Goal: Information Seeking & Learning: Find specific fact

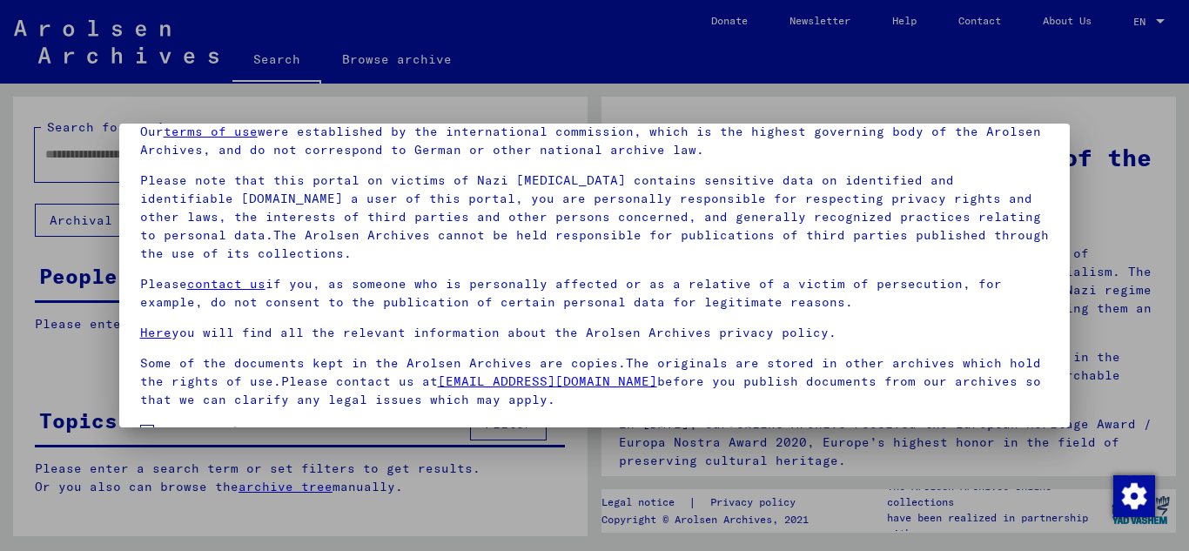
scroll to position [142, 0]
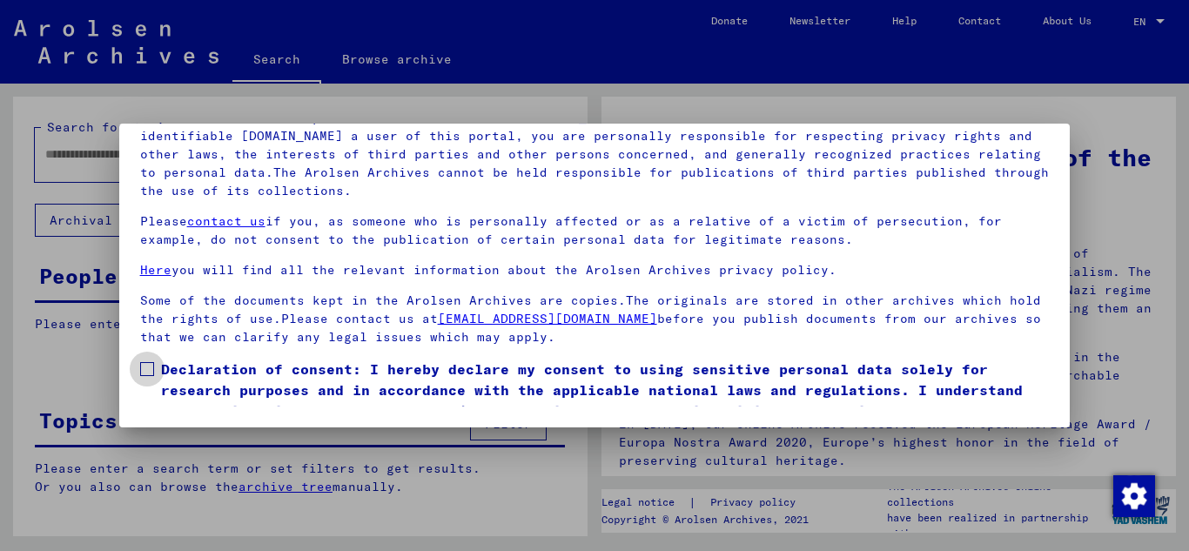
click at [151, 364] on span at bounding box center [147, 369] width 14 height 14
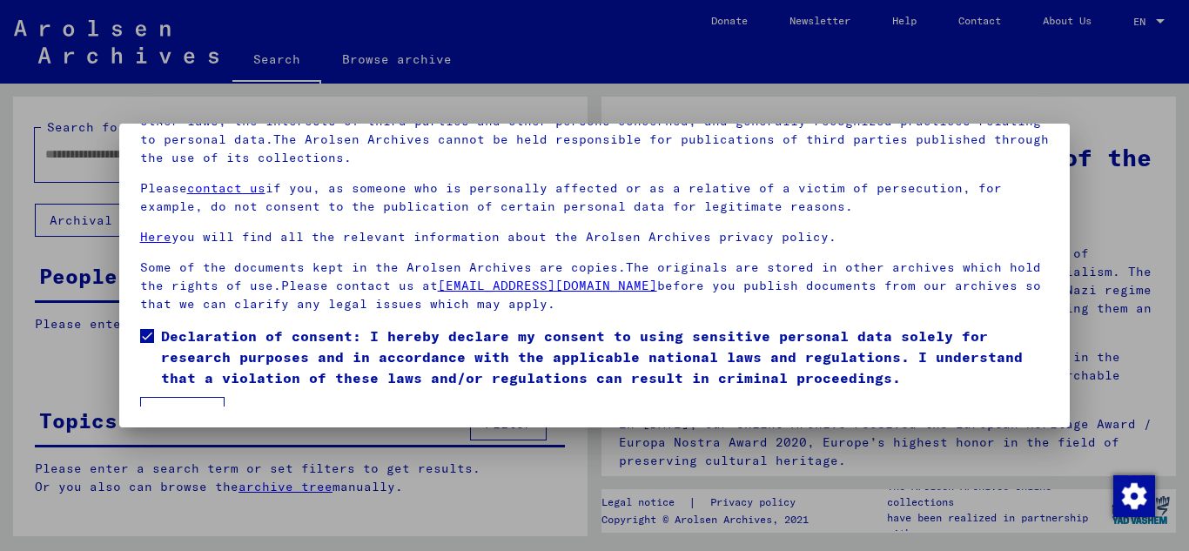
scroll to position [57, 0]
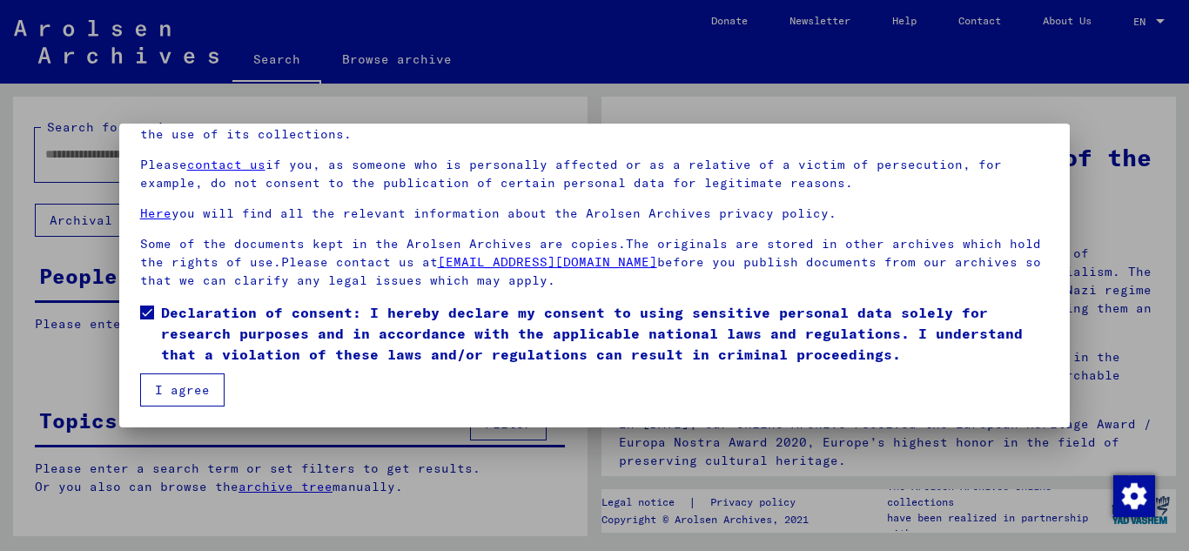
click at [194, 378] on button "I agree" at bounding box center [182, 389] width 84 height 33
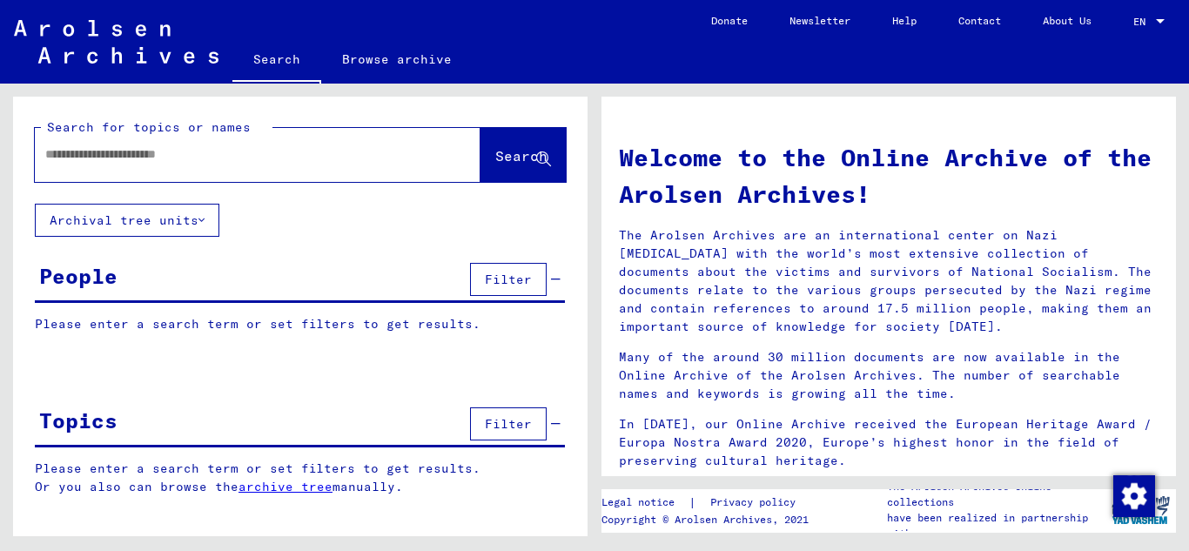
click at [129, 158] on input "text" at bounding box center [236, 154] width 383 height 18
type input "**********"
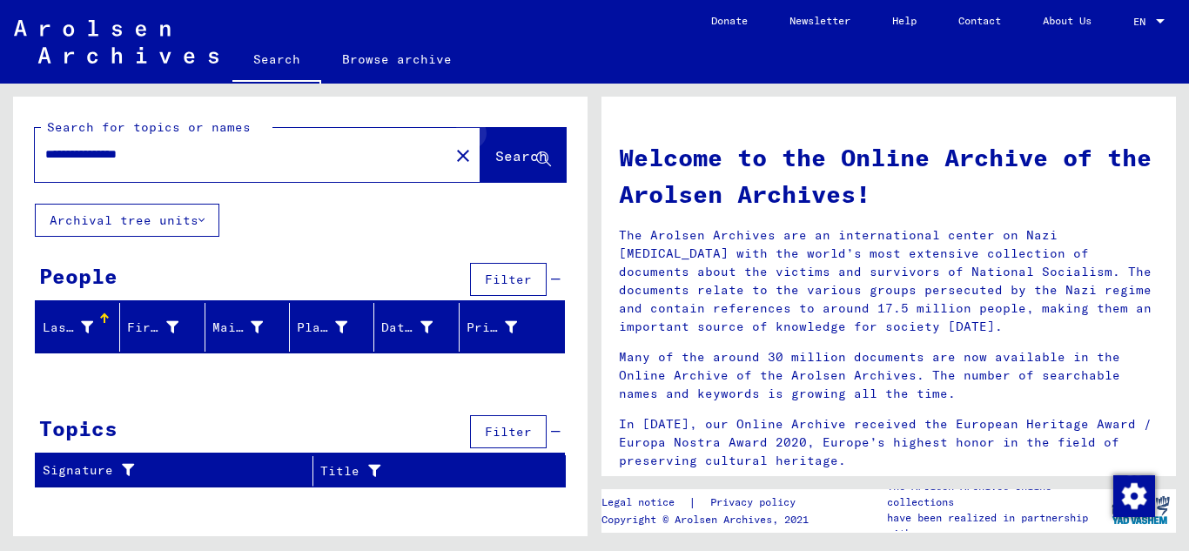
click at [541, 154] on icon at bounding box center [543, 159] width 15 height 15
drag, startPoint x: 594, startPoint y: 29, endPoint x: 631, endPoint y: 22, distance: 37.2
click at [631, 22] on mat-toolbar "Search Browse archive Detailed questions/information about the documents? Send …" at bounding box center [594, 42] width 1189 height 84
drag, startPoint x: 171, startPoint y: 157, endPoint x: 1, endPoint y: 171, distance: 171.2
click at [0, 166] on div "**********" at bounding box center [297, 310] width 594 height 452
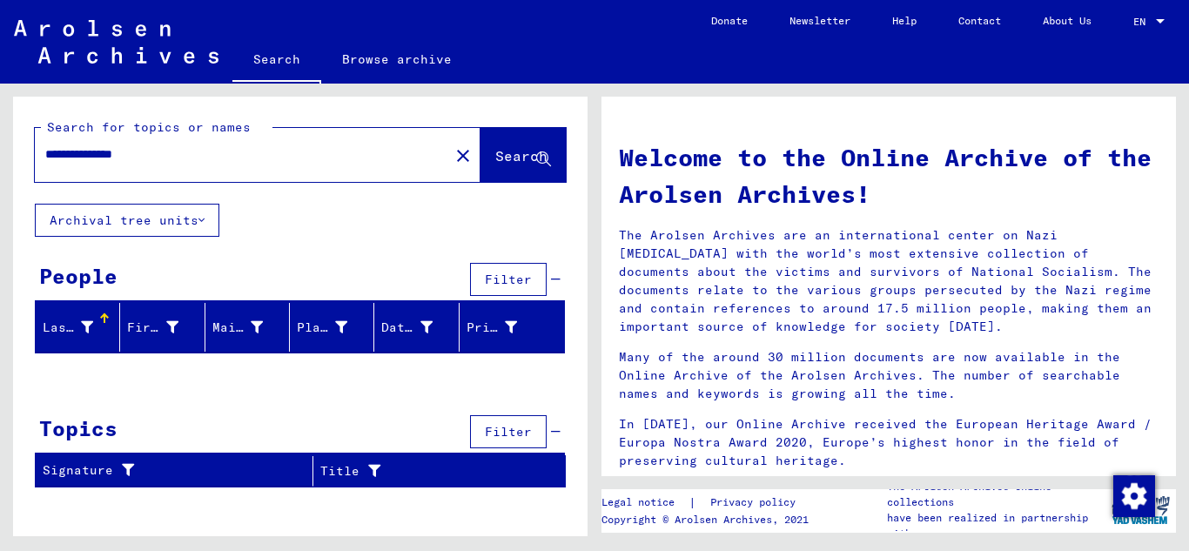
type input "**********"
click at [530, 163] on span "Search" at bounding box center [521, 155] width 52 height 17
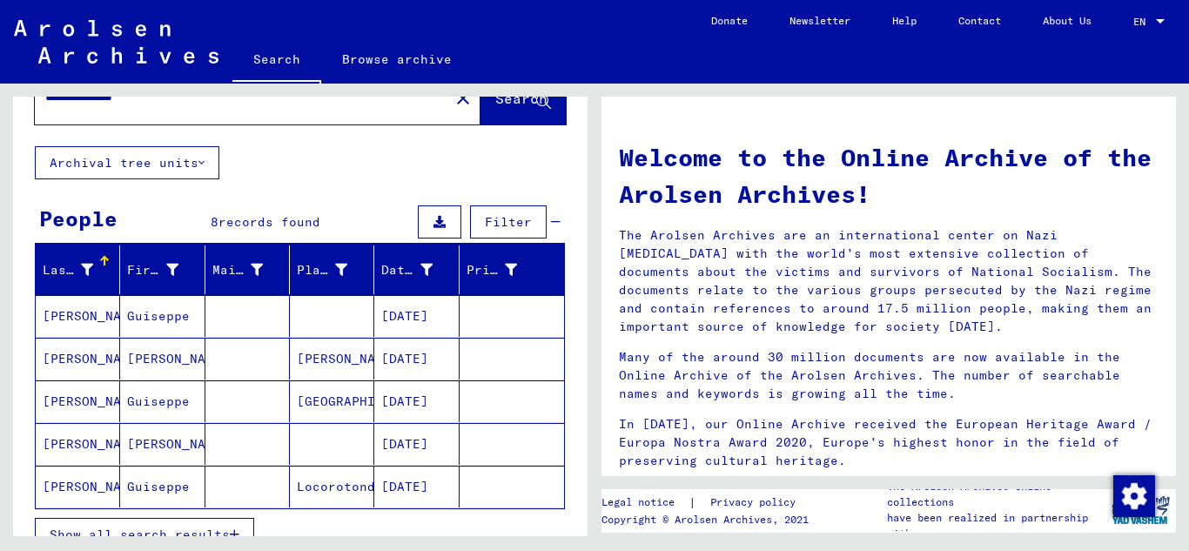
scroll to position [77, 0]
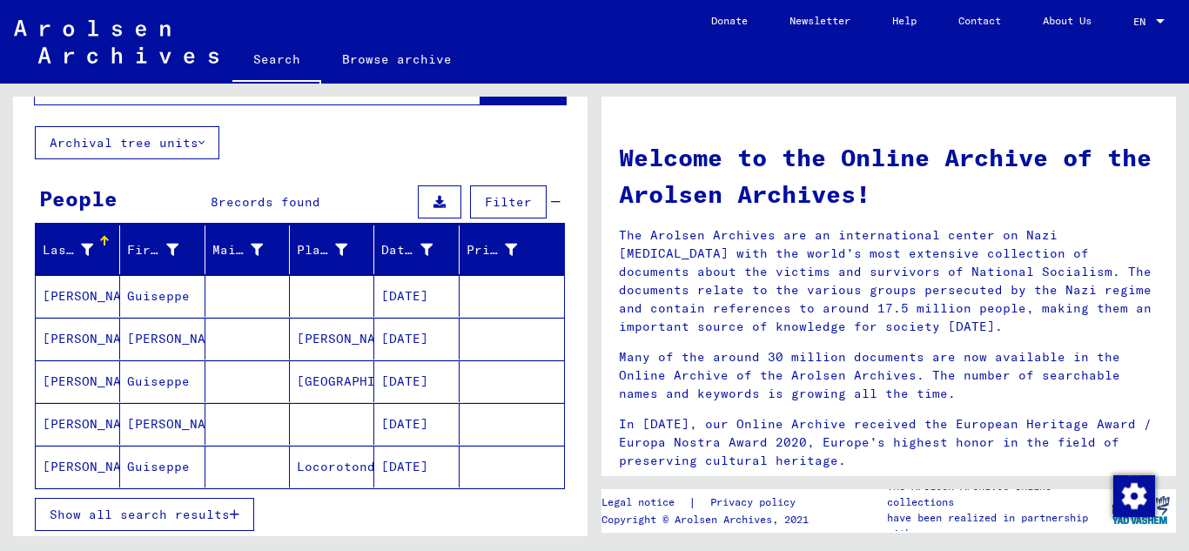
click at [238, 509] on icon "button" at bounding box center [235, 514] width 10 height 12
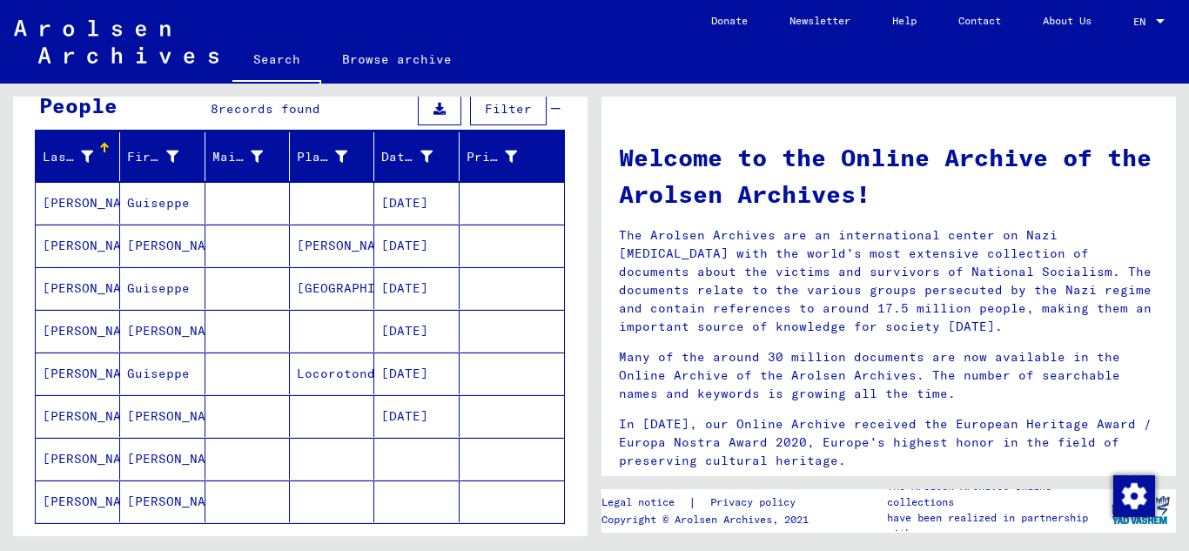
scroll to position [254, 0]
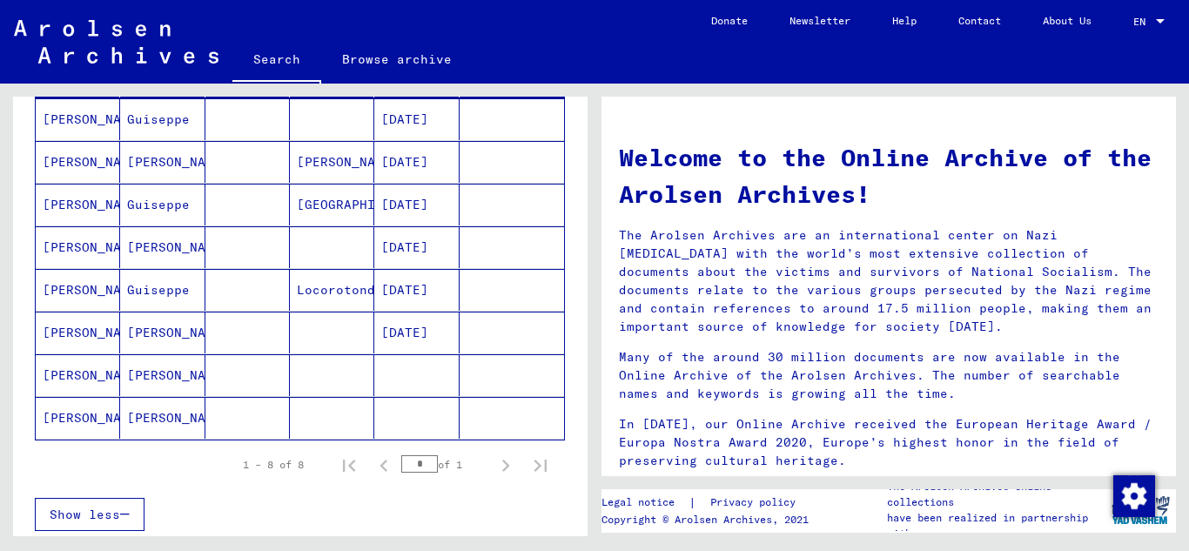
click at [157, 369] on mat-cell "[PERSON_NAME]" at bounding box center [162, 375] width 84 height 42
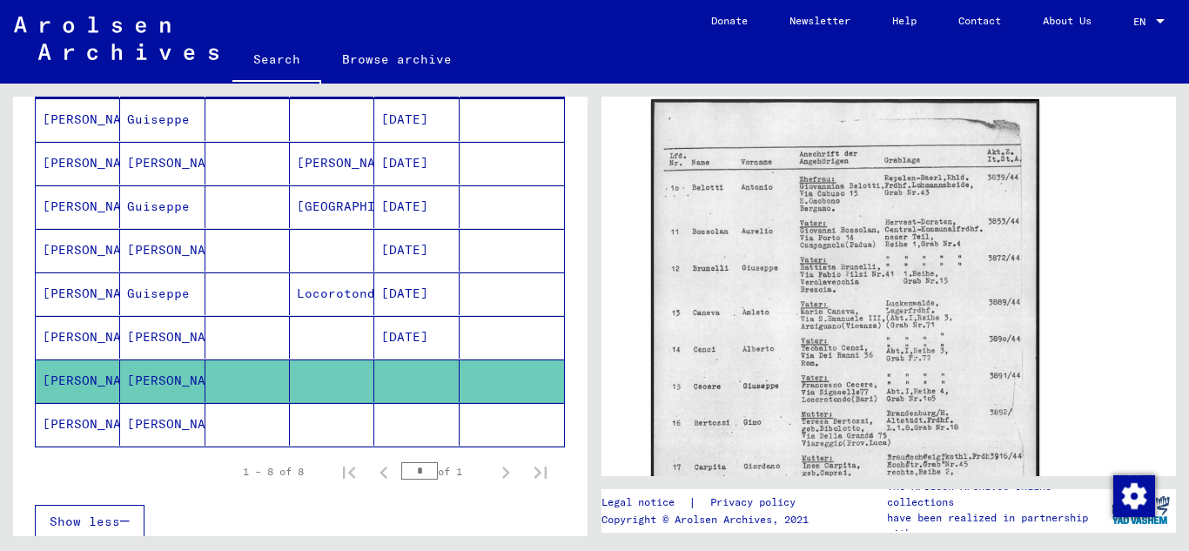
scroll to position [246, 0]
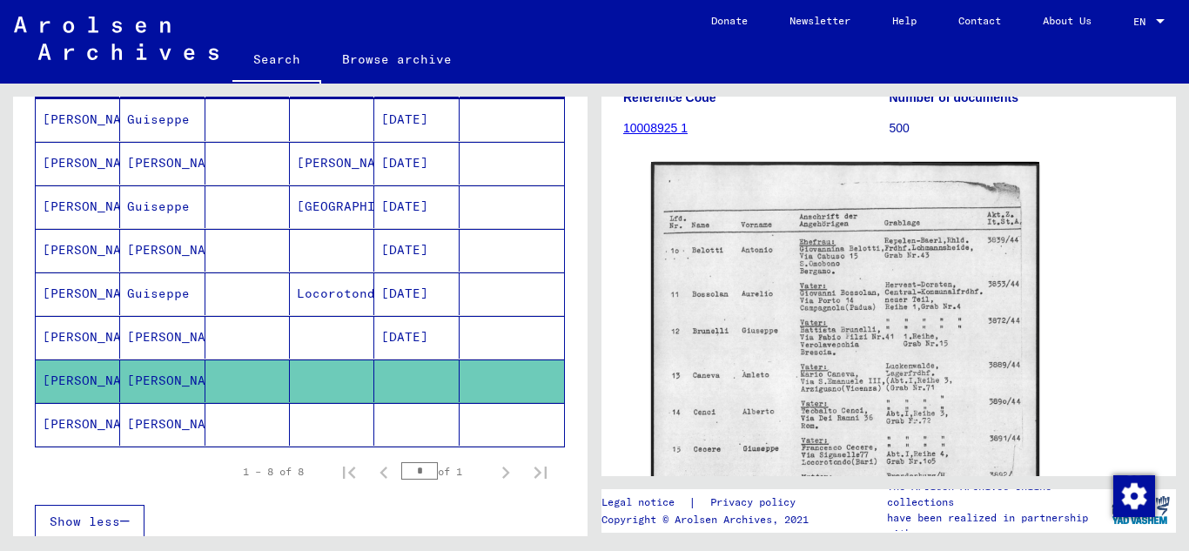
click at [151, 420] on mat-cell "[PERSON_NAME]" at bounding box center [162, 424] width 84 height 43
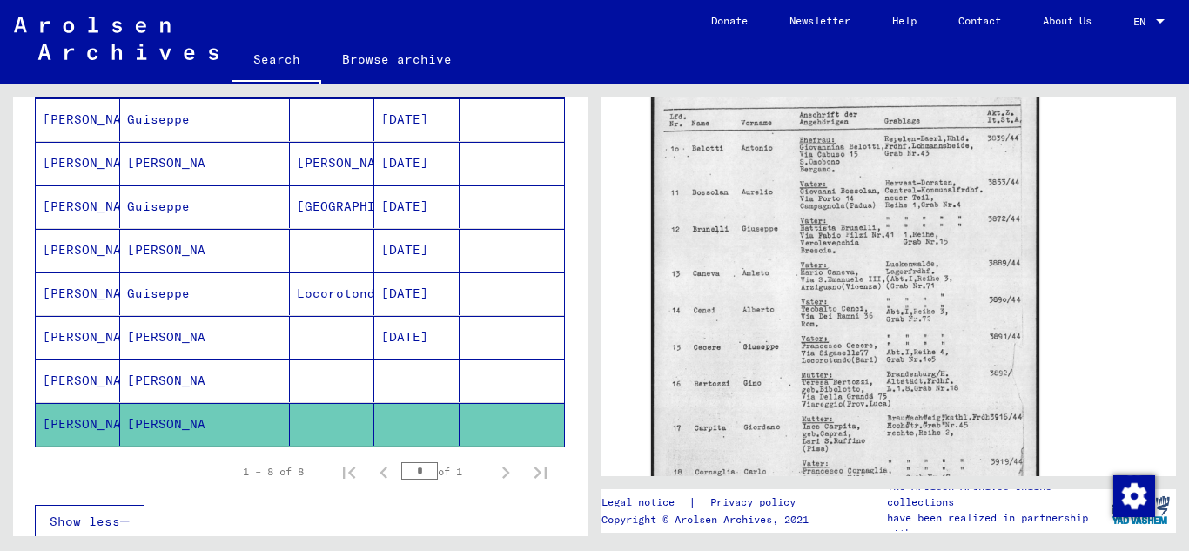
scroll to position [144, 0]
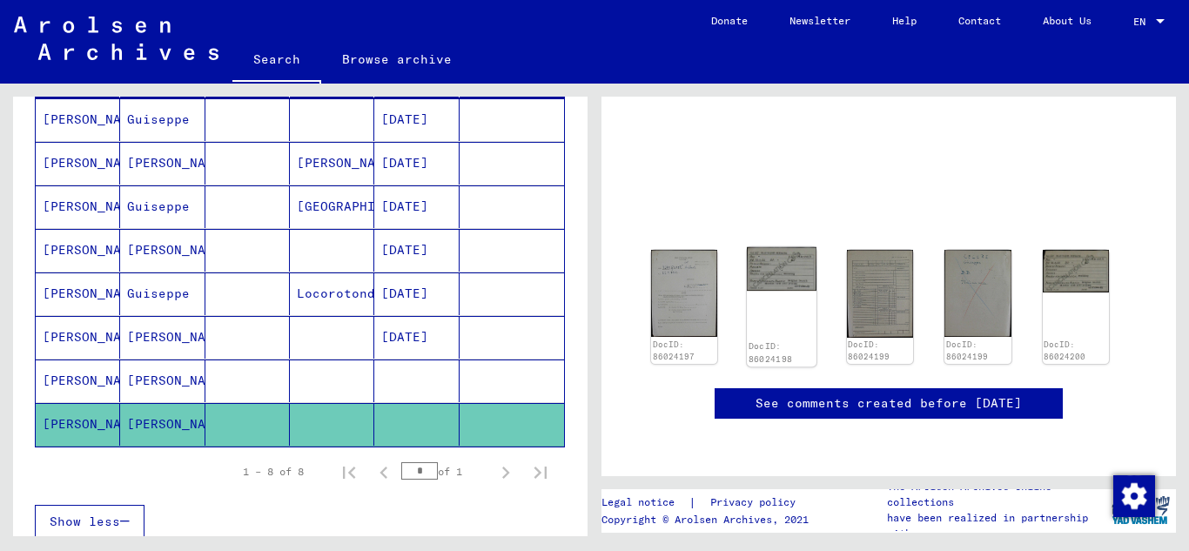
click at [765, 247] on img at bounding box center [782, 269] width 70 height 44
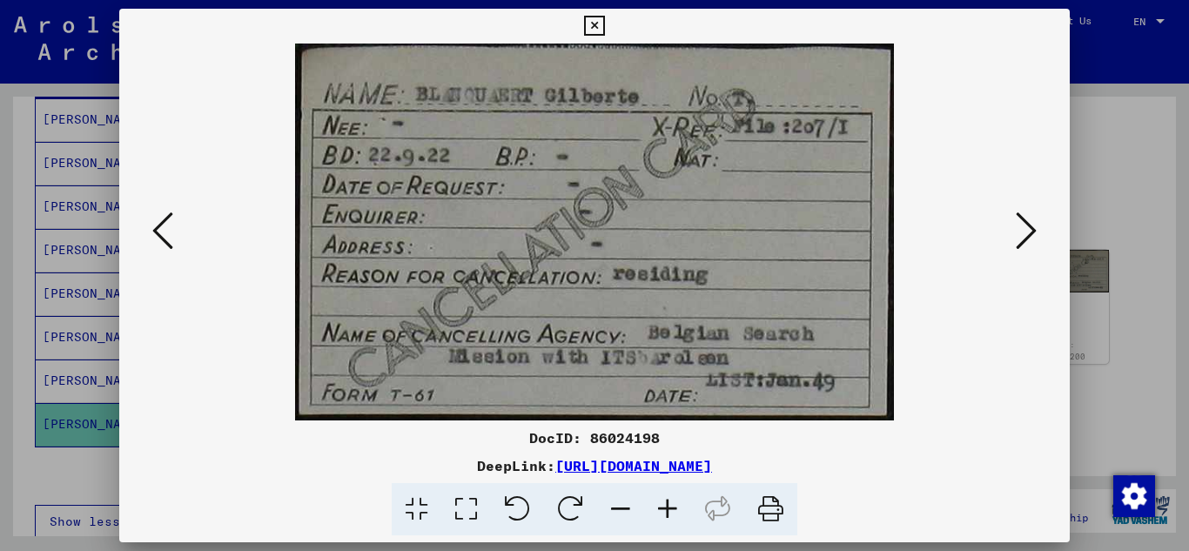
click at [586, 18] on icon at bounding box center [594, 26] width 20 height 21
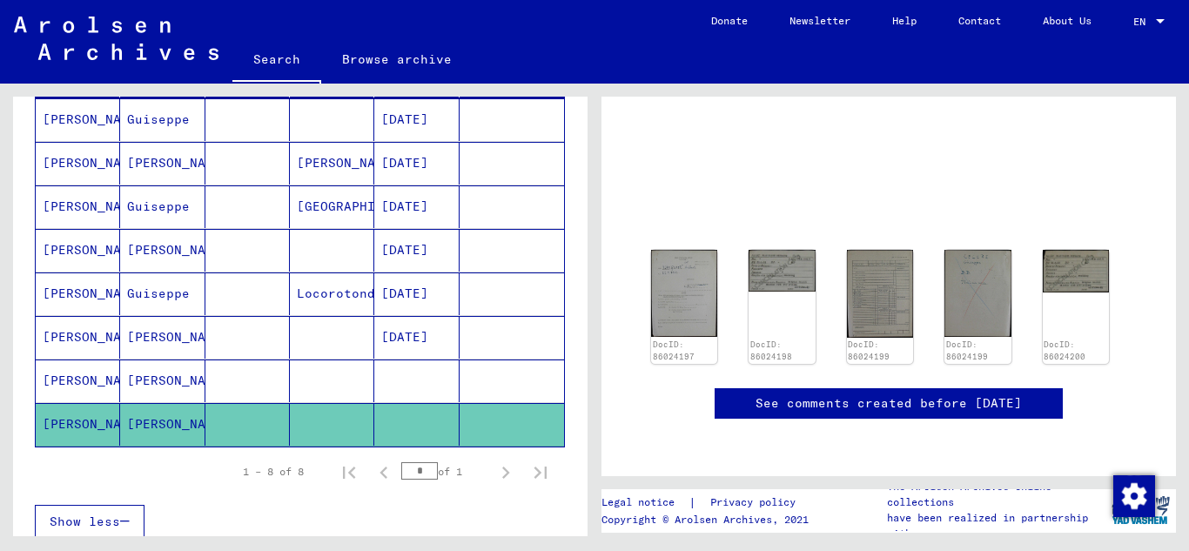
click at [171, 120] on mat-cell "Guiseppe" at bounding box center [162, 119] width 84 height 43
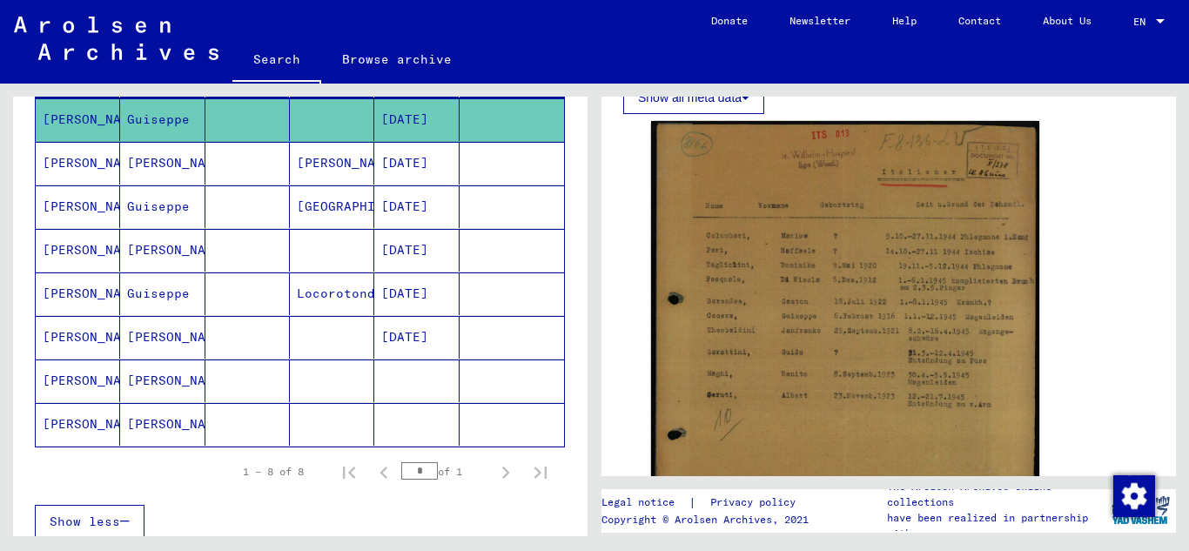
scroll to position [350, 0]
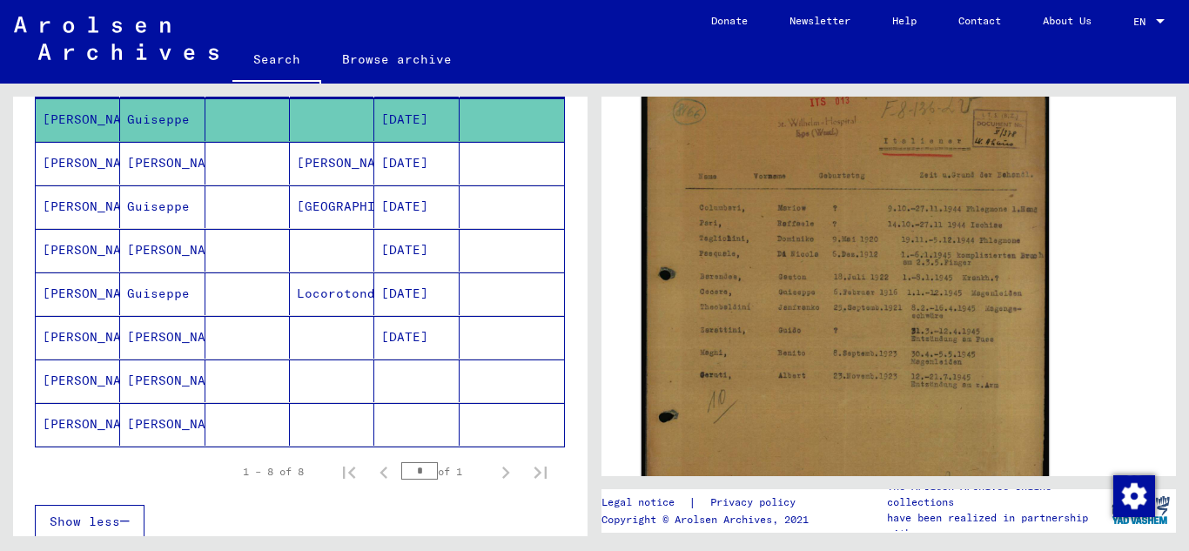
click at [812, 335] on img at bounding box center [844, 347] width 407 height 518
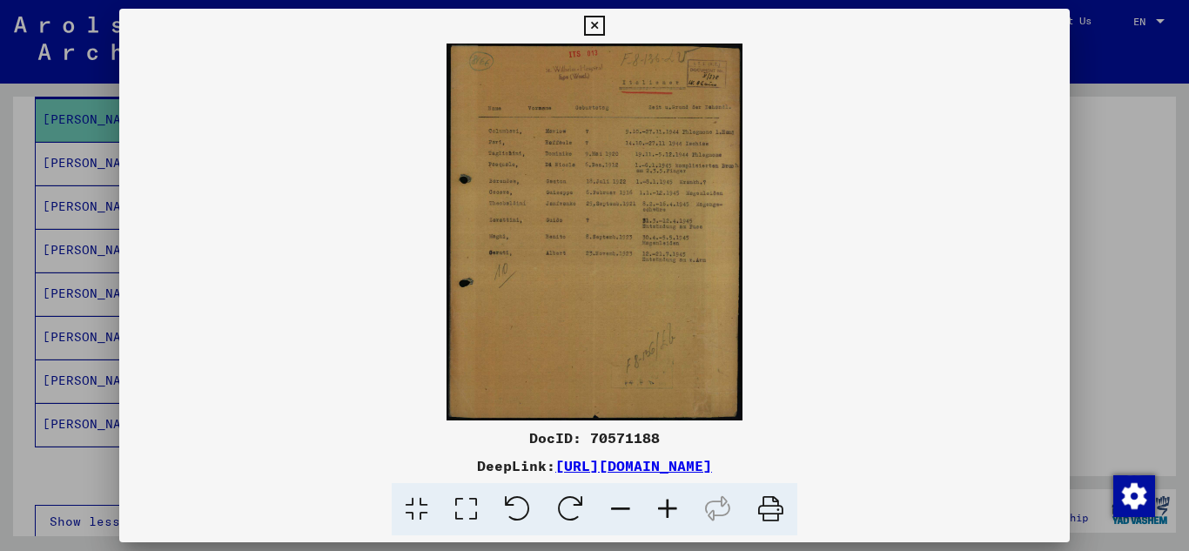
click at [620, 242] on img at bounding box center [594, 232] width 951 height 377
click at [666, 506] on icon at bounding box center [667, 509] width 47 height 53
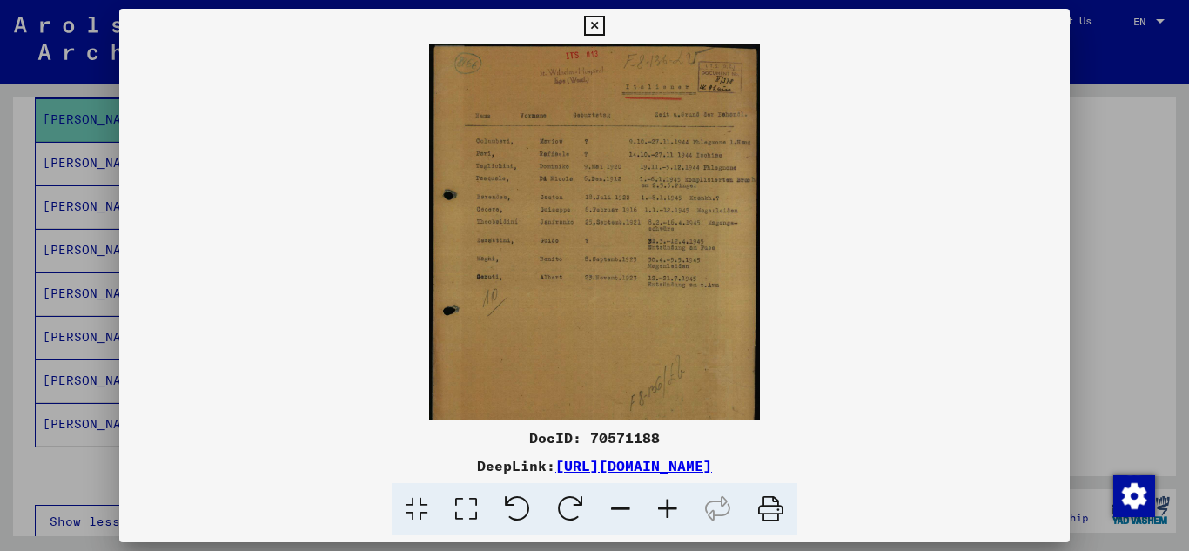
click at [666, 506] on icon at bounding box center [667, 509] width 47 height 53
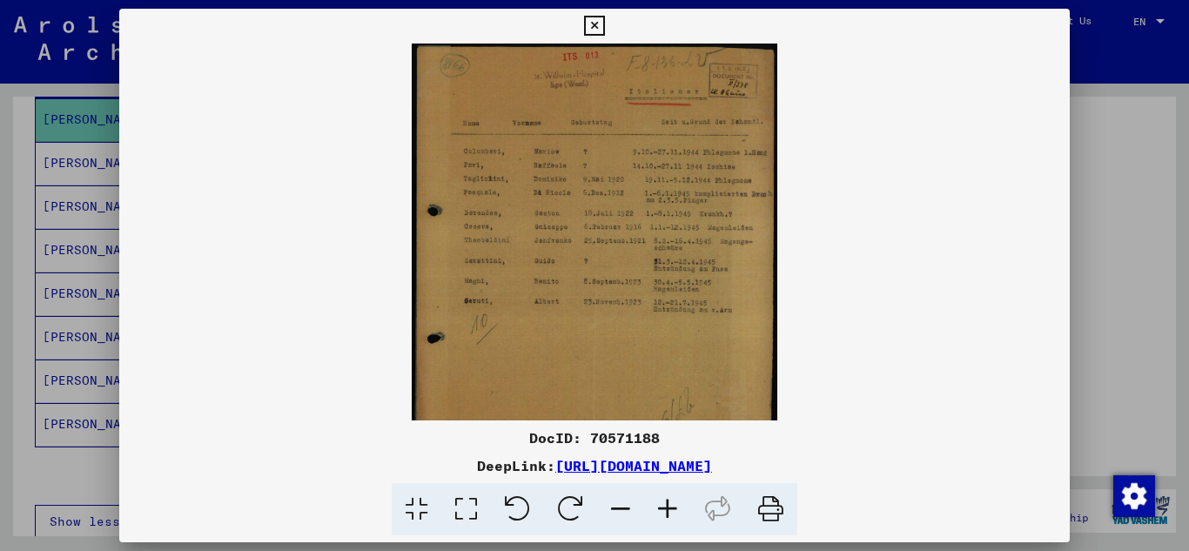
click at [666, 506] on icon at bounding box center [667, 509] width 47 height 53
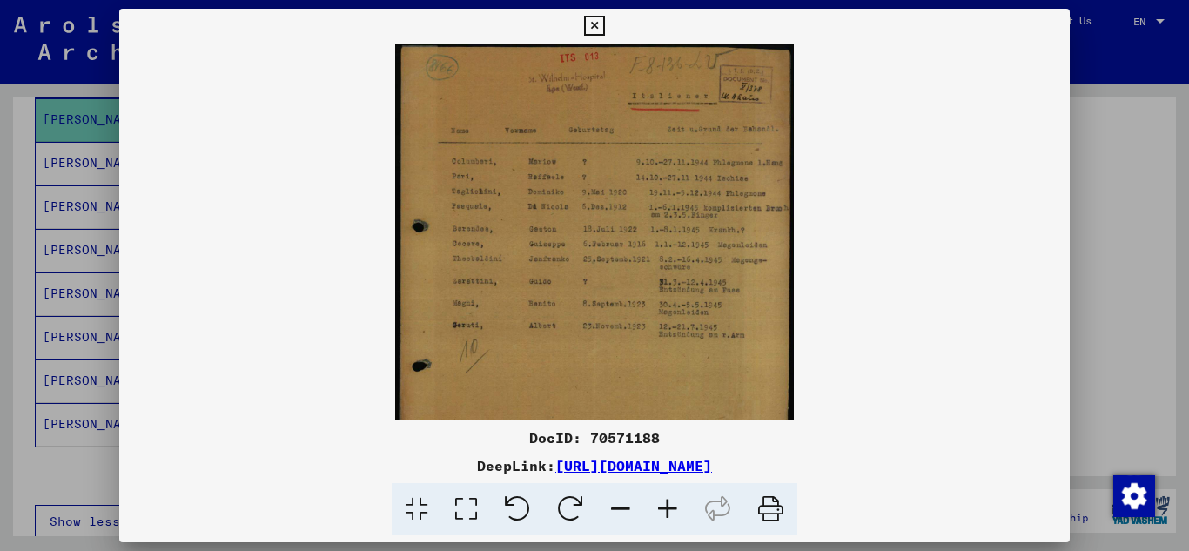
click at [665, 506] on icon at bounding box center [667, 509] width 47 height 53
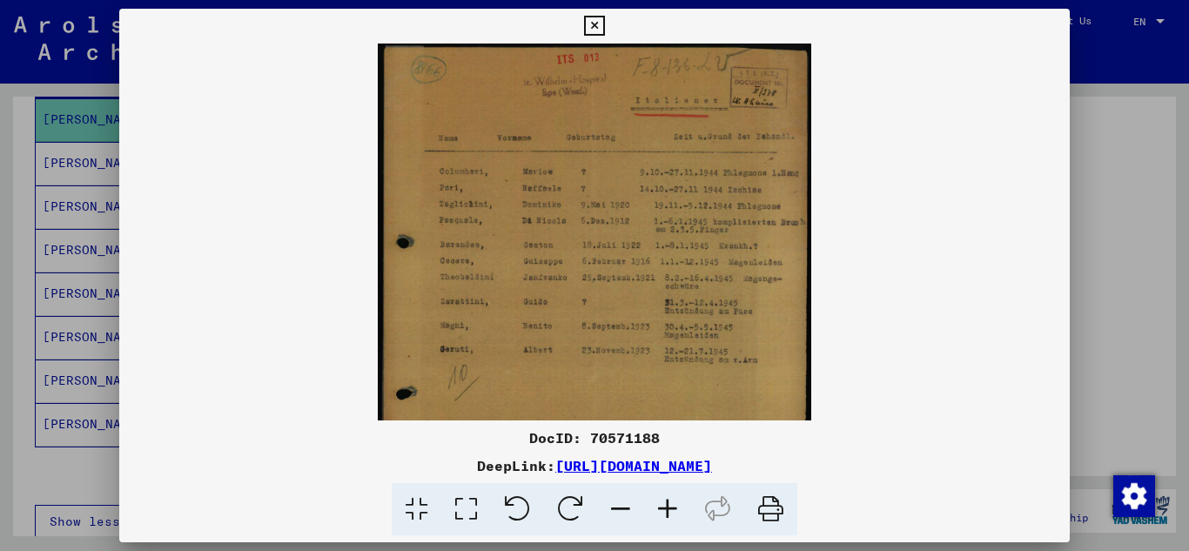
click at [665, 506] on icon at bounding box center [667, 509] width 47 height 53
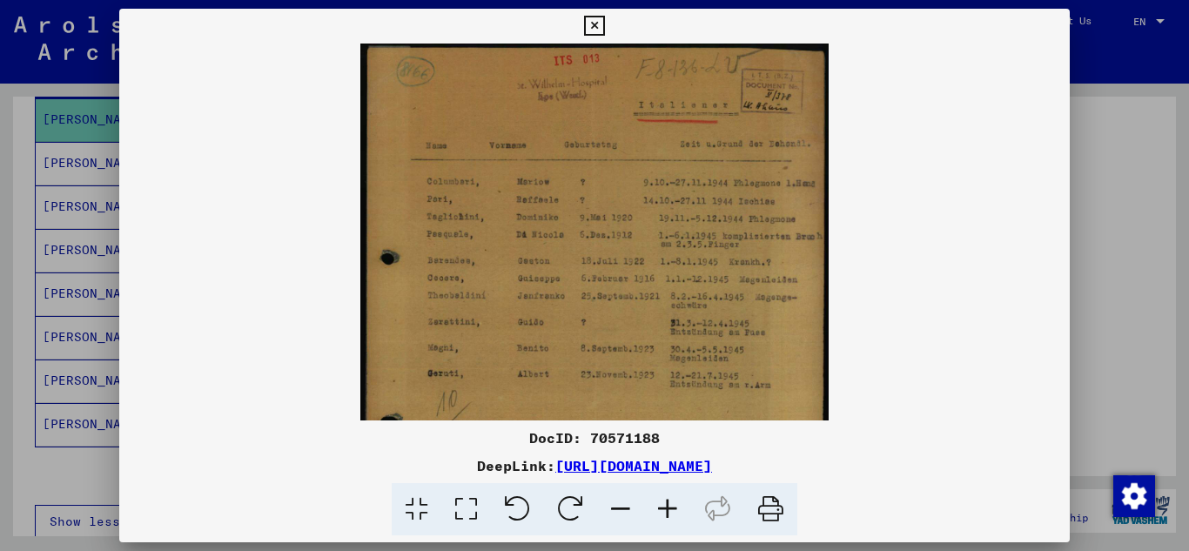
click at [665, 505] on icon at bounding box center [667, 509] width 47 height 53
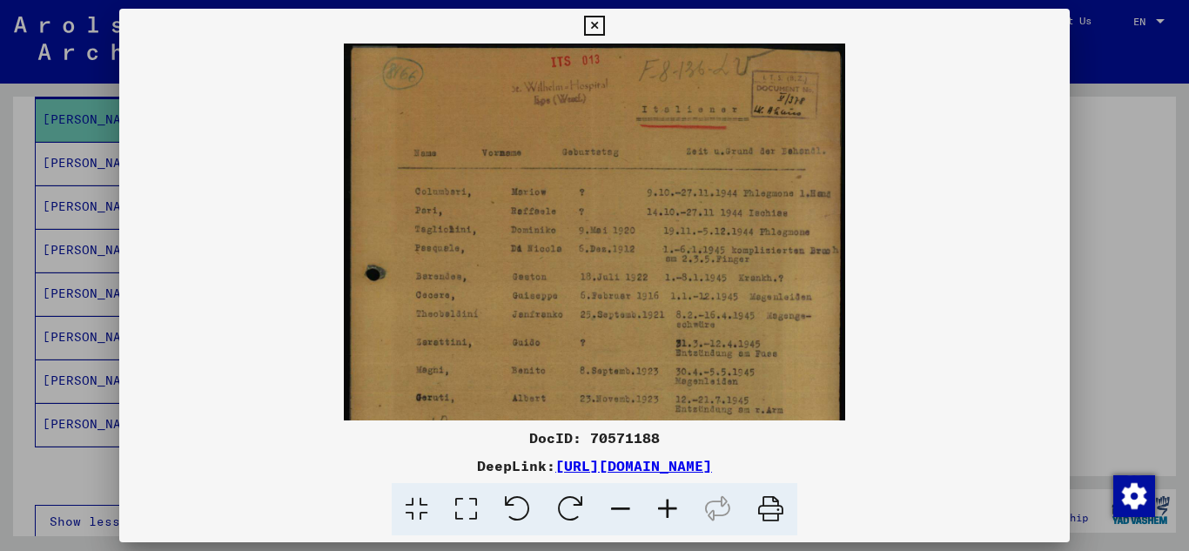
click at [665, 505] on icon at bounding box center [667, 509] width 47 height 53
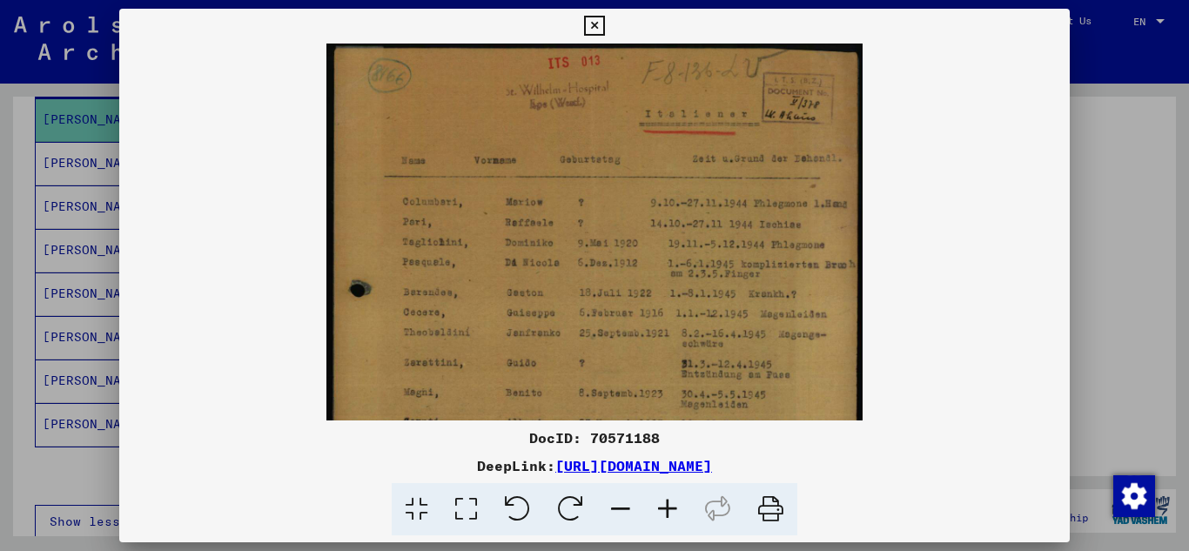
click at [572, 325] on img at bounding box center [594, 384] width 536 height 681
click at [589, 23] on icon at bounding box center [594, 26] width 20 height 21
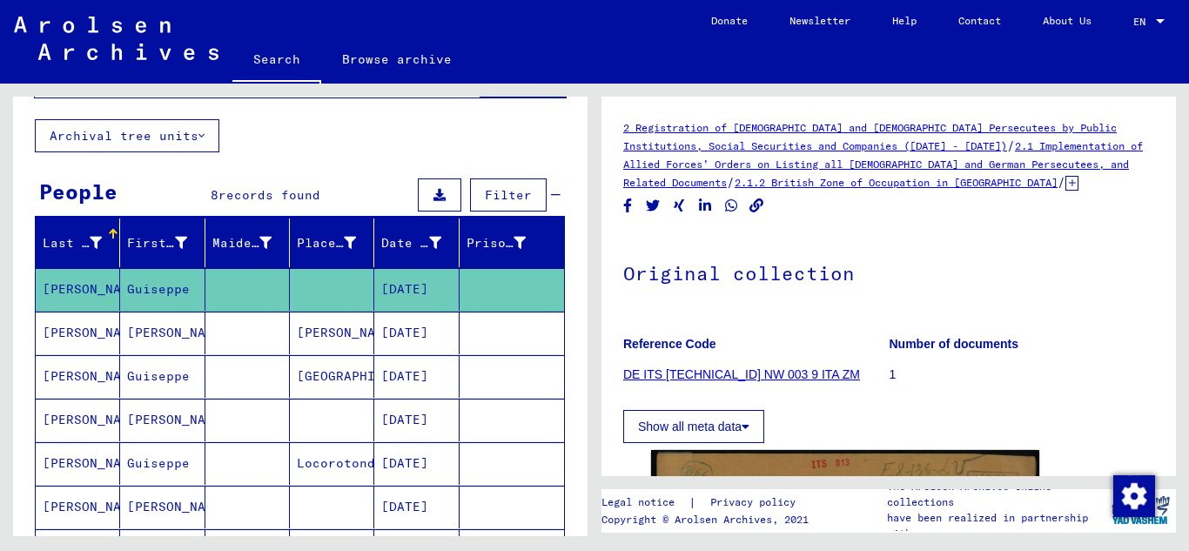
scroll to position [0, 0]
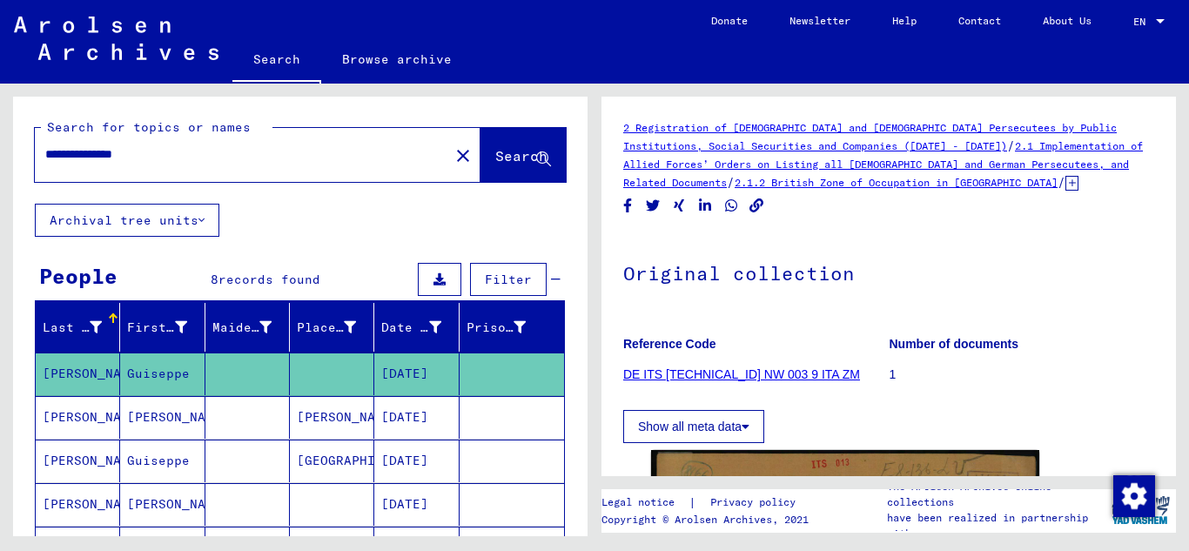
drag, startPoint x: 162, startPoint y: 156, endPoint x: 0, endPoint y: 154, distance: 161.8
click at [0, 154] on div "**********" at bounding box center [297, 310] width 594 height 452
click at [452, 153] on mat-icon "close" at bounding box center [462, 155] width 21 height 21
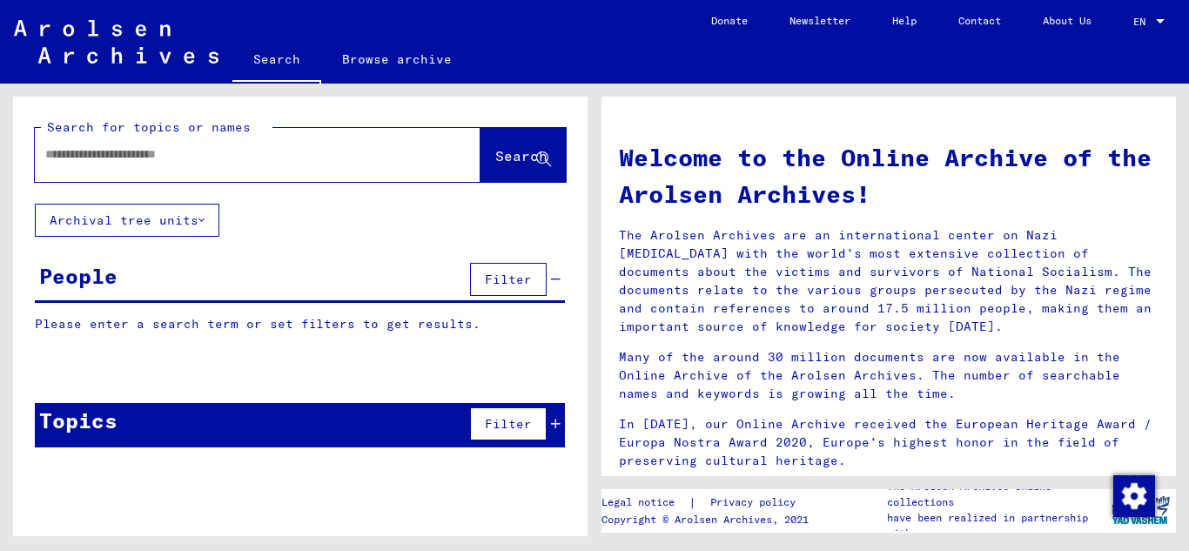
click at [103, 151] on input "text" at bounding box center [236, 154] width 383 height 18
type input "**********"
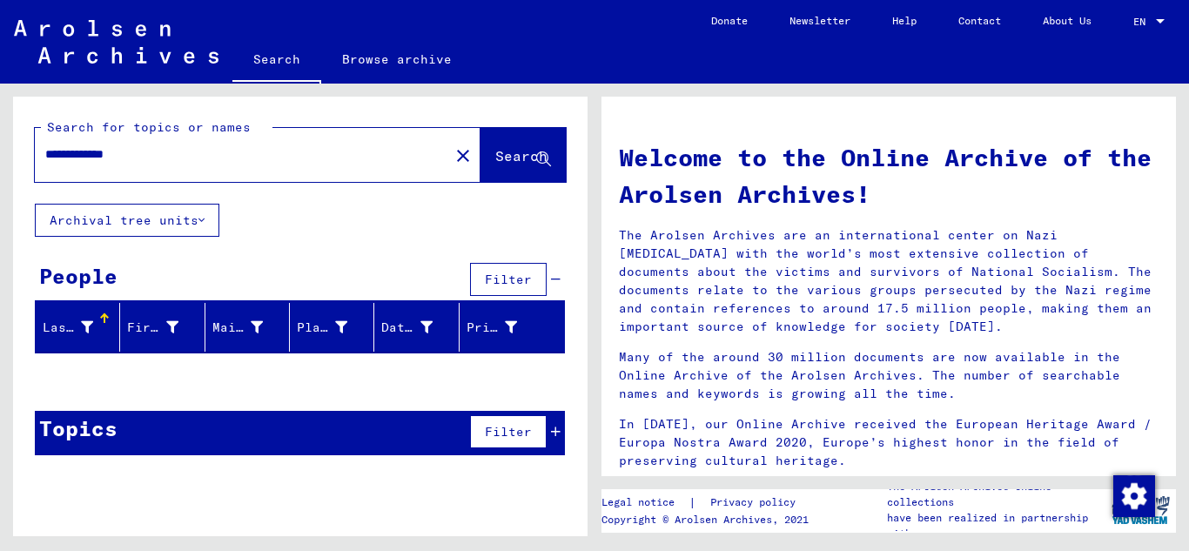
click at [550, 158] on icon at bounding box center [543, 159] width 15 height 15
drag, startPoint x: 439, startPoint y: 152, endPoint x: 333, endPoint y: 158, distance: 106.3
click at [452, 151] on mat-icon "close" at bounding box center [462, 155] width 21 height 21
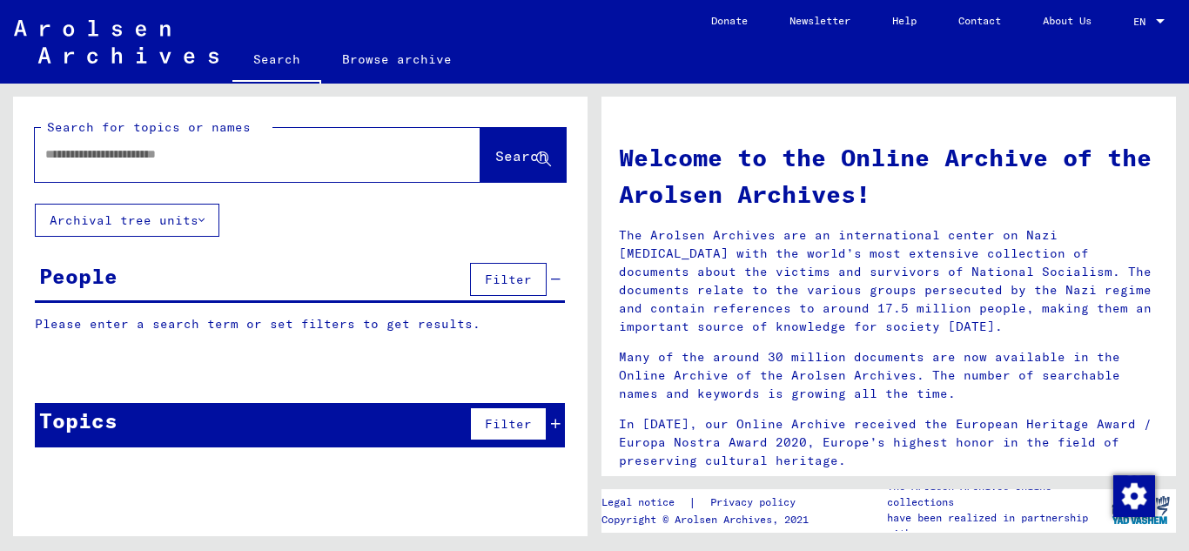
click at [133, 153] on input "text" at bounding box center [236, 154] width 383 height 18
drag, startPoint x: 133, startPoint y: 153, endPoint x: 160, endPoint y: 154, distance: 27.0
paste input "**********"
type input "**********"
click at [546, 157] on icon at bounding box center [543, 159] width 15 height 15
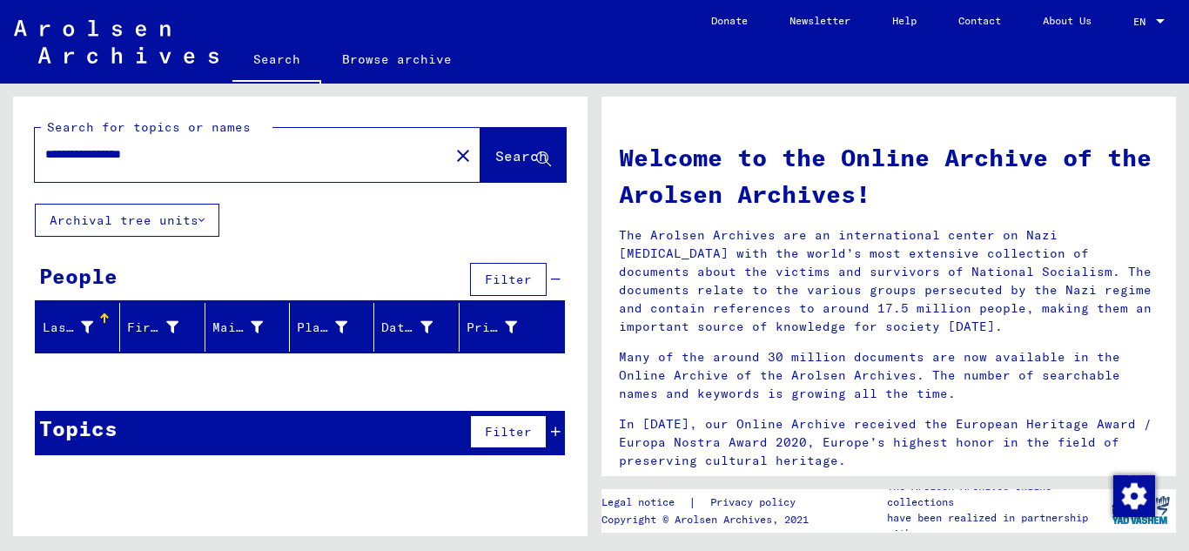
drag, startPoint x: 184, startPoint y: 157, endPoint x: 0, endPoint y: 154, distance: 183.6
click at [0, 154] on div "**********" at bounding box center [297, 310] width 594 height 452
click at [193, 157] on input "text" at bounding box center [236, 154] width 383 height 18
paste input "**********"
click at [539, 163] on icon at bounding box center [543, 159] width 15 height 15
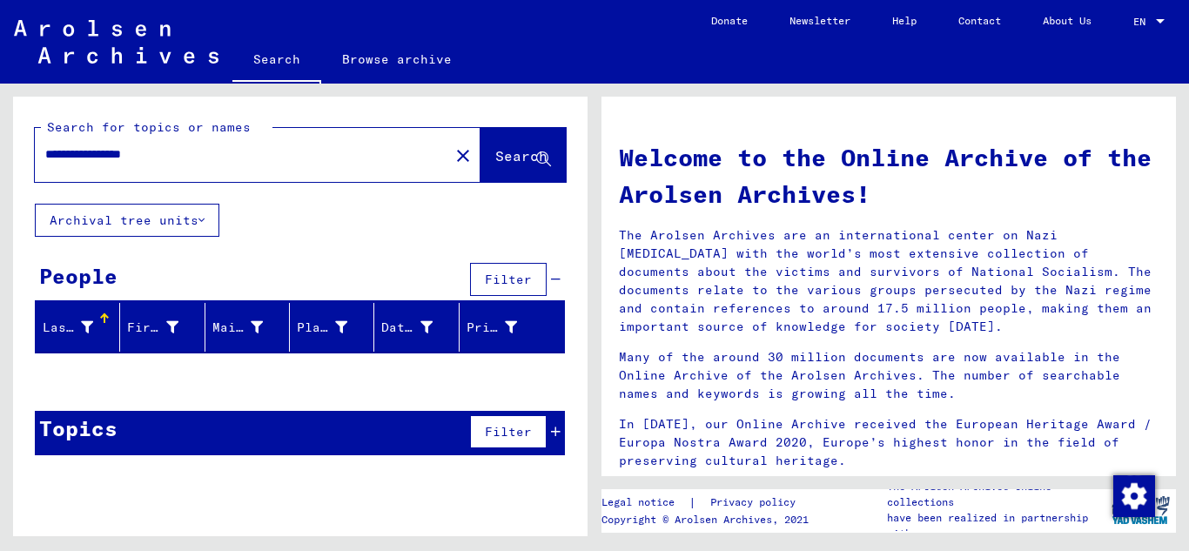
drag, startPoint x: 49, startPoint y: 154, endPoint x: 197, endPoint y: 162, distance: 148.1
click at [50, 154] on input "**********" at bounding box center [236, 154] width 383 height 18
type input "**********"
click at [524, 156] on span "Search" at bounding box center [521, 155] width 52 height 17
drag, startPoint x: 111, startPoint y: 153, endPoint x: 145, endPoint y: 171, distance: 38.9
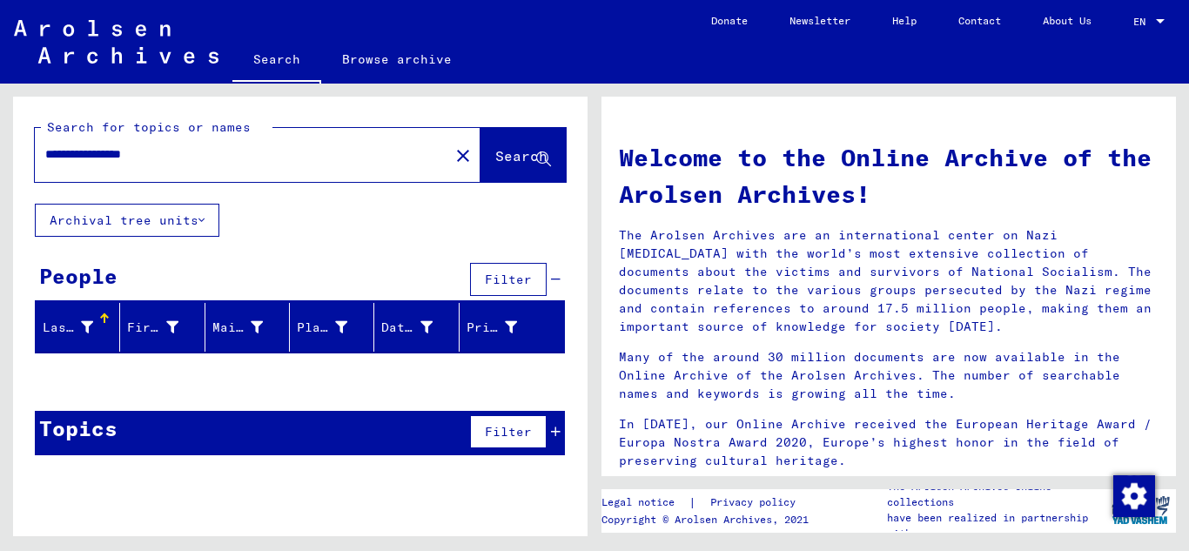
click at [110, 155] on input "**********" at bounding box center [236, 154] width 383 height 18
drag, startPoint x: 174, startPoint y: 150, endPoint x: 0, endPoint y: 147, distance: 174.0
click at [0, 147] on div "**********" at bounding box center [297, 310] width 594 height 452
click at [89, 153] on input "text" at bounding box center [236, 154] width 383 height 18
paste input "**********"
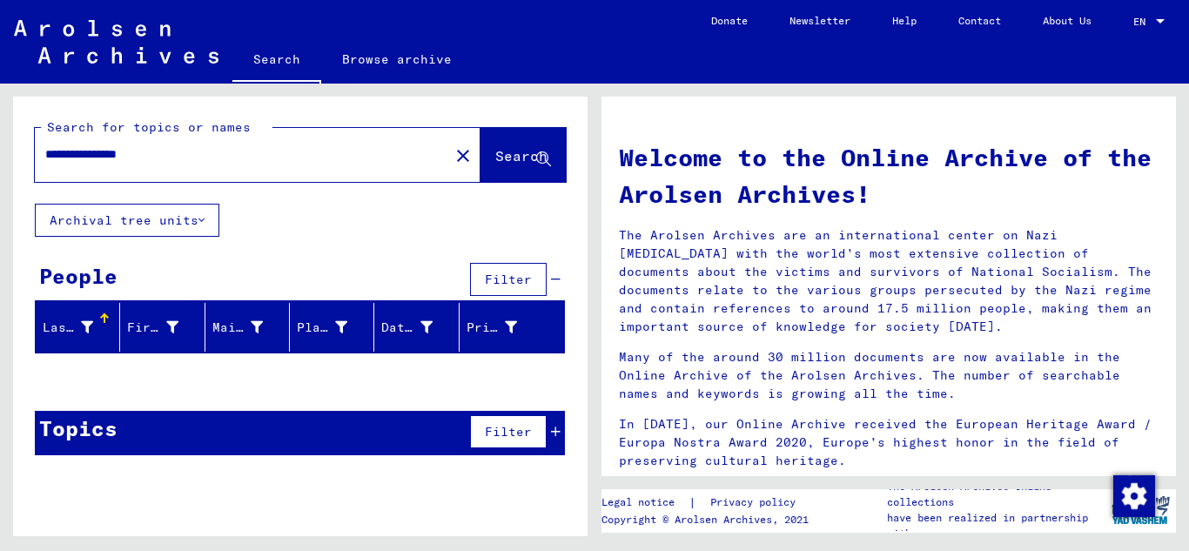
type input "**********"
click at [543, 154] on icon at bounding box center [543, 159] width 15 height 15
drag, startPoint x: 177, startPoint y: 155, endPoint x: 1188, endPoint y: 219, distance: 1012.2
click at [36, 146] on div "**********" at bounding box center [231, 154] width 393 height 39
click at [57, 153] on input "text" at bounding box center [236, 154] width 383 height 18
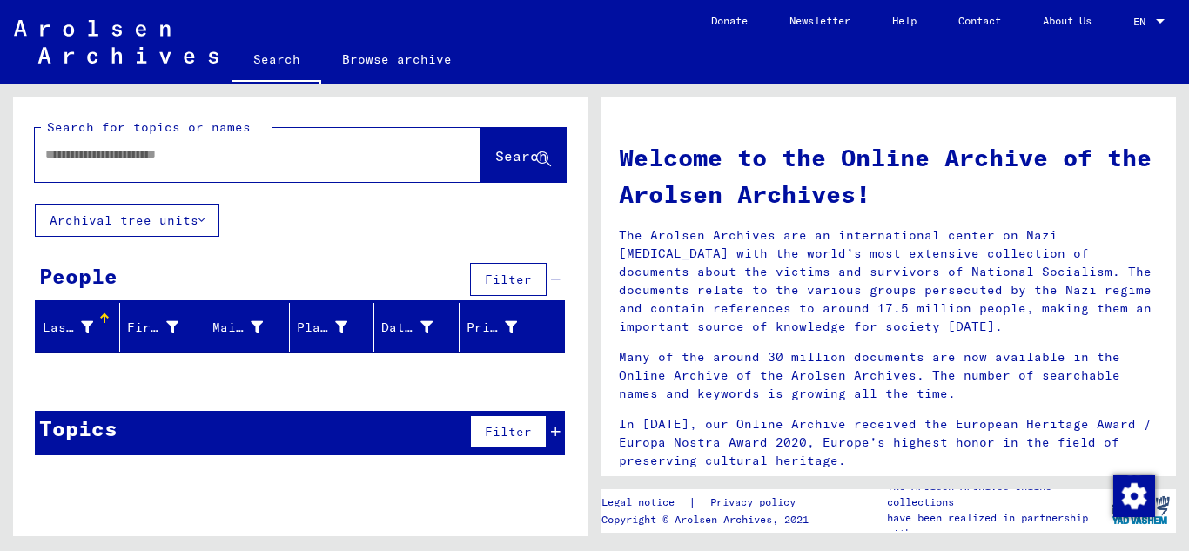
paste input "**********"
type input "**********"
click at [535, 158] on span "Search" at bounding box center [521, 155] width 52 height 17
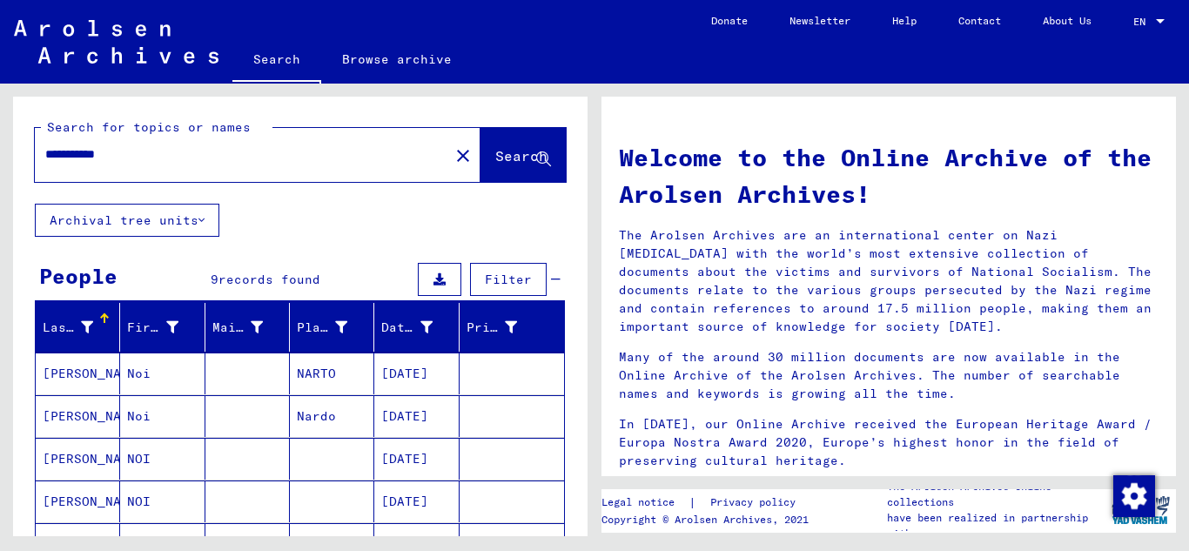
click at [95, 372] on mat-cell "[PERSON_NAME]" at bounding box center [78, 373] width 84 height 42
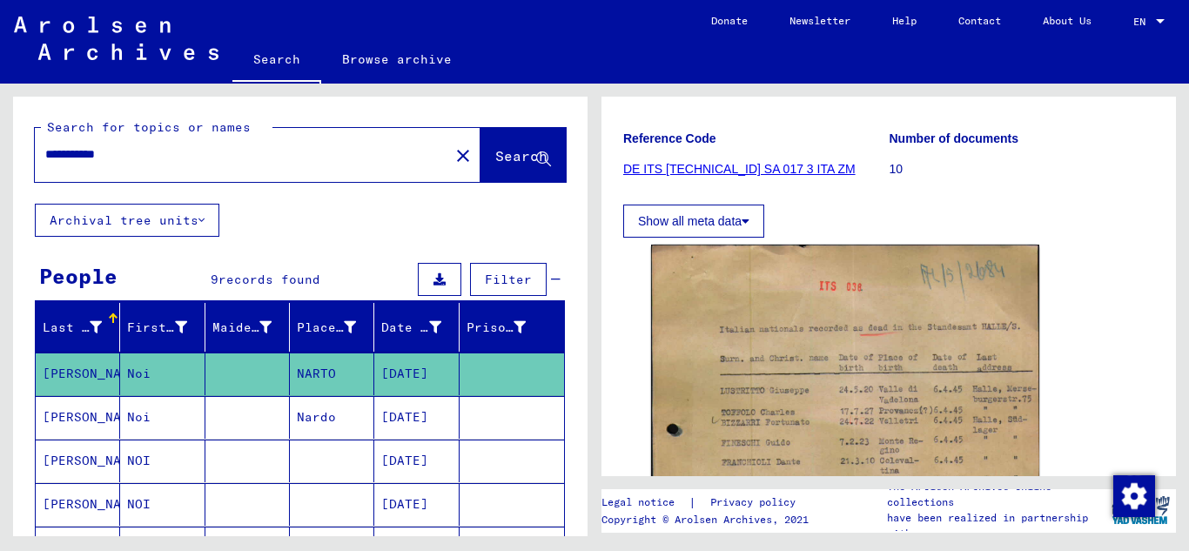
scroll to position [380, 0]
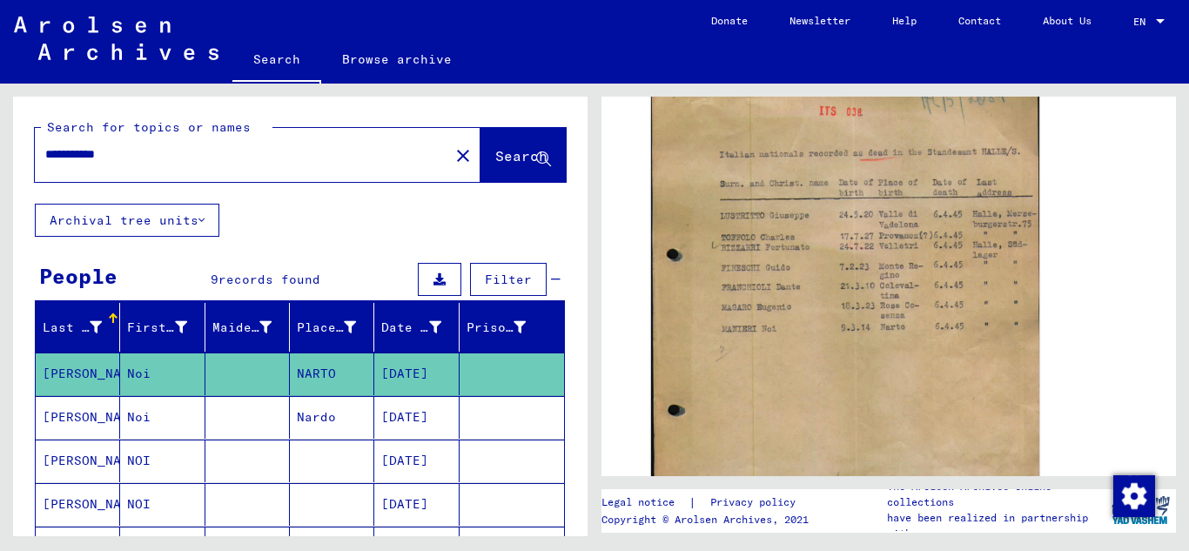
click at [58, 417] on mat-cell "[PERSON_NAME]" at bounding box center [78, 417] width 84 height 43
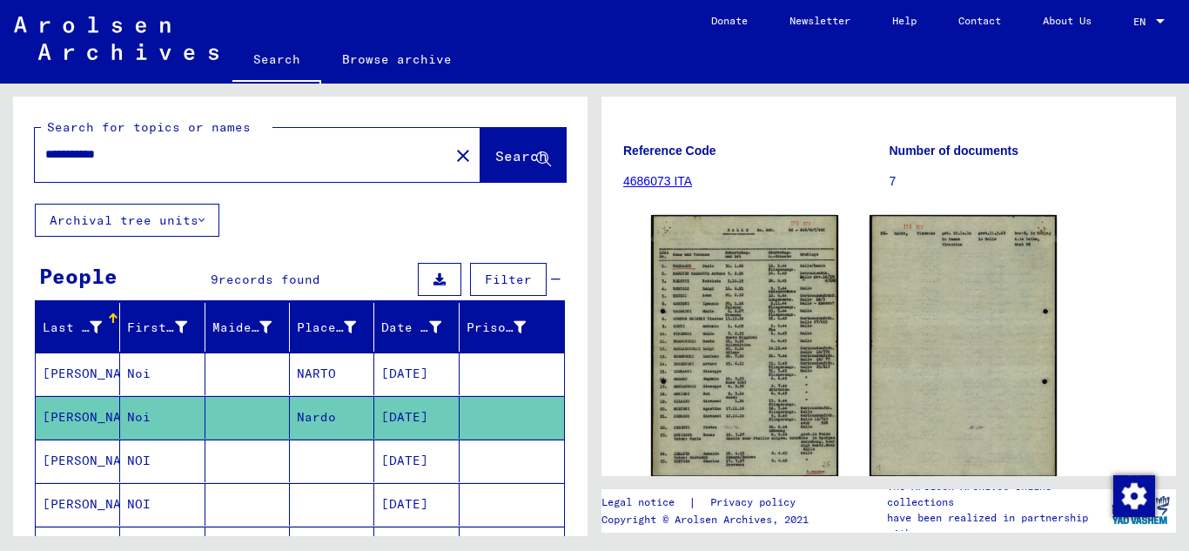
scroll to position [239, 0]
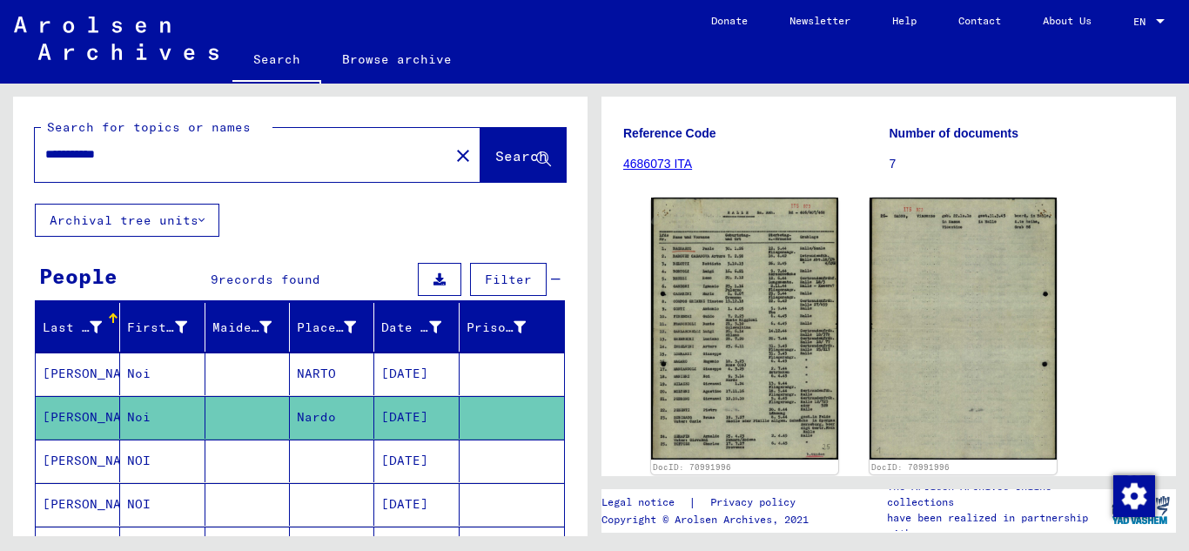
click at [156, 455] on mat-cell "NOI" at bounding box center [162, 460] width 84 height 43
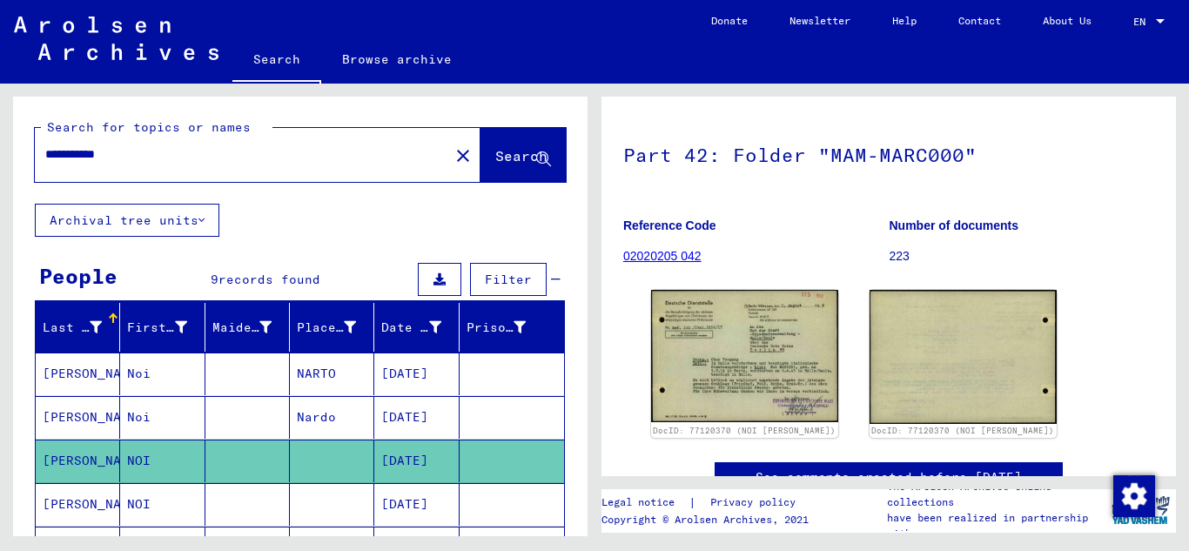
click at [88, 504] on icon at bounding box center [72, 481] width 44 height 70
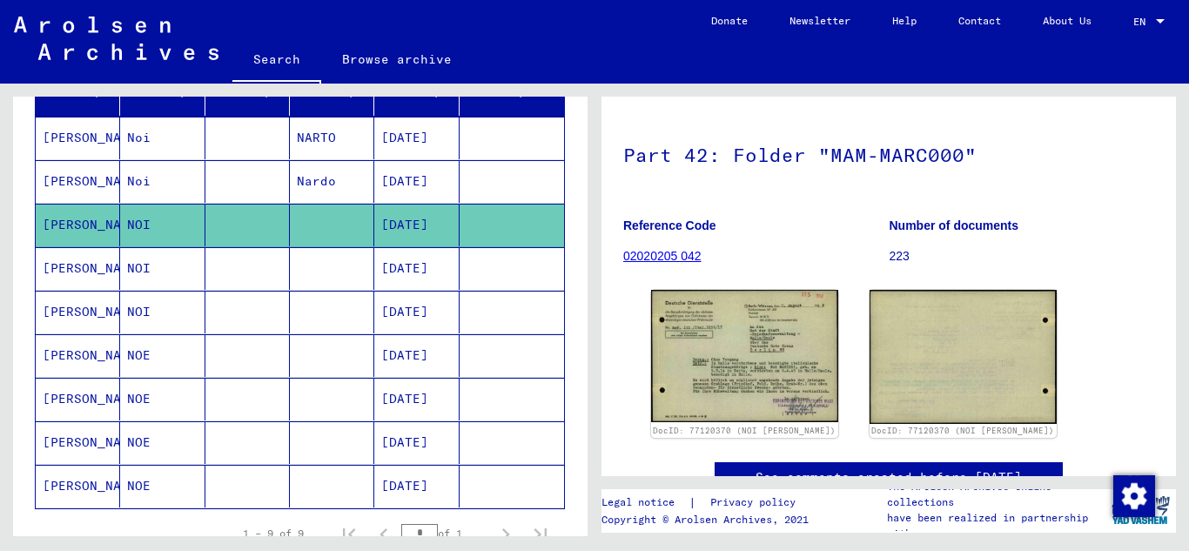
scroll to position [263, 0]
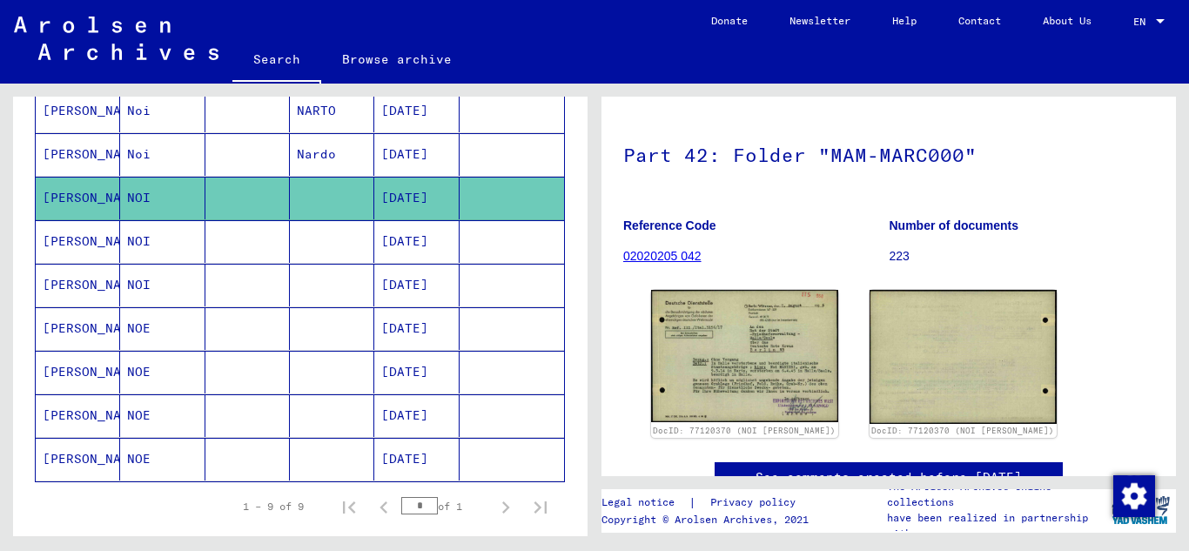
click at [78, 197] on mat-cell "[PERSON_NAME]" at bounding box center [78, 198] width 84 height 43
click at [62, 244] on mat-cell "[PERSON_NAME]" at bounding box center [78, 241] width 84 height 43
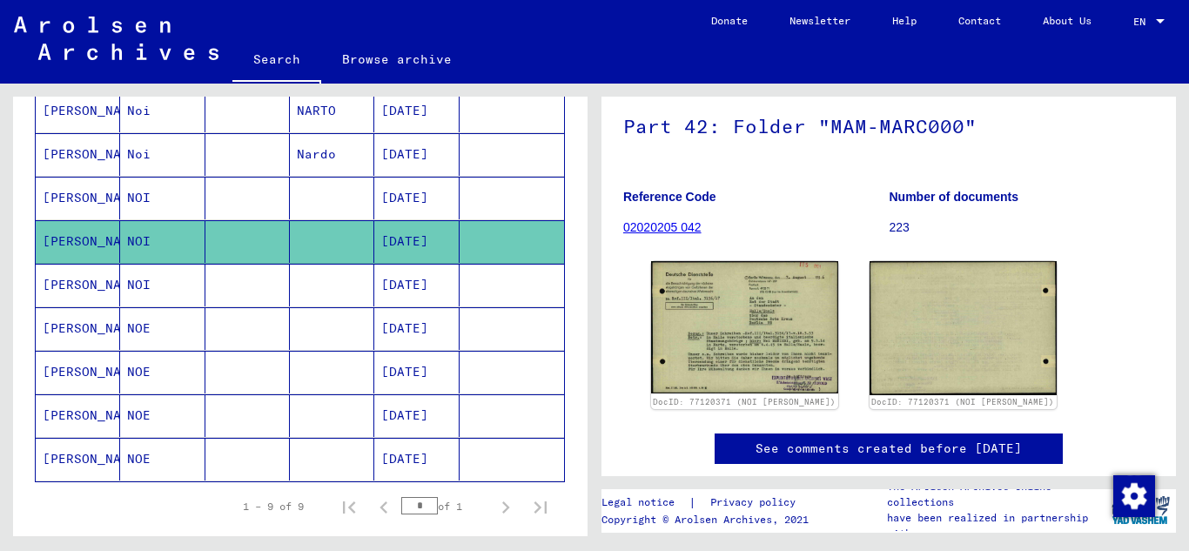
scroll to position [195, 0]
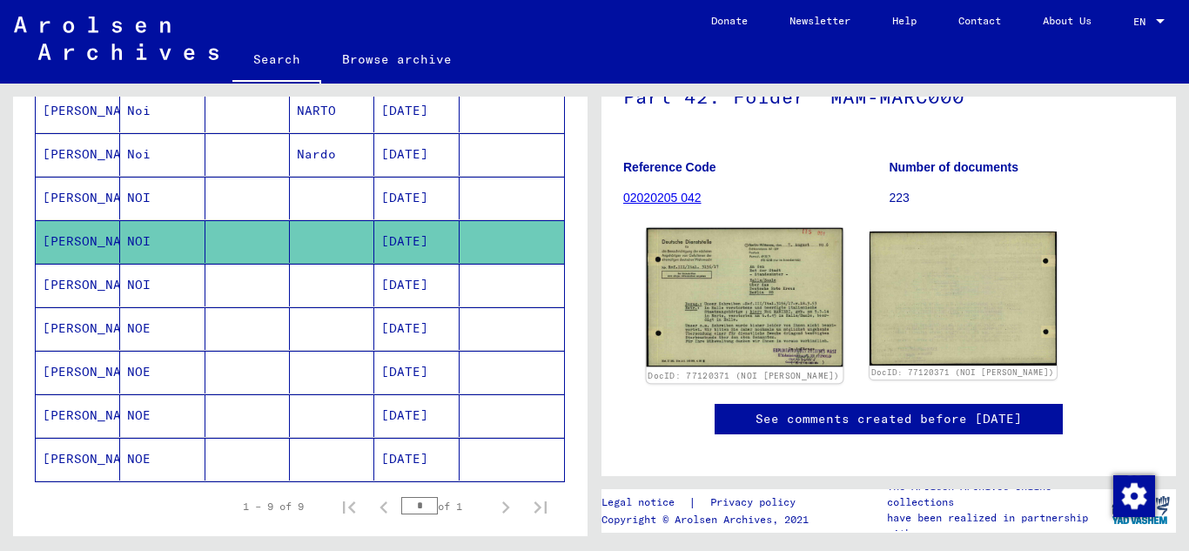
click at [717, 289] on img at bounding box center [744, 297] width 197 height 139
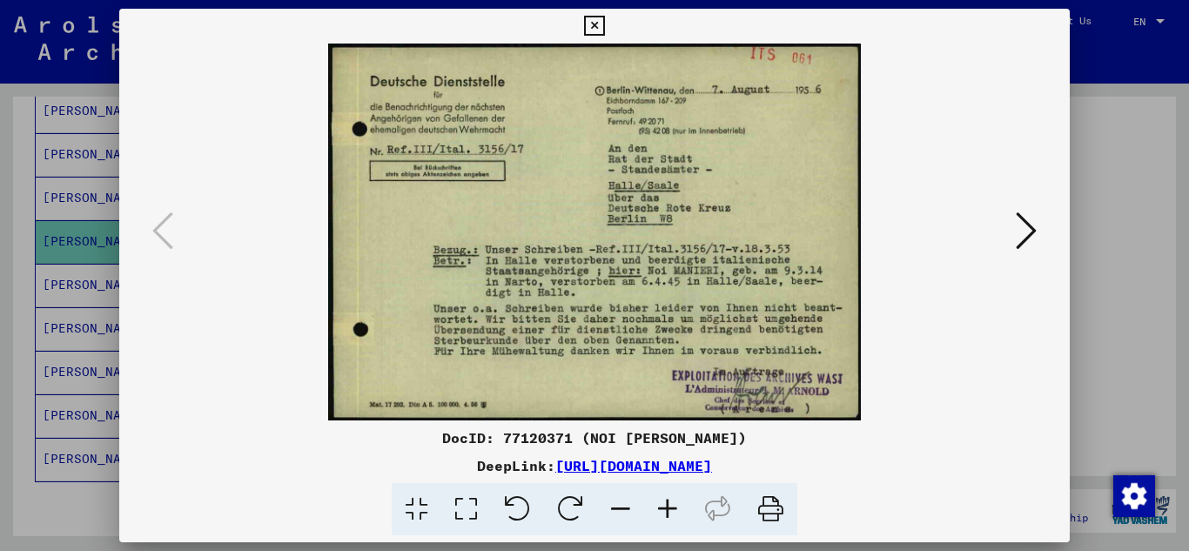
click at [1028, 231] on icon at bounding box center [1025, 231] width 21 height 42
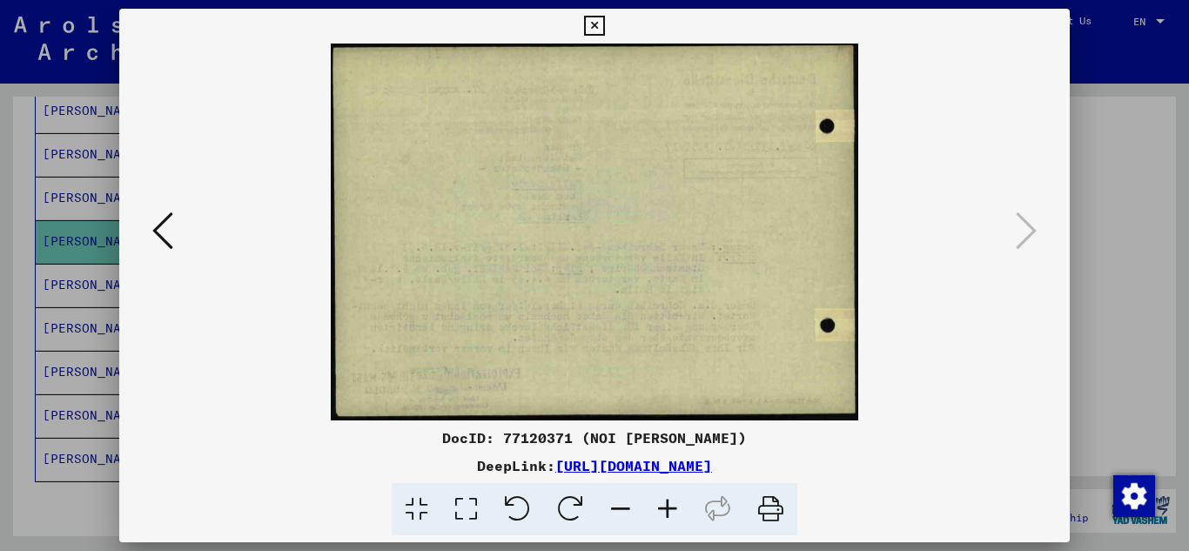
click at [599, 23] on icon at bounding box center [594, 26] width 20 height 21
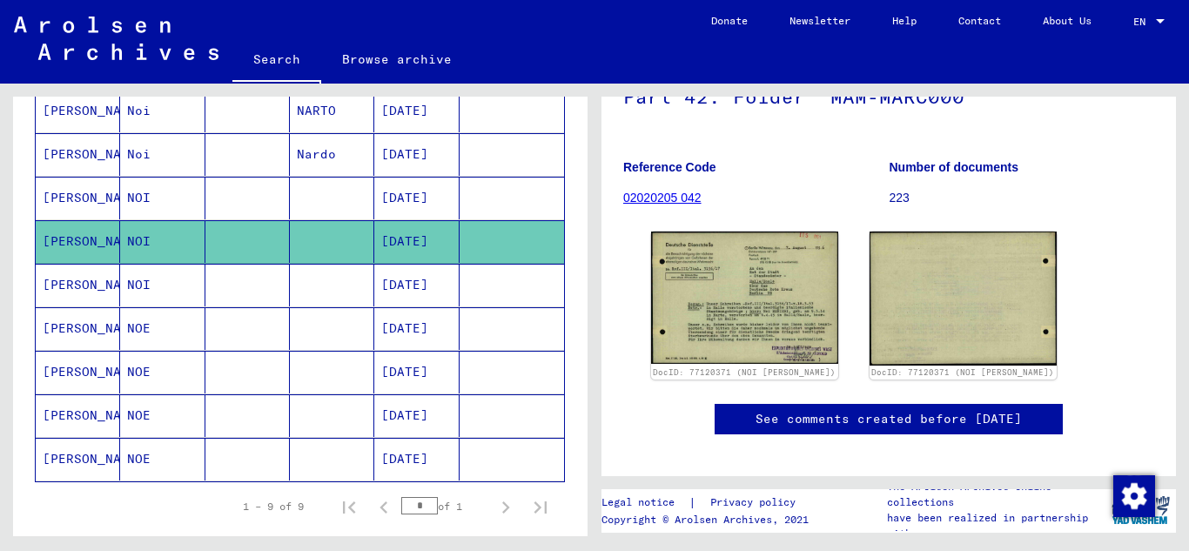
click at [78, 285] on mat-cell "[PERSON_NAME]" at bounding box center [78, 285] width 84 height 43
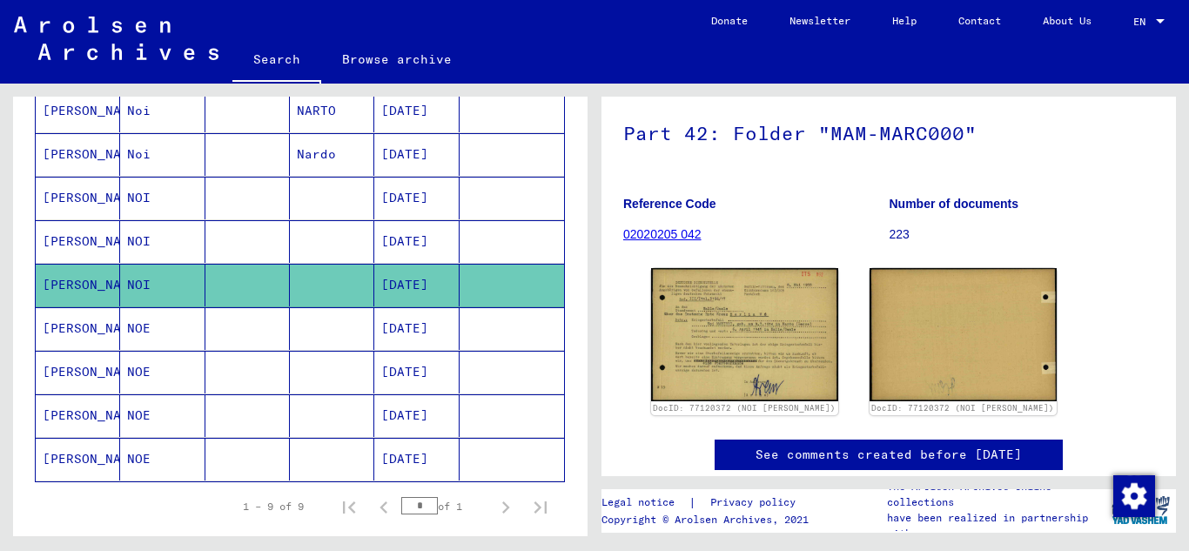
scroll to position [191, 0]
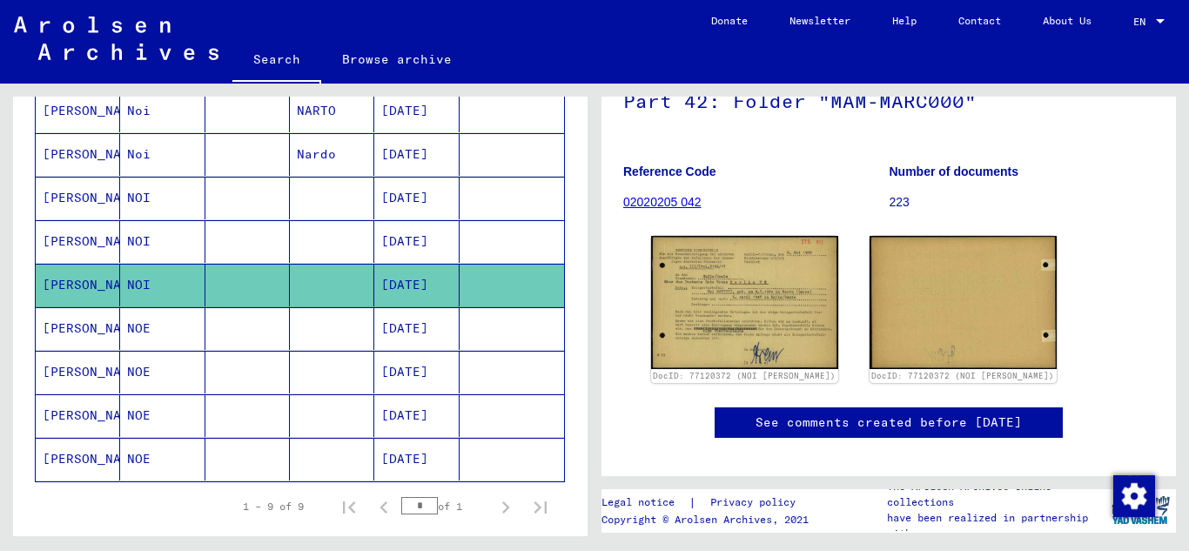
click at [81, 325] on mat-cell "[PERSON_NAME]" at bounding box center [78, 328] width 84 height 43
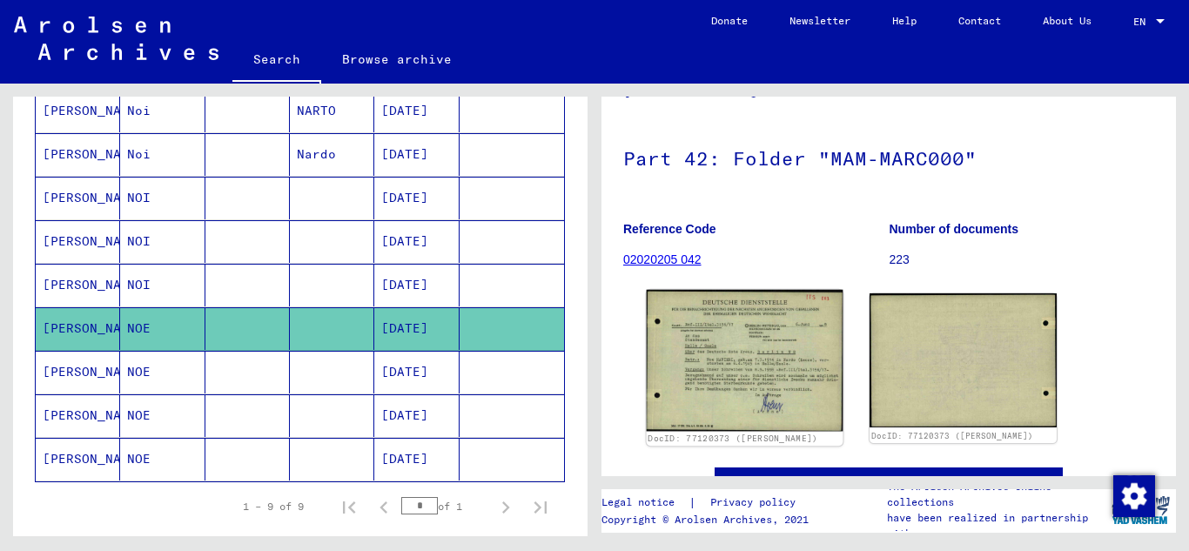
scroll to position [143, 0]
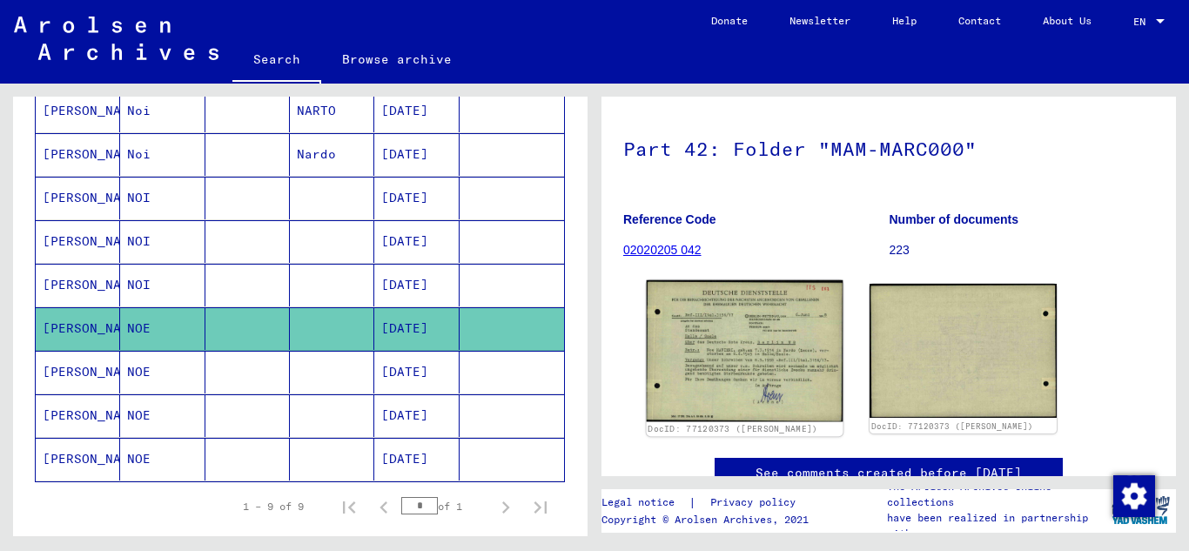
click at [726, 354] on img at bounding box center [744, 350] width 197 height 141
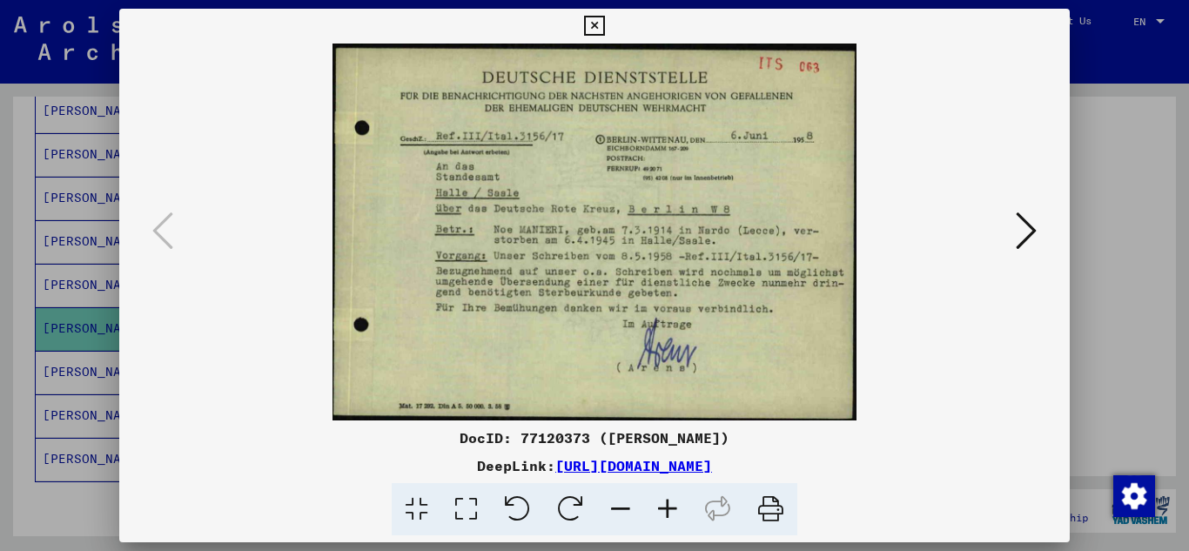
click at [1029, 224] on icon at bounding box center [1025, 231] width 21 height 42
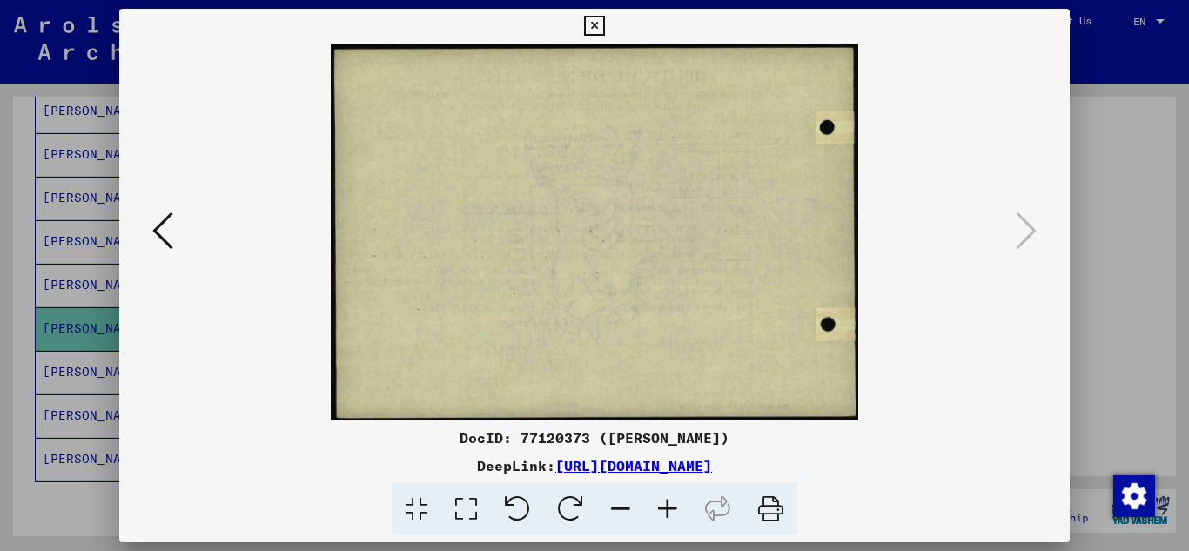
click at [593, 19] on icon at bounding box center [594, 26] width 20 height 21
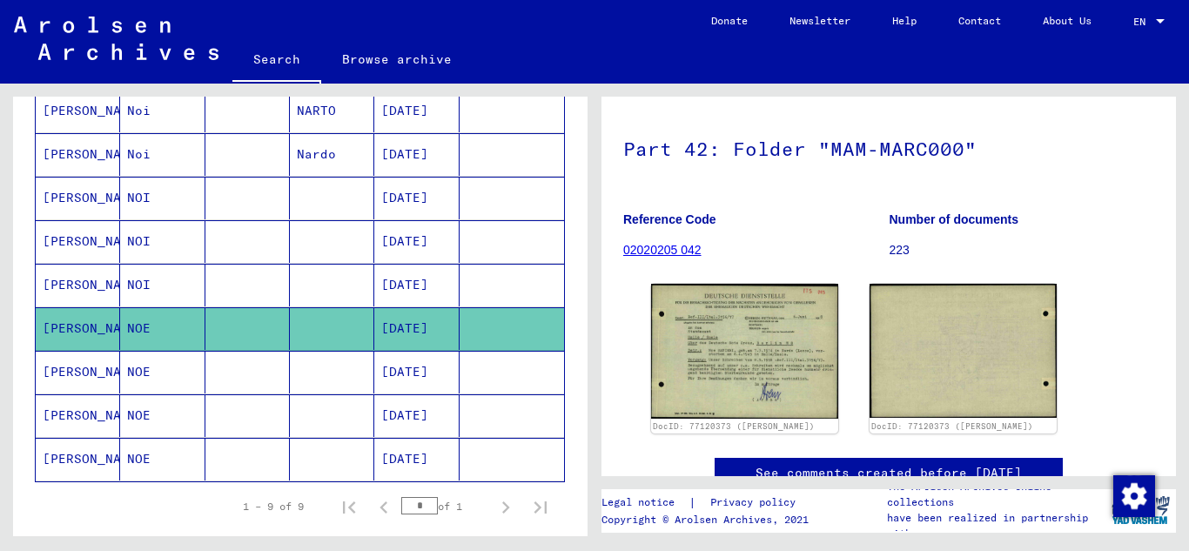
click at [64, 372] on mat-cell "[PERSON_NAME]" at bounding box center [78, 372] width 84 height 43
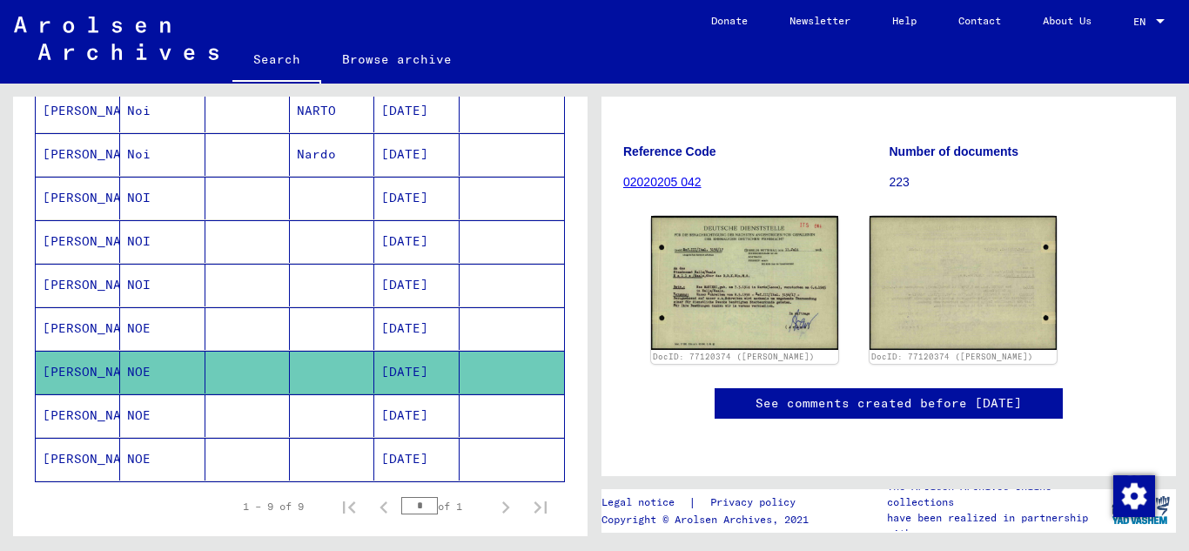
scroll to position [220, 0]
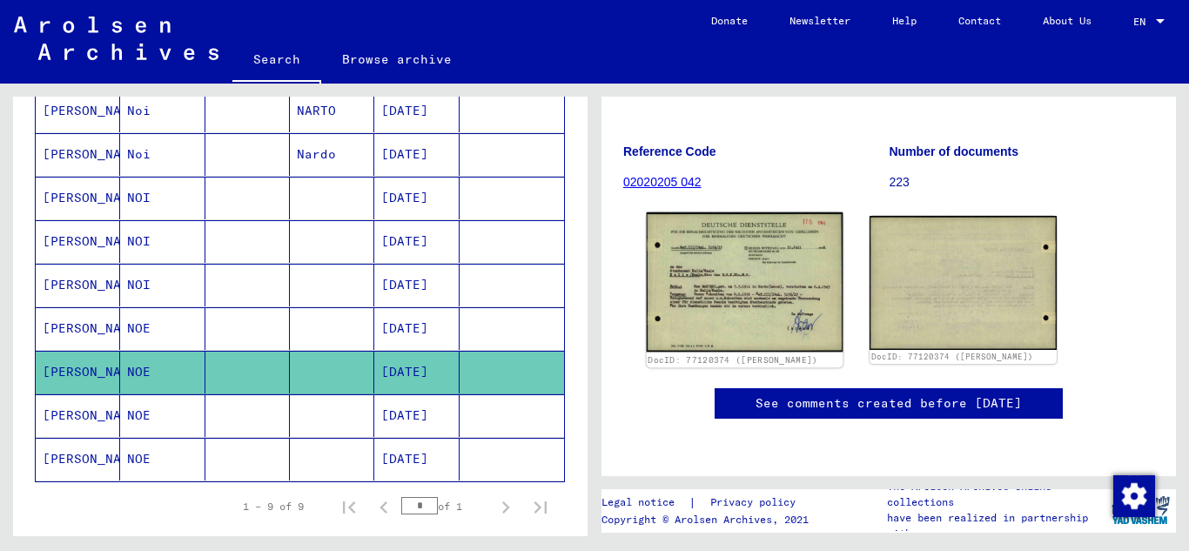
click at [731, 278] on img at bounding box center [744, 282] width 197 height 140
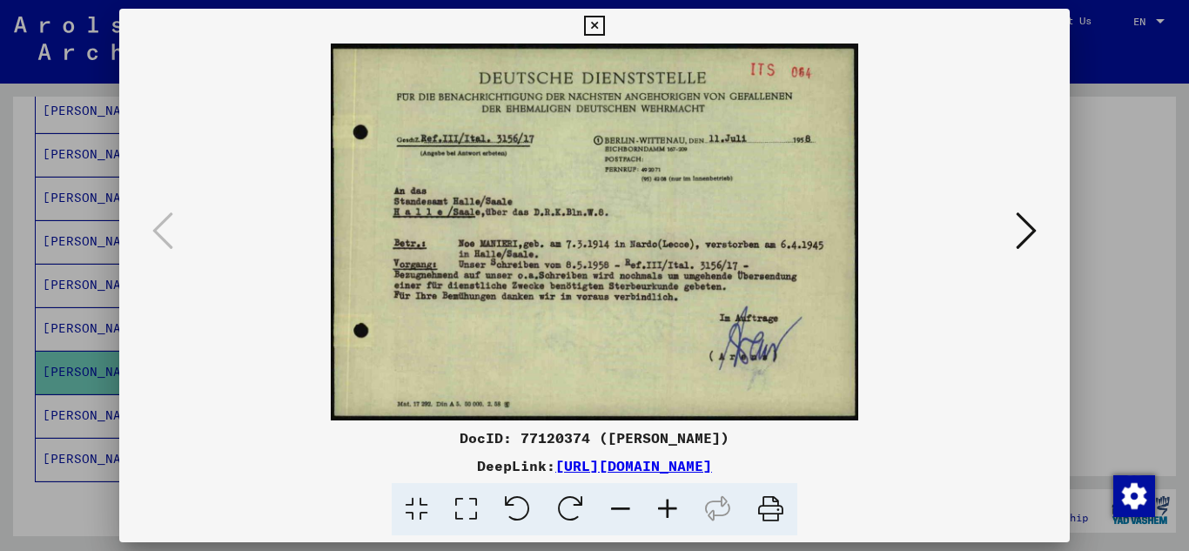
drag, startPoint x: 595, startPoint y: 19, endPoint x: 580, endPoint y: 26, distance: 16.3
click at [592, 22] on icon at bounding box center [594, 26] width 20 height 21
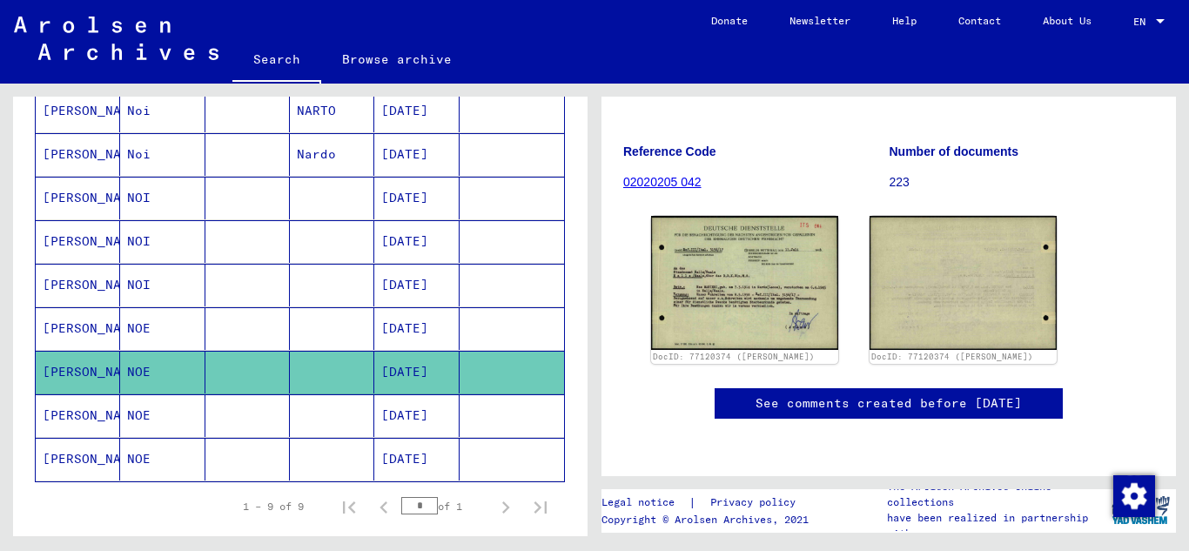
click at [77, 415] on mat-cell "[PERSON_NAME]" at bounding box center [78, 415] width 84 height 43
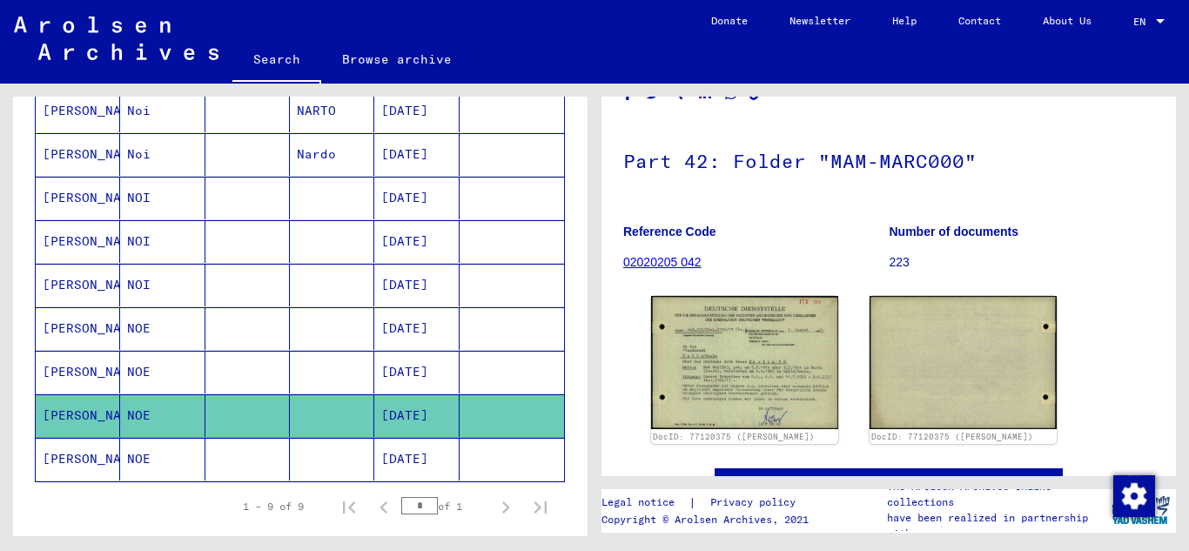
scroll to position [233, 0]
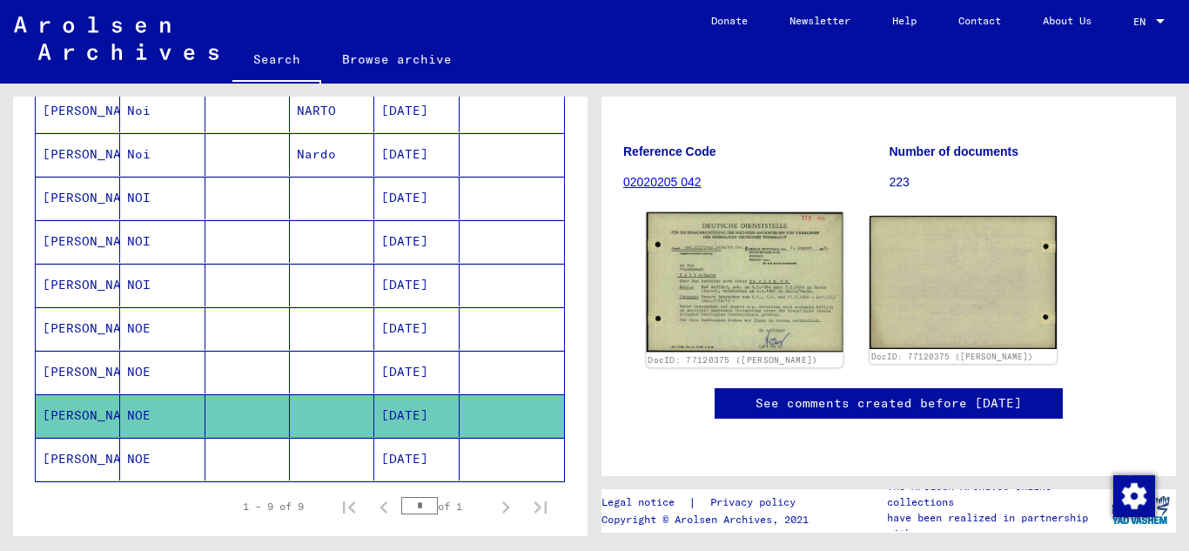
click at [757, 254] on img at bounding box center [744, 282] width 197 height 140
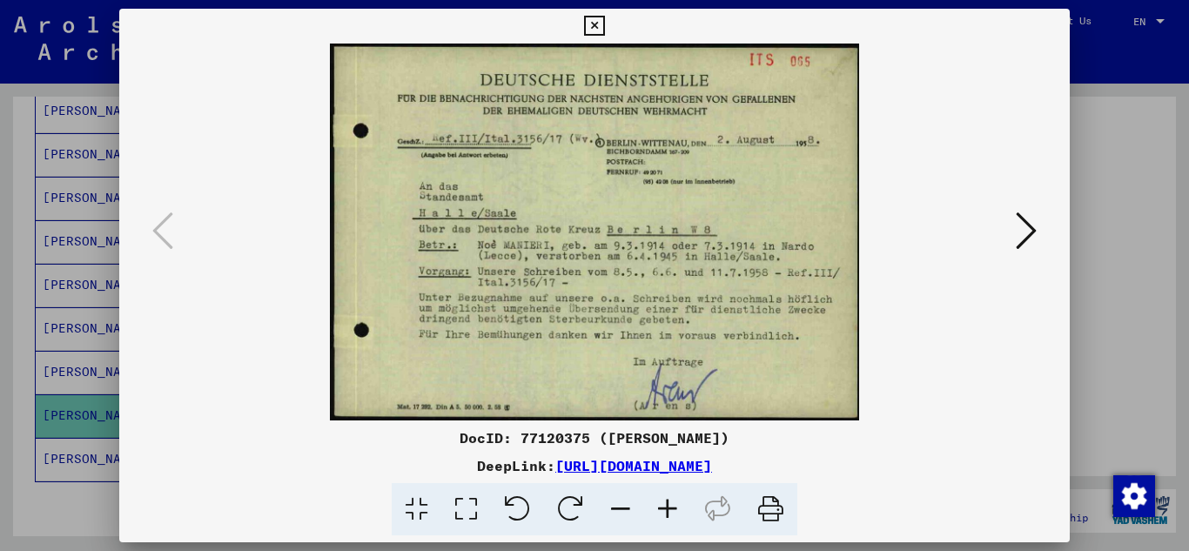
click at [592, 27] on icon at bounding box center [594, 26] width 20 height 21
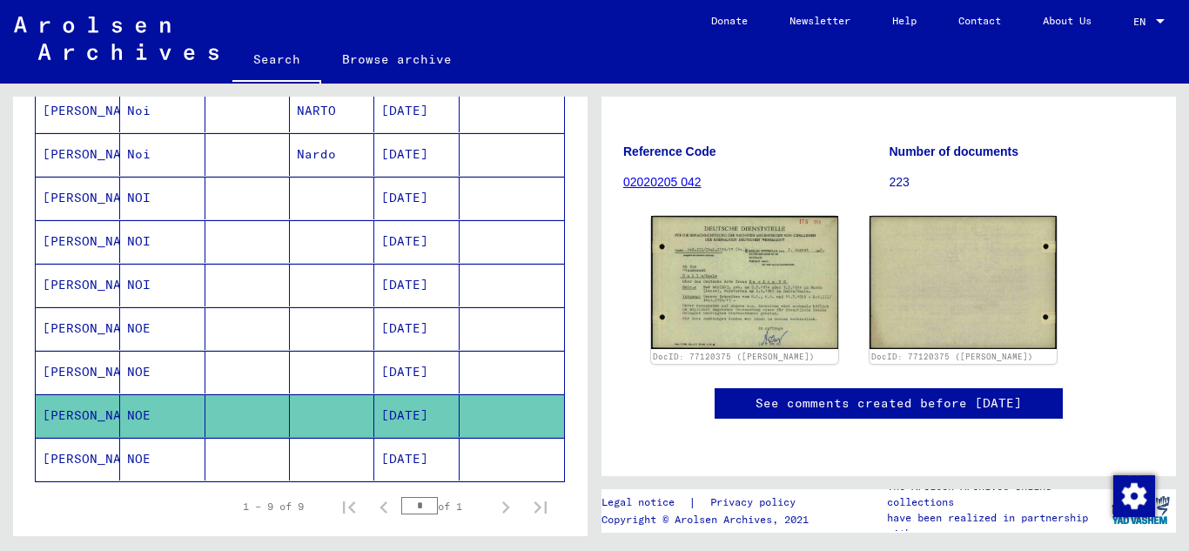
click at [70, 461] on icon at bounding box center [72, 481] width 44 height 70
click at [81, 453] on icon at bounding box center [72, 481] width 44 height 70
click at [172, 162] on mat-cell "Noi" at bounding box center [162, 154] width 84 height 43
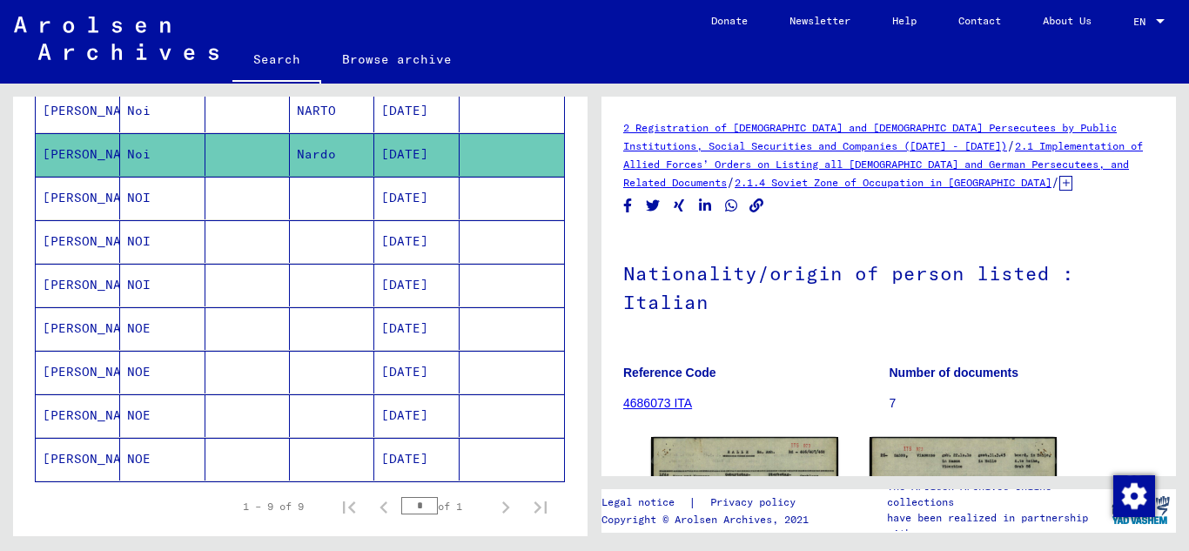
click at [89, 459] on icon at bounding box center [72, 481] width 44 height 70
click at [788, 392] on figure "Reference Code 4686073 ITA" at bounding box center [755, 391] width 265 height 78
click at [70, 204] on mat-cell "[PERSON_NAME]" at bounding box center [78, 198] width 84 height 43
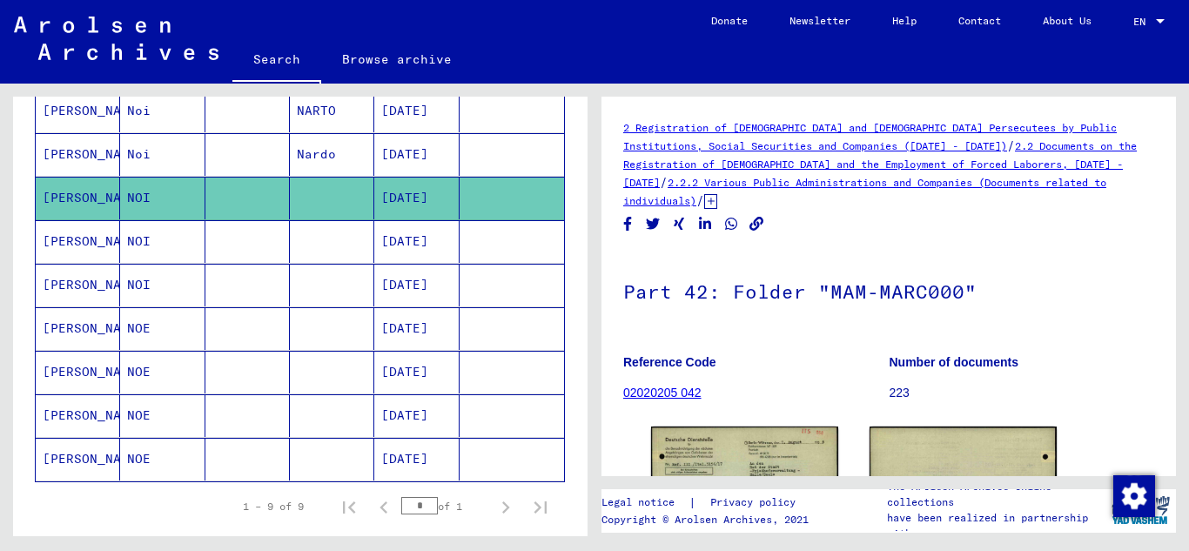
click at [68, 314] on mat-cell "[PERSON_NAME]" at bounding box center [78, 328] width 84 height 43
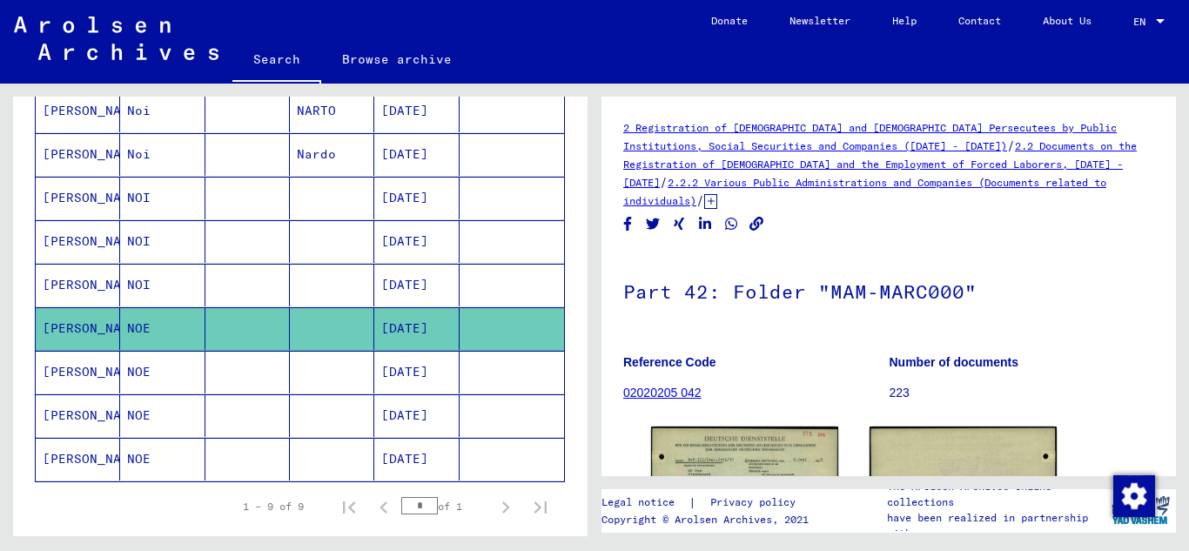
click at [59, 353] on mat-cell "[PERSON_NAME]" at bounding box center [78, 372] width 84 height 43
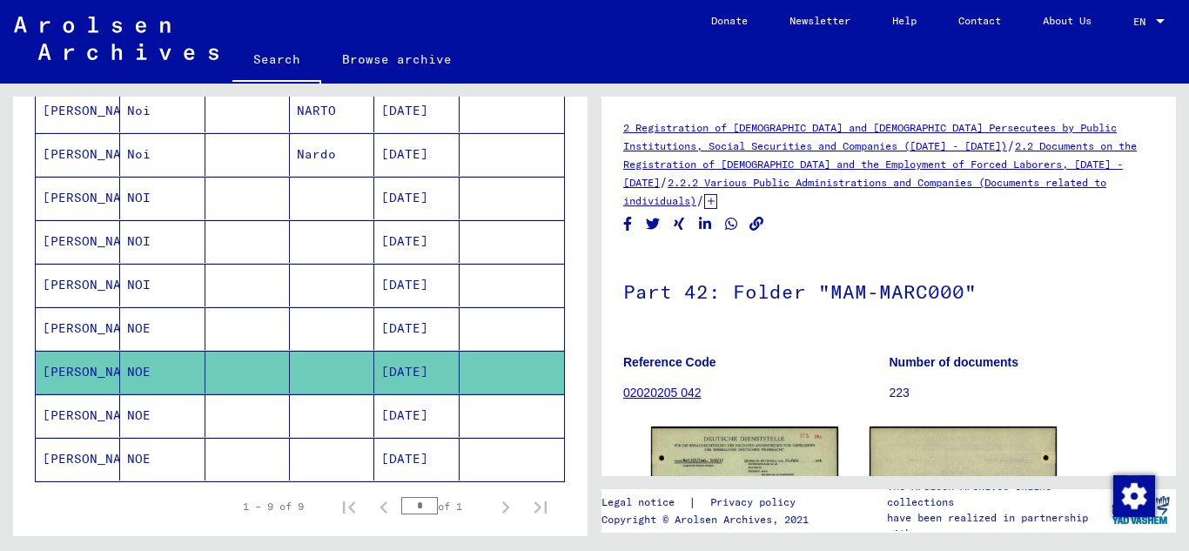
click at [60, 413] on mat-cell "[PERSON_NAME]" at bounding box center [78, 415] width 84 height 43
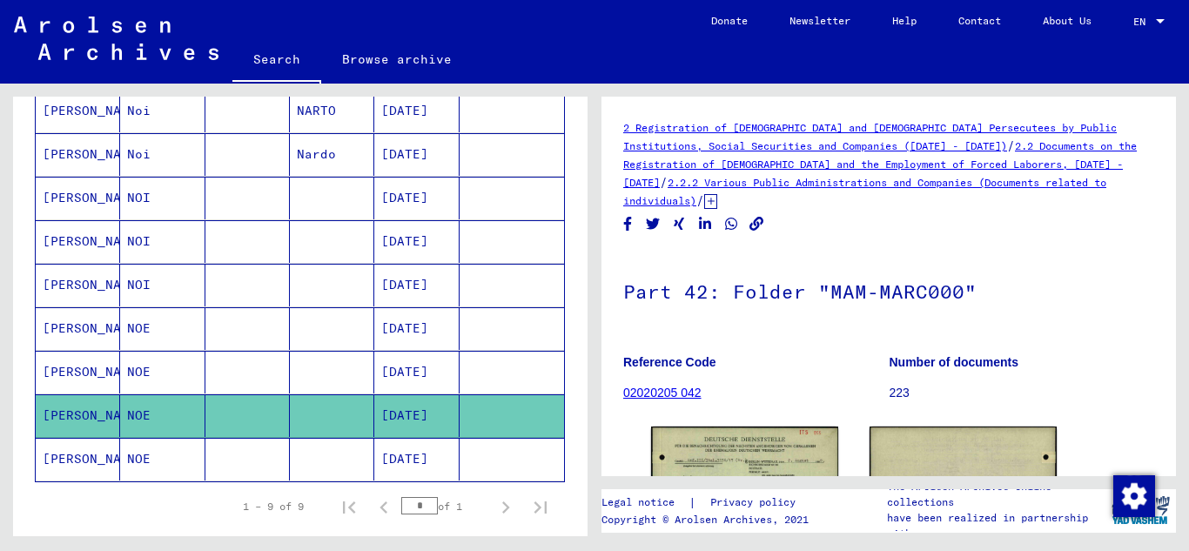
click at [59, 451] on icon at bounding box center [72, 481] width 44 height 70
click at [61, 458] on icon at bounding box center [72, 481] width 44 height 70
click at [63, 457] on icon at bounding box center [72, 481] width 44 height 70
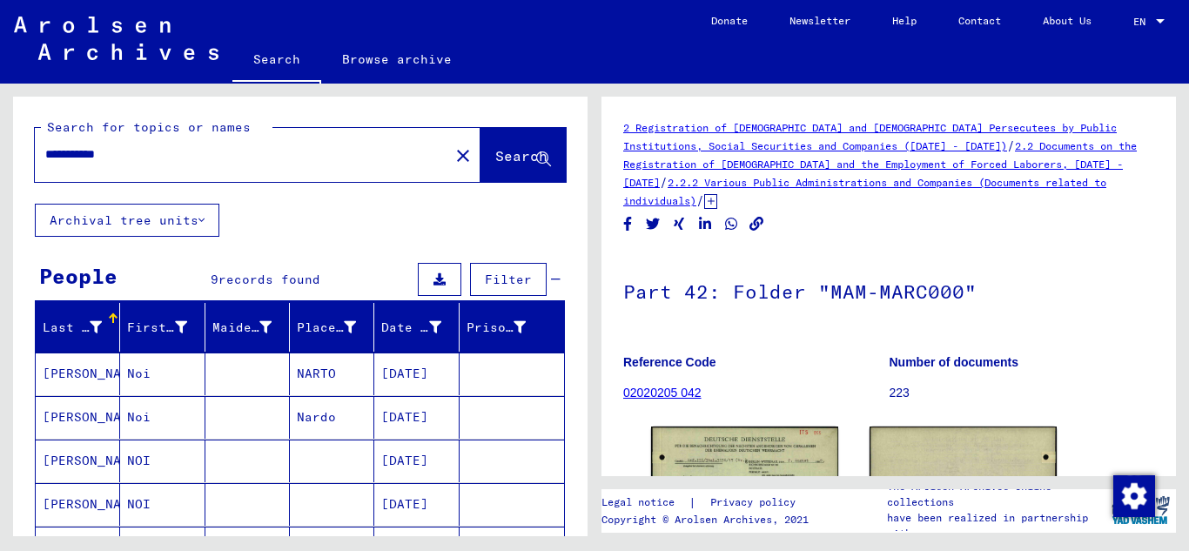
drag, startPoint x: 153, startPoint y: 153, endPoint x: 0, endPoint y: 127, distance: 155.3
click at [0, 127] on div "**********" at bounding box center [297, 310] width 594 height 452
type input "*"
drag, startPoint x: 63, startPoint y: 145, endPoint x: 67, endPoint y: 158, distance: 13.8
click at [62, 149] on input "text" at bounding box center [241, 154] width 393 height 18
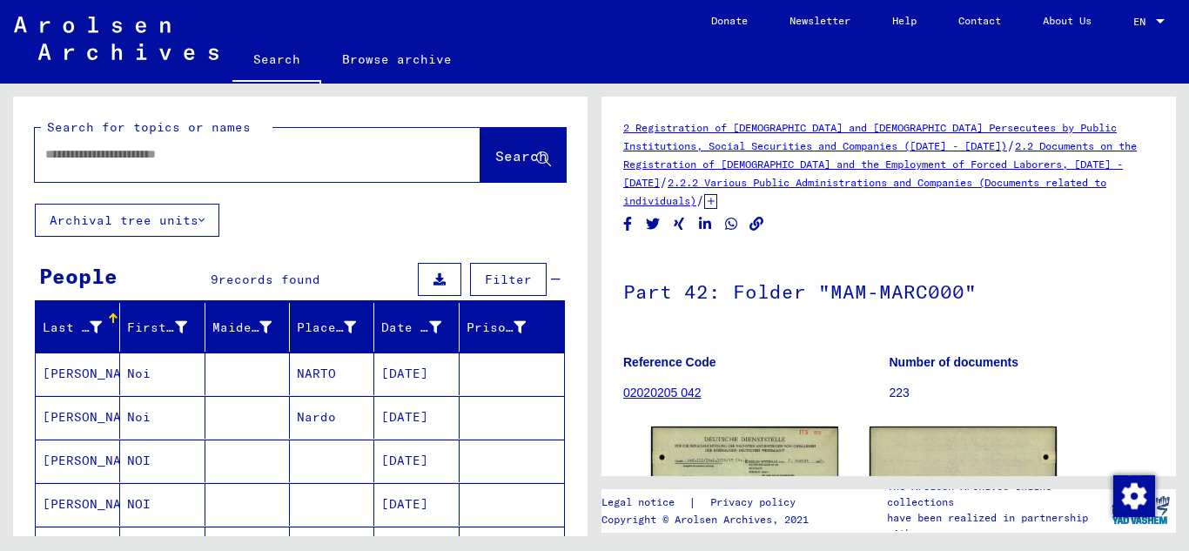
paste input "**********"
click at [518, 154] on span "Search" at bounding box center [521, 155] width 52 height 17
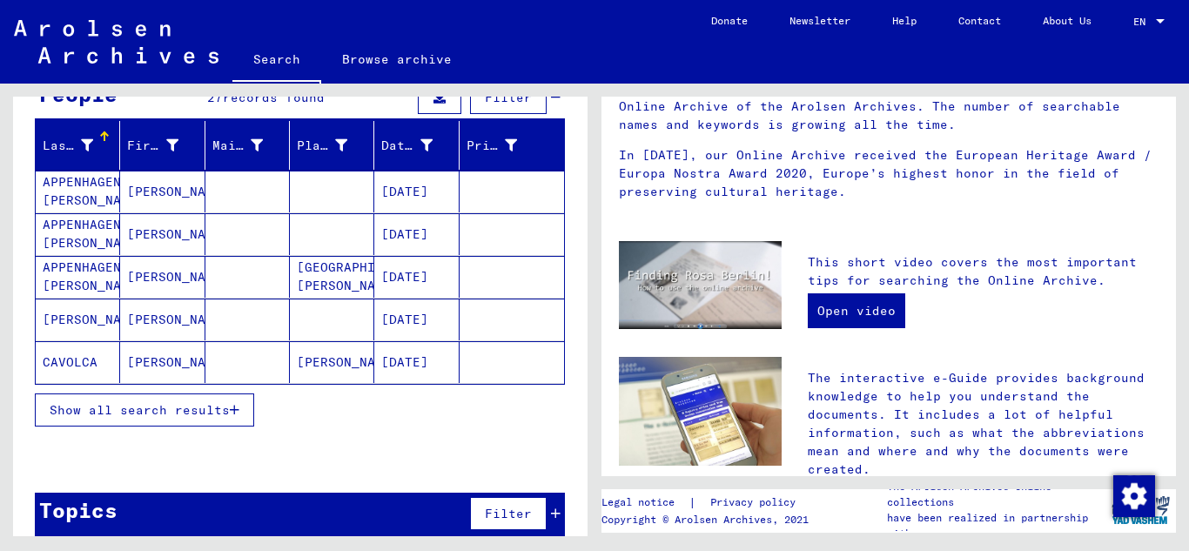
scroll to position [183, 0]
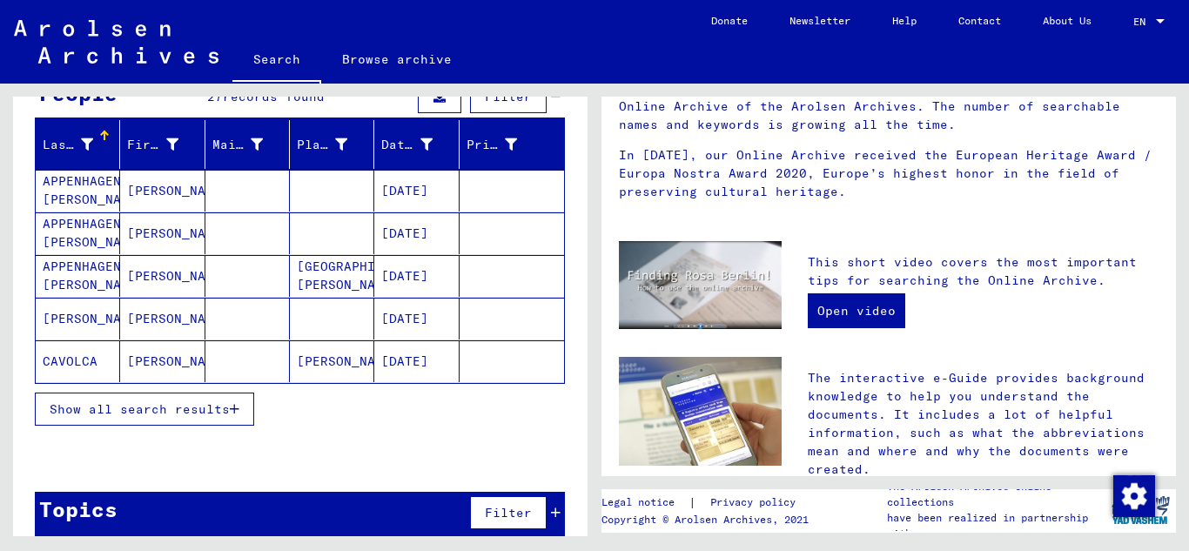
click at [236, 407] on icon "button" at bounding box center [235, 409] width 10 height 12
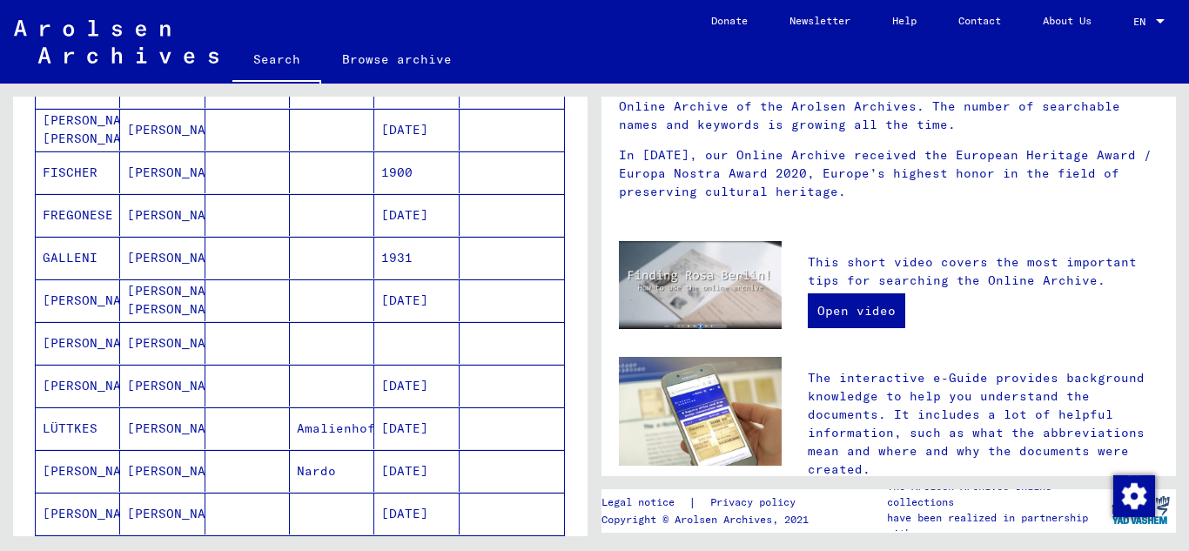
scroll to position [633, 0]
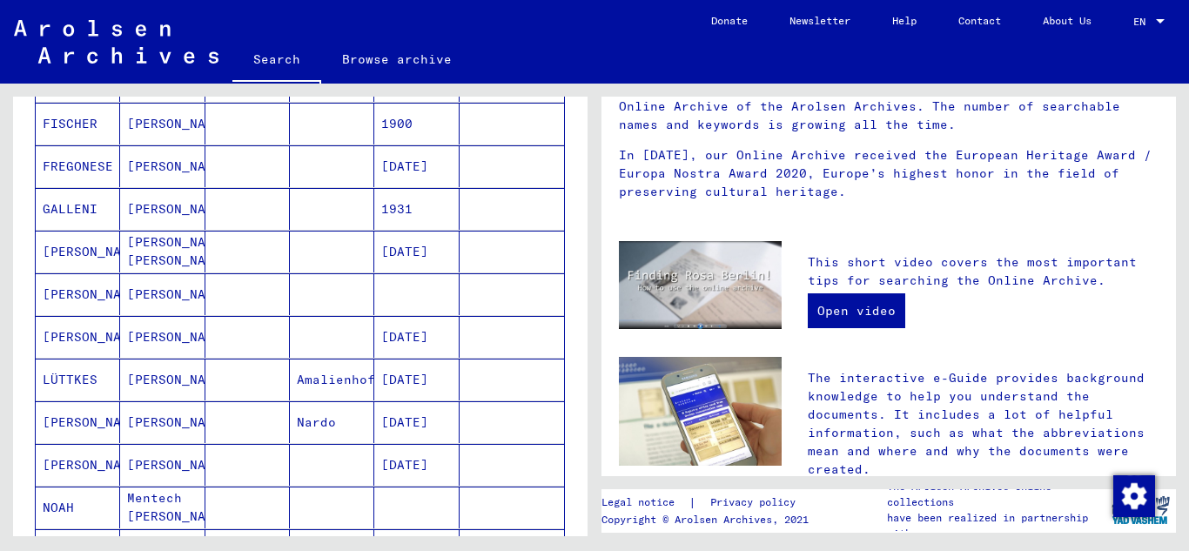
click at [80, 423] on mat-cell "[PERSON_NAME]" at bounding box center [78, 422] width 84 height 42
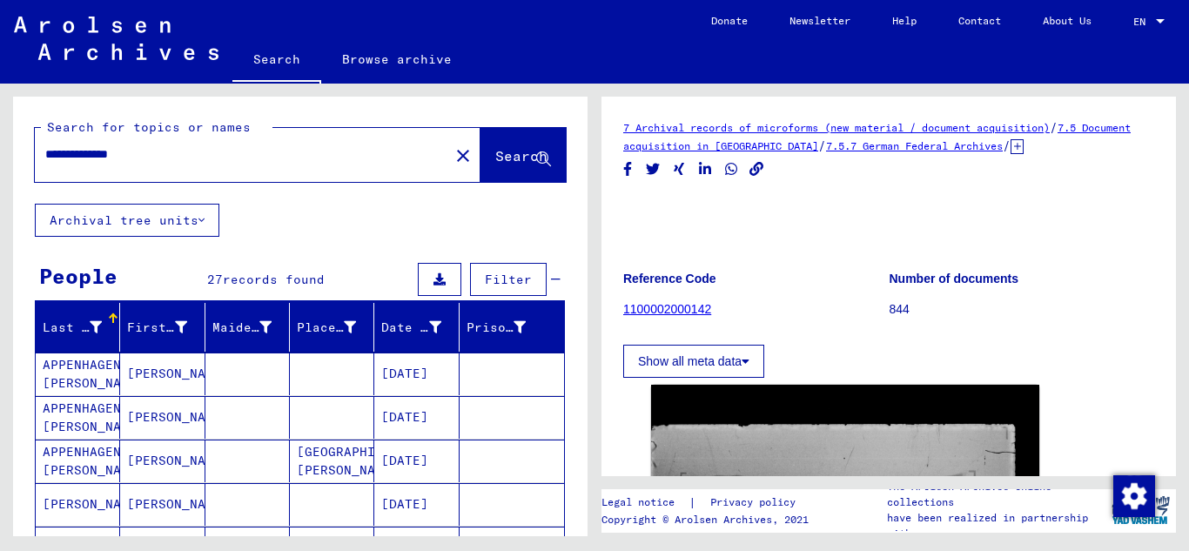
click at [144, 157] on input "**********" at bounding box center [241, 154] width 393 height 18
type input "*"
click at [80, 156] on input "text" at bounding box center [241, 154] width 393 height 18
paste input "text"
click at [77, 145] on input "text" at bounding box center [241, 154] width 393 height 18
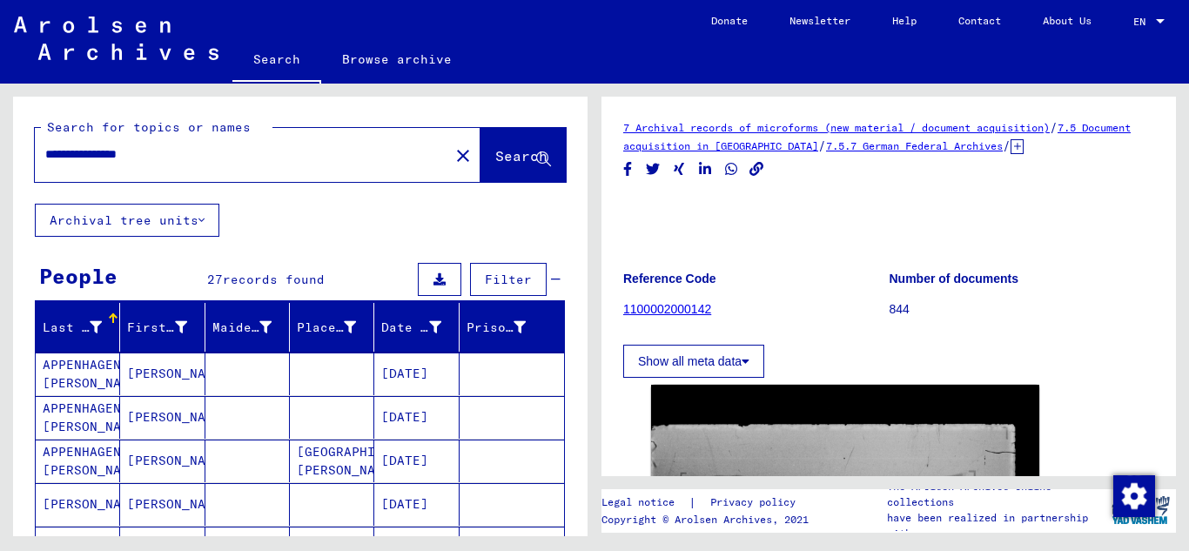
type input "**********"
click at [536, 160] on icon at bounding box center [543, 159] width 15 height 15
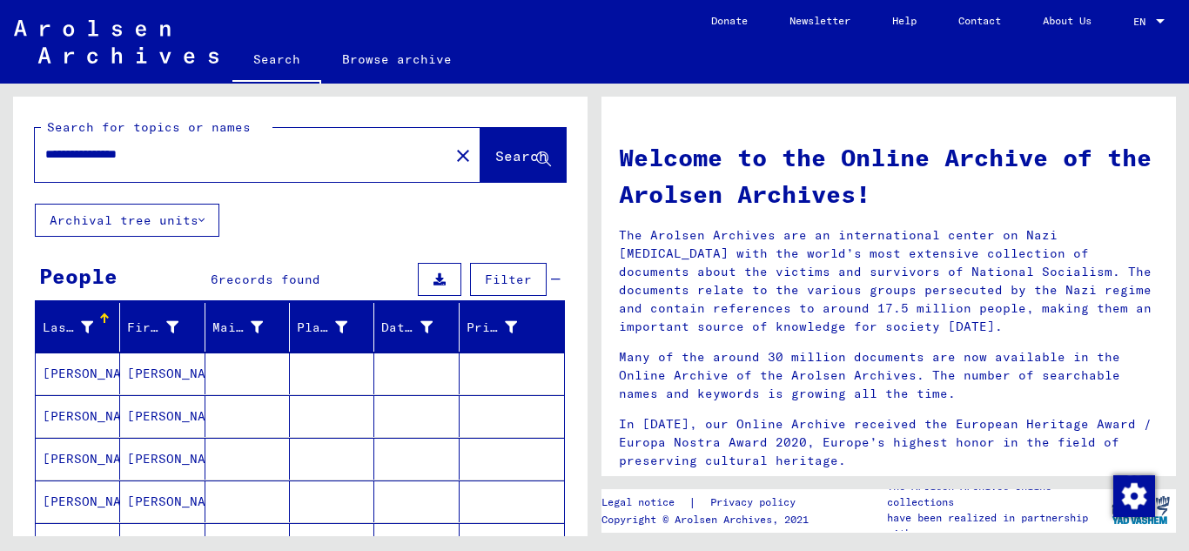
click at [70, 375] on mat-cell "[PERSON_NAME]" at bounding box center [78, 373] width 84 height 42
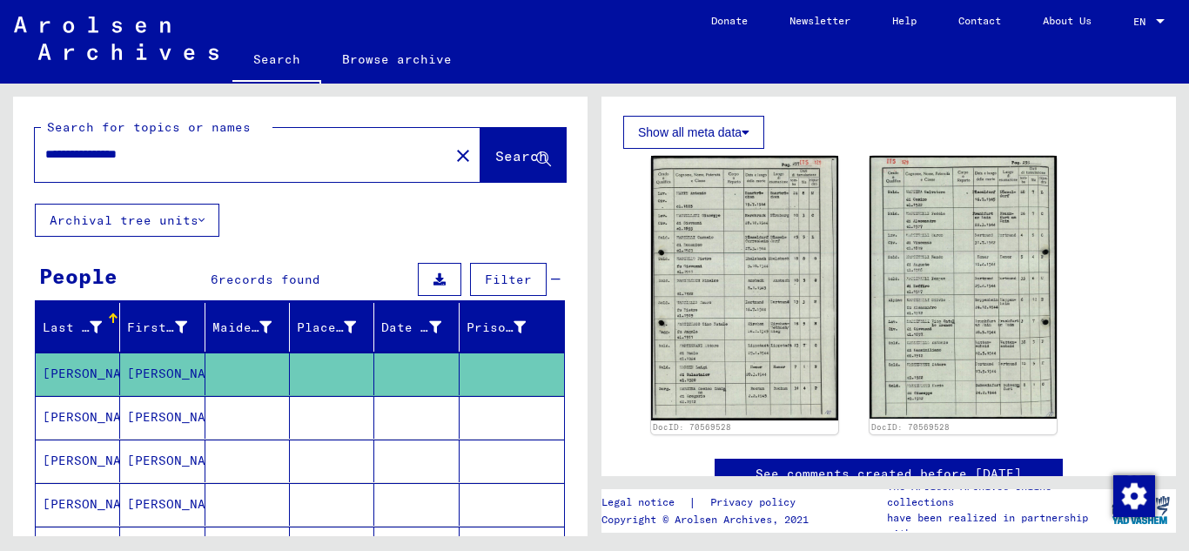
scroll to position [540, 0]
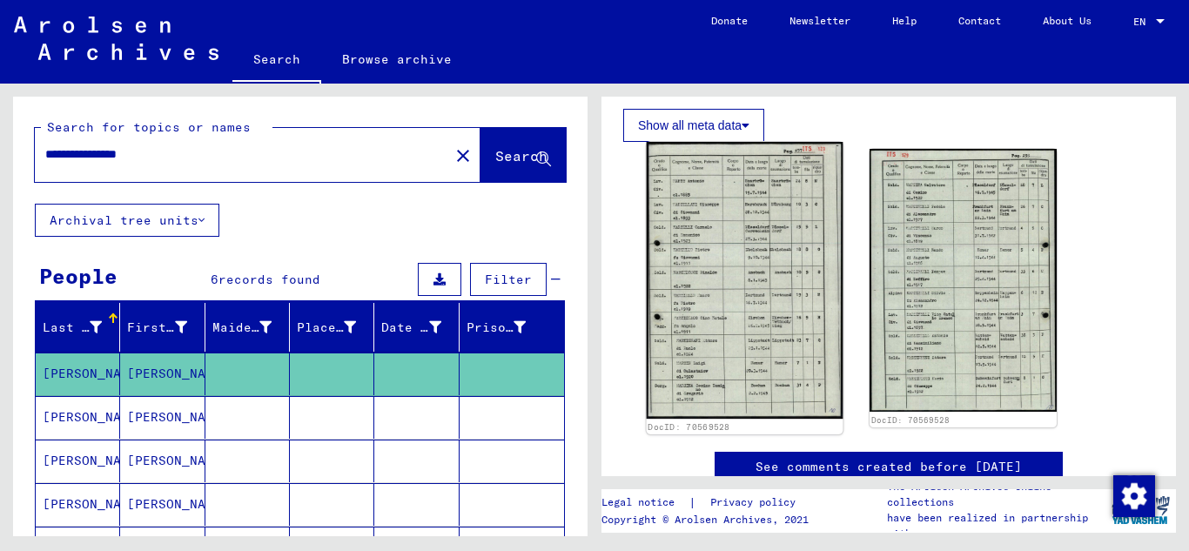
click at [750, 345] on img at bounding box center [744, 281] width 197 height 278
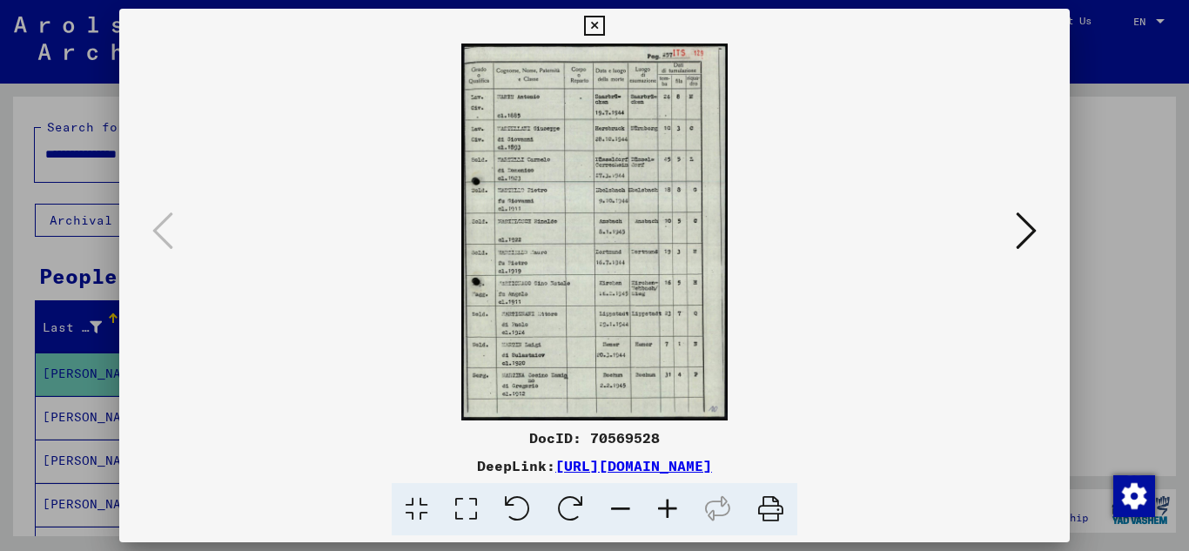
click at [666, 504] on icon at bounding box center [667, 509] width 47 height 53
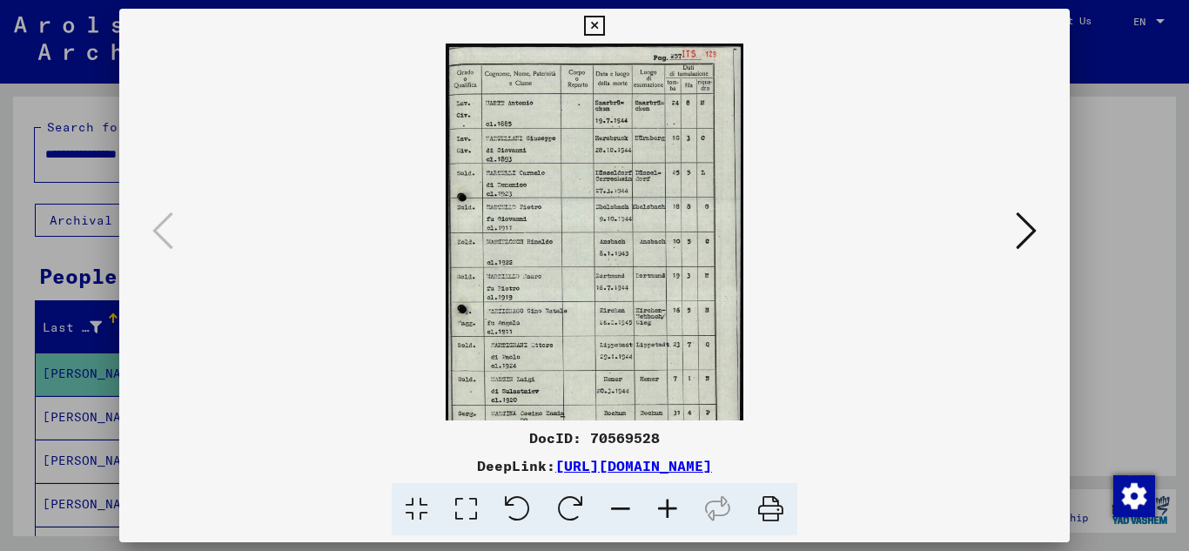
click at [666, 504] on icon at bounding box center [667, 509] width 47 height 53
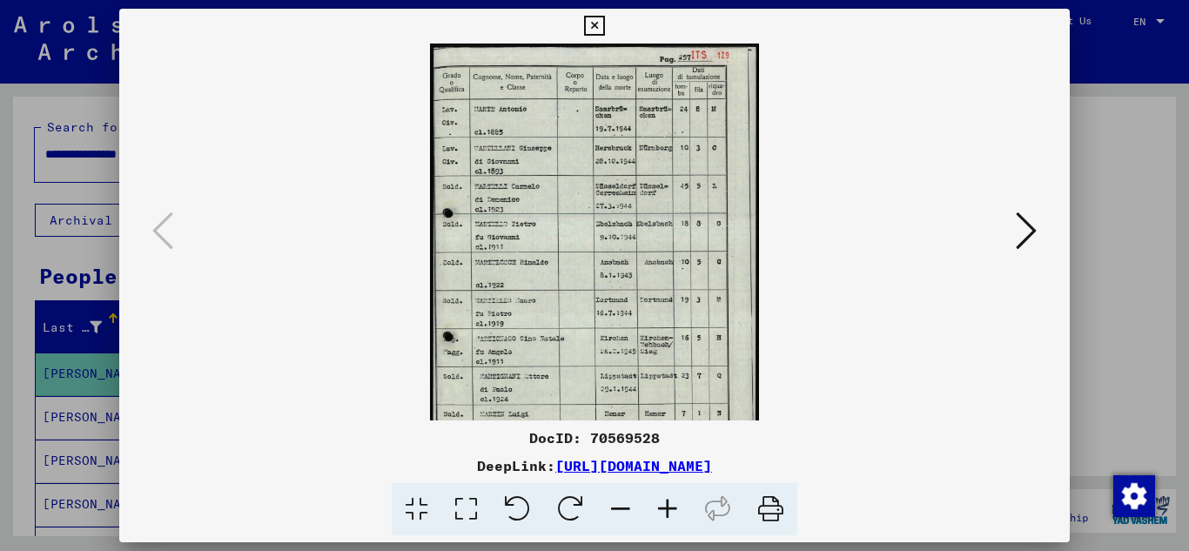
click at [666, 504] on icon at bounding box center [667, 509] width 47 height 53
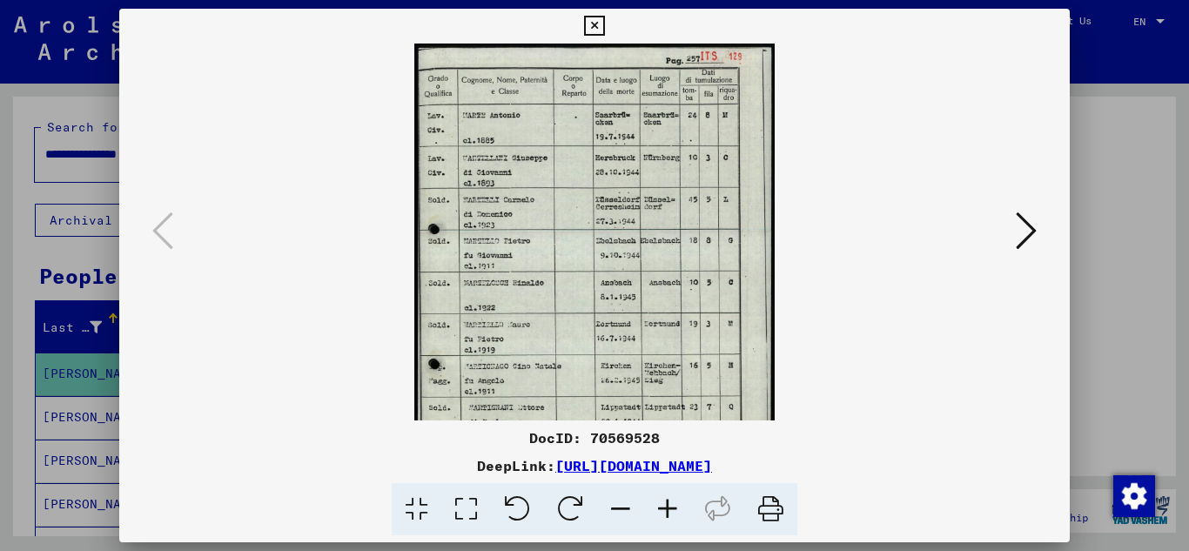
click at [666, 504] on icon at bounding box center [667, 509] width 47 height 53
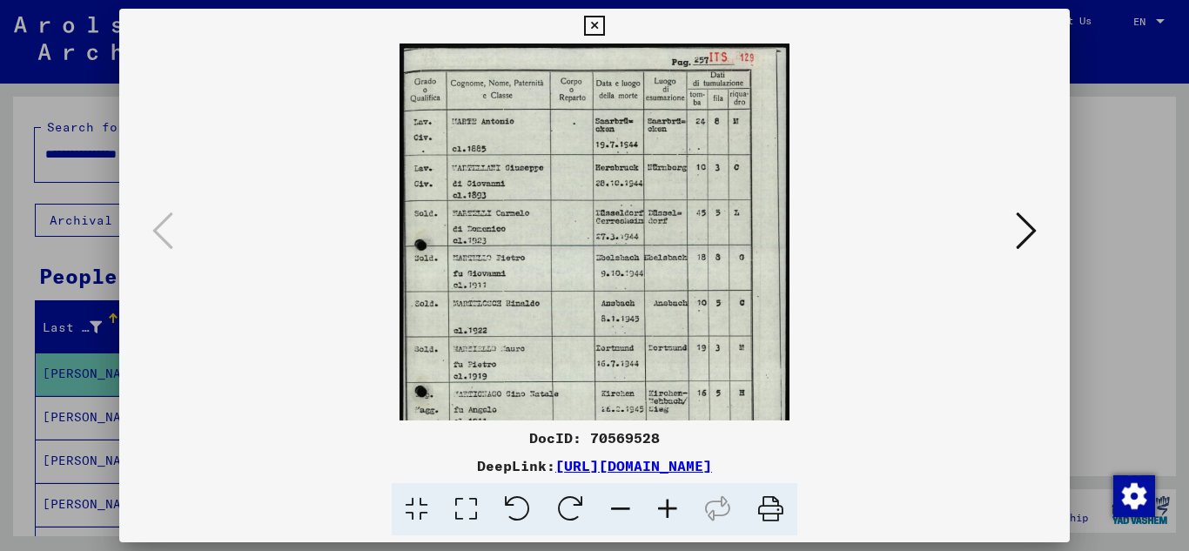
click at [666, 504] on icon at bounding box center [667, 509] width 47 height 53
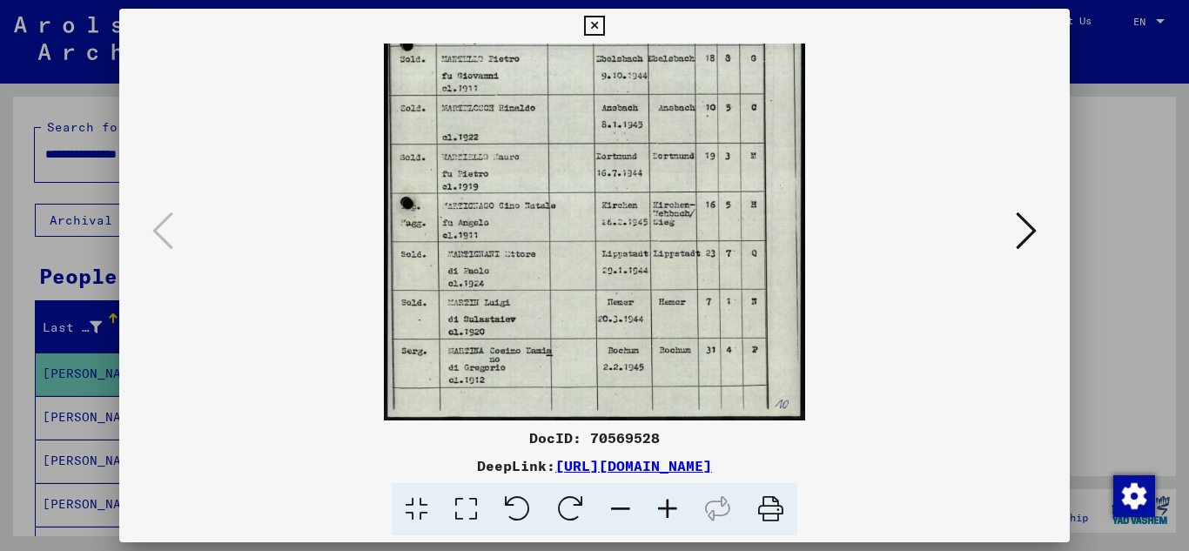
scroll to position [218, 0]
drag, startPoint x: 579, startPoint y: 358, endPoint x: 626, endPoint y: 101, distance: 261.8
click at [626, 101] on img at bounding box center [594, 123] width 421 height 594
drag, startPoint x: 1169, startPoint y: 316, endPoint x: 1164, endPoint y: 226, distance: 89.8
click at [1164, 226] on div at bounding box center [594, 275] width 1189 height 551
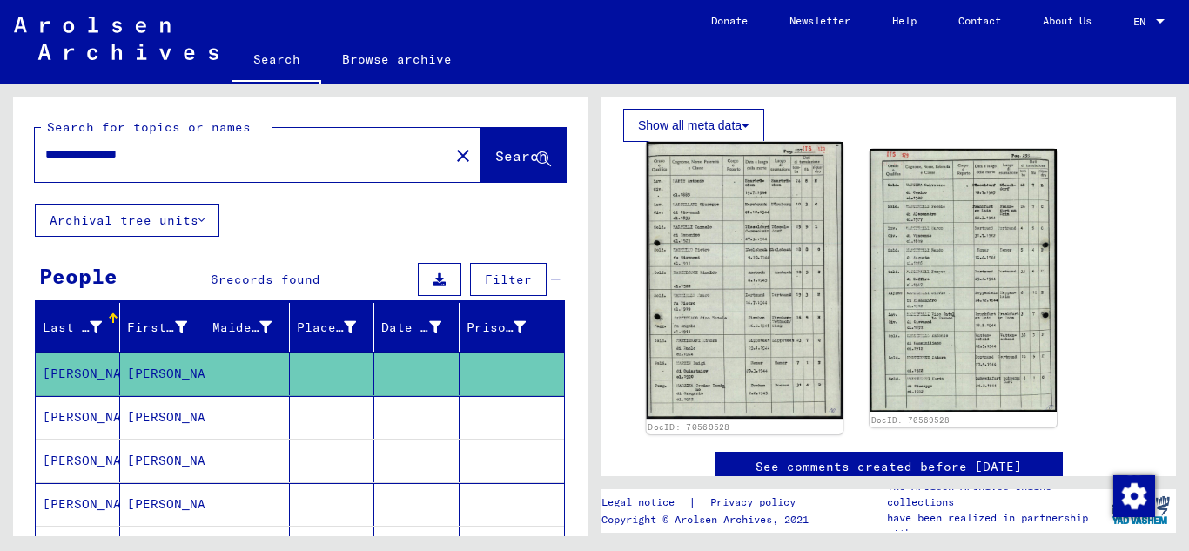
click at [721, 282] on img at bounding box center [744, 281] width 197 height 278
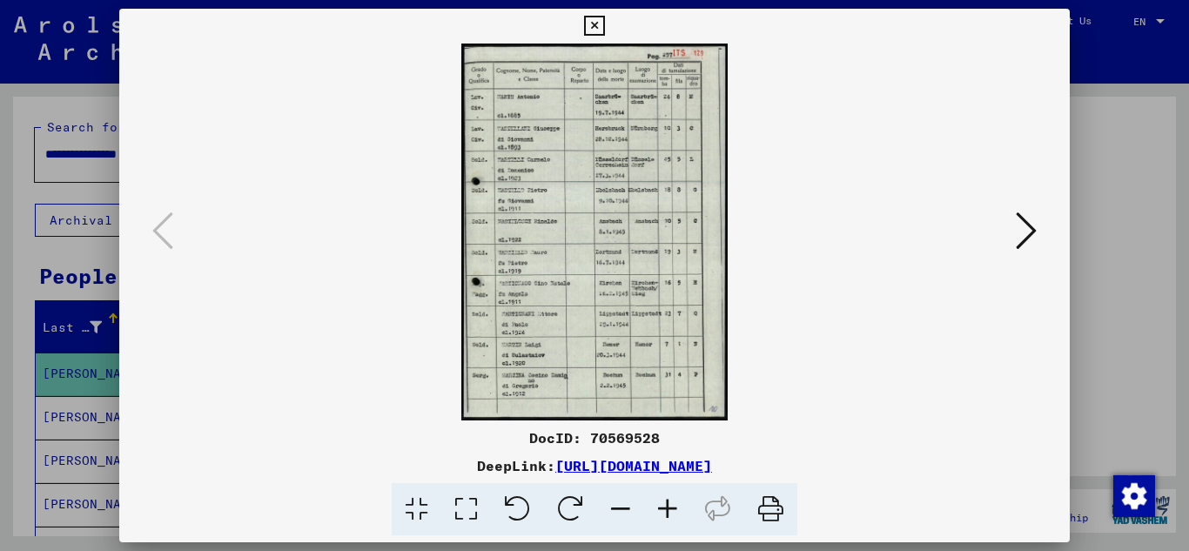
click at [663, 512] on icon at bounding box center [667, 509] width 47 height 53
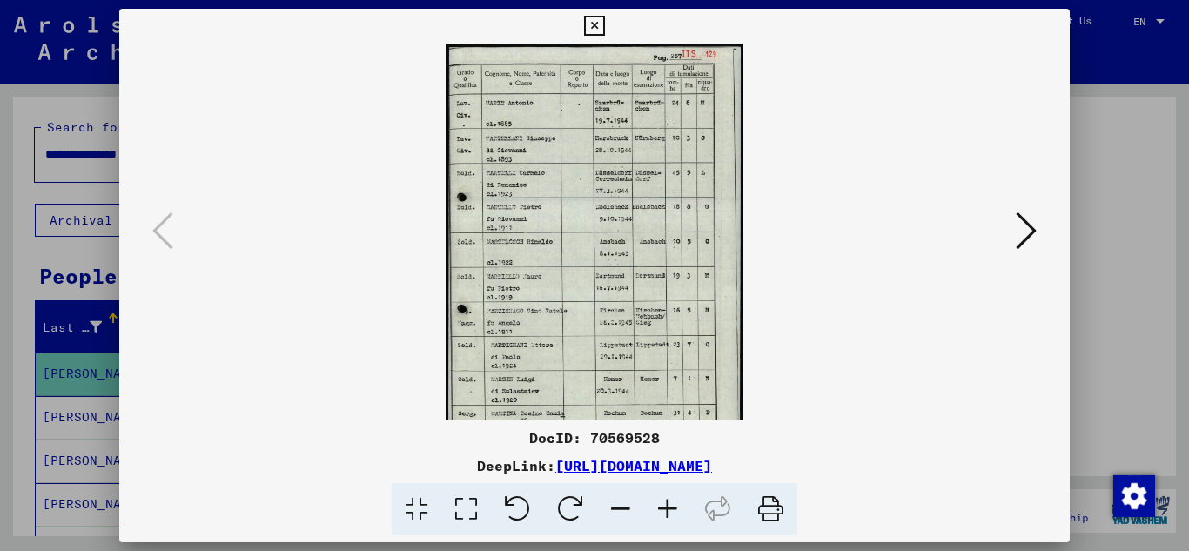
click at [661, 512] on icon at bounding box center [667, 509] width 47 height 53
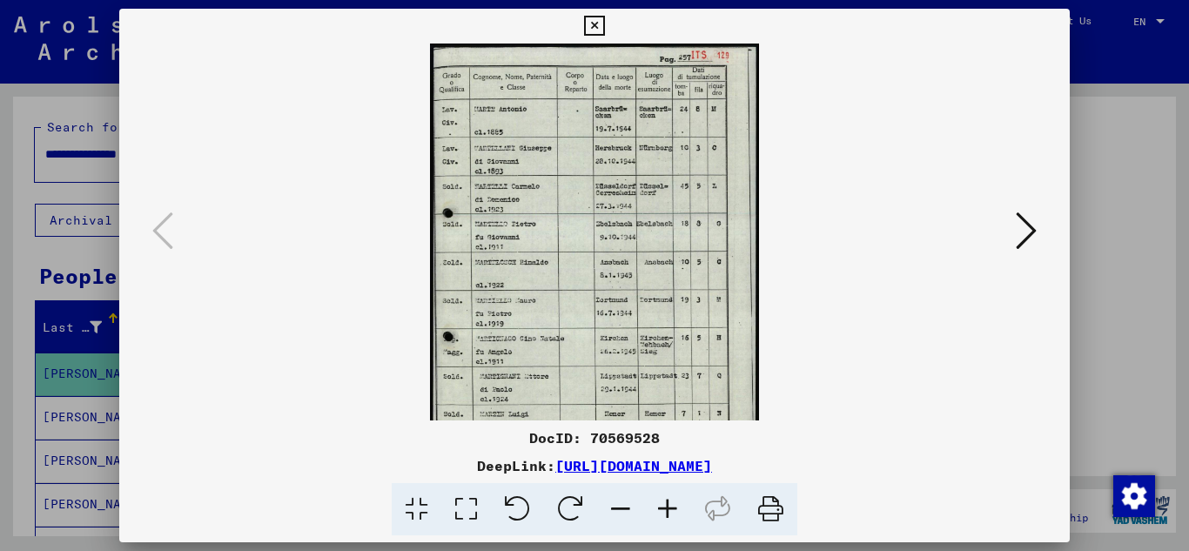
click at [660, 511] on icon at bounding box center [667, 509] width 47 height 53
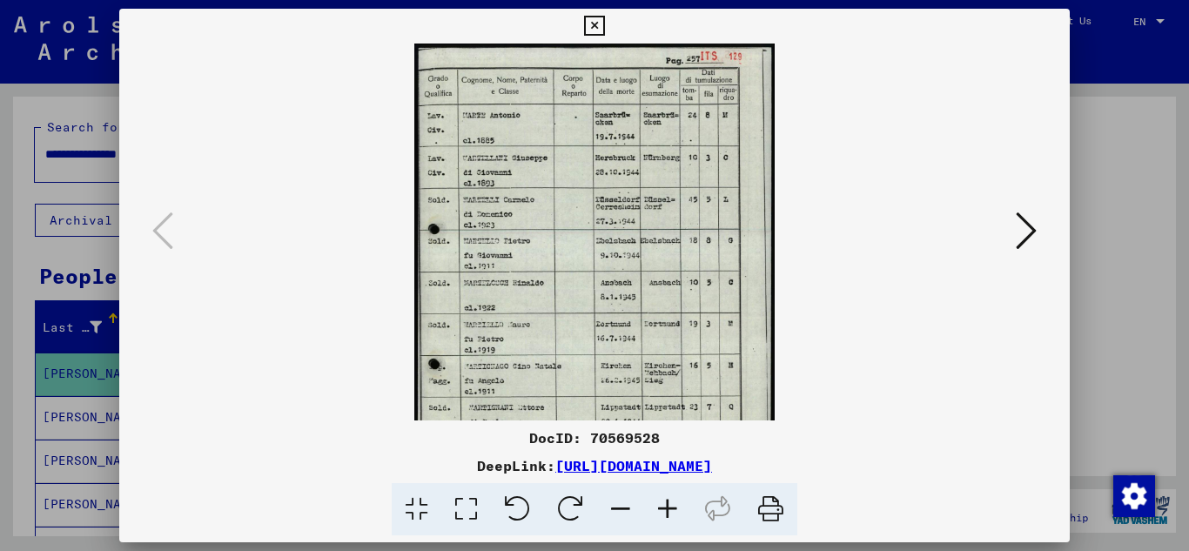
click at [660, 510] on icon at bounding box center [667, 509] width 47 height 53
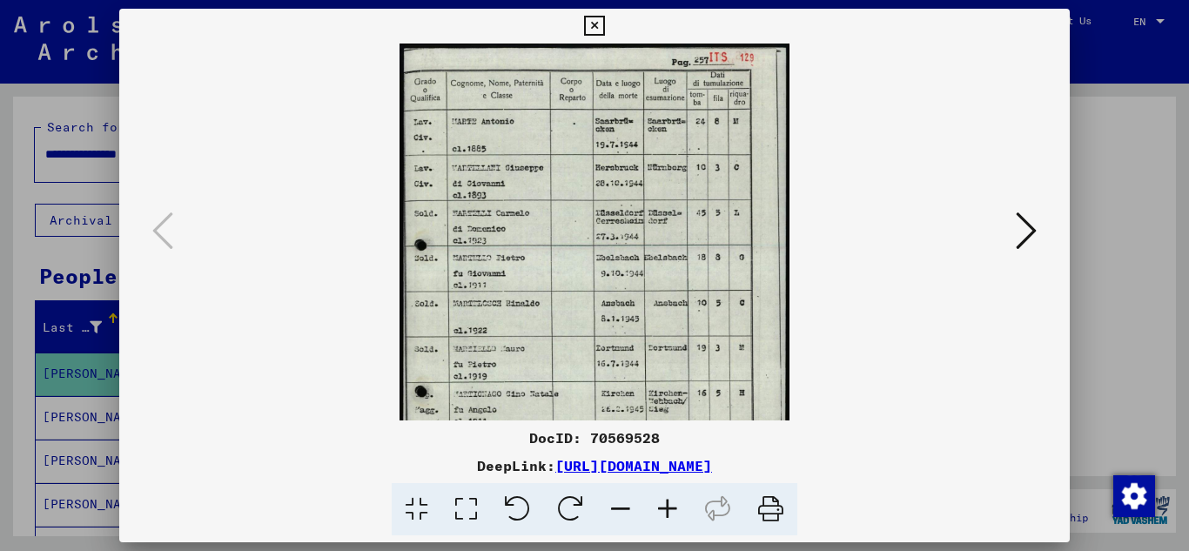
click at [660, 509] on icon at bounding box center [667, 509] width 47 height 53
click at [660, 508] on icon at bounding box center [667, 509] width 47 height 53
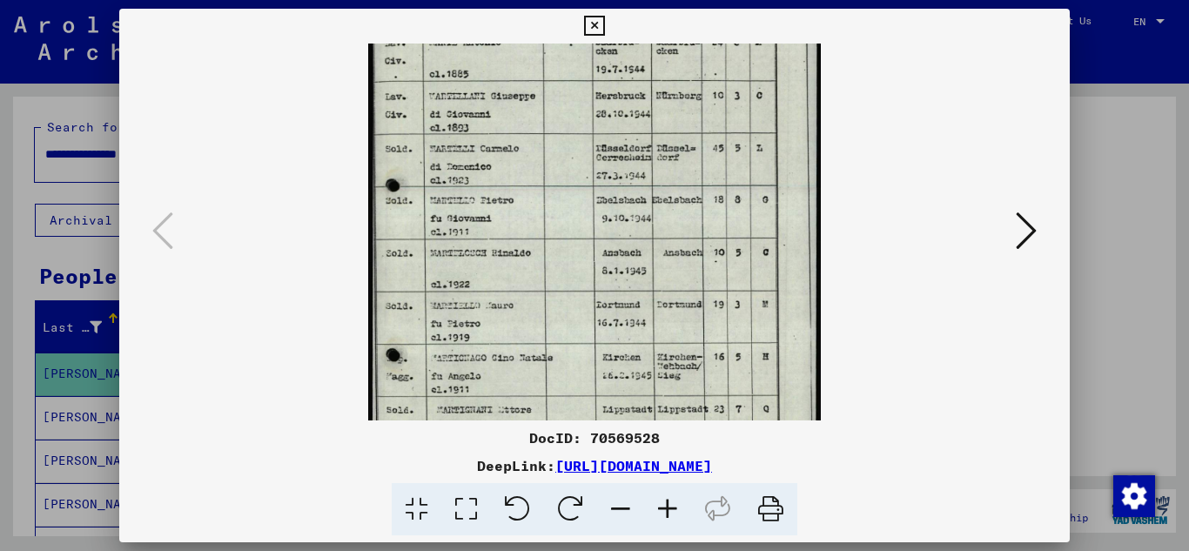
scroll to position [144, 0]
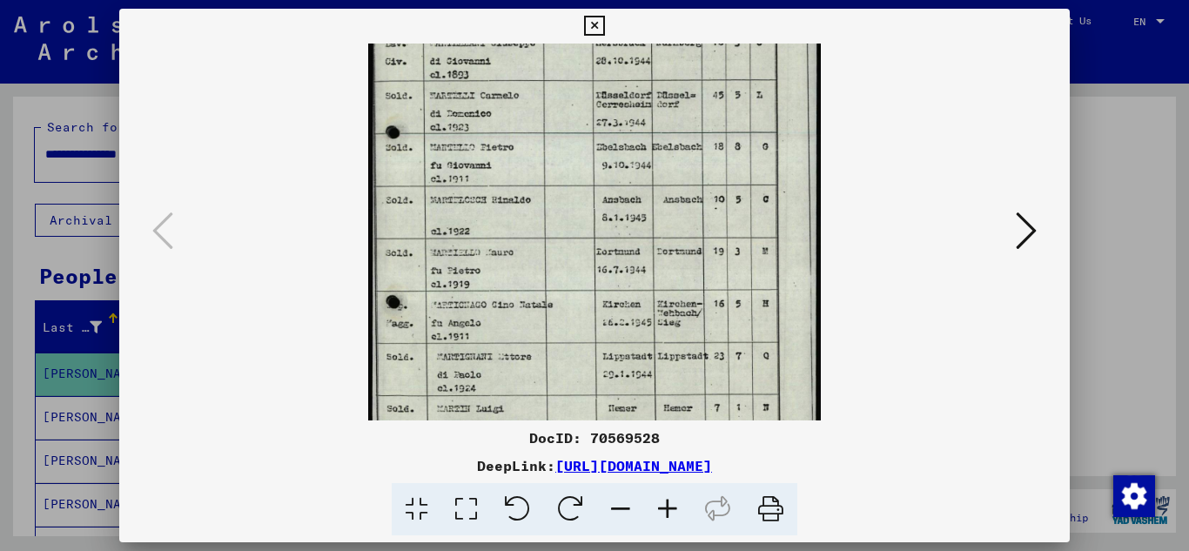
drag, startPoint x: 608, startPoint y: 335, endPoint x: 568, endPoint y: 191, distance: 149.9
click at [568, 191] on img at bounding box center [594, 218] width 452 height 638
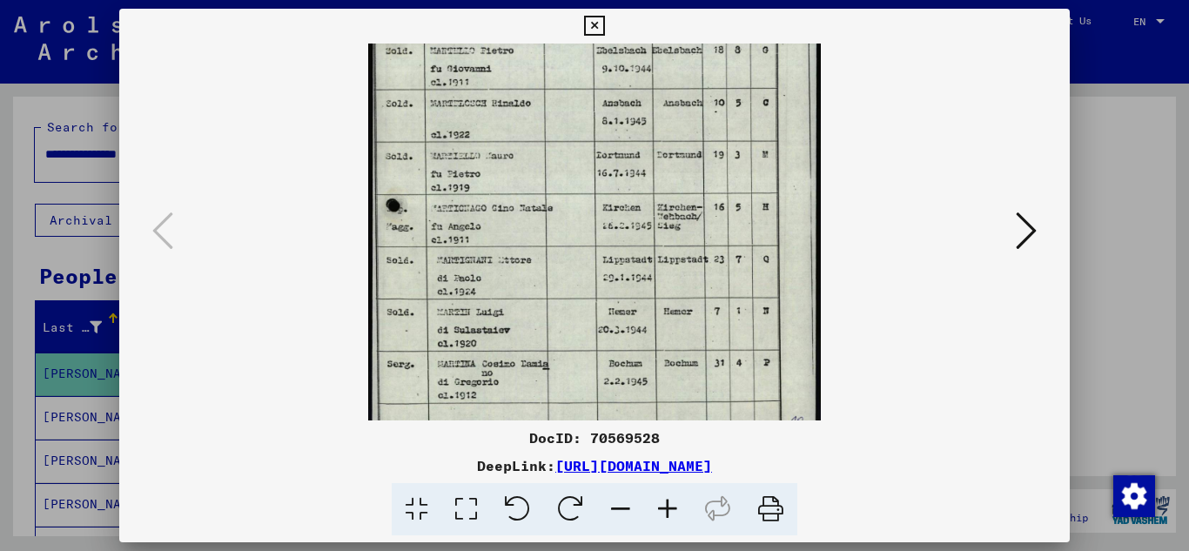
scroll to position [261, 0]
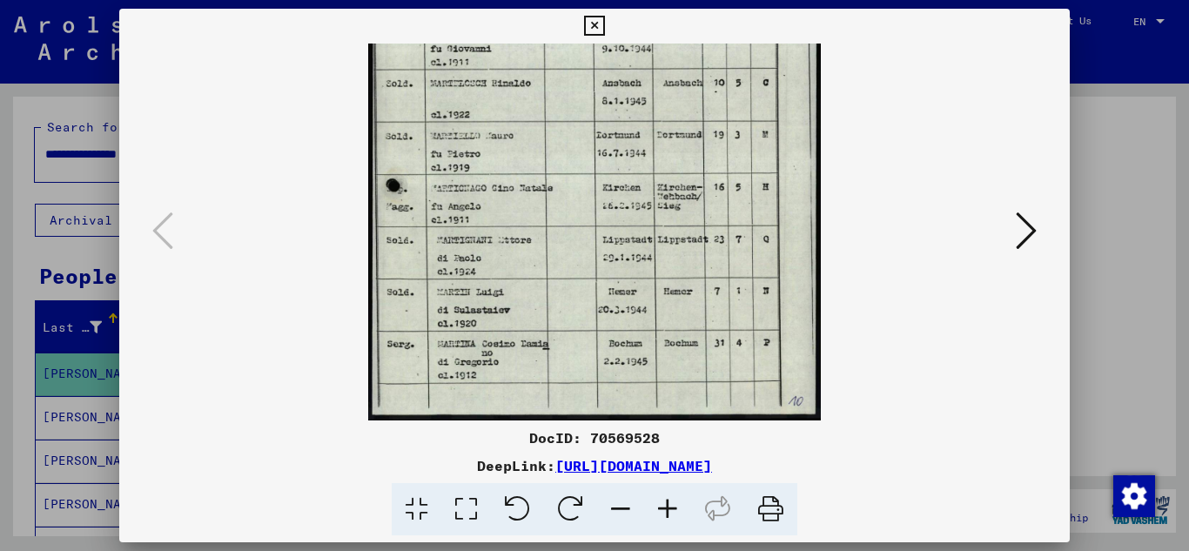
drag, startPoint x: 553, startPoint y: 328, endPoint x: 553, endPoint y: 184, distance: 143.6
click at [553, 184] on img at bounding box center [594, 101] width 452 height 638
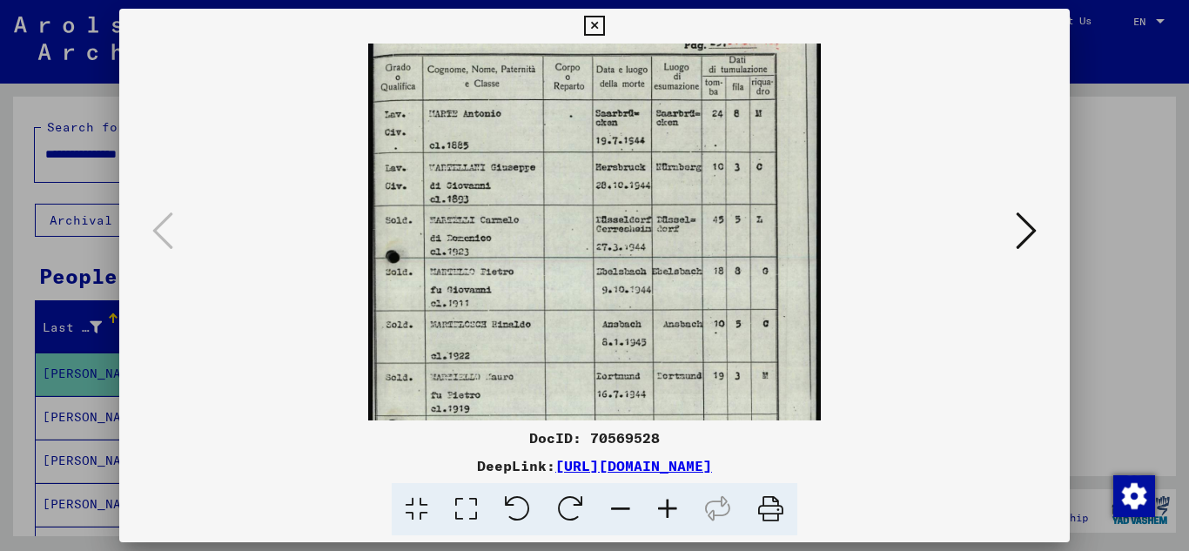
drag, startPoint x: 688, startPoint y: 173, endPoint x: 602, endPoint y: 416, distance: 257.6
click at [602, 417] on img at bounding box center [594, 342] width 452 height 638
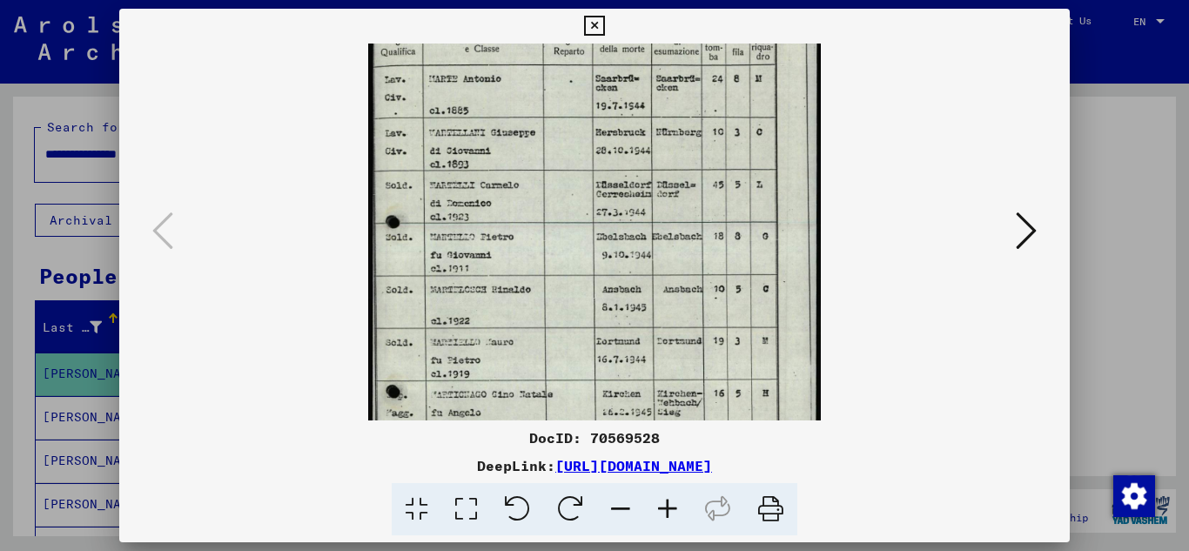
scroll to position [63, 0]
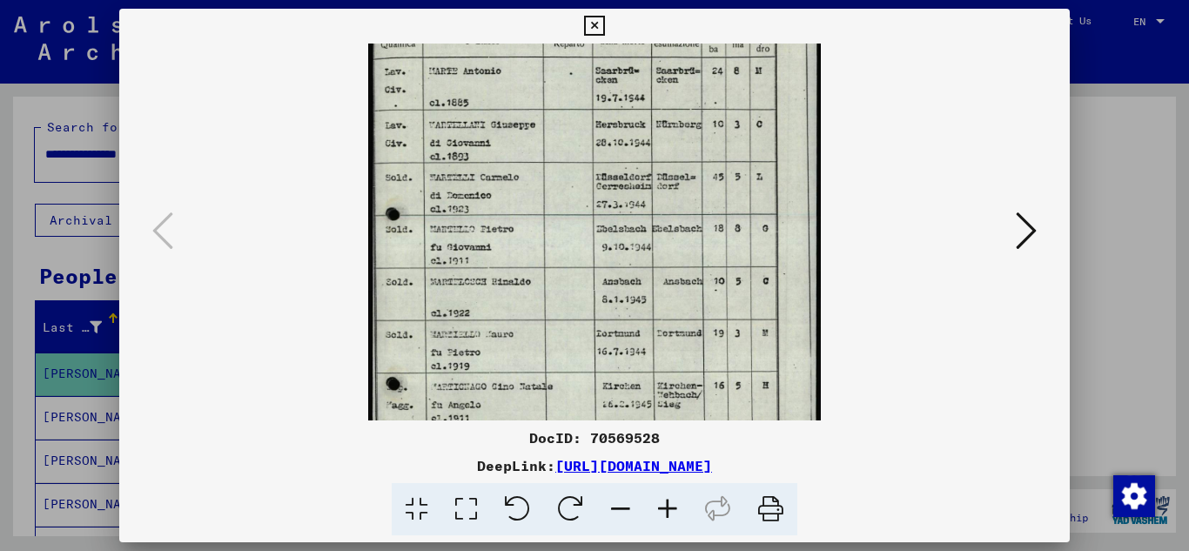
drag, startPoint x: 646, startPoint y: 211, endPoint x: 633, endPoint y: 166, distance: 47.1
click at [633, 166] on img at bounding box center [594, 300] width 452 height 638
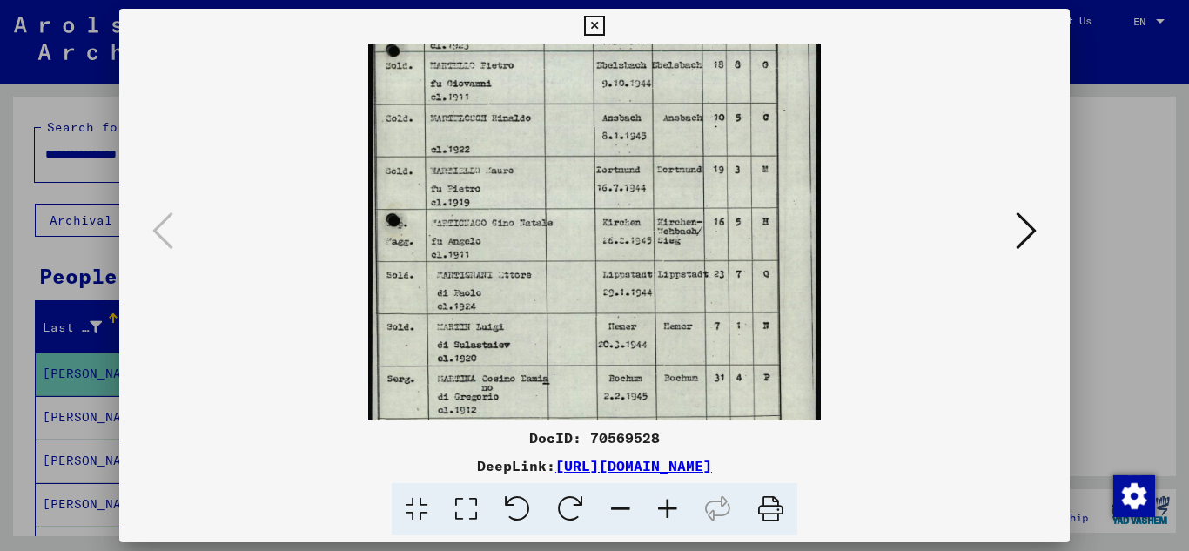
scroll to position [210, 0]
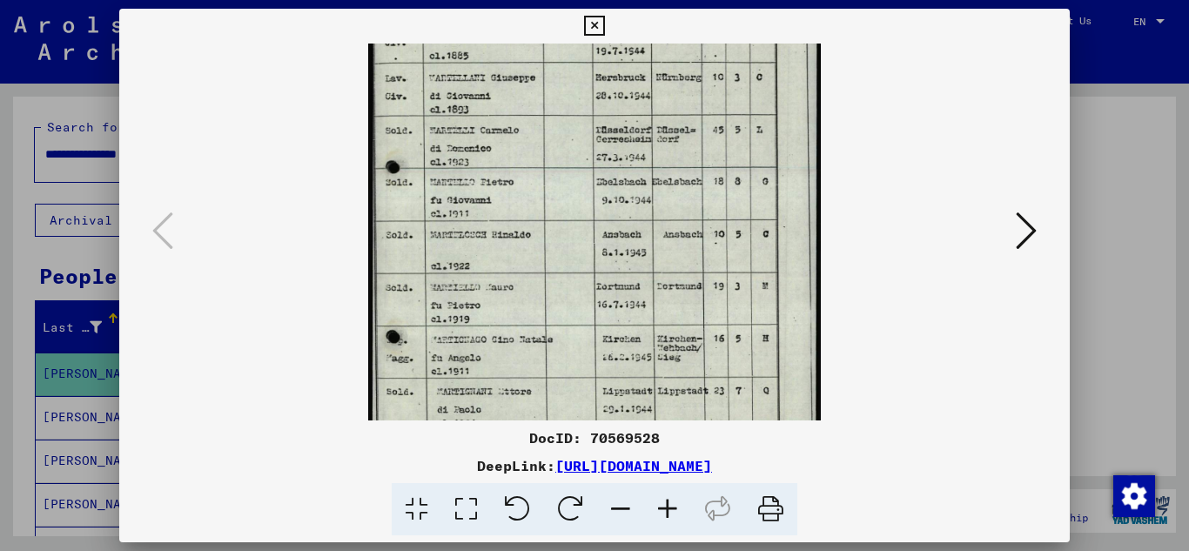
drag, startPoint x: 591, startPoint y: 359, endPoint x: 551, endPoint y: 248, distance: 118.3
click at [519, 309] on img at bounding box center [594, 253] width 452 height 638
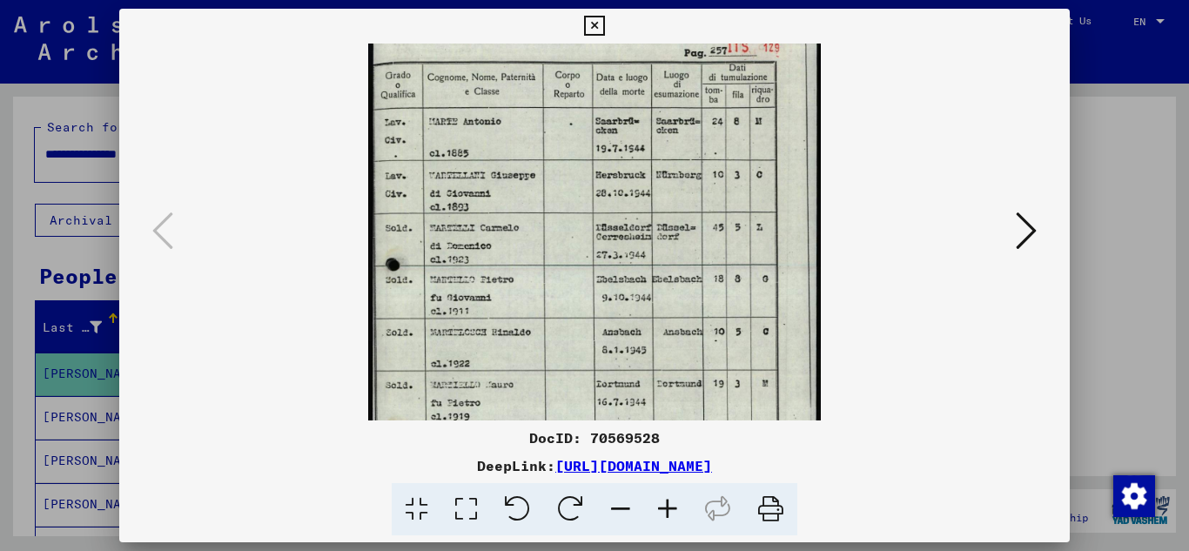
drag, startPoint x: 580, startPoint y: 145, endPoint x: 518, endPoint y: 236, distance: 110.1
click at [515, 243] on img at bounding box center [594, 350] width 452 height 638
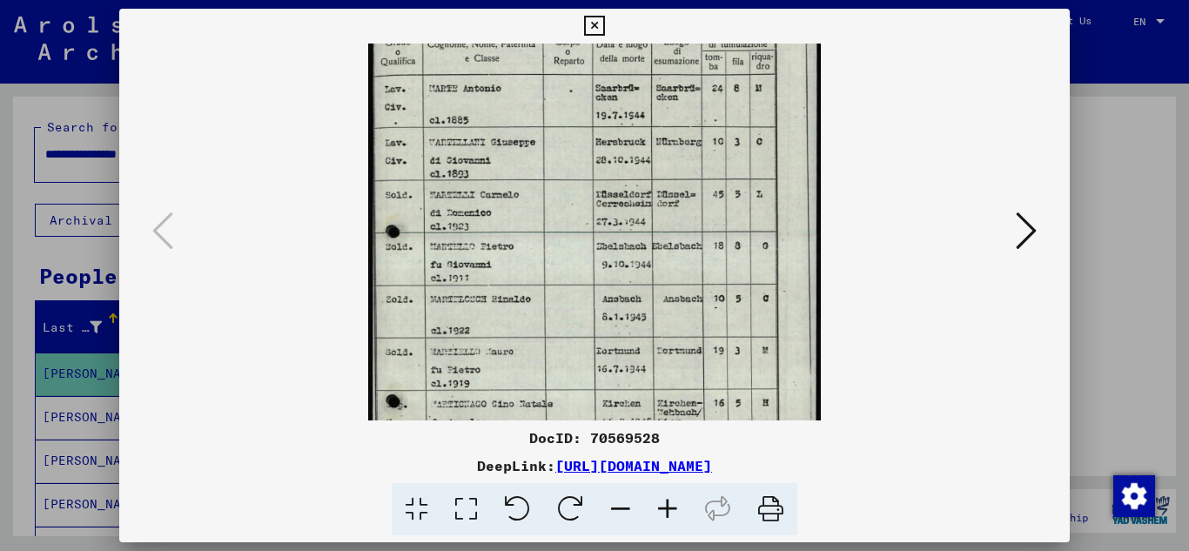
drag, startPoint x: 634, startPoint y: 171, endPoint x: 647, endPoint y: 138, distance: 34.7
click at [647, 138] on img at bounding box center [594, 317] width 452 height 638
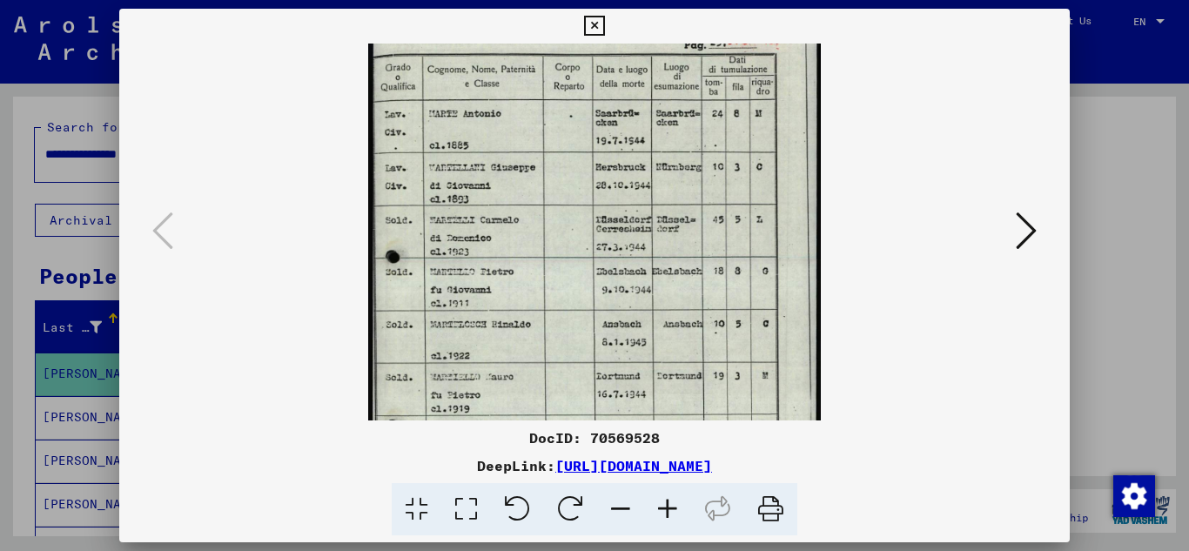
scroll to position [18, 0]
drag, startPoint x: 647, startPoint y: 138, endPoint x: 639, endPoint y: 168, distance: 30.8
click at [639, 168] on img at bounding box center [594, 344] width 452 height 638
drag, startPoint x: 951, startPoint y: 450, endPoint x: 840, endPoint y: 406, distance: 119.6
click at [951, 450] on div "DocID: 70569528 DeepLink: [URL][DOMAIN_NAME]" at bounding box center [594, 481] width 951 height 109
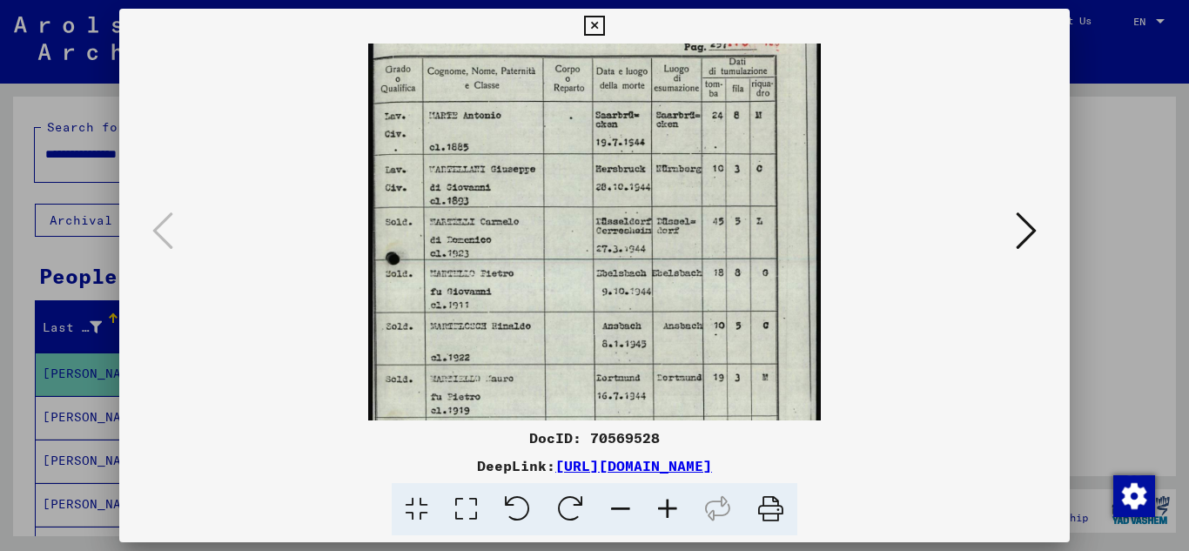
scroll to position [19, 0]
click at [1028, 233] on icon at bounding box center [1025, 231] width 21 height 42
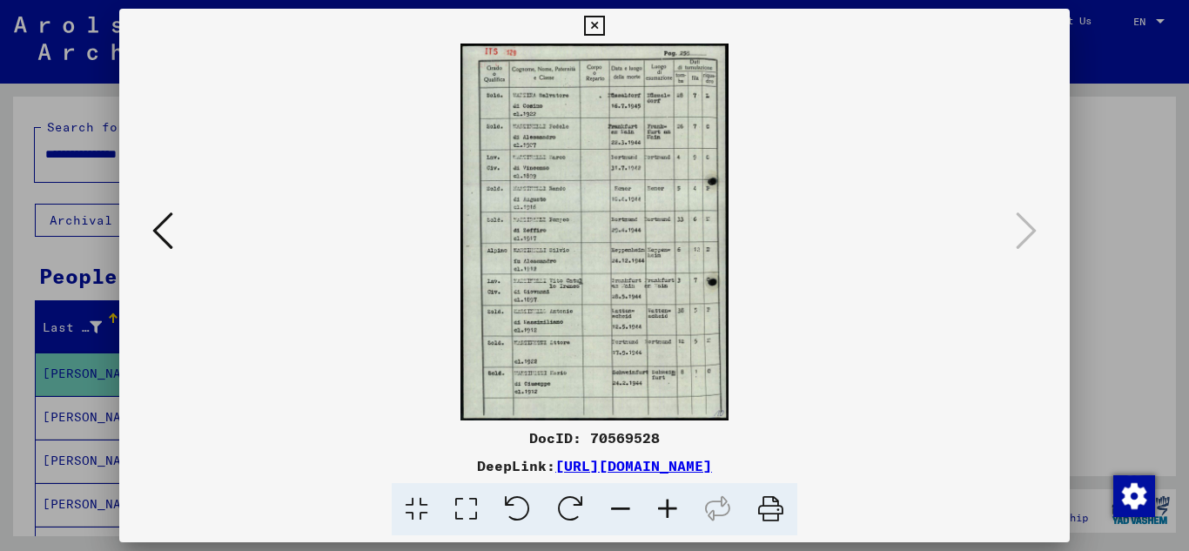
scroll to position [0, 0]
click at [593, 285] on img at bounding box center [594, 232] width 268 height 377
click at [660, 507] on icon at bounding box center [667, 509] width 47 height 53
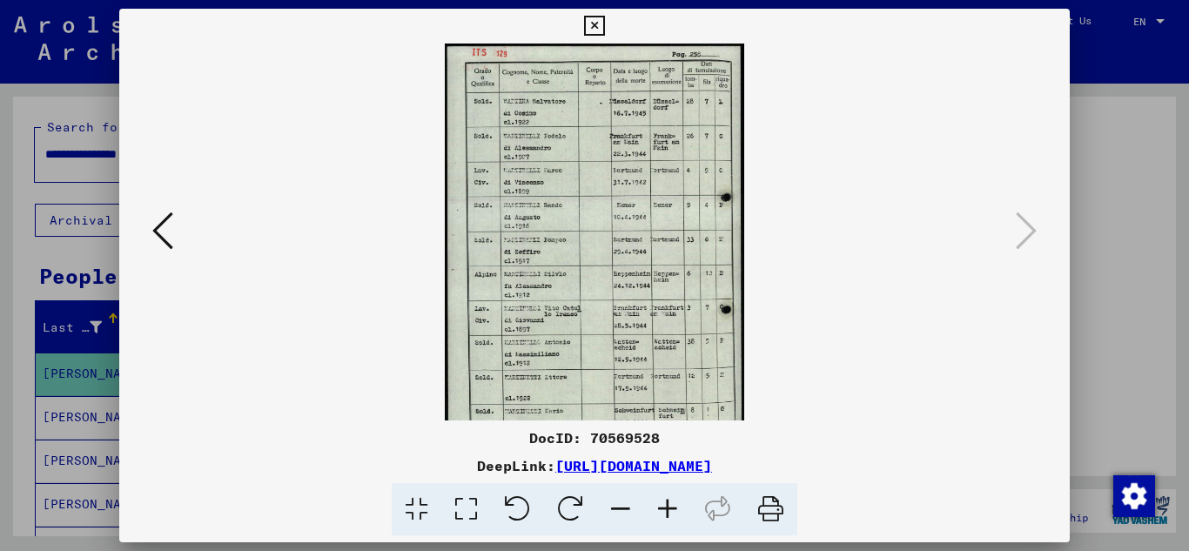
click at [660, 507] on icon at bounding box center [667, 509] width 47 height 53
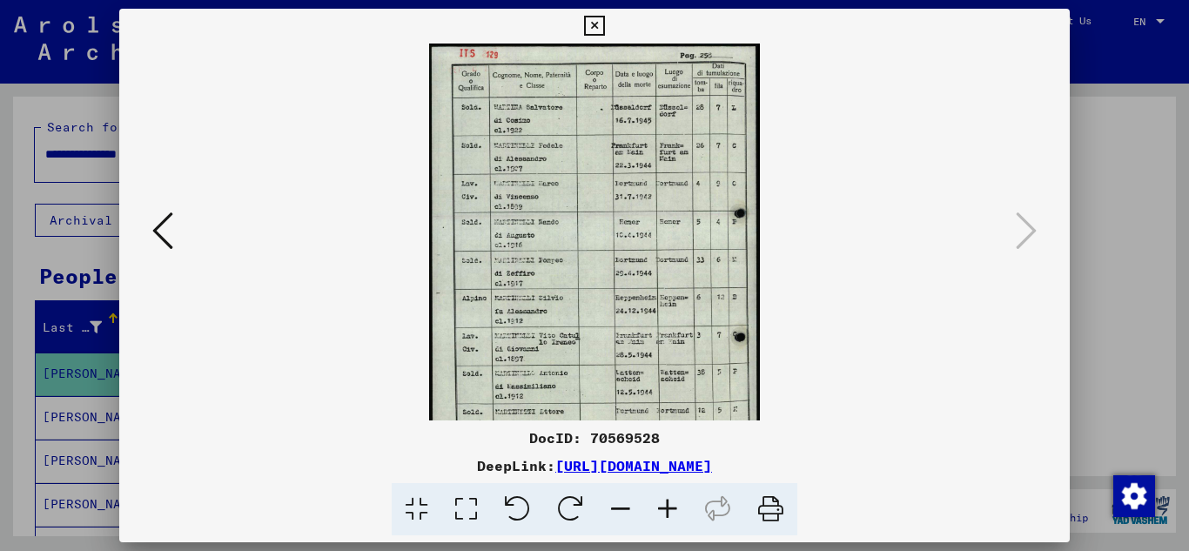
click at [660, 507] on icon at bounding box center [667, 509] width 47 height 53
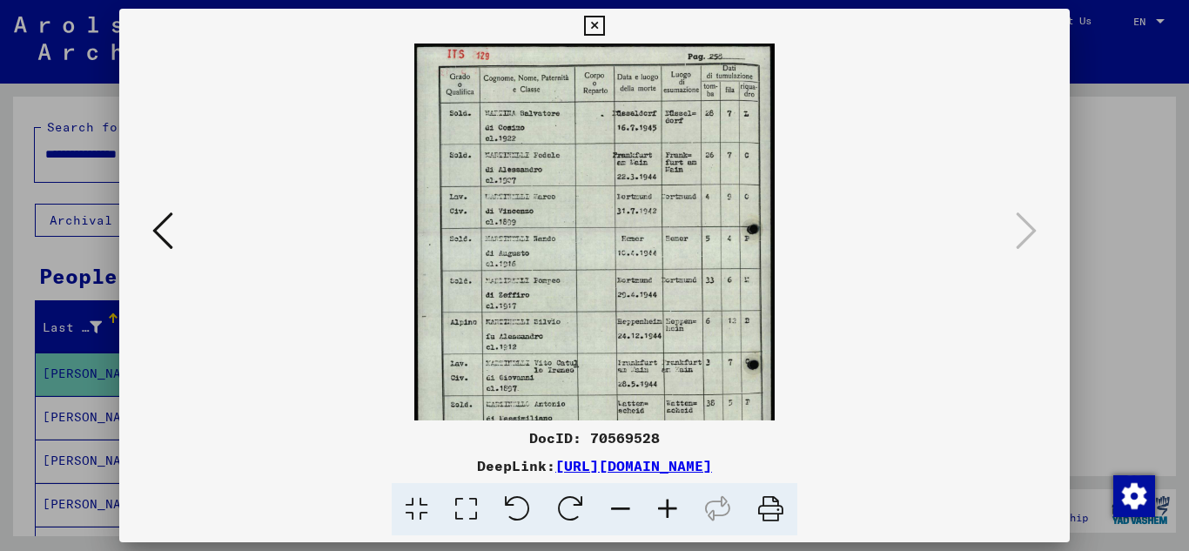
click at [660, 506] on icon at bounding box center [667, 509] width 47 height 53
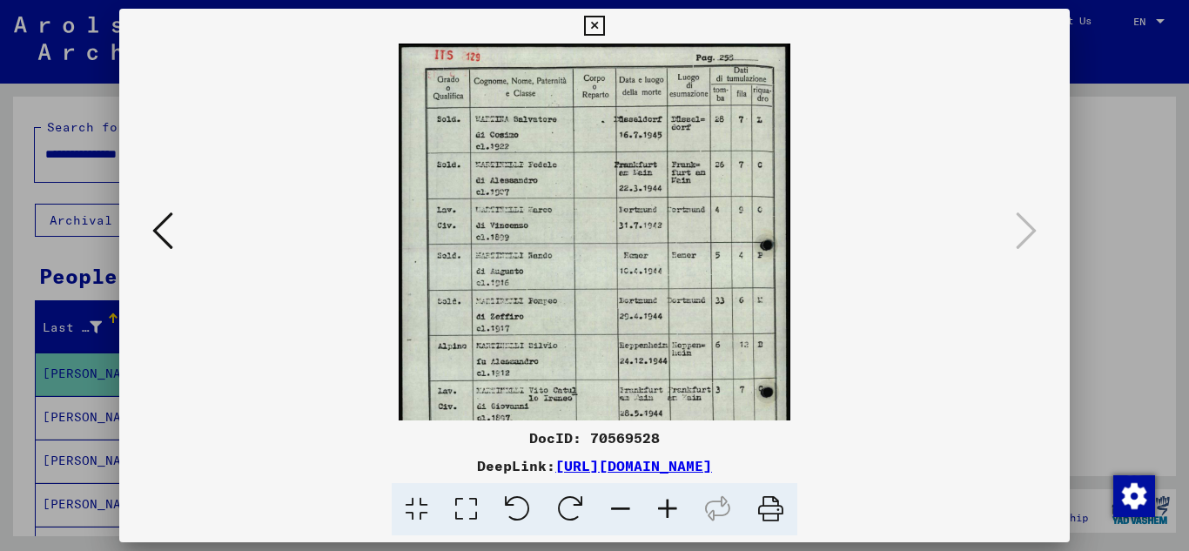
click at [660, 505] on icon at bounding box center [667, 509] width 47 height 53
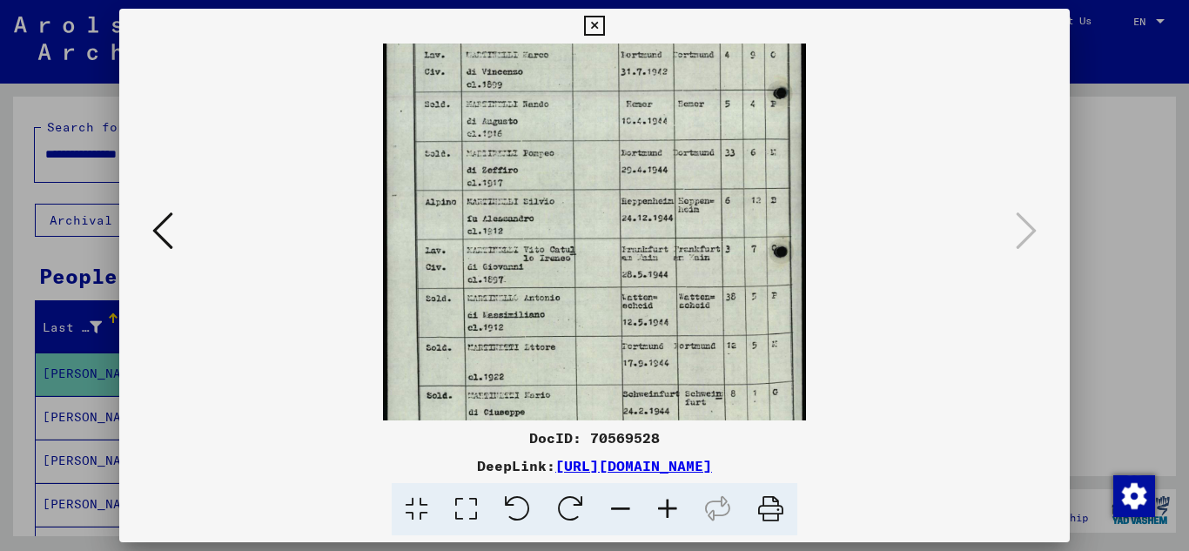
scroll to position [190, 0]
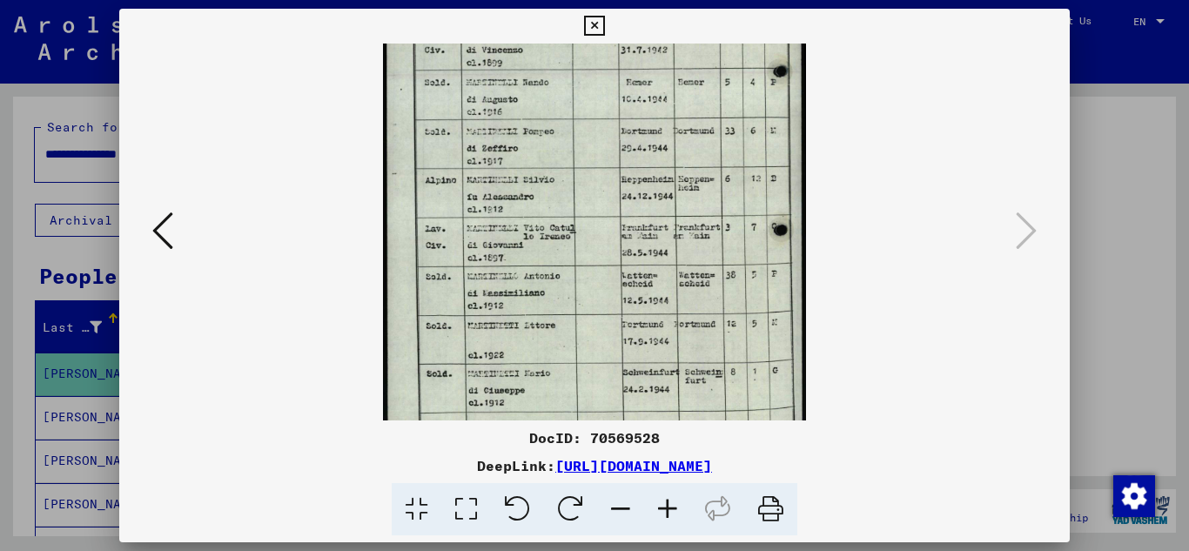
drag, startPoint x: 657, startPoint y: 346, endPoint x: 658, endPoint y: 157, distance: 189.7
click at [658, 157] on img at bounding box center [594, 151] width 423 height 594
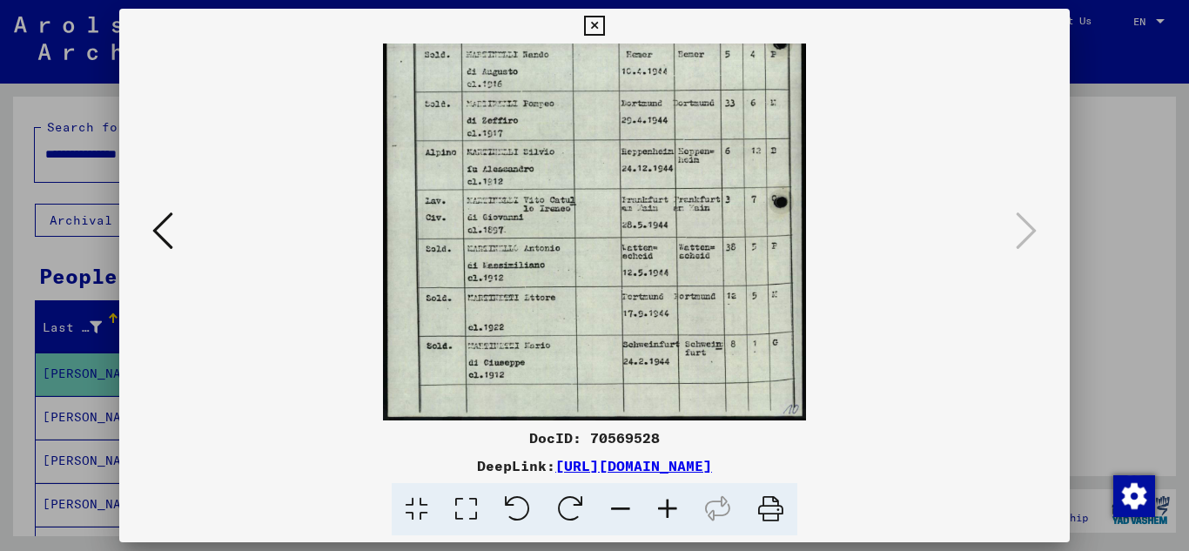
drag, startPoint x: 672, startPoint y: 338, endPoint x: 689, endPoint y: 215, distance: 123.9
click at [689, 215] on img at bounding box center [594, 123] width 423 height 594
drag, startPoint x: 593, startPoint y: 18, endPoint x: 518, endPoint y: 69, distance: 91.0
click at [592, 21] on icon at bounding box center [594, 26] width 20 height 21
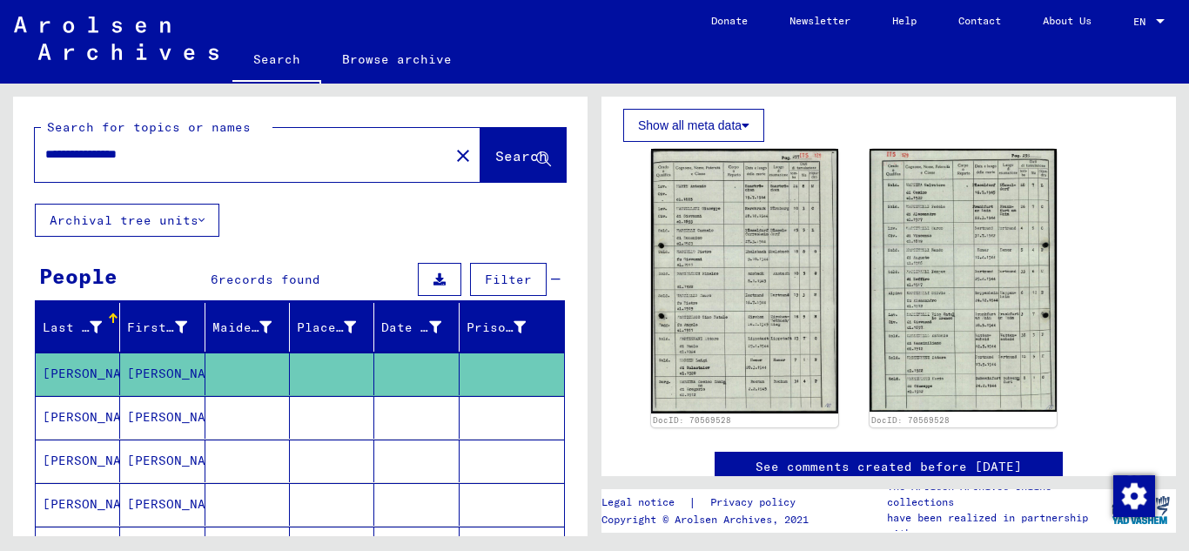
click at [81, 413] on mat-cell "[PERSON_NAME]" at bounding box center [78, 417] width 84 height 43
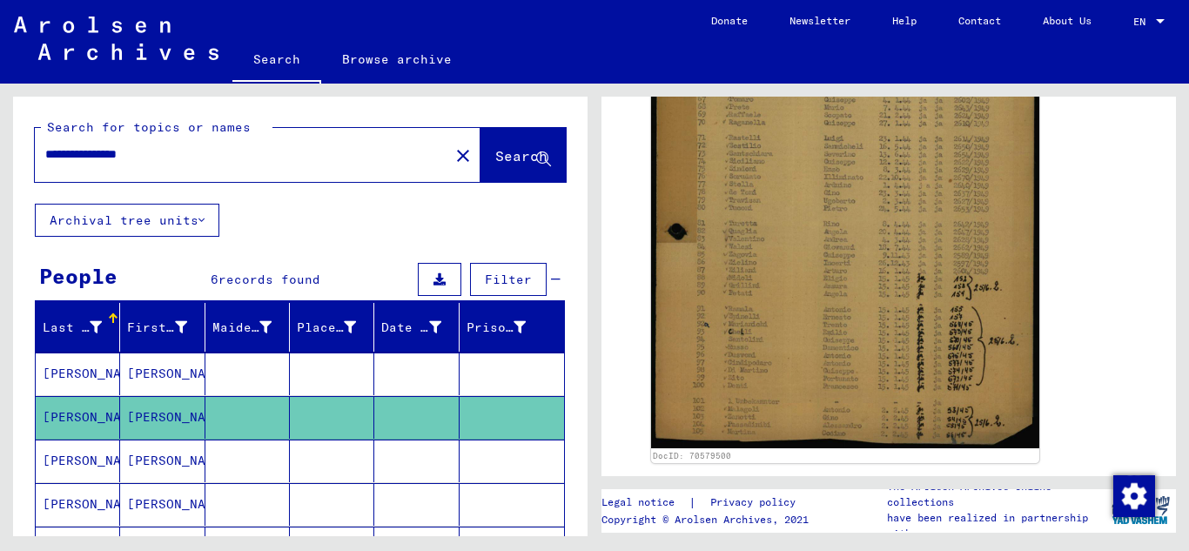
scroll to position [593, 0]
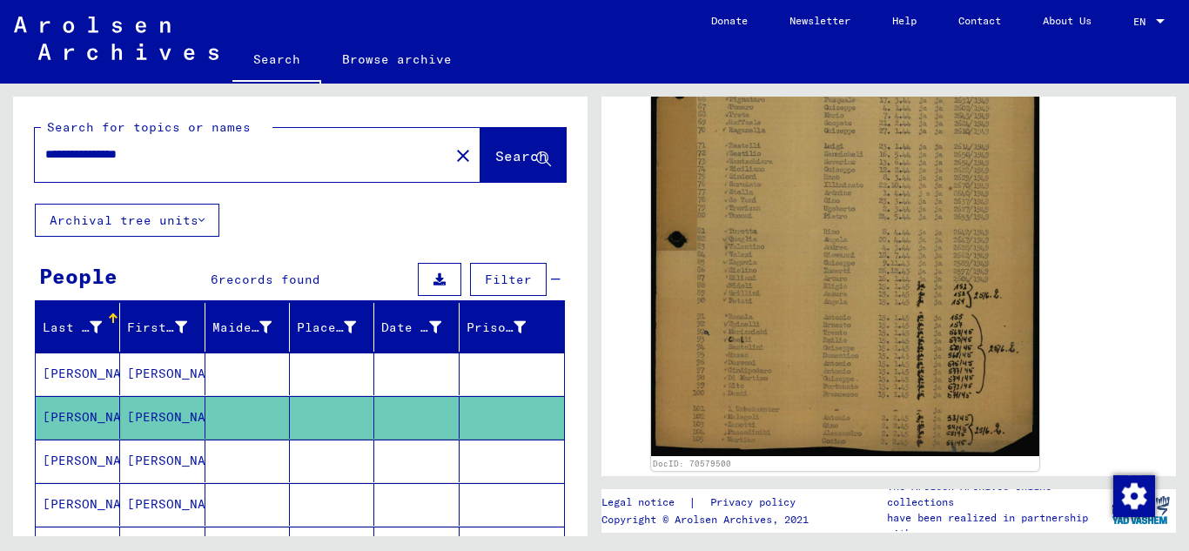
click at [72, 457] on icon at bounding box center [72, 481] width 44 height 70
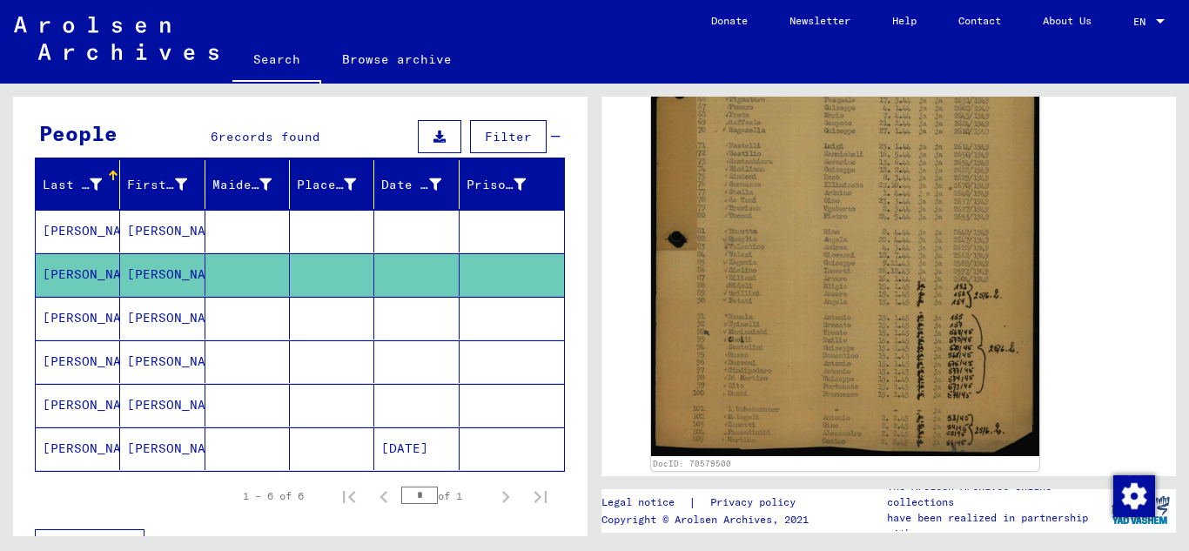
scroll to position [185, 0]
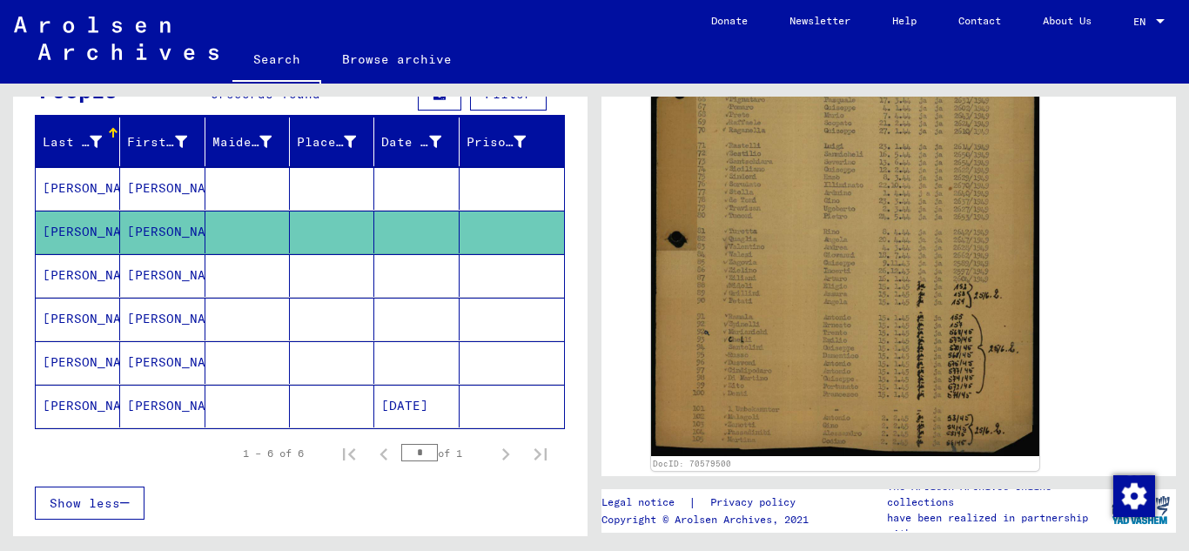
click at [84, 272] on mat-cell "[PERSON_NAME]" at bounding box center [78, 275] width 84 height 43
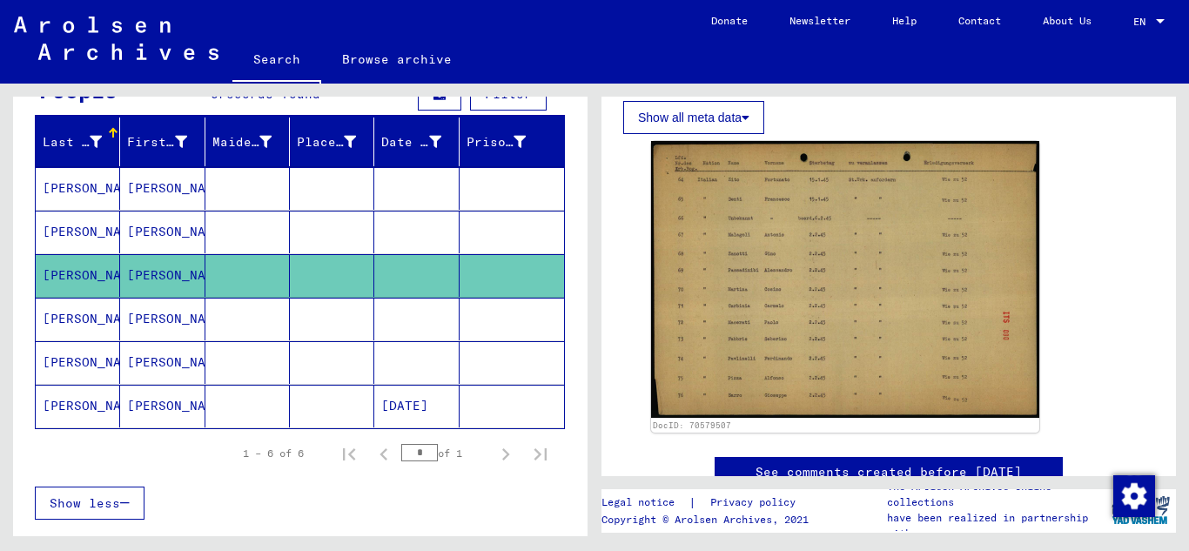
scroll to position [299, 0]
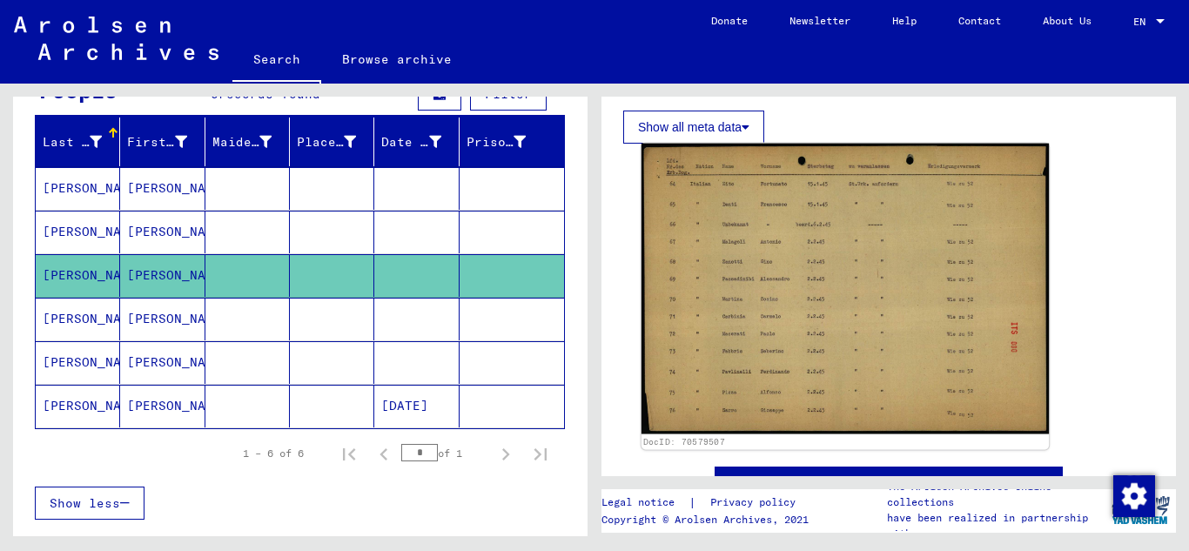
click at [799, 255] on img at bounding box center [844, 289] width 407 height 291
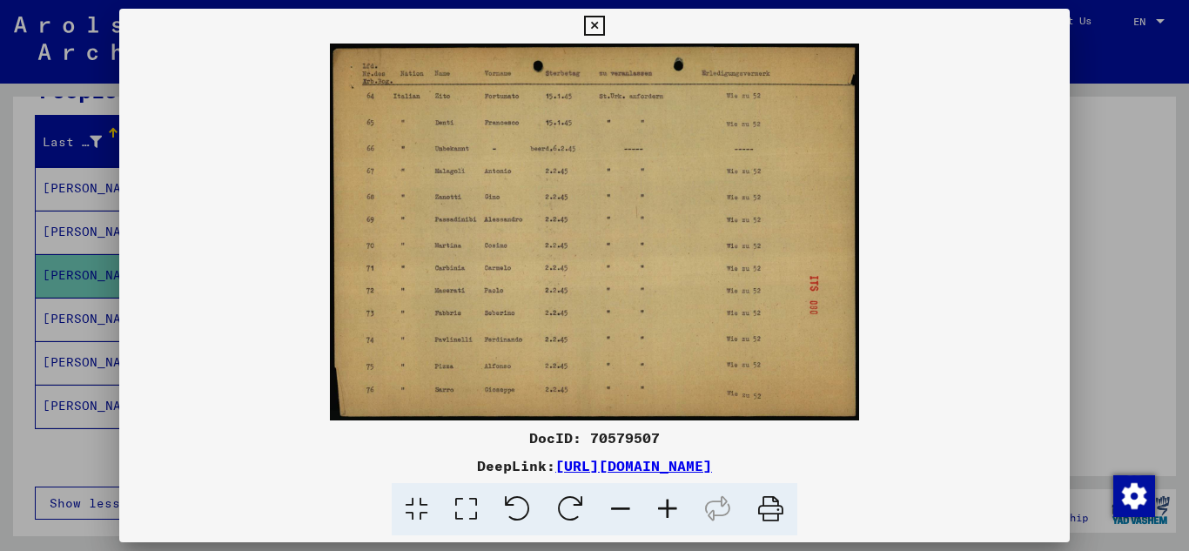
click at [593, 28] on icon at bounding box center [594, 26] width 20 height 21
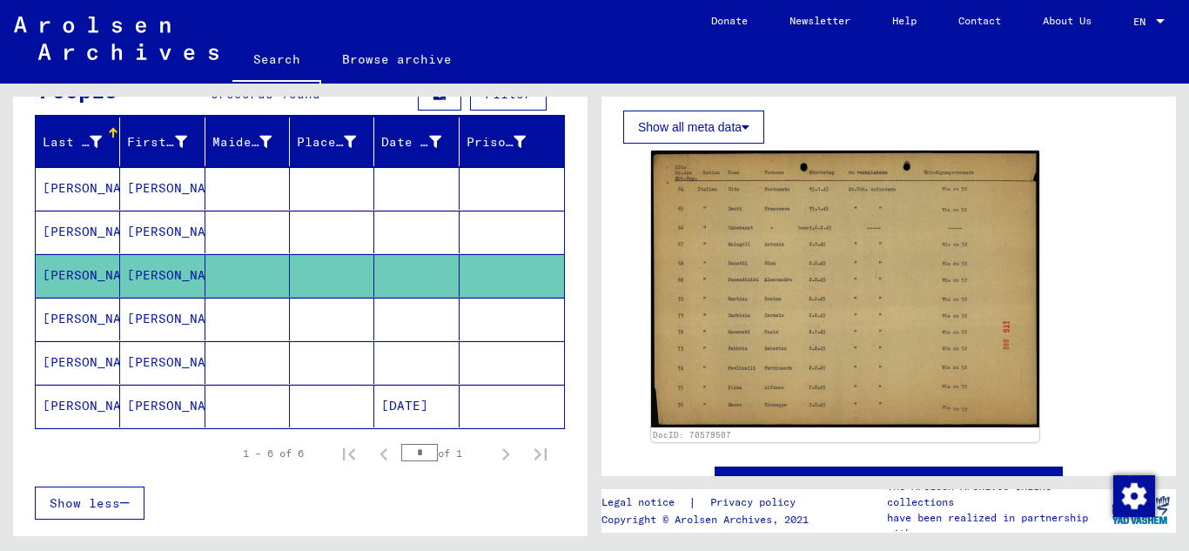
click at [70, 320] on mat-cell "[PERSON_NAME]" at bounding box center [78, 319] width 84 height 43
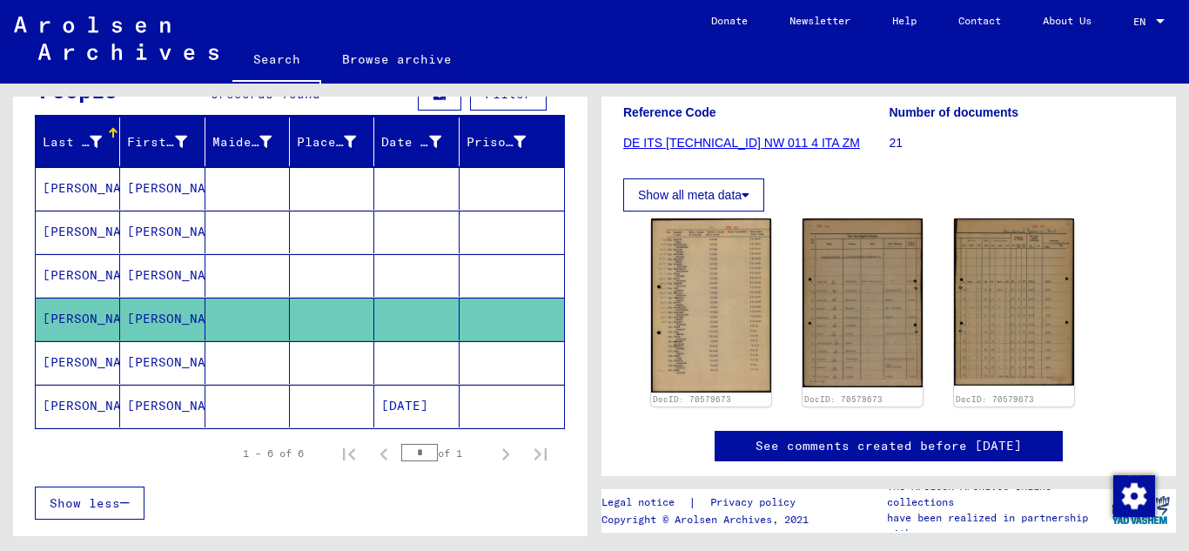
scroll to position [235, 0]
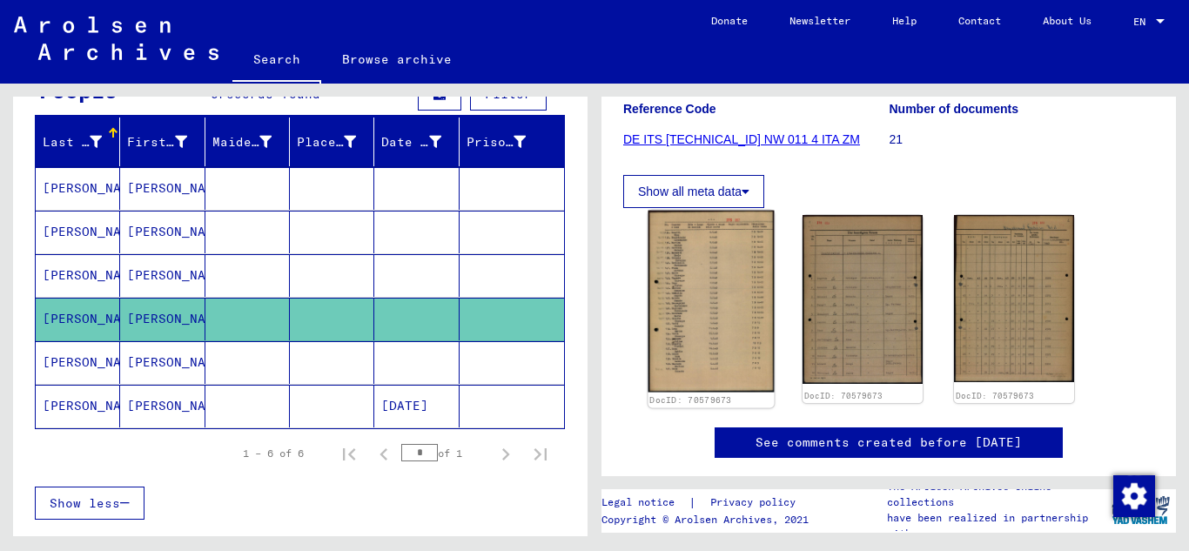
click at [702, 296] on img at bounding box center [711, 302] width 126 height 182
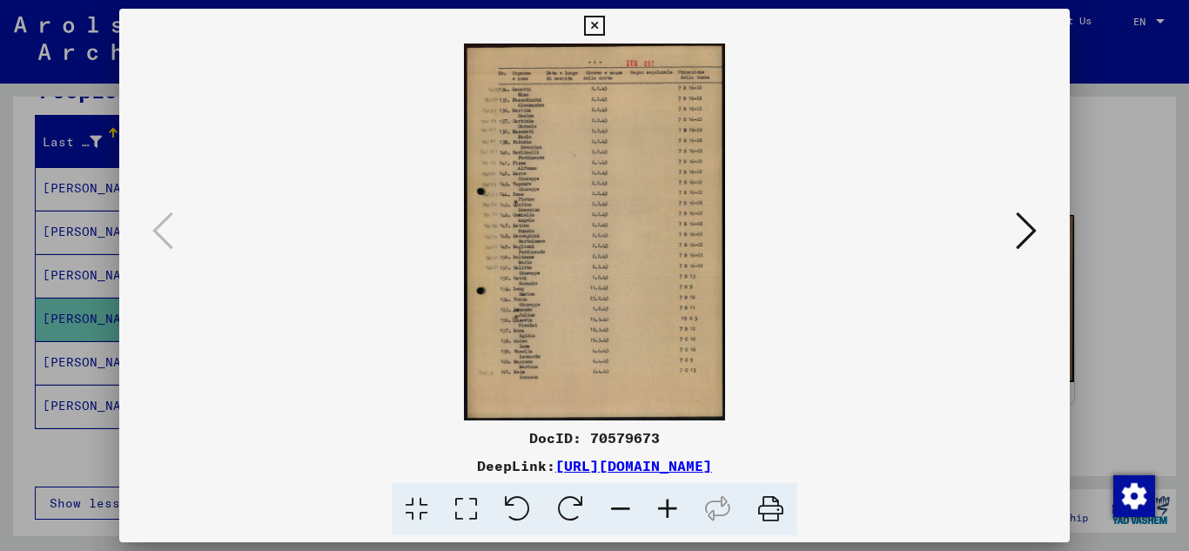
click at [667, 499] on icon at bounding box center [667, 509] width 47 height 53
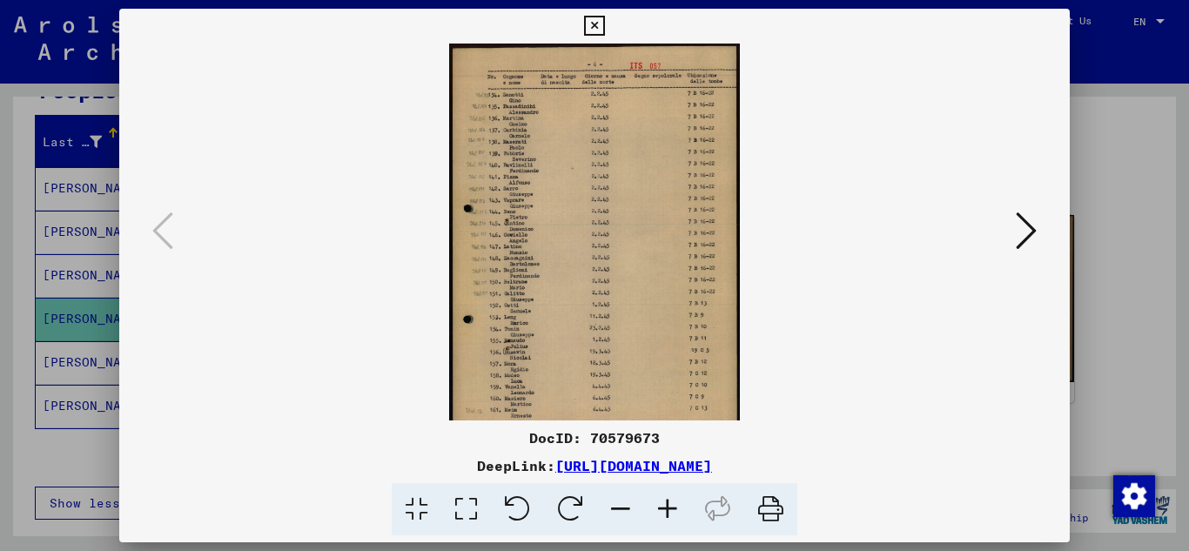
click at [667, 500] on icon at bounding box center [667, 509] width 47 height 53
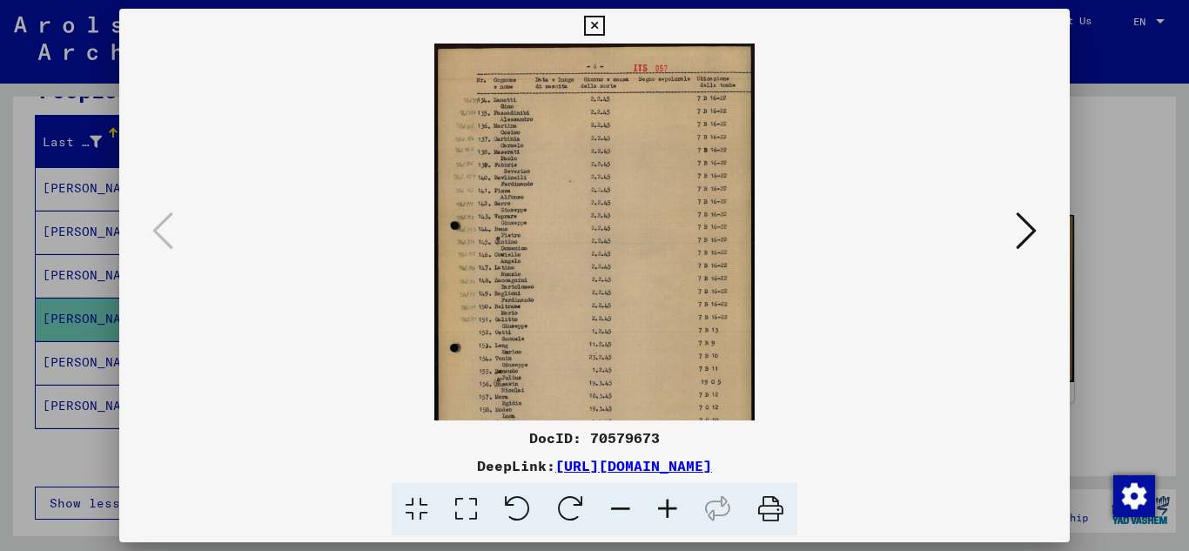
click at [667, 500] on icon at bounding box center [667, 509] width 47 height 53
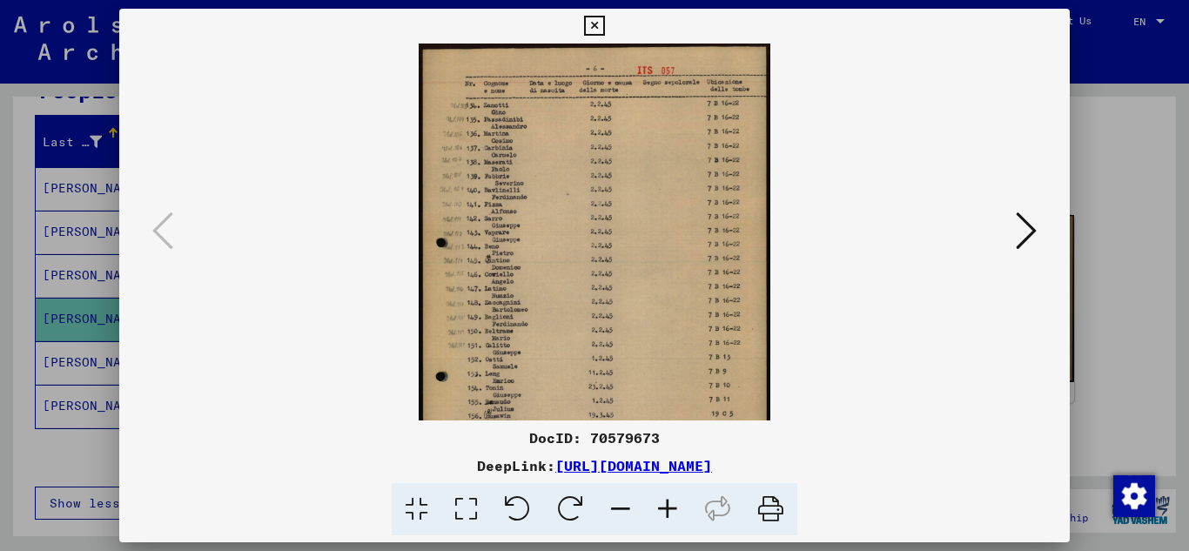
click at [667, 500] on icon at bounding box center [667, 509] width 47 height 53
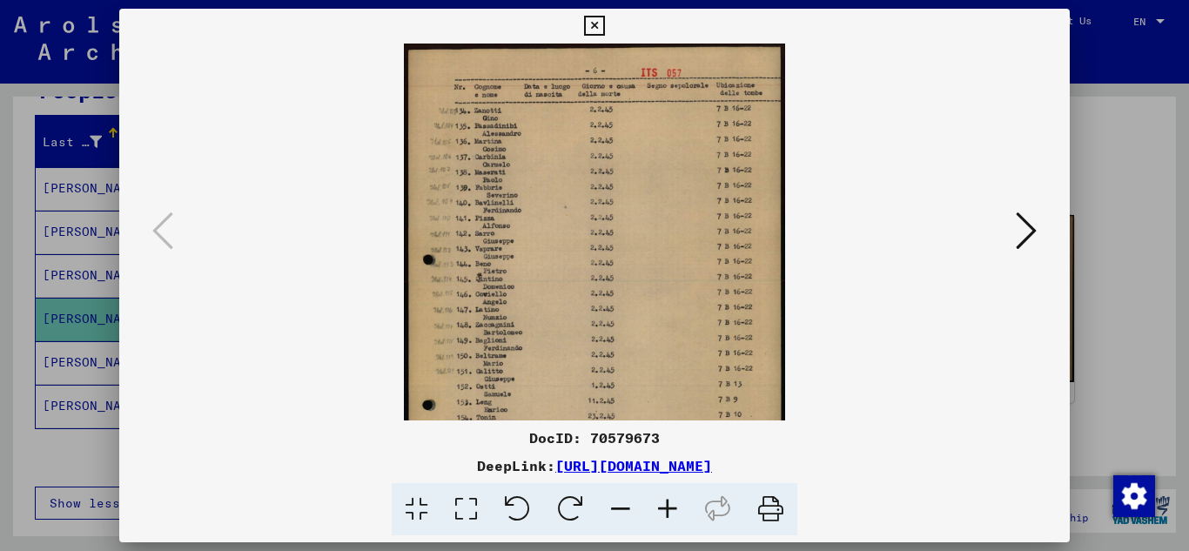
click at [667, 500] on icon at bounding box center [667, 509] width 47 height 53
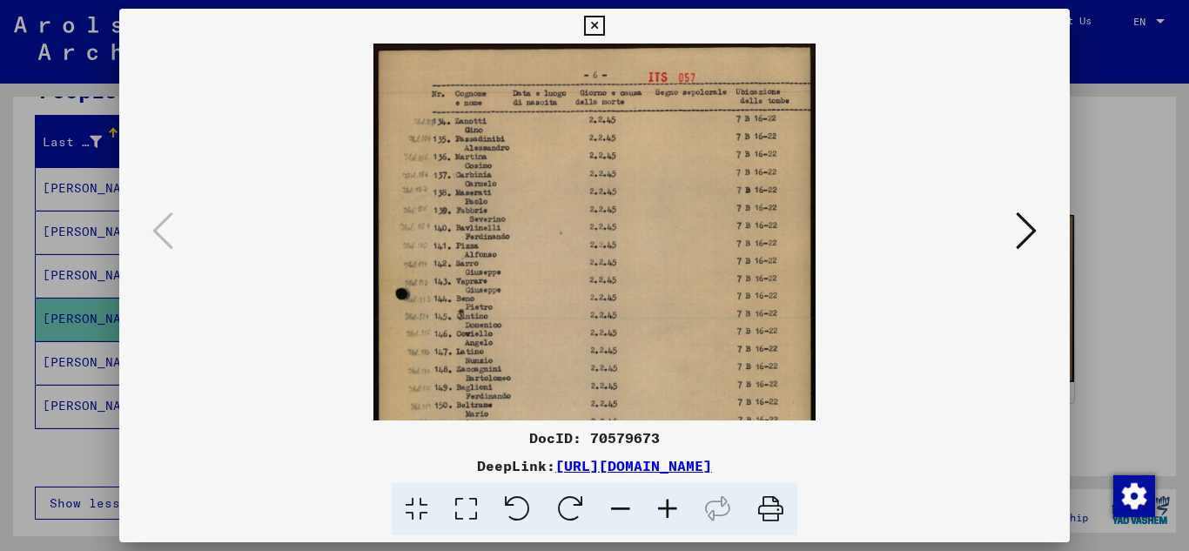
click at [667, 499] on icon at bounding box center [667, 509] width 47 height 53
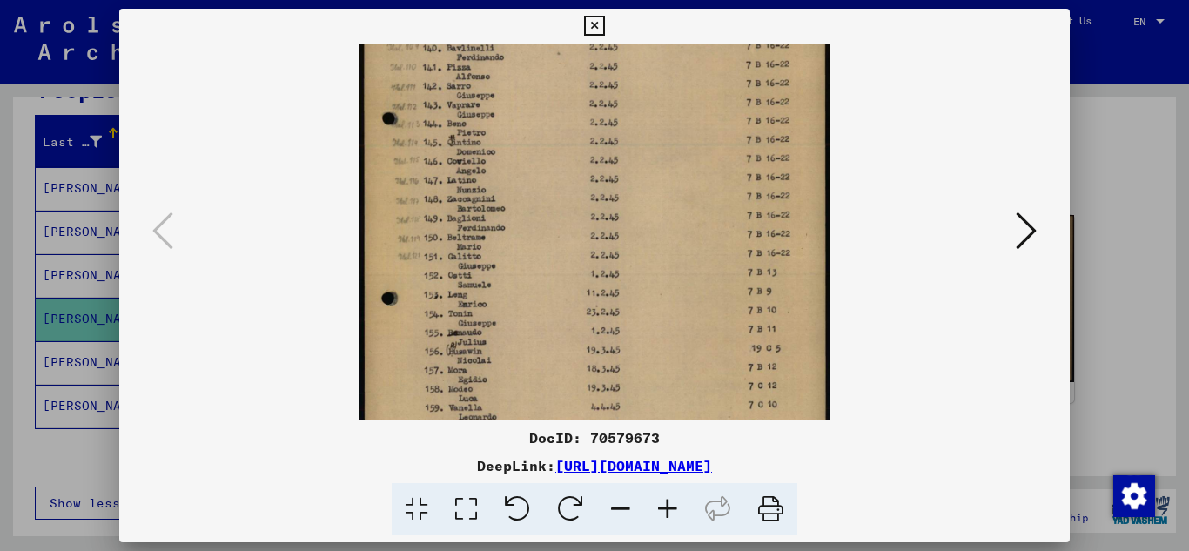
scroll to position [213, 0]
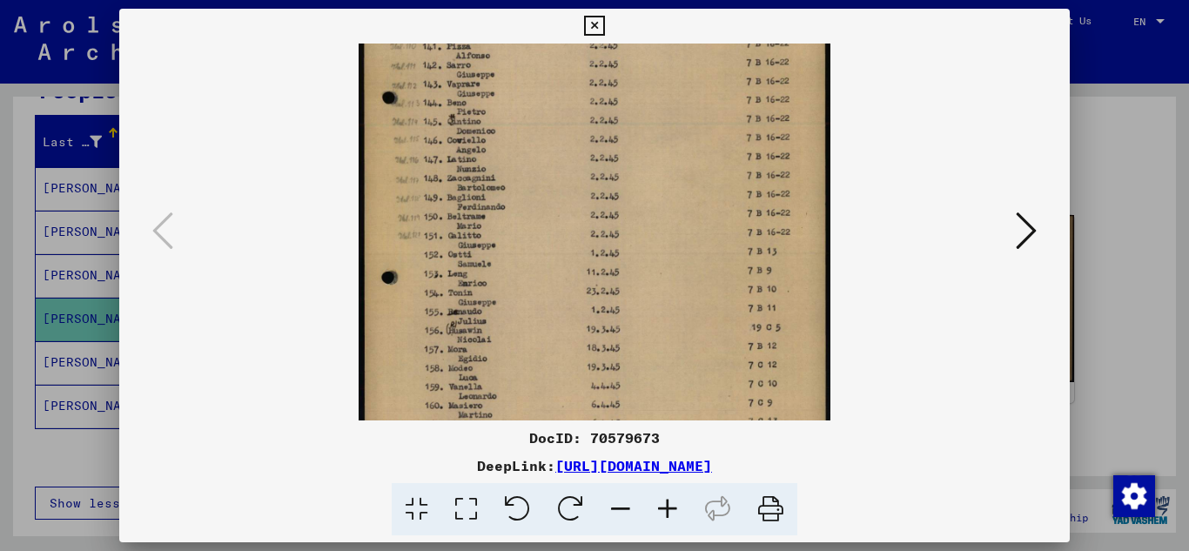
drag, startPoint x: 547, startPoint y: 367, endPoint x: 597, endPoint y: 154, distance: 218.9
click at [597, 154] on img at bounding box center [594, 170] width 472 height 681
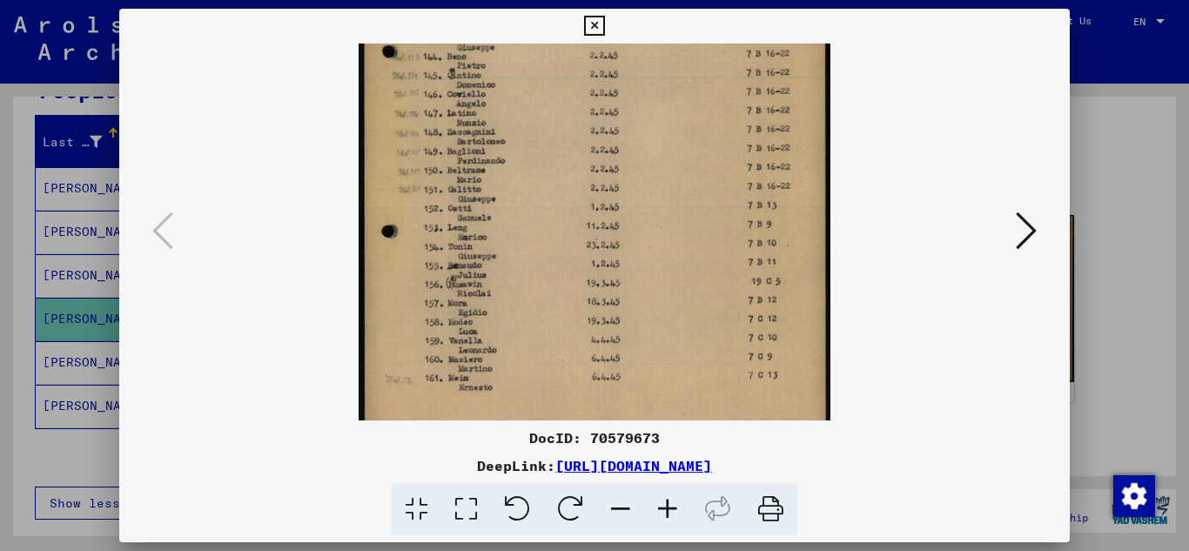
scroll to position [305, 0]
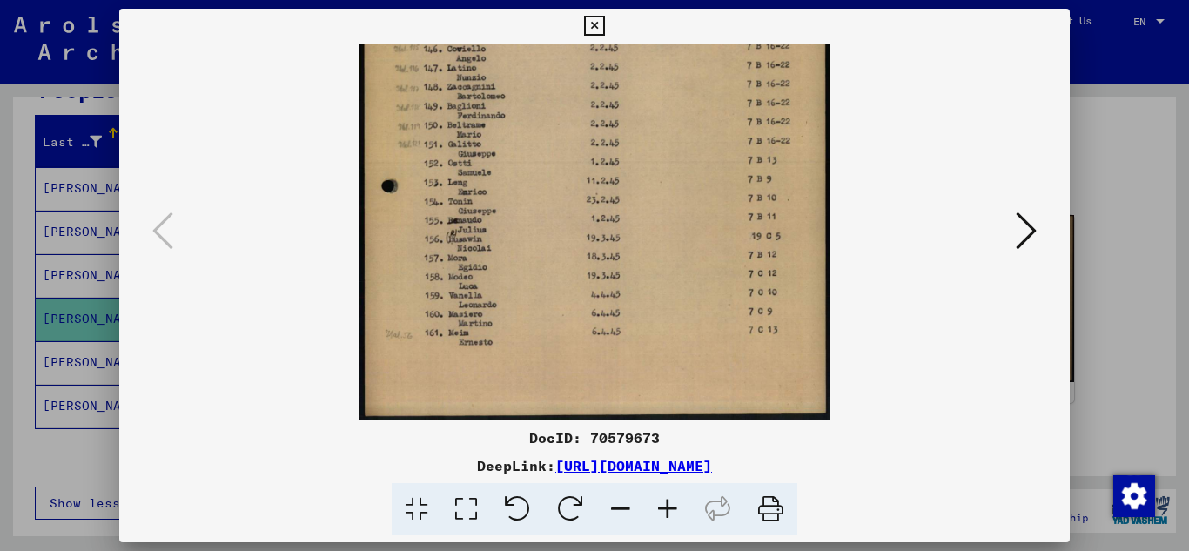
drag, startPoint x: 585, startPoint y: 352, endPoint x: 604, endPoint y: 248, distance: 105.3
click at [604, 248] on img at bounding box center [594, 79] width 472 height 681
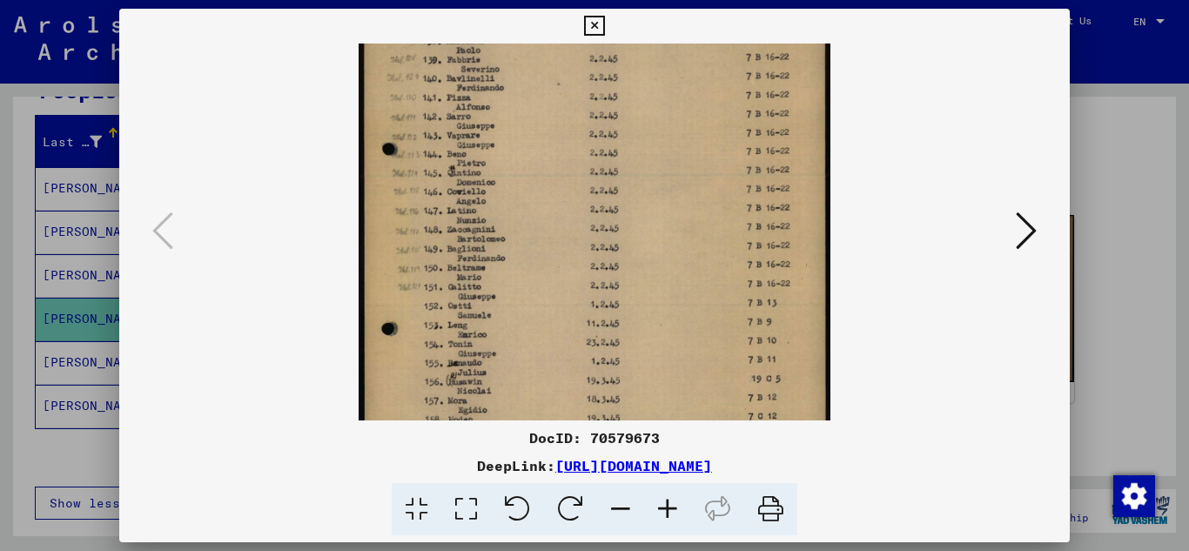
scroll to position [151, 0]
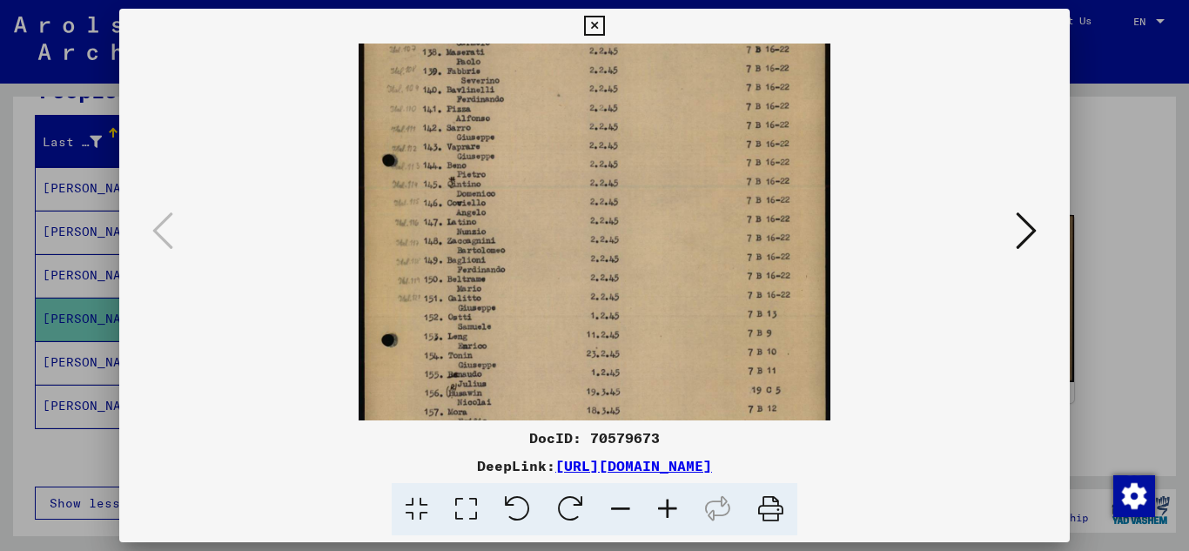
drag, startPoint x: 601, startPoint y: 259, endPoint x: 604, endPoint y: 413, distance: 154.0
click at [604, 413] on img at bounding box center [594, 233] width 472 height 681
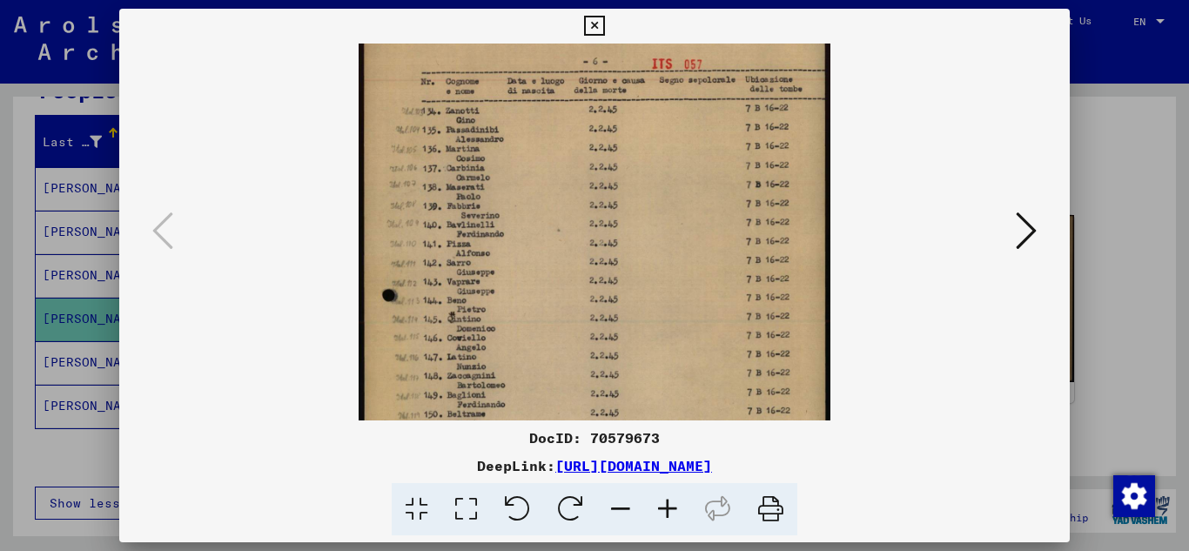
scroll to position [12, 0]
drag, startPoint x: 599, startPoint y: 237, endPoint x: 606, endPoint y: 375, distance: 138.5
click at [606, 375] on img at bounding box center [594, 371] width 472 height 681
click at [63, 360] on div at bounding box center [594, 275] width 1189 height 551
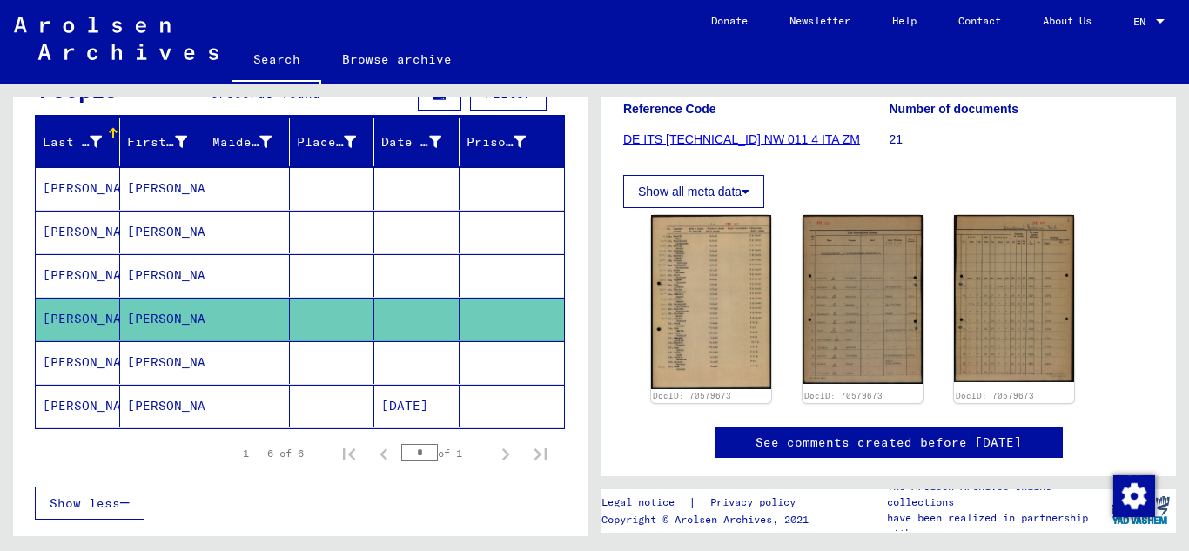
click at [62, 360] on mat-cell "[PERSON_NAME]" at bounding box center [78, 362] width 84 height 43
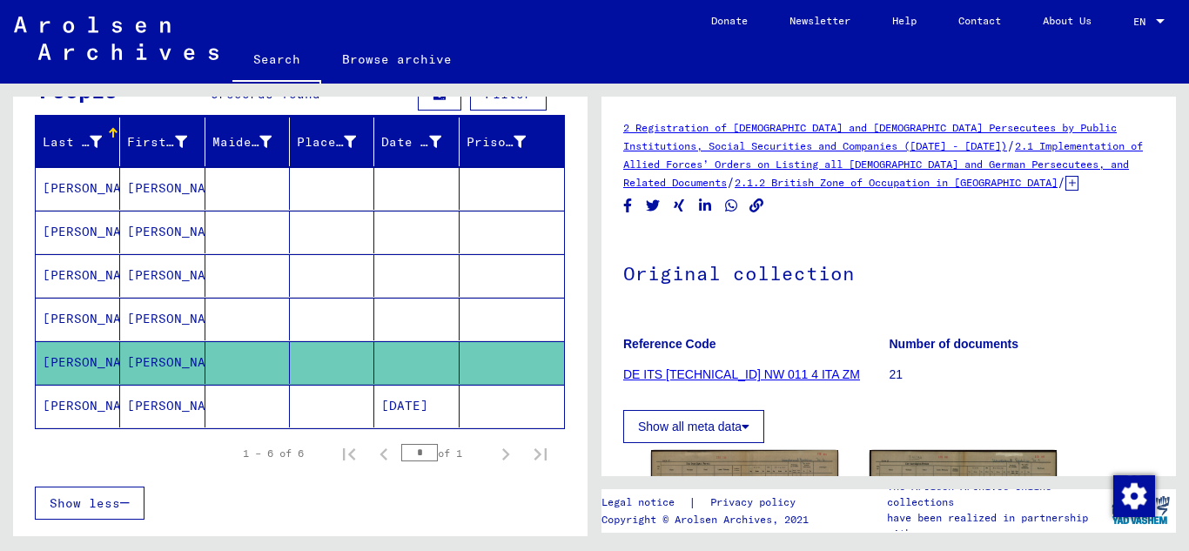
click at [78, 310] on mat-cell "[PERSON_NAME]" at bounding box center [78, 319] width 84 height 43
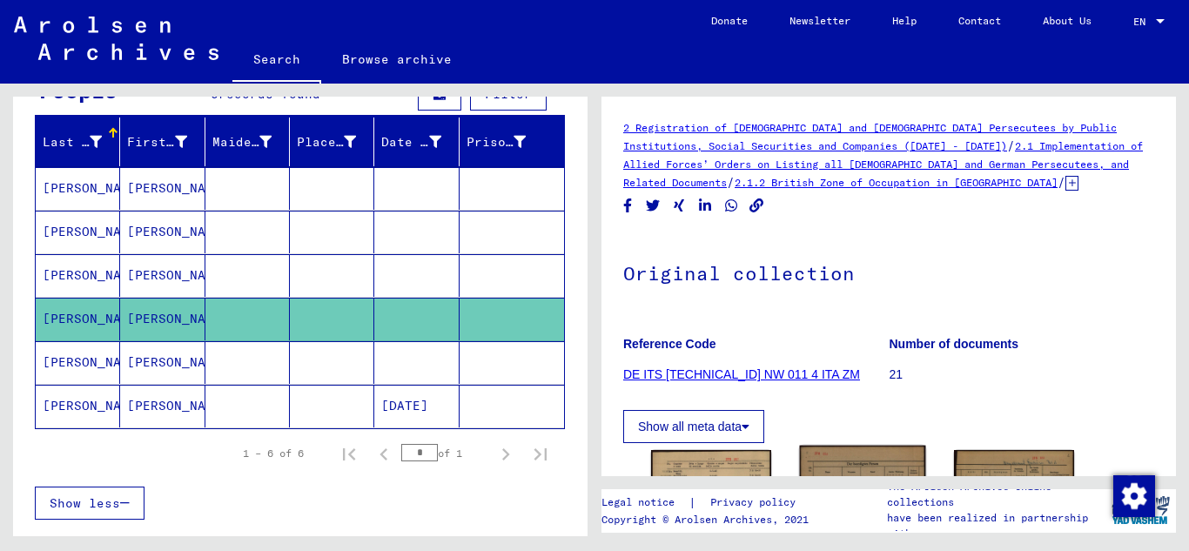
click at [856, 460] on img at bounding box center [863, 533] width 126 height 177
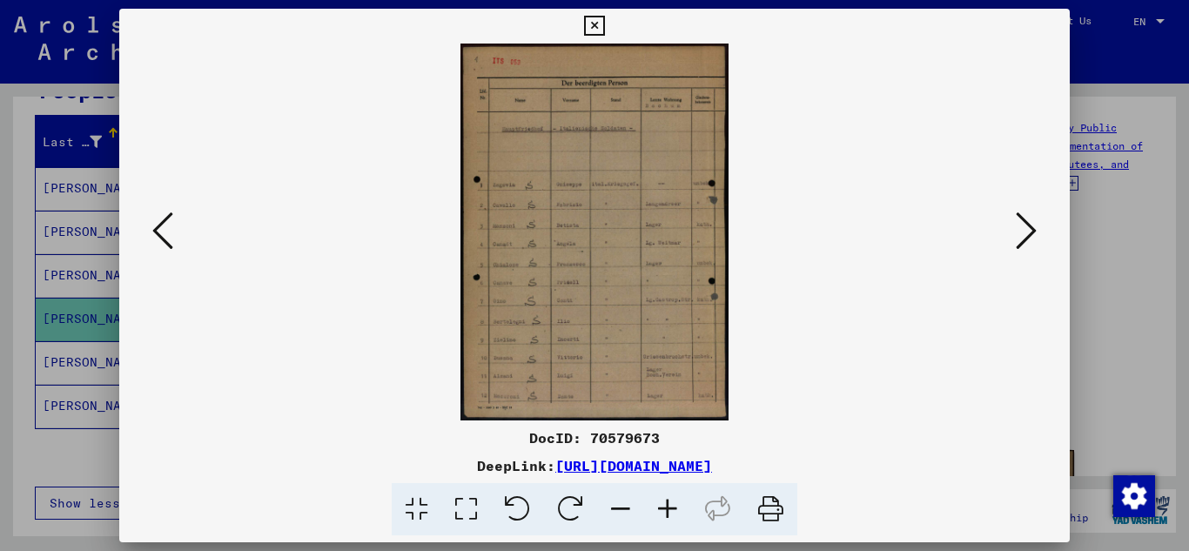
click at [673, 509] on icon at bounding box center [667, 509] width 47 height 53
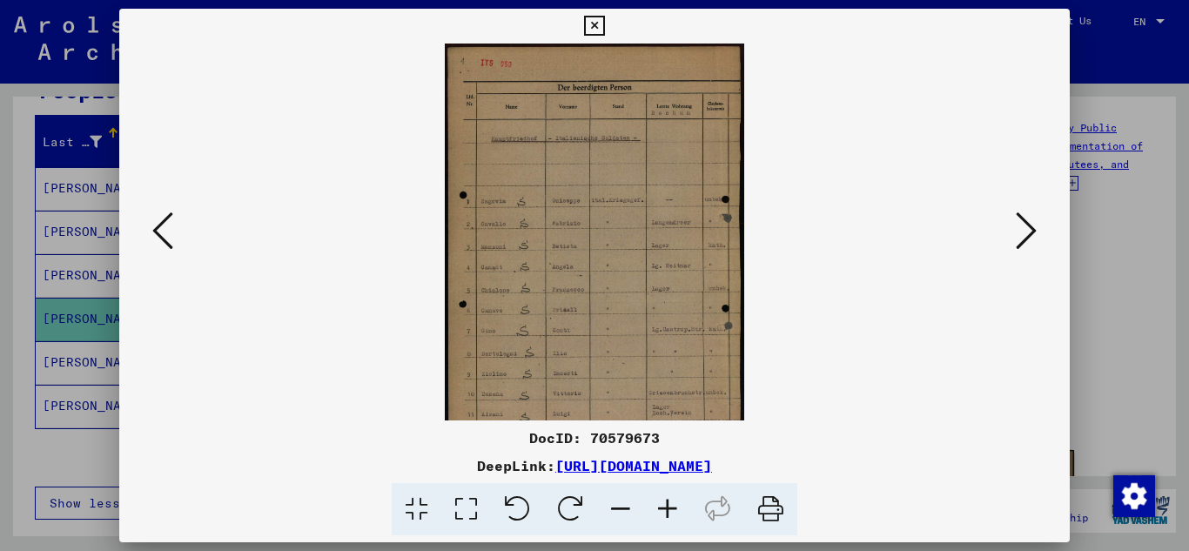
click at [673, 509] on icon at bounding box center [667, 509] width 47 height 53
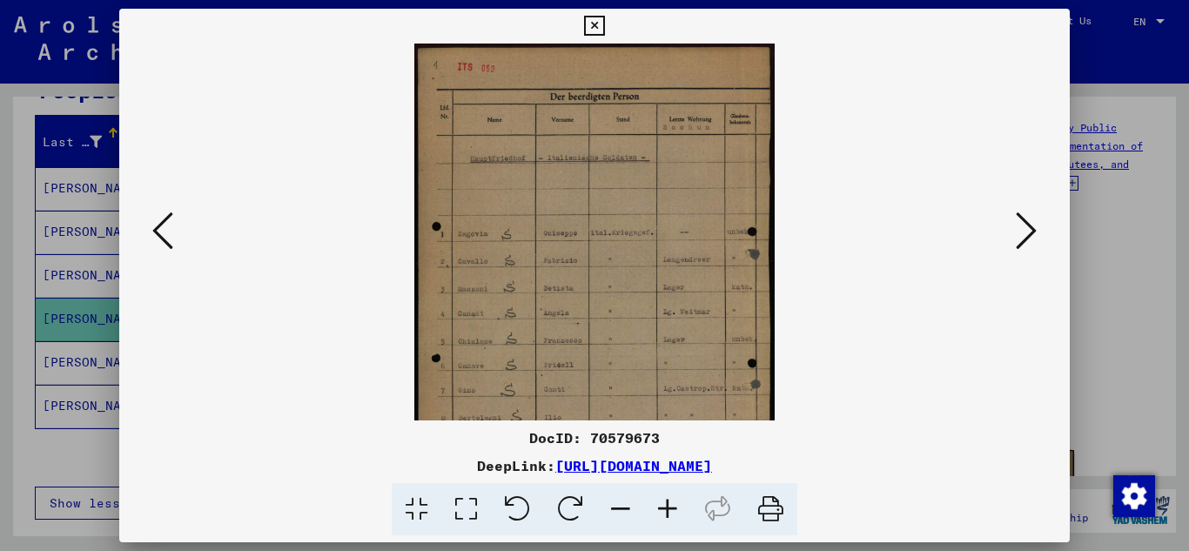
click at [670, 506] on icon at bounding box center [667, 509] width 47 height 53
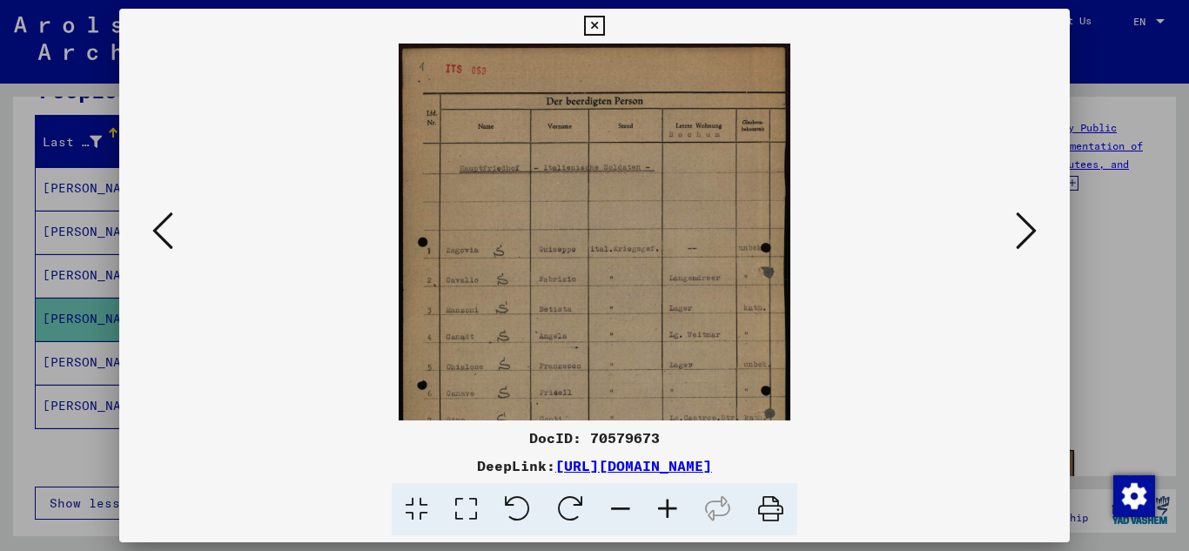
click at [670, 505] on icon at bounding box center [667, 509] width 47 height 53
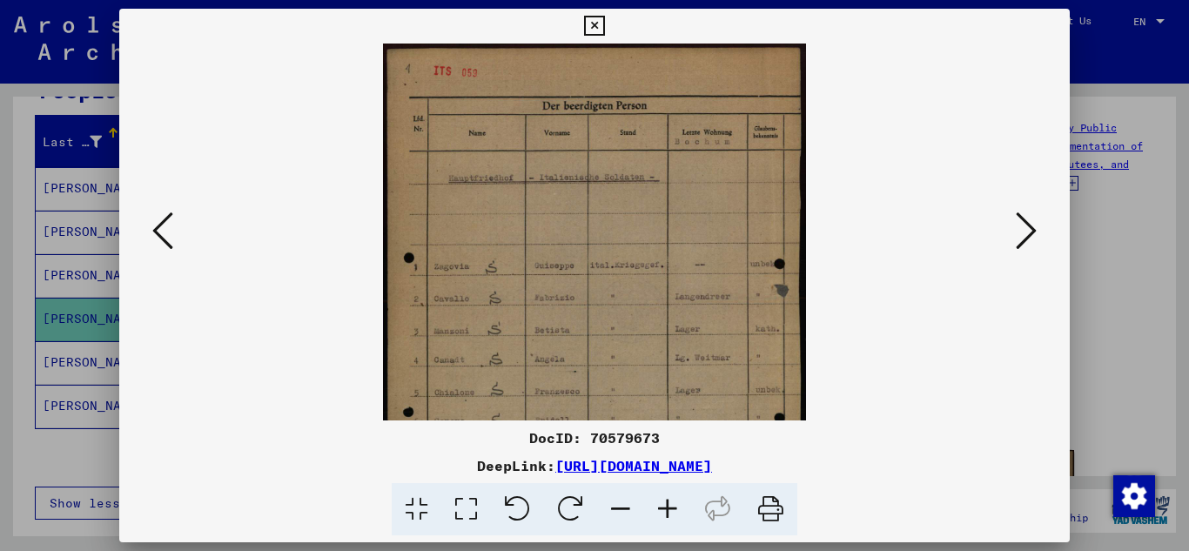
click at [670, 501] on icon at bounding box center [667, 509] width 47 height 53
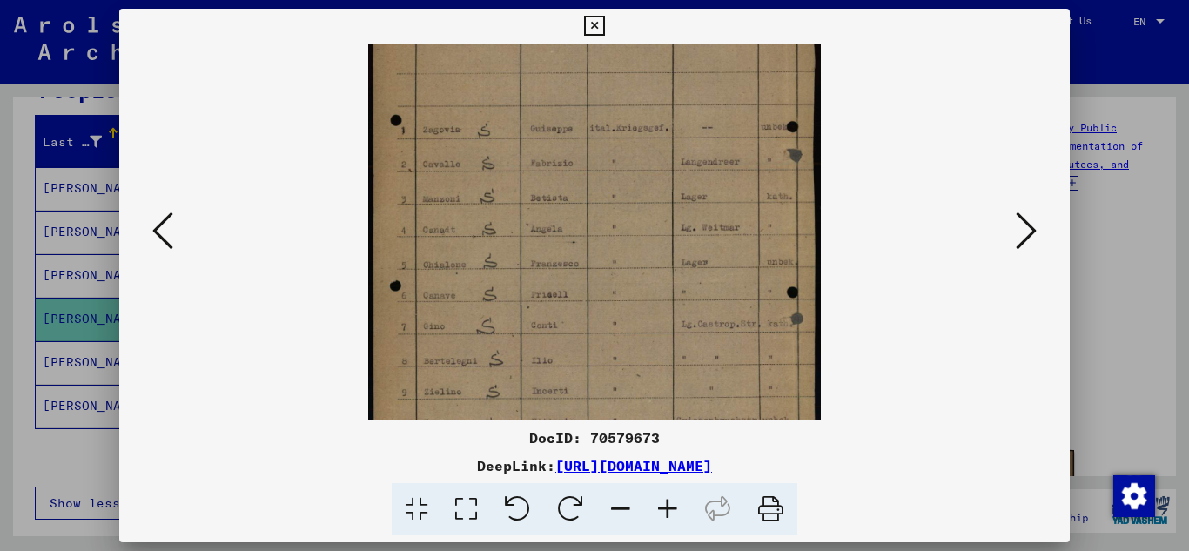
scroll to position [166, 0]
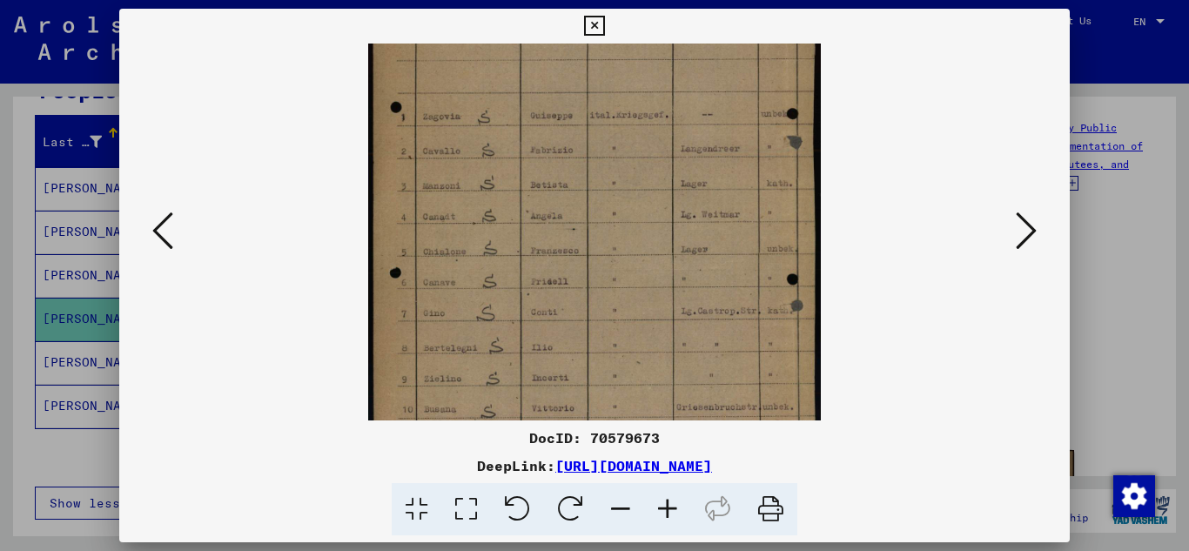
drag, startPoint x: 660, startPoint y: 358, endPoint x: 687, endPoint y: 191, distance: 168.5
click at [687, 191] on img at bounding box center [594, 196] width 453 height 638
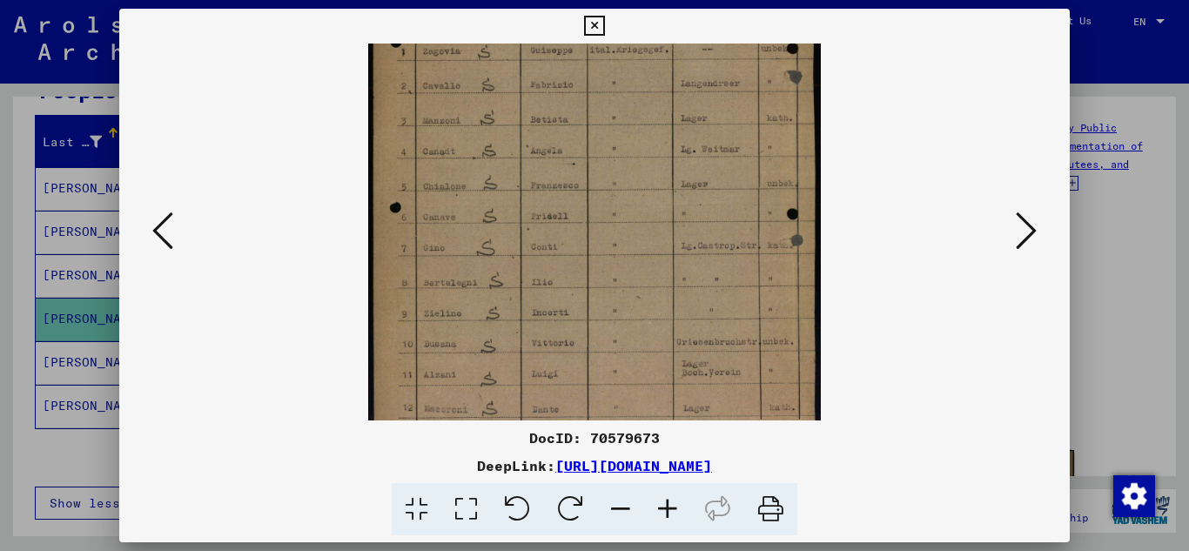
scroll to position [261, 0]
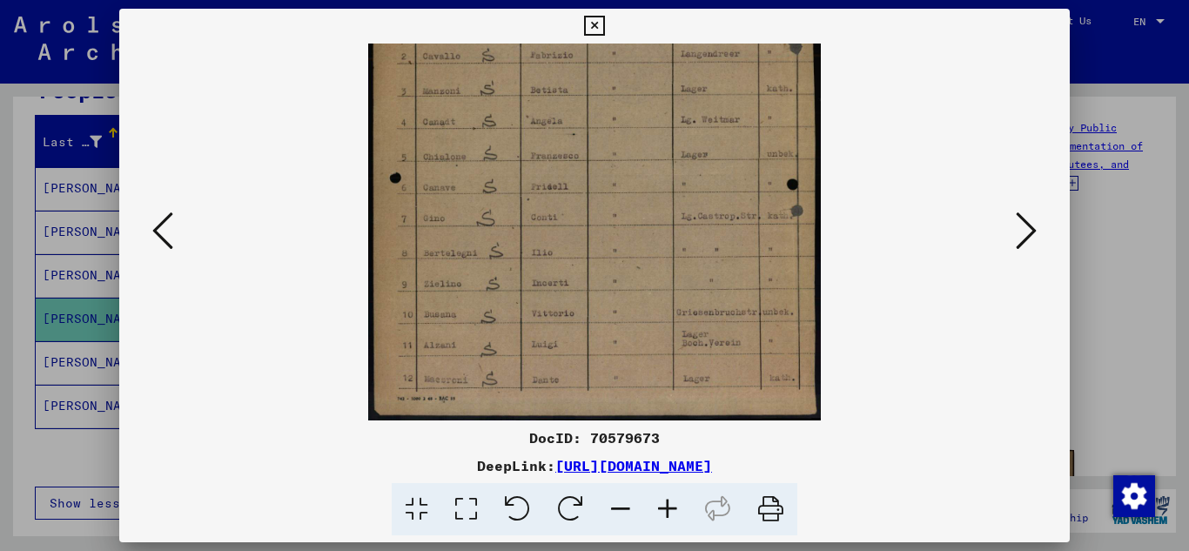
drag, startPoint x: 654, startPoint y: 345, endPoint x: 678, endPoint y: 240, distance: 107.0
click at [678, 240] on img at bounding box center [594, 101] width 453 height 638
click at [655, 304] on img at bounding box center [594, 101] width 453 height 638
click at [1031, 227] on icon at bounding box center [1025, 231] width 21 height 42
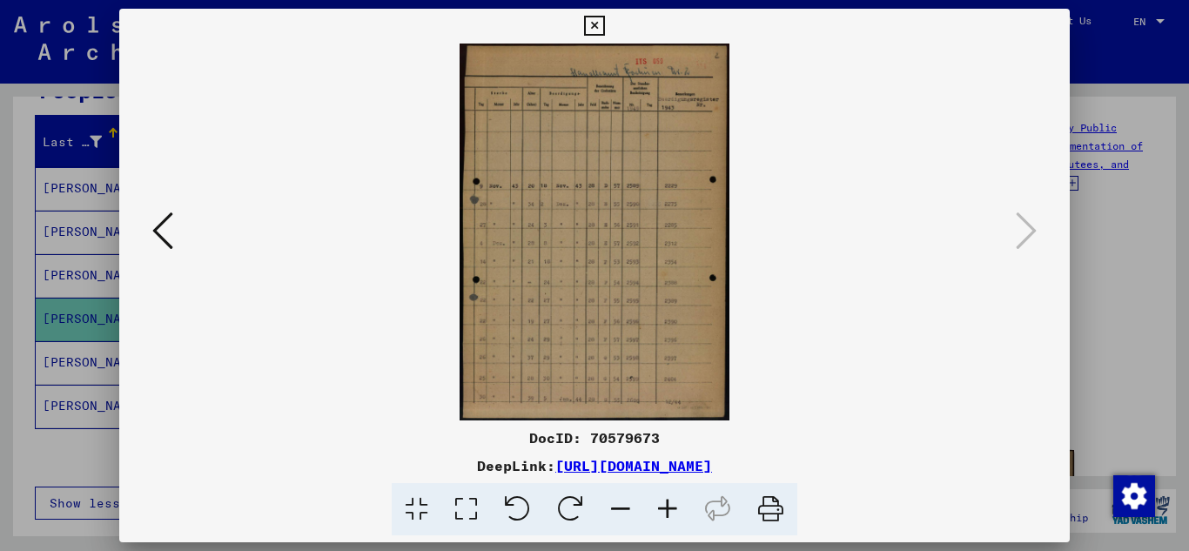
click at [528, 295] on img at bounding box center [594, 232] width 271 height 377
click at [529, 295] on img at bounding box center [594, 232] width 271 height 377
click at [666, 511] on icon at bounding box center [667, 509] width 47 height 53
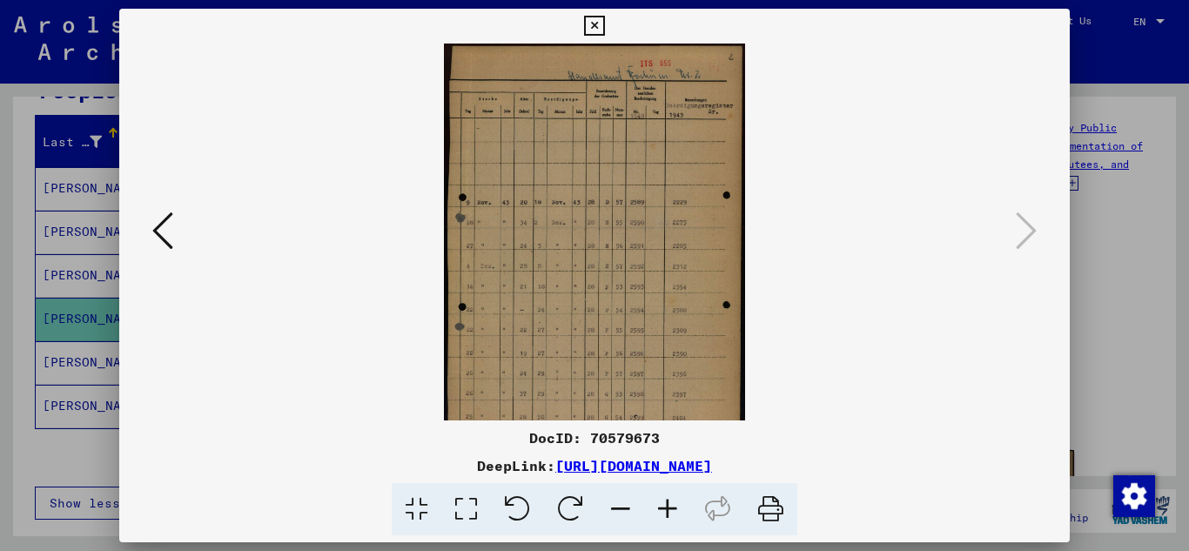
click at [666, 512] on icon at bounding box center [667, 509] width 47 height 53
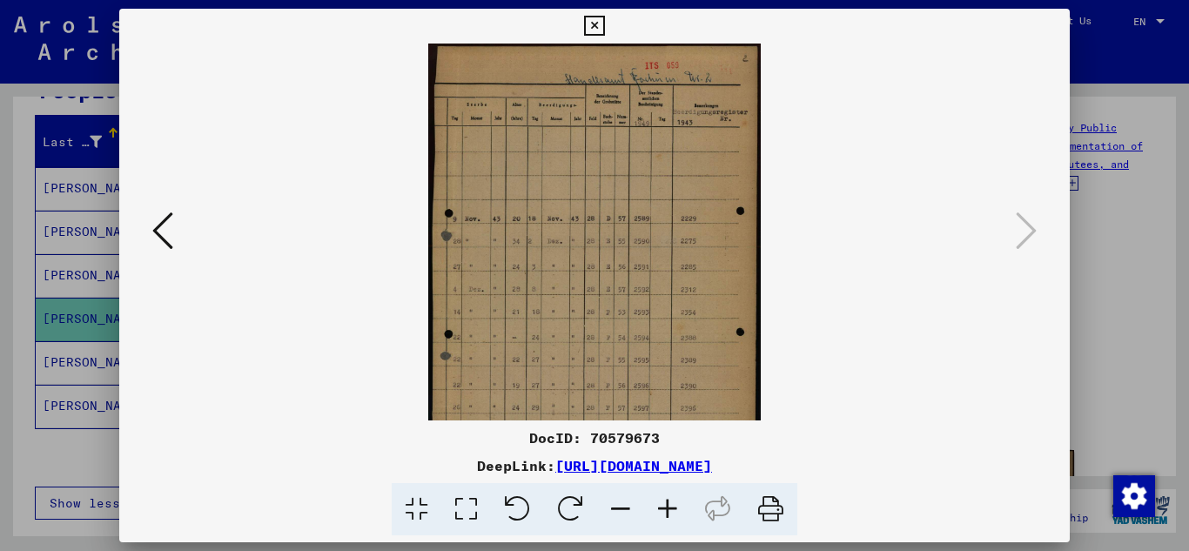
click at [666, 512] on icon at bounding box center [667, 509] width 47 height 53
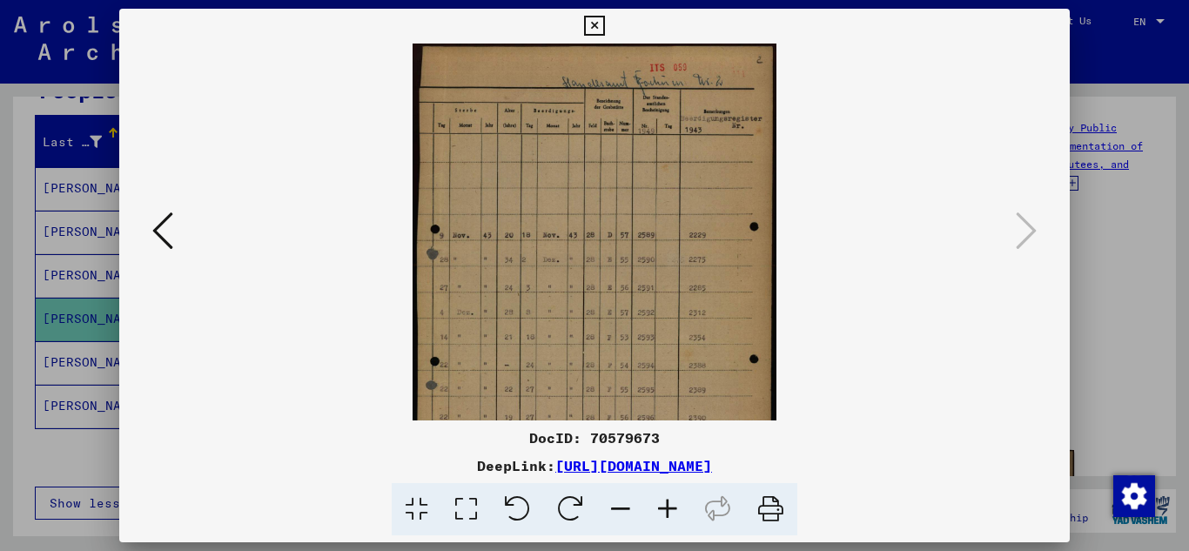
click at [666, 512] on icon at bounding box center [667, 509] width 47 height 53
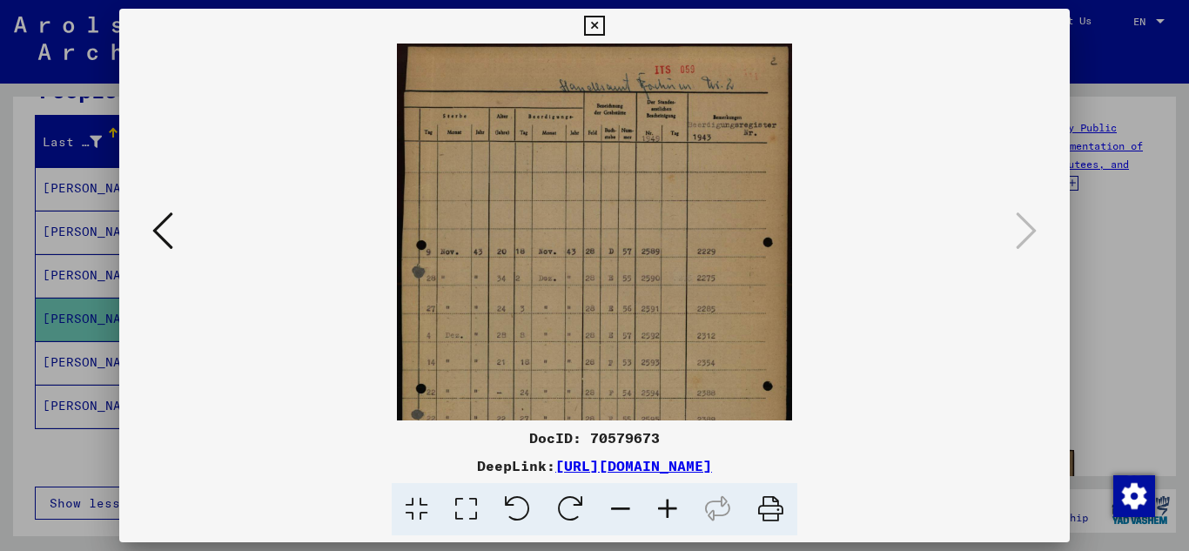
click at [666, 512] on icon at bounding box center [667, 509] width 47 height 53
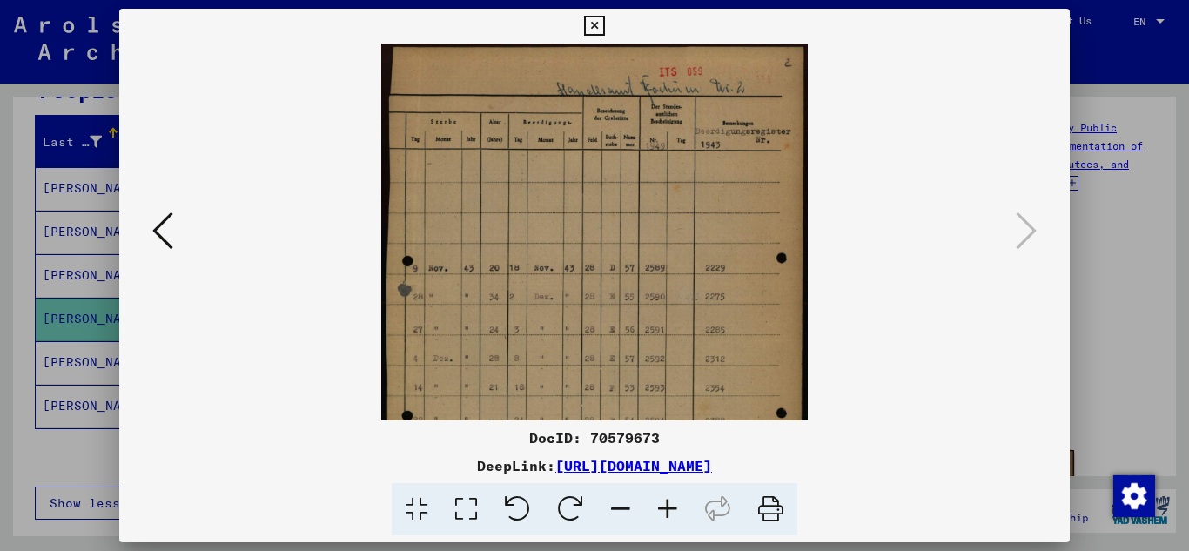
click at [666, 512] on icon at bounding box center [667, 509] width 47 height 53
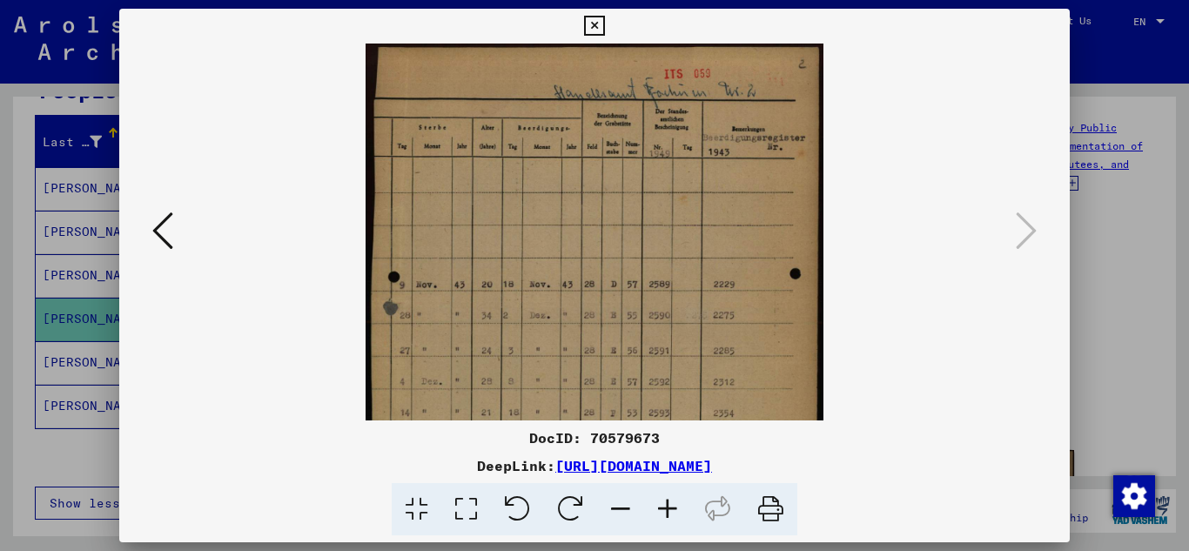
click at [595, 24] on icon at bounding box center [594, 26] width 20 height 21
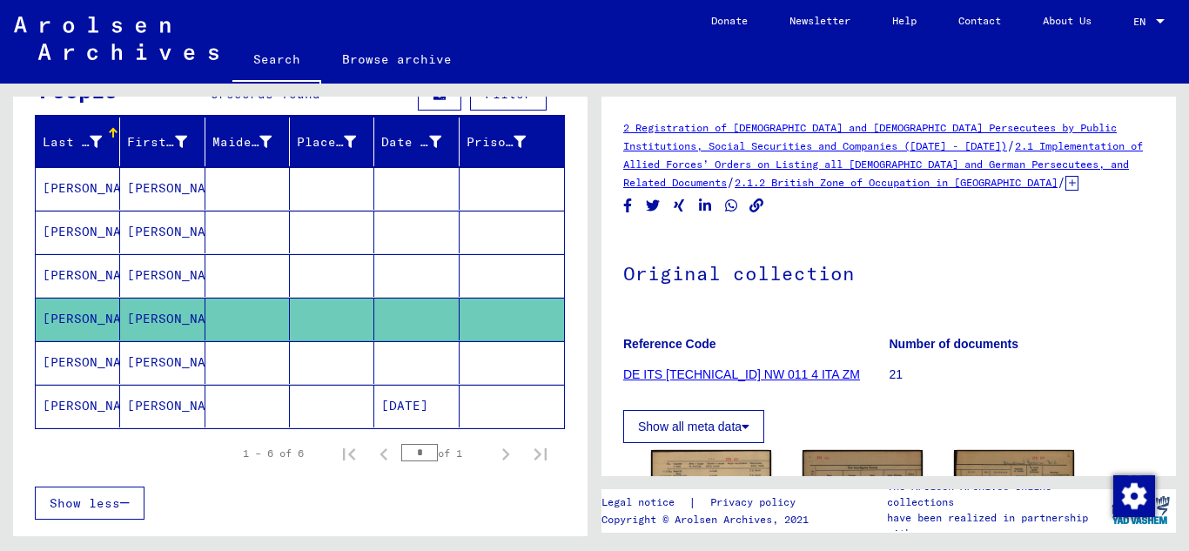
click at [75, 365] on mat-cell "[PERSON_NAME]" at bounding box center [78, 362] width 84 height 43
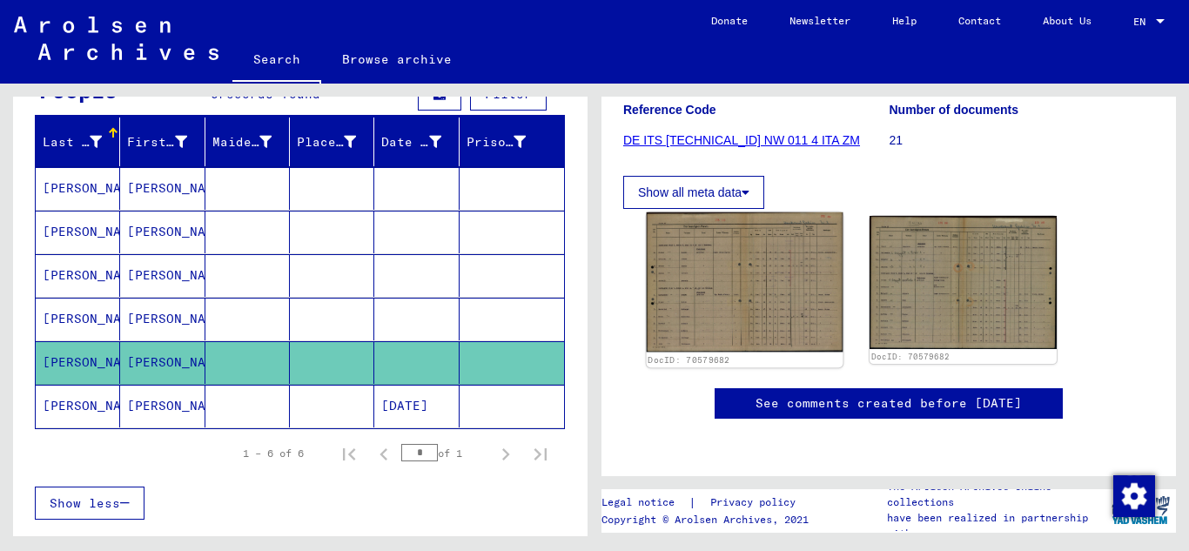
scroll to position [305, 0]
click at [747, 234] on img at bounding box center [744, 282] width 197 height 140
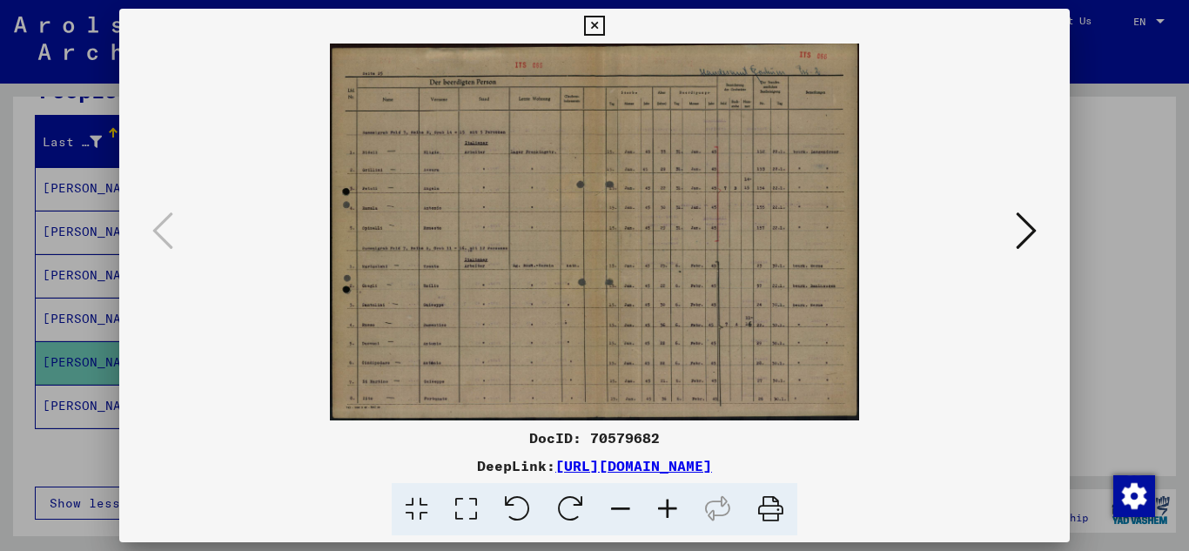
click at [663, 506] on icon at bounding box center [667, 509] width 47 height 53
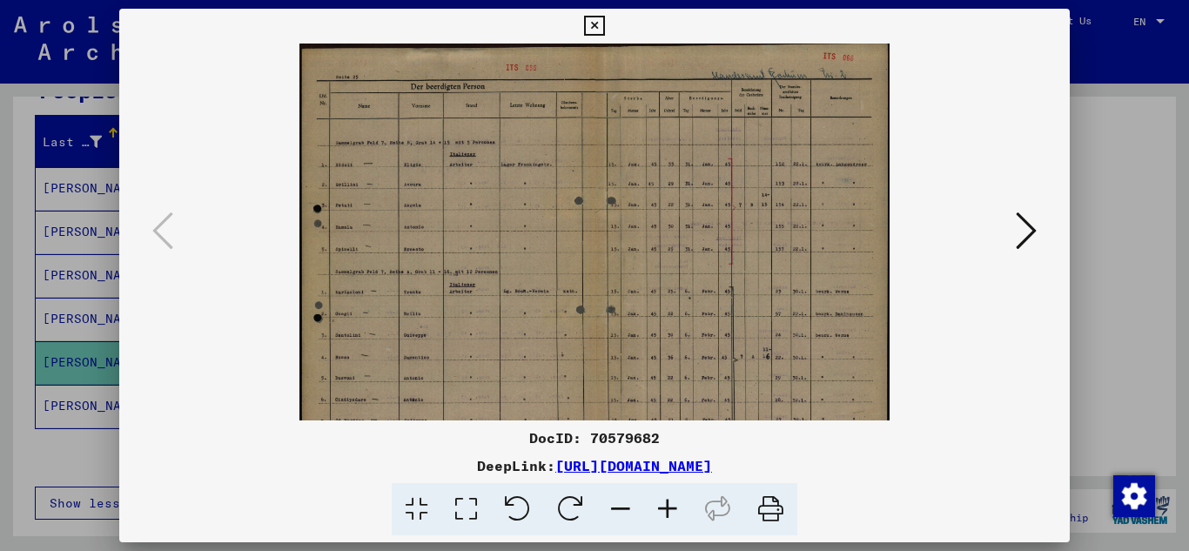
click at [663, 506] on icon at bounding box center [667, 509] width 47 height 53
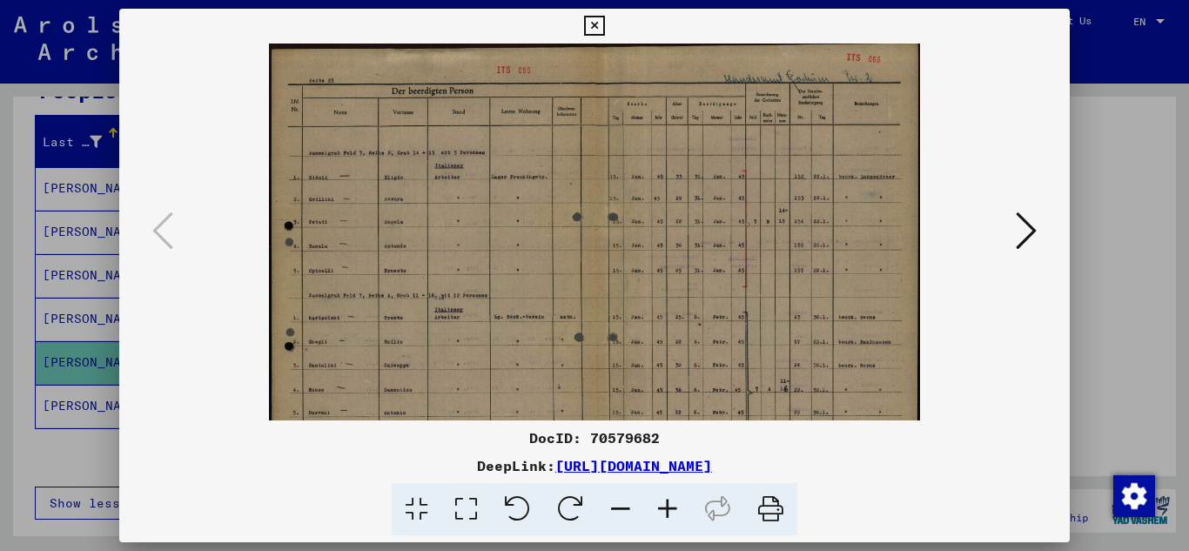
click at [663, 506] on icon at bounding box center [667, 509] width 47 height 53
click at [663, 504] on icon at bounding box center [667, 509] width 47 height 53
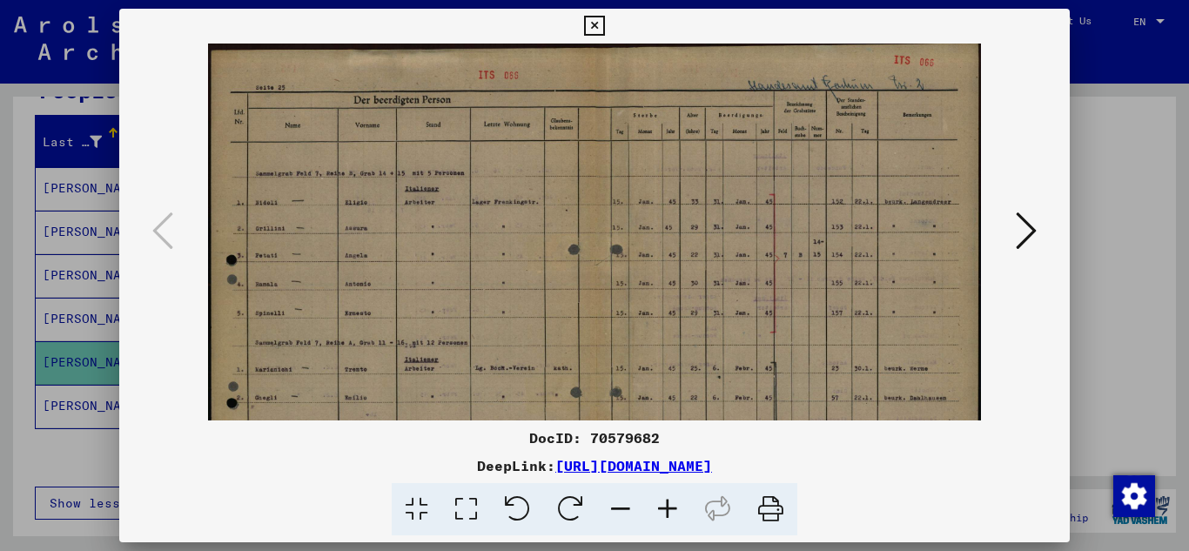
click at [663, 504] on icon at bounding box center [667, 509] width 47 height 53
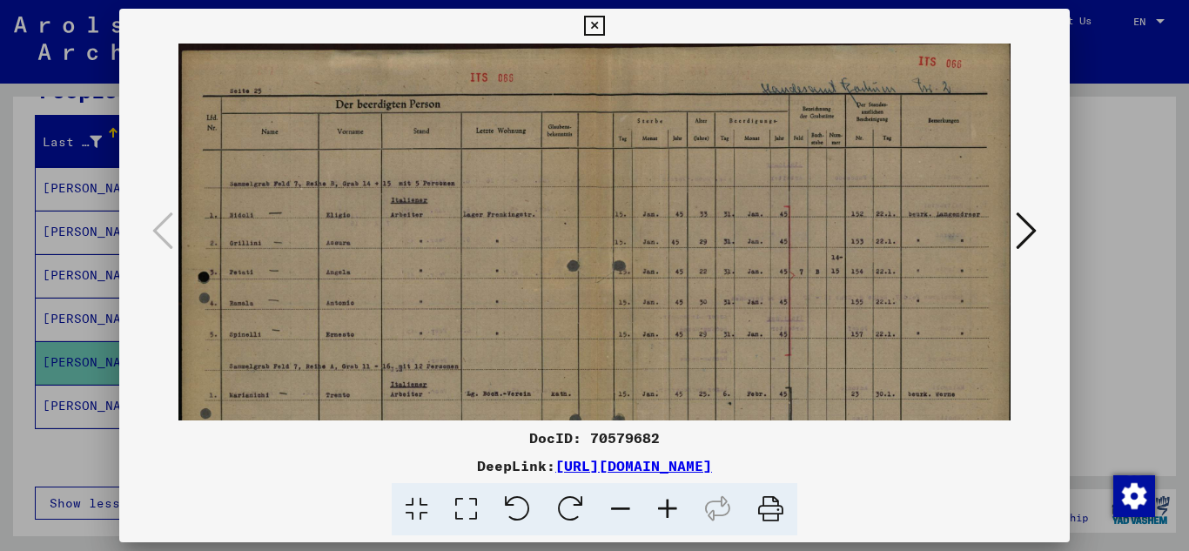
drag, startPoint x: 663, startPoint y: 504, endPoint x: 660, endPoint y: 493, distance: 10.8
click at [663, 502] on icon at bounding box center [667, 509] width 47 height 53
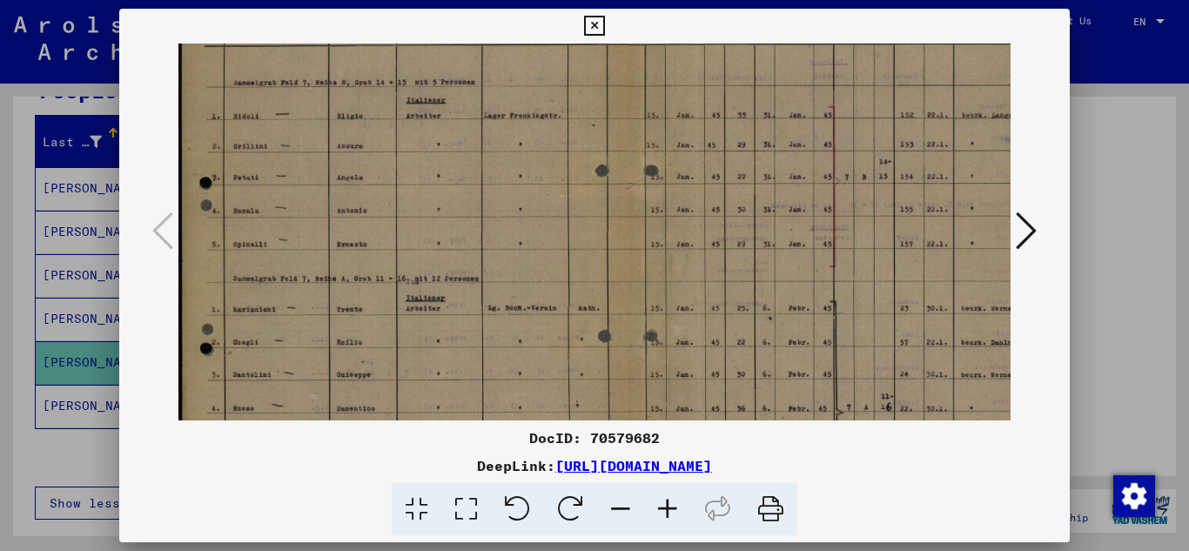
scroll to position [145, 0]
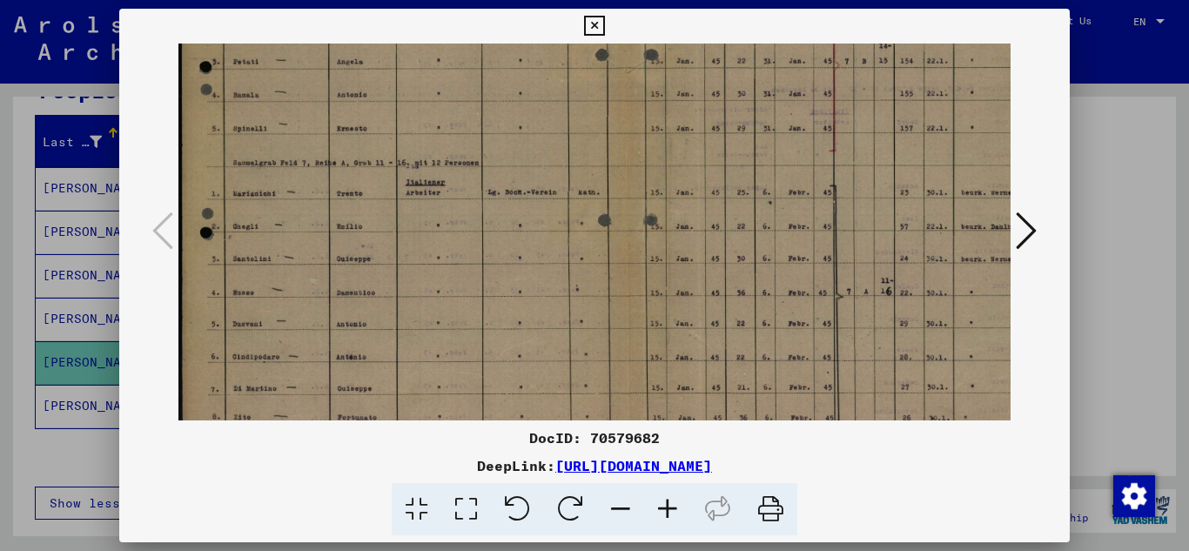
drag, startPoint x: 611, startPoint y: 361, endPoint x: 721, endPoint y: 134, distance: 252.6
click at [721, 134] on img at bounding box center [625, 135] width 894 height 638
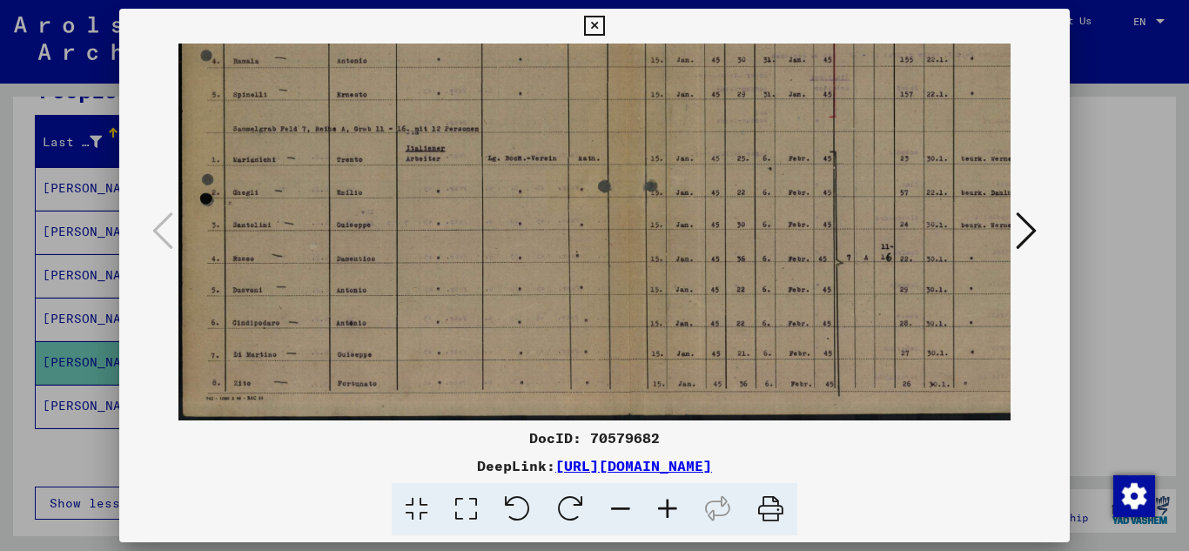
drag, startPoint x: 700, startPoint y: 304, endPoint x: 752, endPoint y: 213, distance: 104.5
click at [752, 213] on img at bounding box center [625, 101] width 894 height 638
drag, startPoint x: 669, startPoint y: 207, endPoint x: 733, endPoint y: 190, distance: 65.9
click at [733, 190] on img at bounding box center [625, 101] width 894 height 638
click at [1026, 231] on icon at bounding box center [1025, 231] width 21 height 42
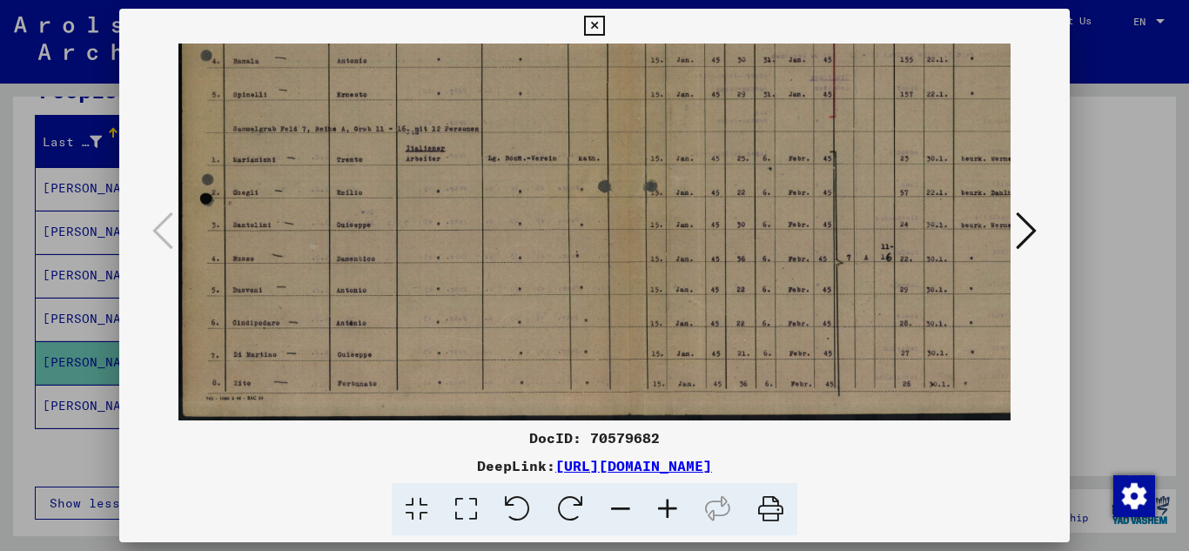
scroll to position [0, 0]
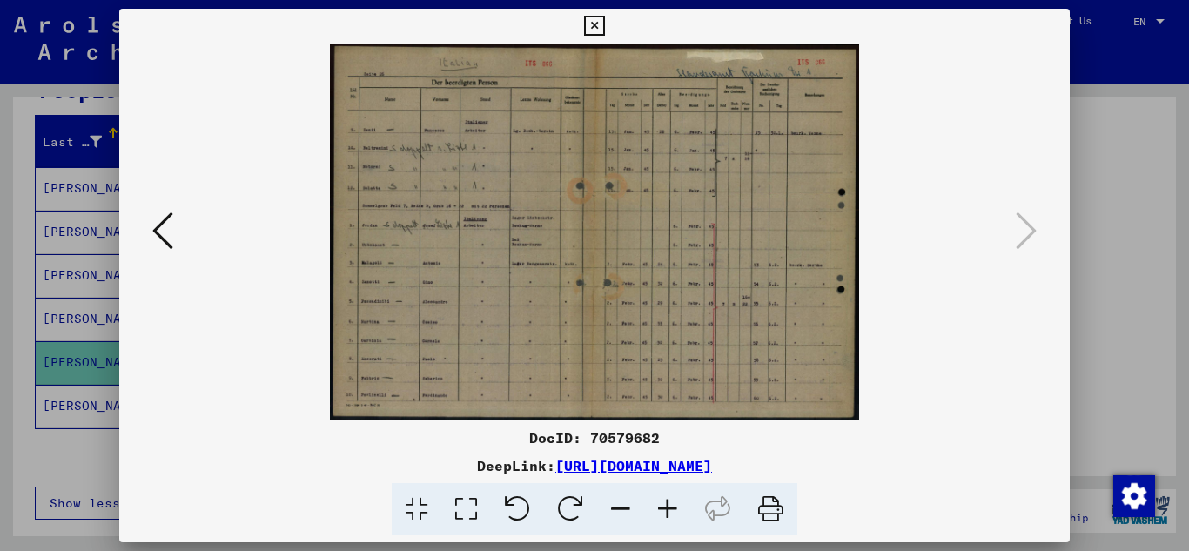
click at [664, 506] on icon at bounding box center [667, 509] width 47 height 53
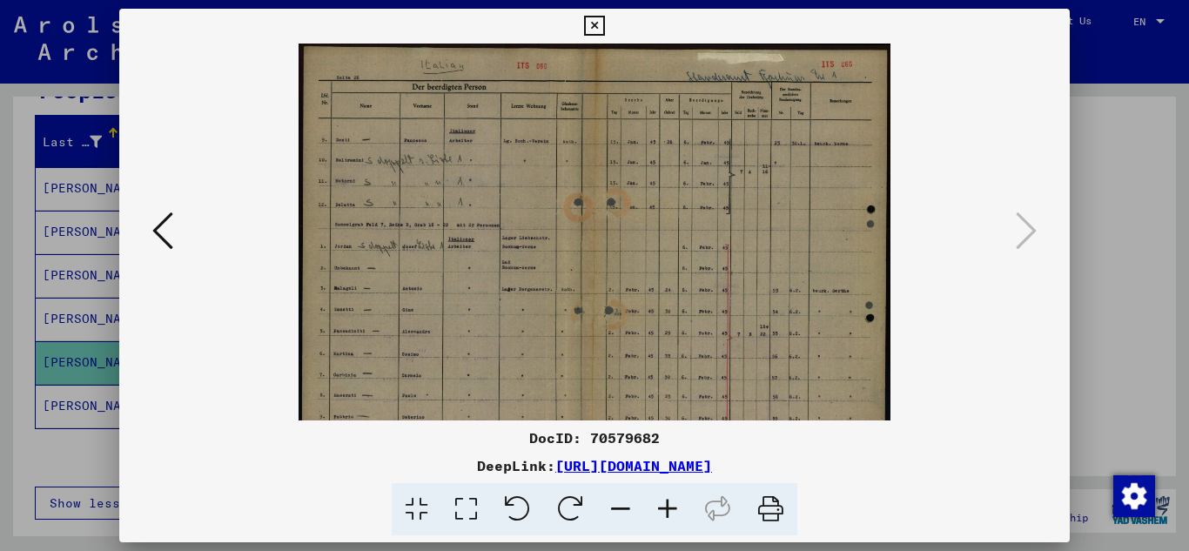
click at [664, 506] on icon at bounding box center [667, 509] width 47 height 53
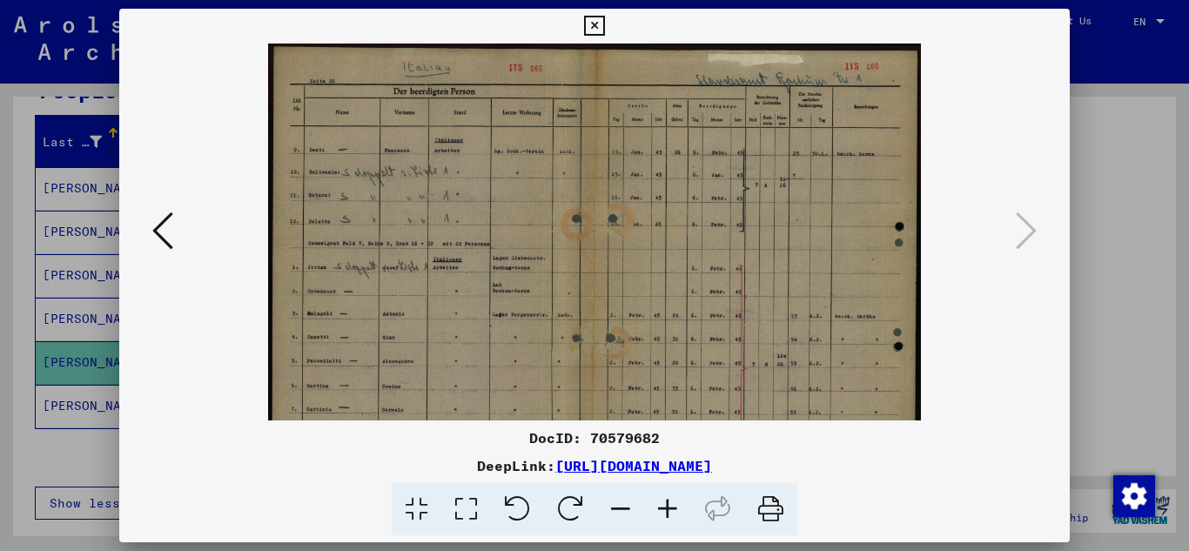
click at [664, 506] on icon at bounding box center [667, 509] width 47 height 53
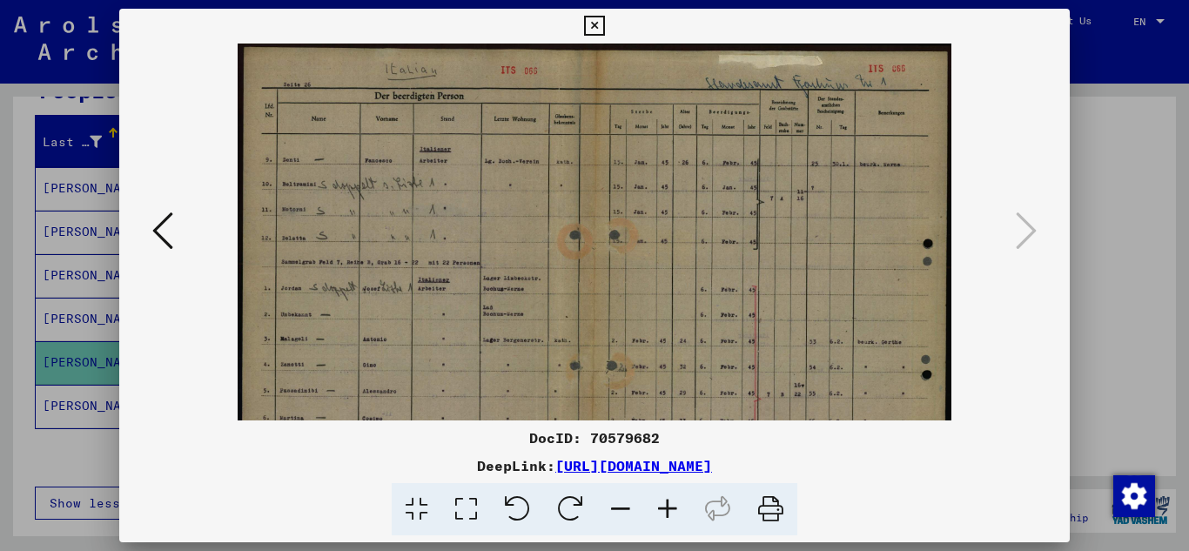
click at [669, 503] on icon at bounding box center [667, 509] width 47 height 53
click at [671, 501] on icon at bounding box center [667, 509] width 47 height 53
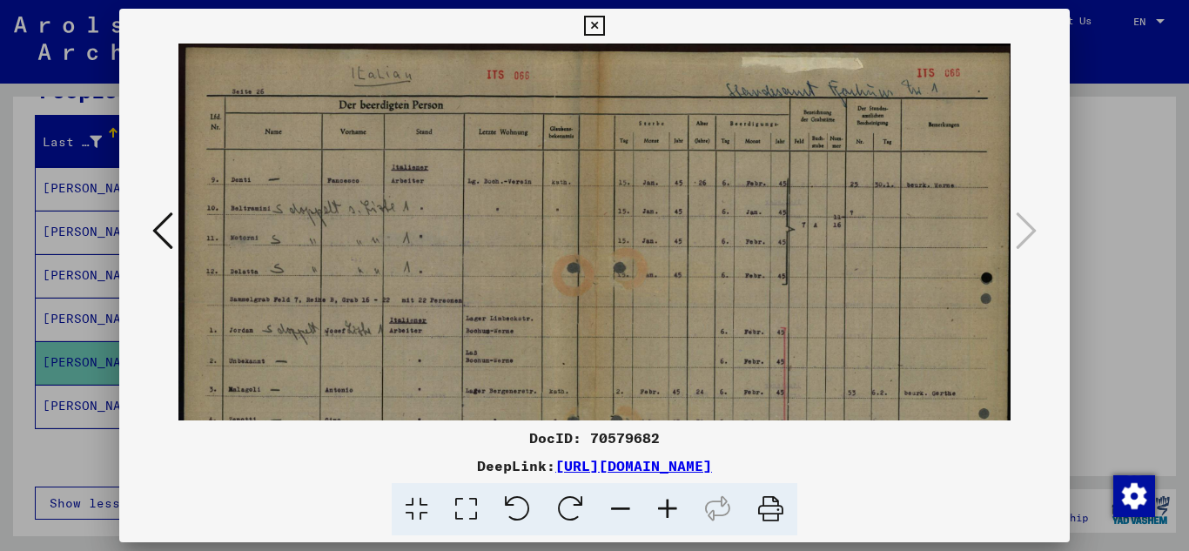
click at [669, 506] on icon at bounding box center [667, 509] width 47 height 53
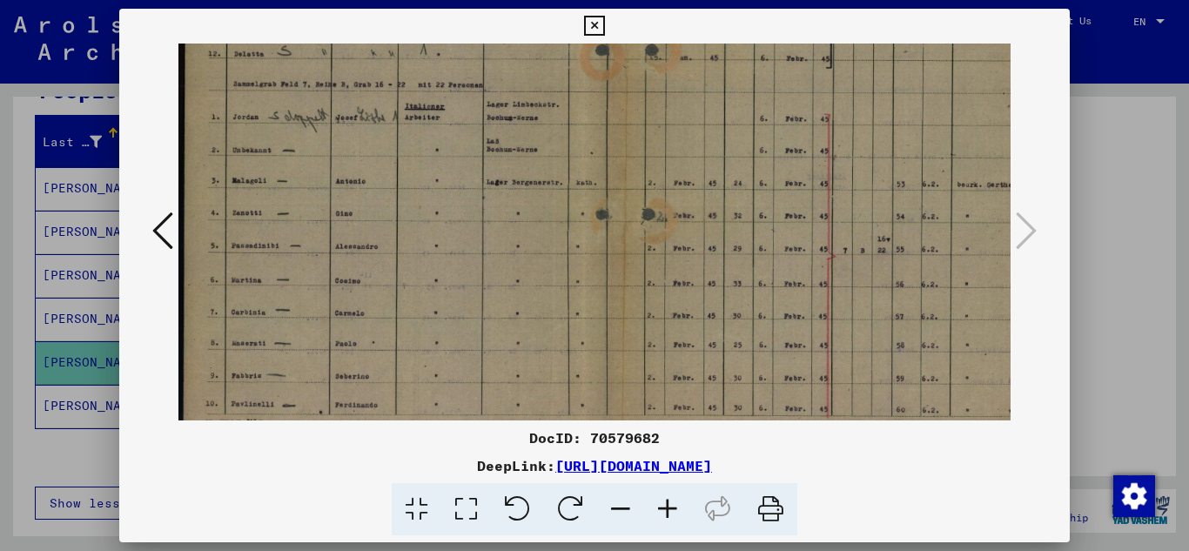
scroll to position [239, 0]
drag, startPoint x: 588, startPoint y: 354, endPoint x: 678, endPoint y: 115, distance: 255.5
click at [678, 115] on img at bounding box center [626, 123] width 897 height 638
click at [595, 30] on icon at bounding box center [594, 26] width 20 height 21
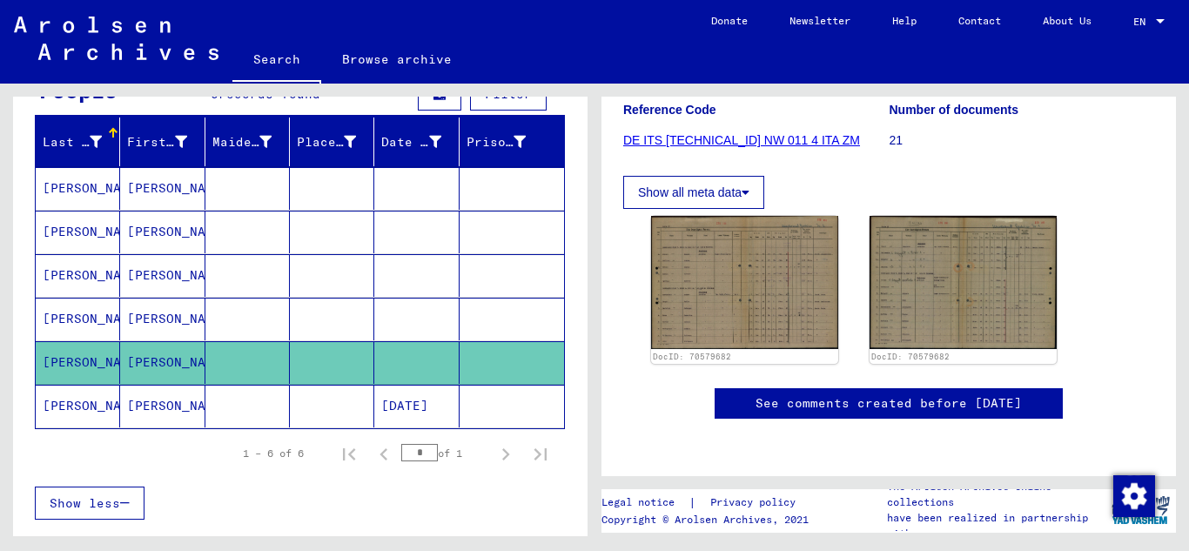
click at [79, 406] on mat-cell "[PERSON_NAME]" at bounding box center [78, 406] width 84 height 43
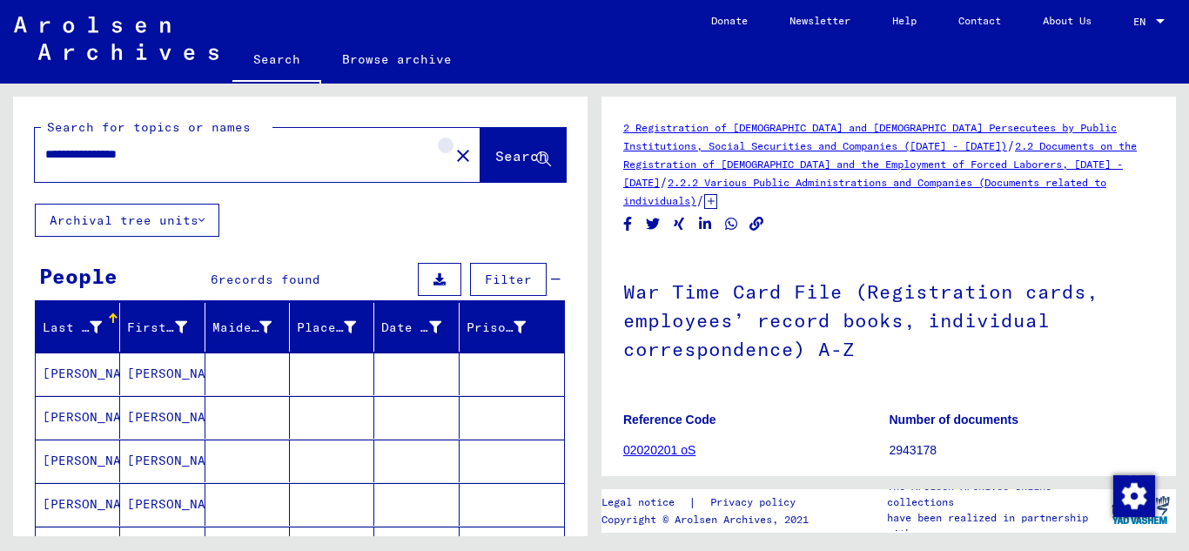
drag, startPoint x: 419, startPoint y: 155, endPoint x: 393, endPoint y: 392, distance: 238.1
click at [452, 161] on mat-icon "close" at bounding box center [462, 155] width 21 height 21
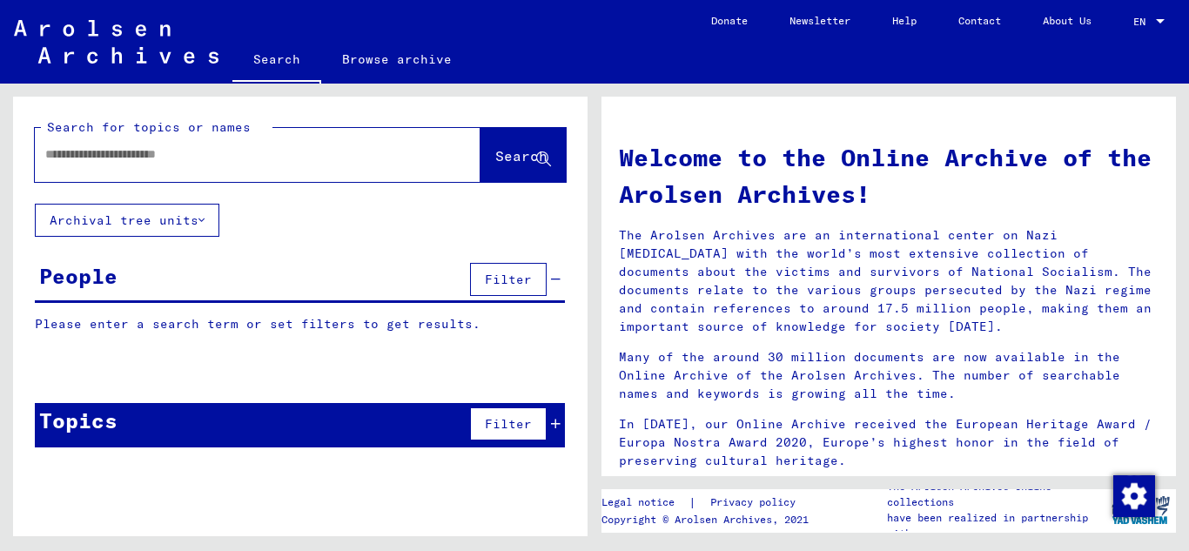
click at [183, 151] on input "text" at bounding box center [236, 154] width 383 height 18
paste input "**********"
type input "**********"
click at [547, 157] on icon at bounding box center [543, 159] width 15 height 15
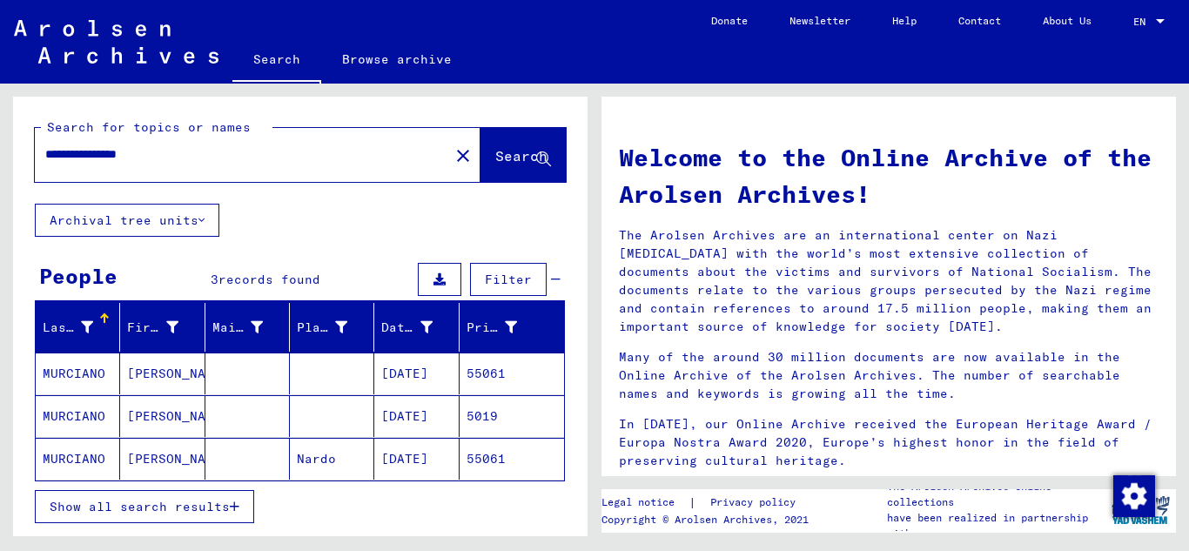
click at [78, 376] on mat-cell "MURCIANO" at bounding box center [78, 373] width 84 height 42
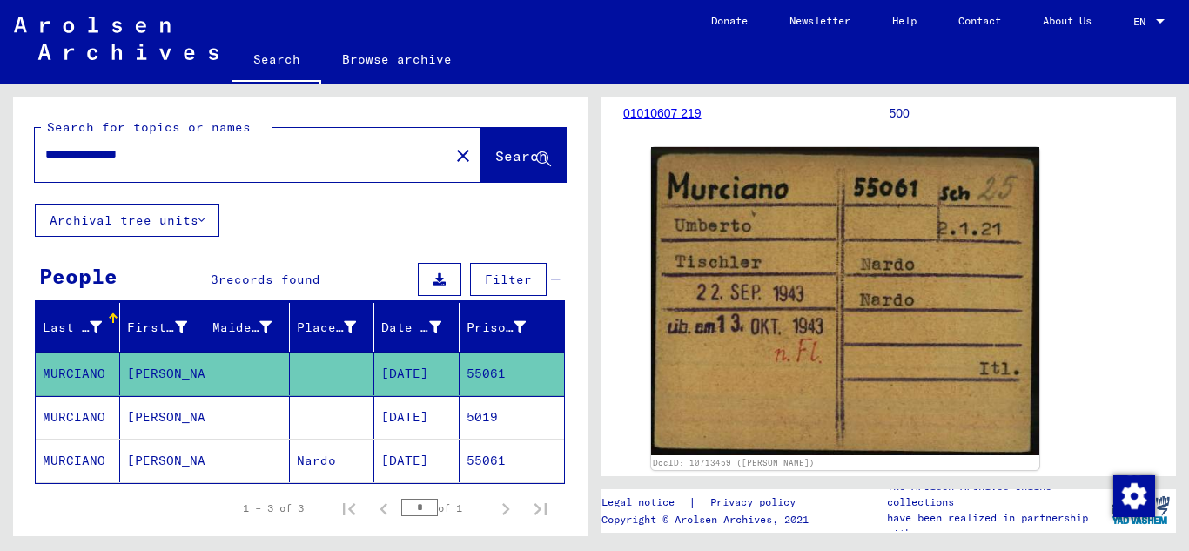
scroll to position [263, 0]
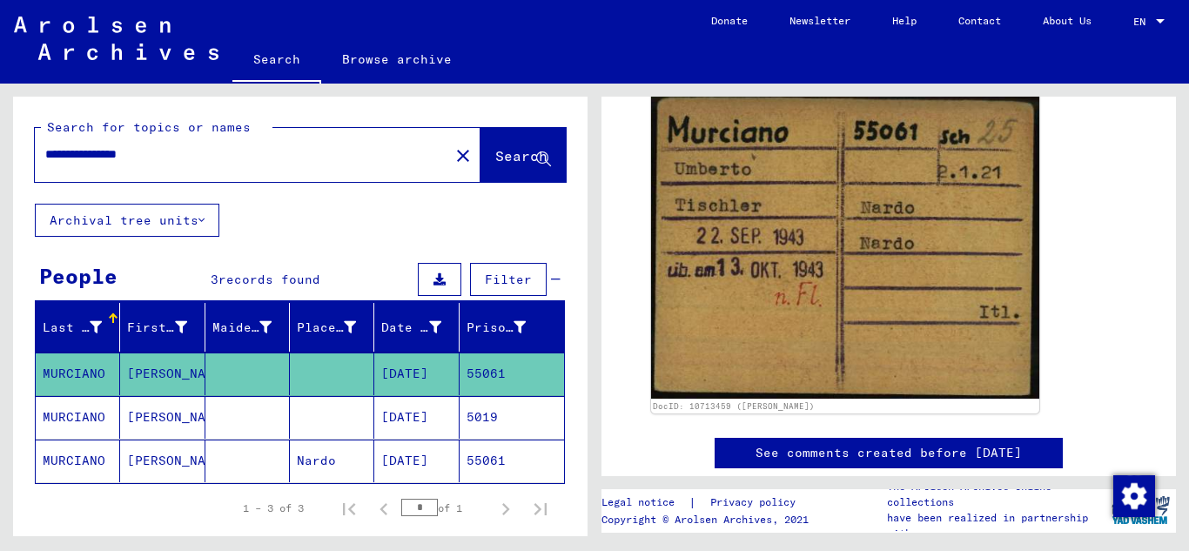
click at [72, 419] on mat-cell "MURCIANO" at bounding box center [78, 417] width 84 height 43
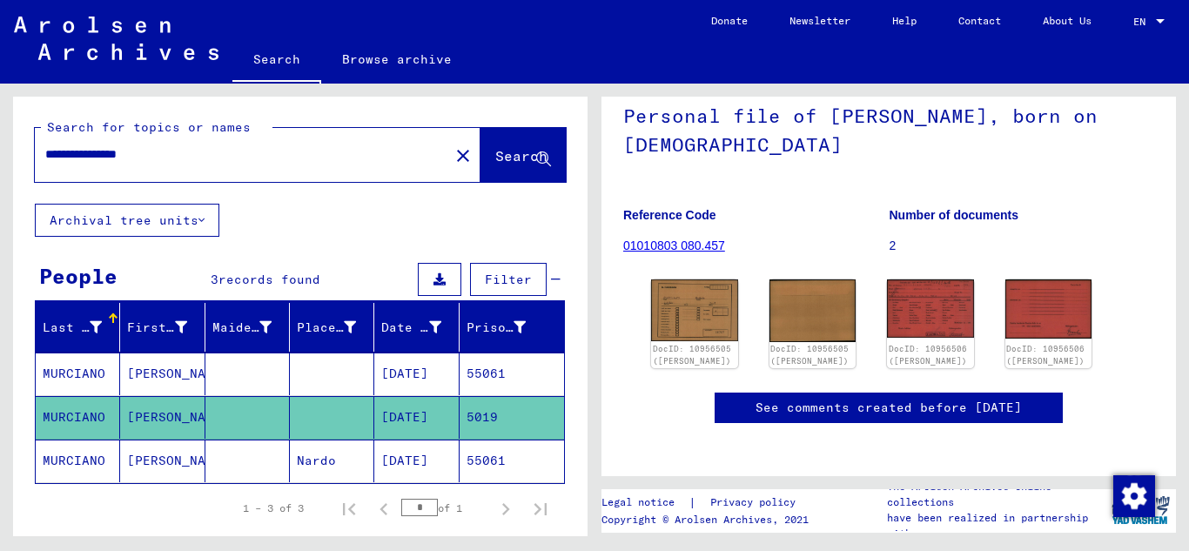
scroll to position [157, 0]
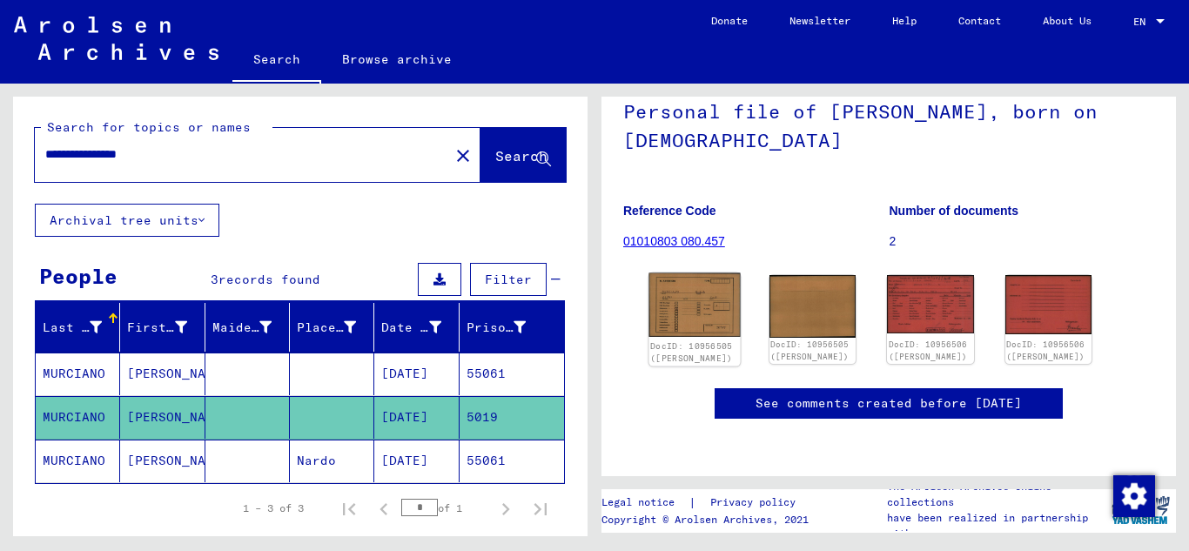
click at [687, 278] on img at bounding box center [694, 305] width 90 height 64
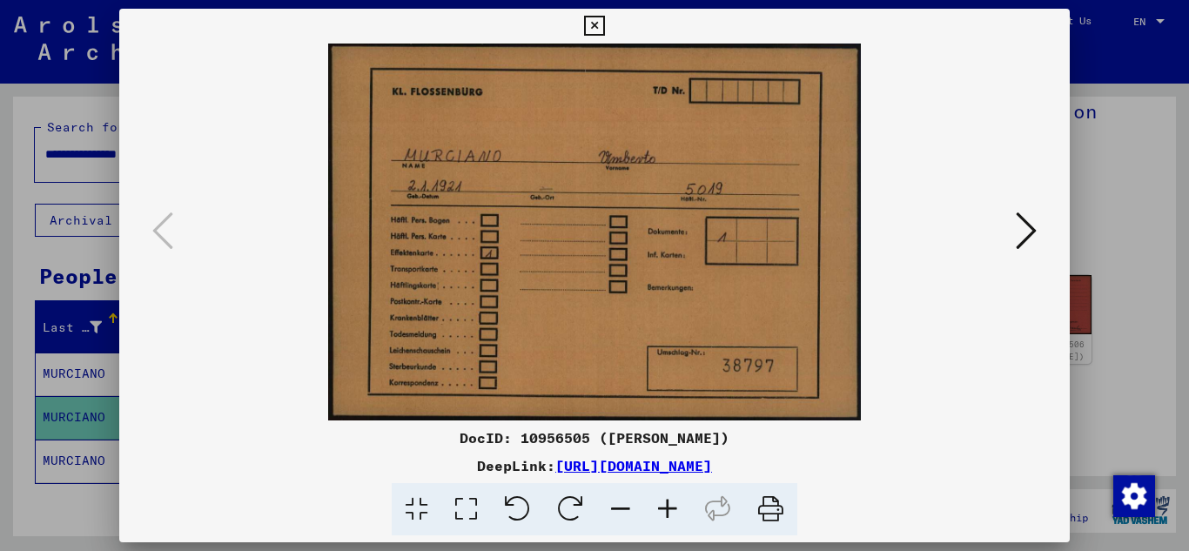
click at [687, 278] on img at bounding box center [594, 232] width 833 height 377
click at [1026, 229] on icon at bounding box center [1025, 231] width 21 height 42
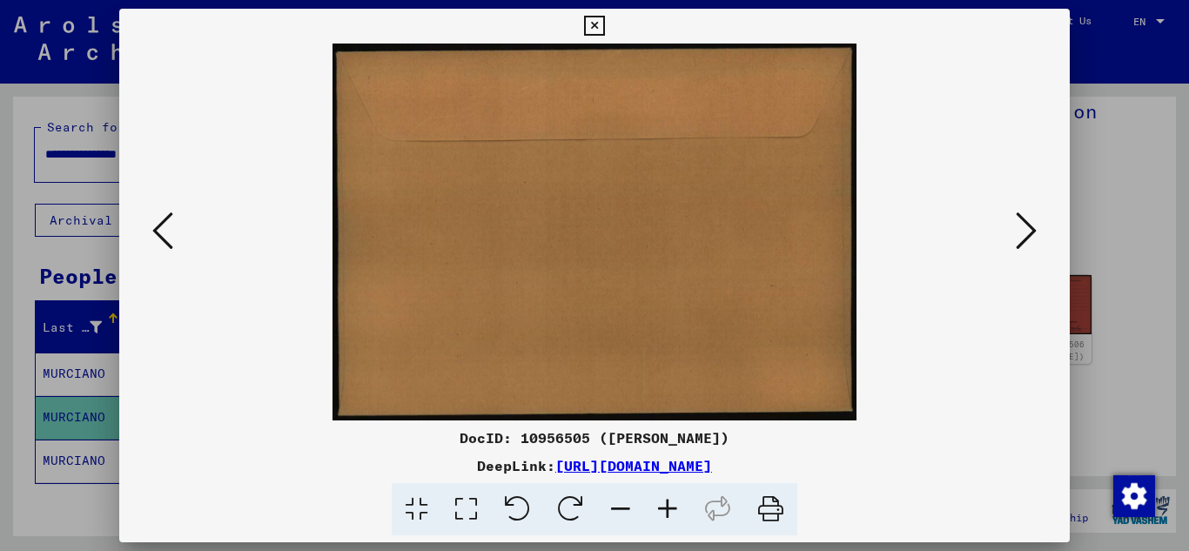
click at [1026, 229] on icon at bounding box center [1025, 231] width 21 height 42
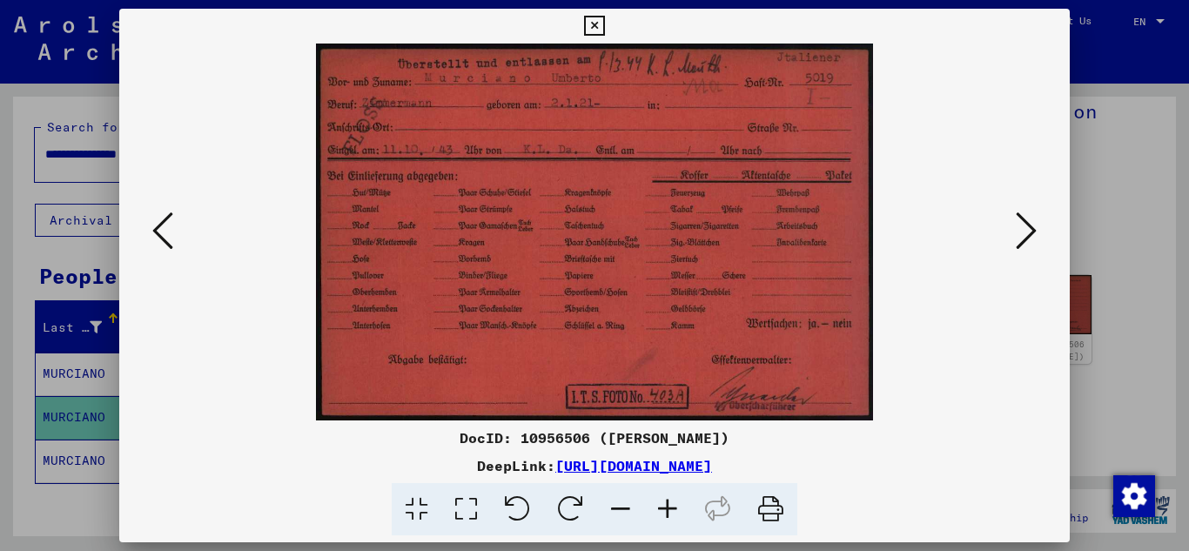
click at [1030, 225] on icon at bounding box center [1025, 231] width 21 height 42
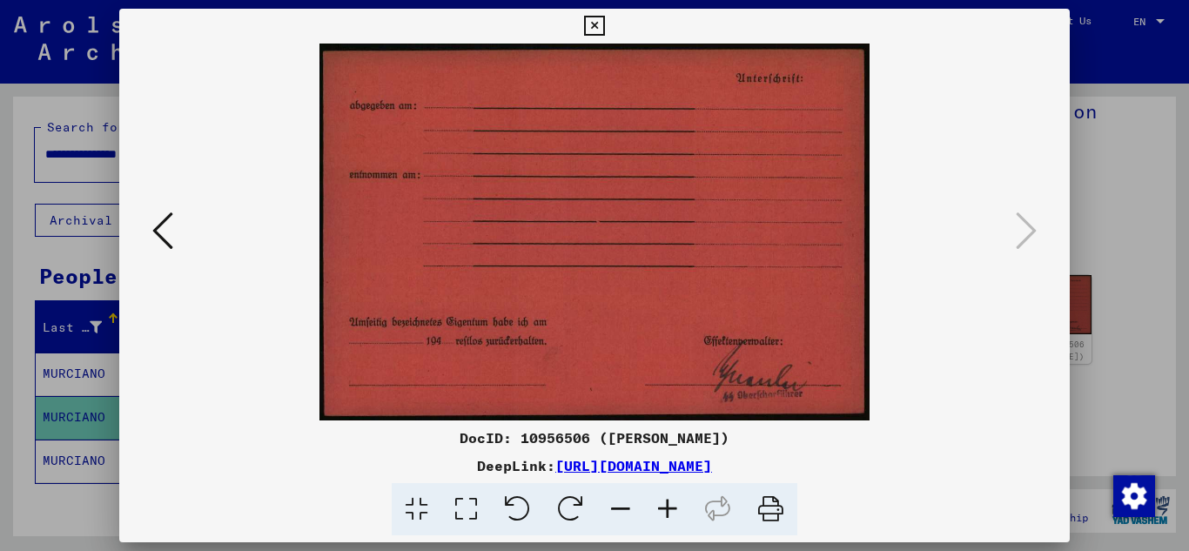
click at [597, 27] on icon at bounding box center [594, 26] width 20 height 21
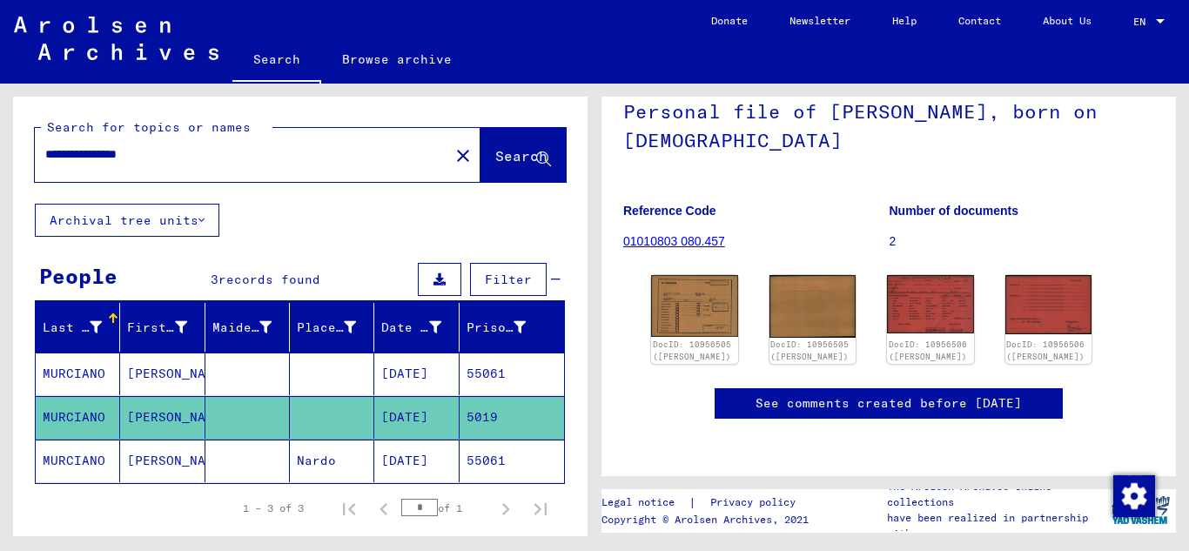
click at [49, 457] on mat-cell "MURCIANO" at bounding box center [78, 460] width 84 height 43
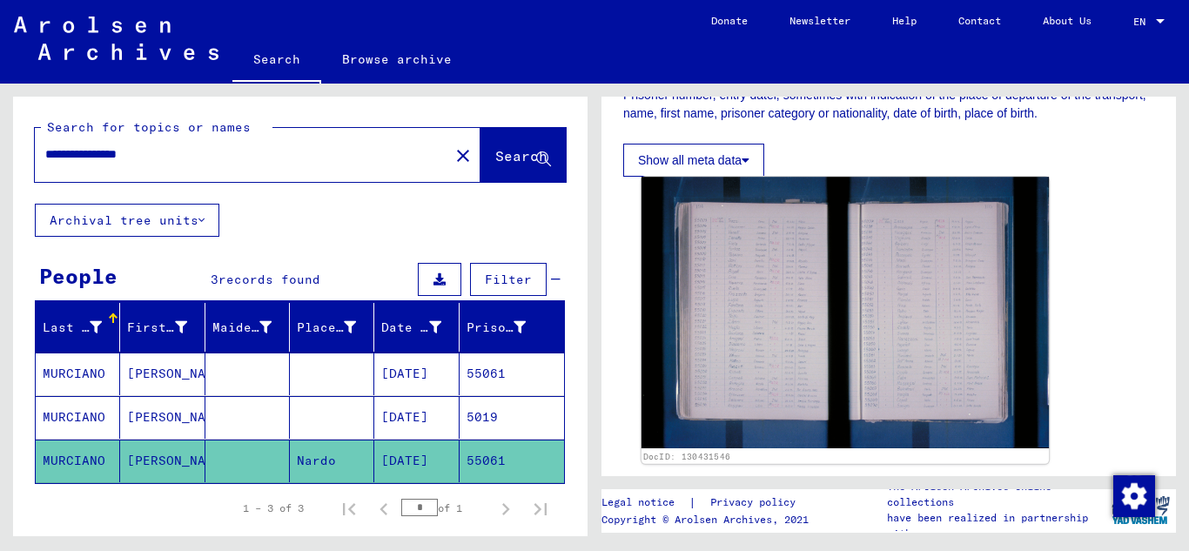
scroll to position [362, 0]
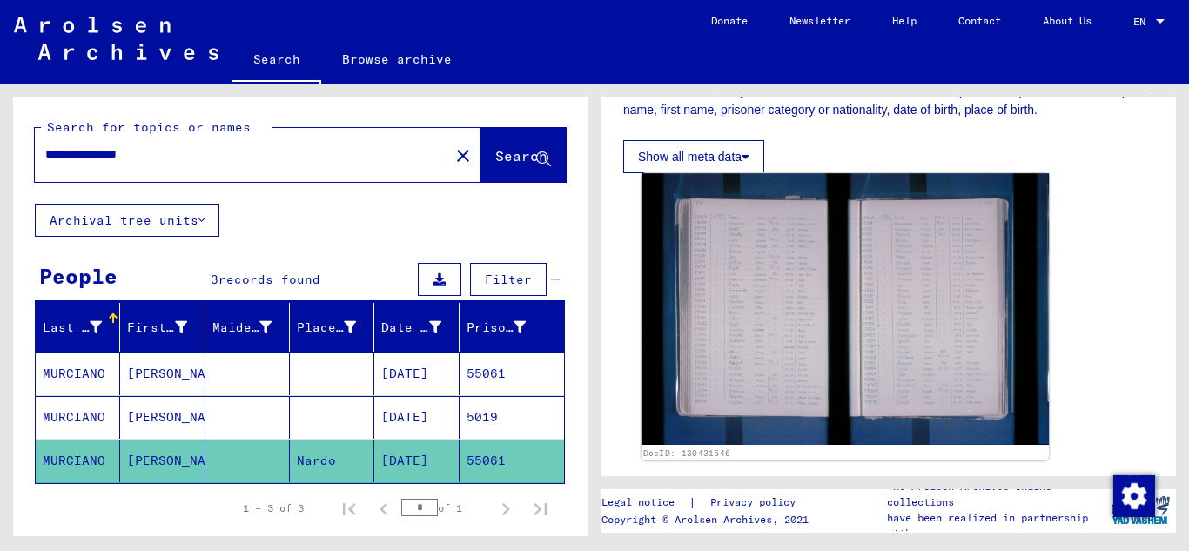
click at [727, 323] on img at bounding box center [844, 308] width 407 height 271
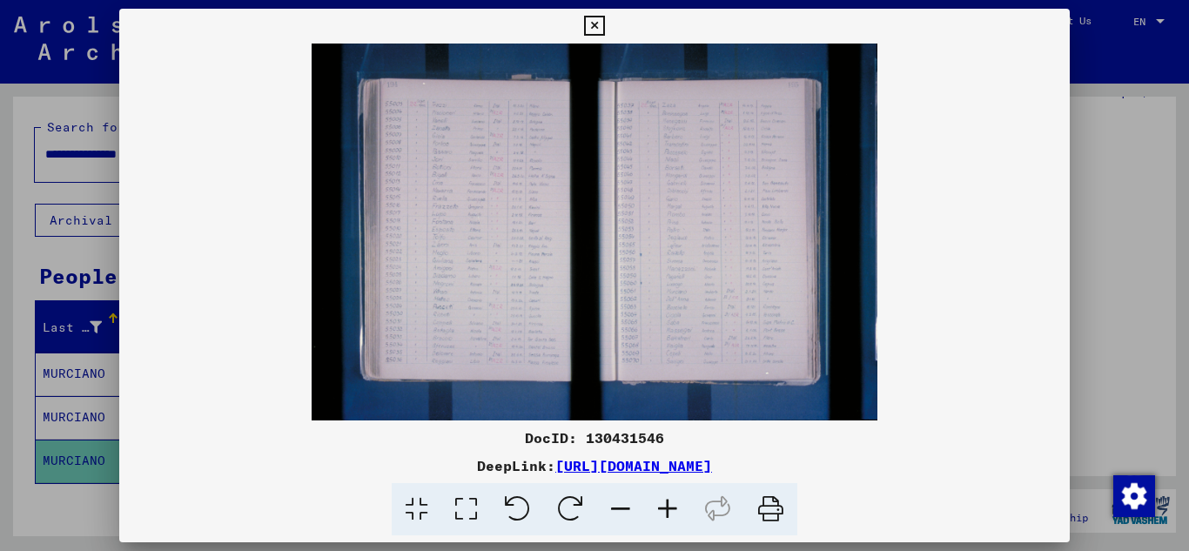
click at [666, 508] on icon at bounding box center [667, 509] width 47 height 53
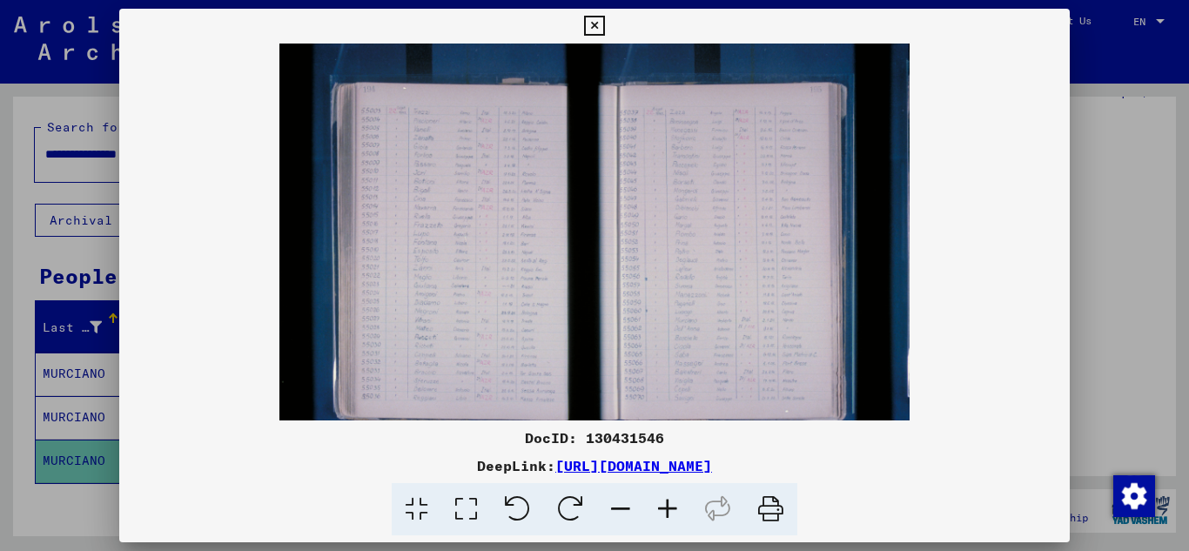
click at [666, 508] on icon at bounding box center [667, 509] width 47 height 53
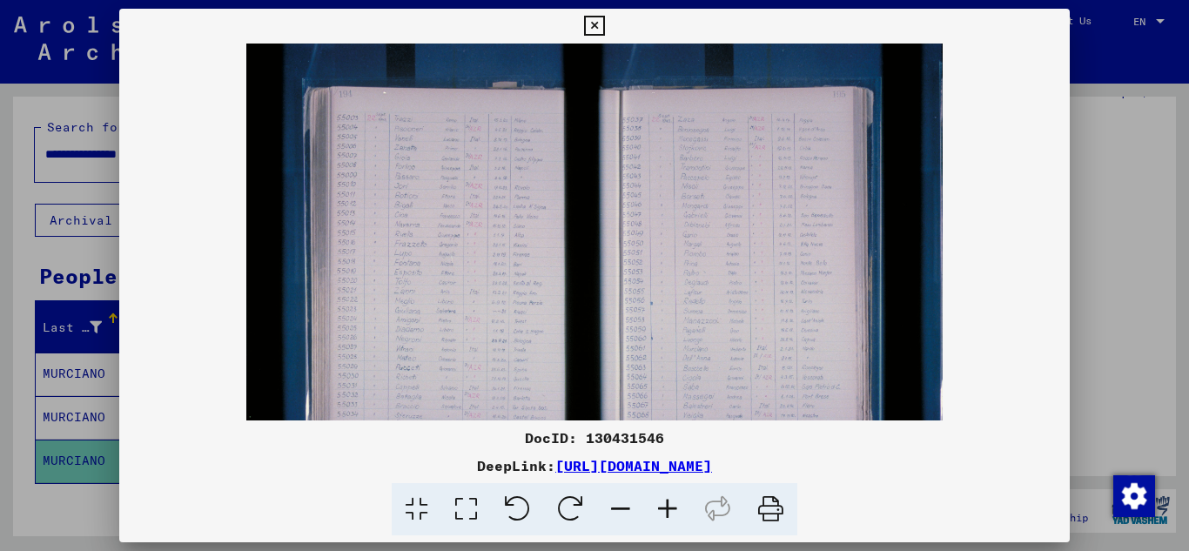
click at [666, 508] on icon at bounding box center [667, 509] width 47 height 53
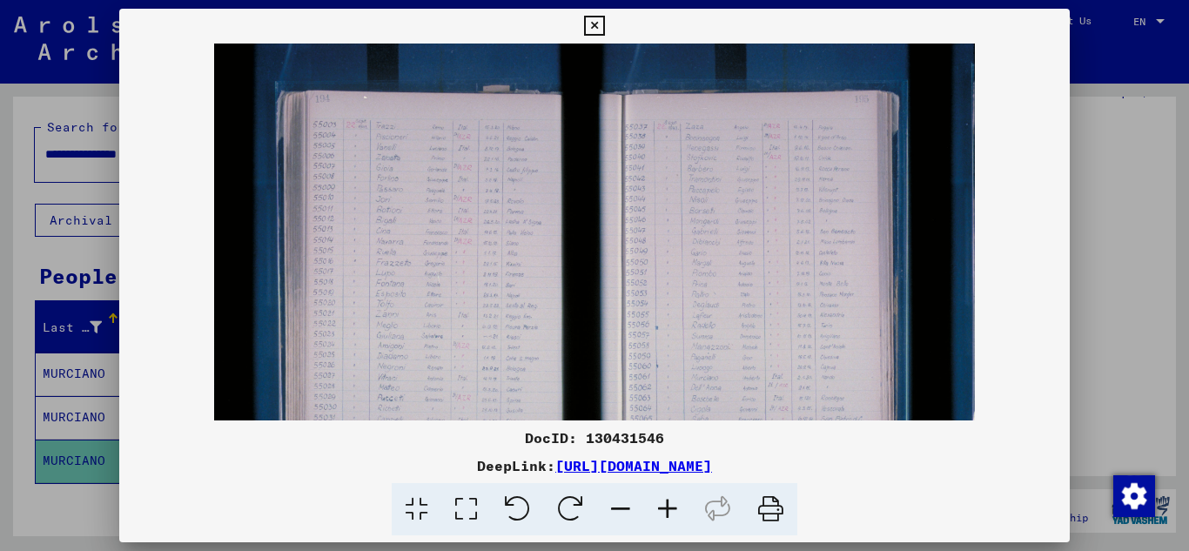
click at [666, 508] on icon at bounding box center [667, 509] width 47 height 53
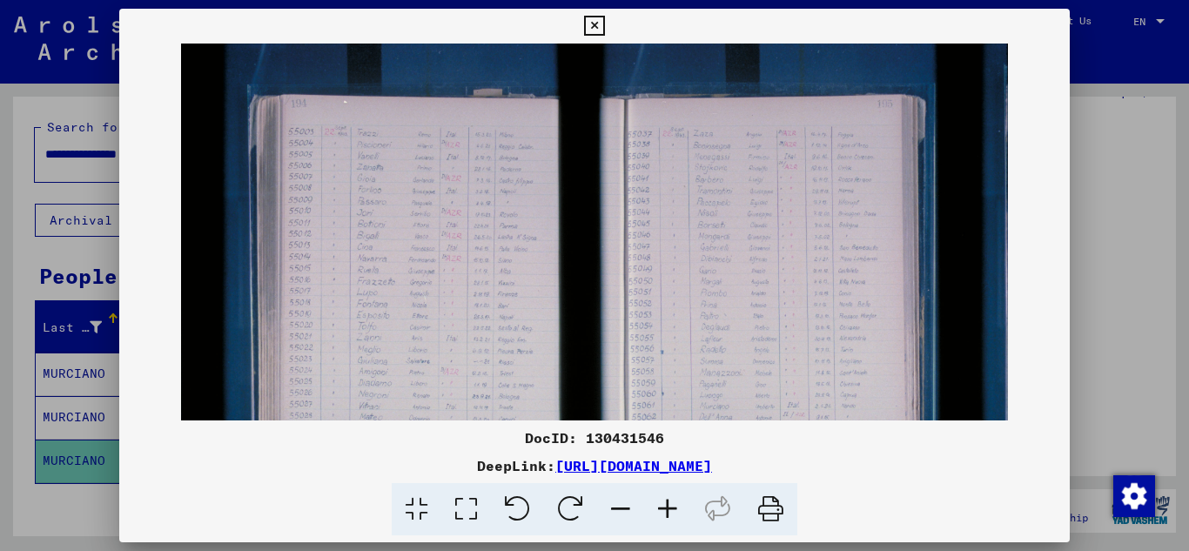
click at [666, 508] on icon at bounding box center [667, 509] width 47 height 53
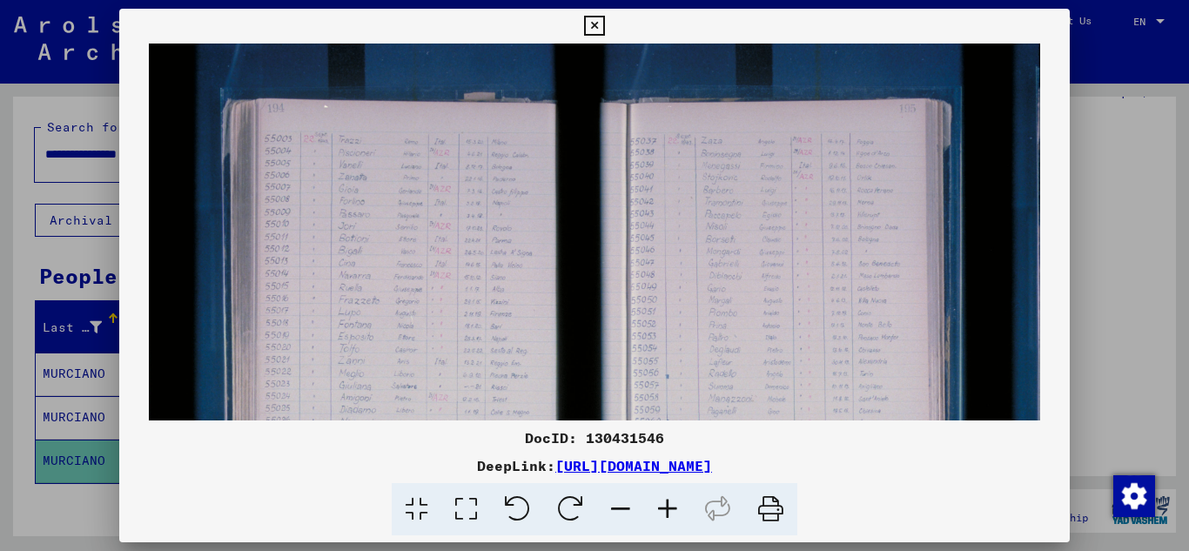
click at [666, 506] on icon at bounding box center [667, 509] width 47 height 53
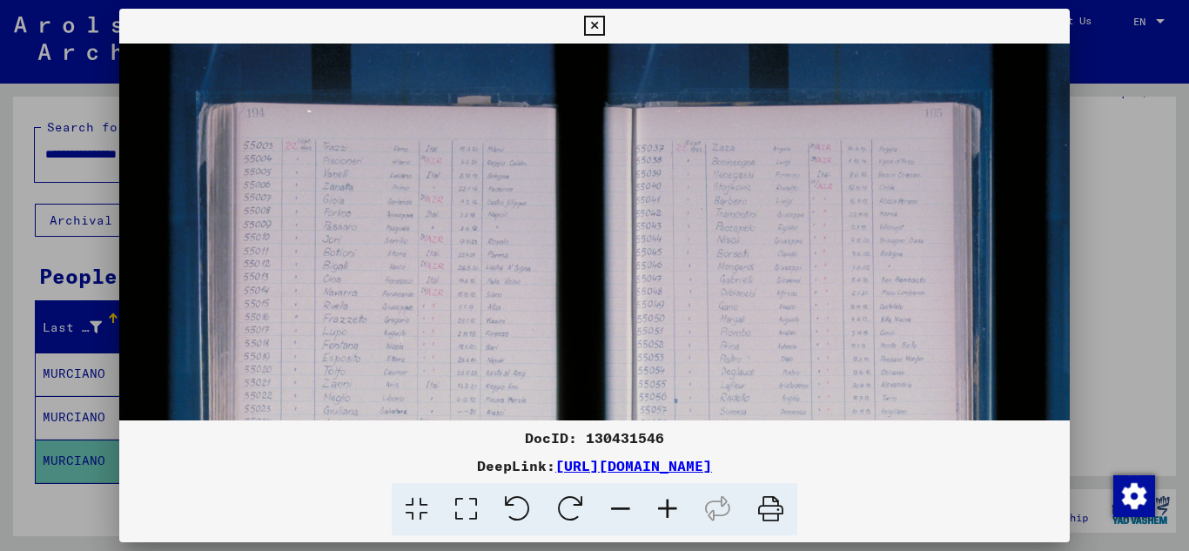
scroll to position [70, 0]
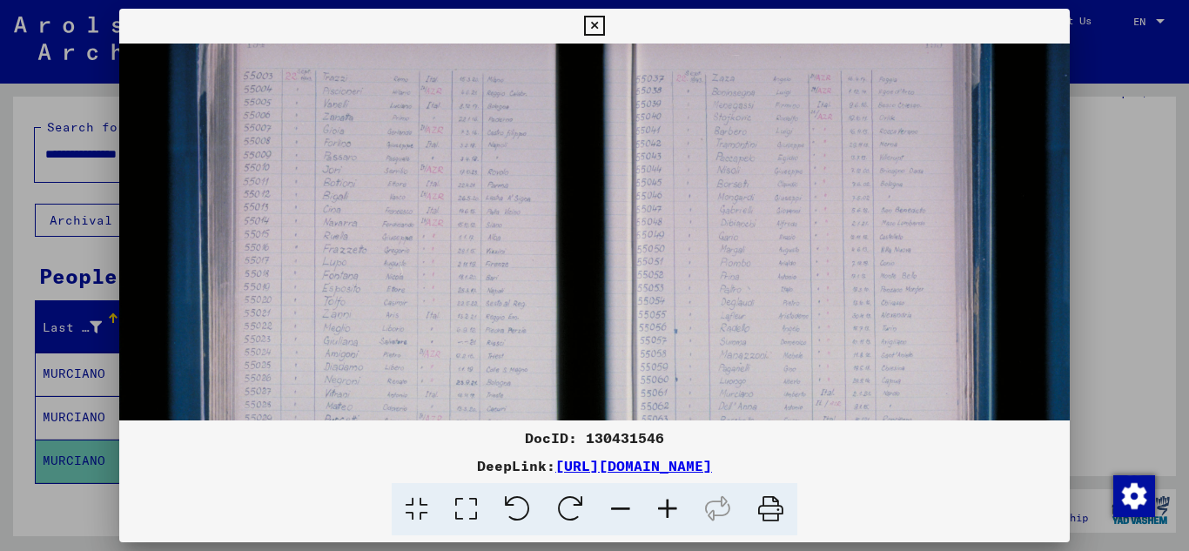
drag, startPoint x: 471, startPoint y: 338, endPoint x: 485, endPoint y: 268, distance: 71.0
click at [485, 268] on img at bounding box center [597, 293] width 957 height 638
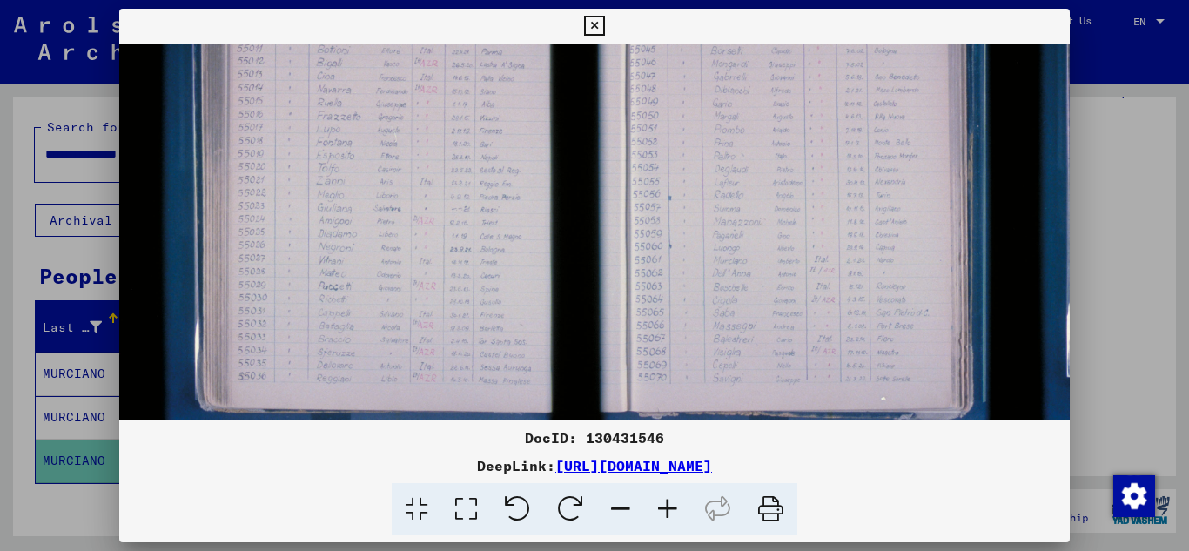
scroll to position [197, 6]
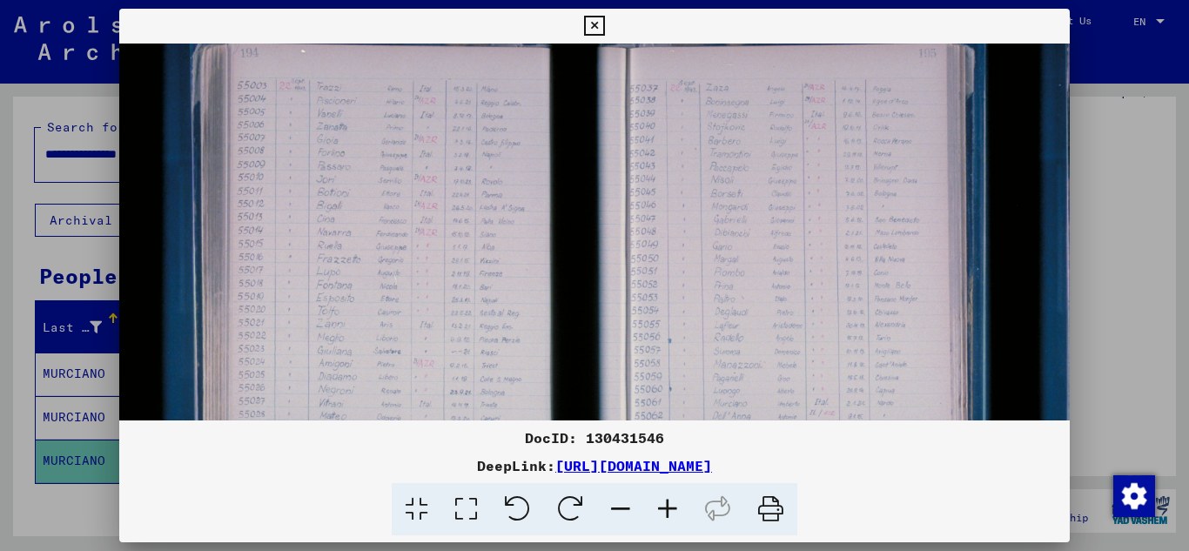
drag, startPoint x: 376, startPoint y: 351, endPoint x: 431, endPoint y: 323, distance: 61.5
click at [369, 361] on img at bounding box center [591, 302] width 957 height 638
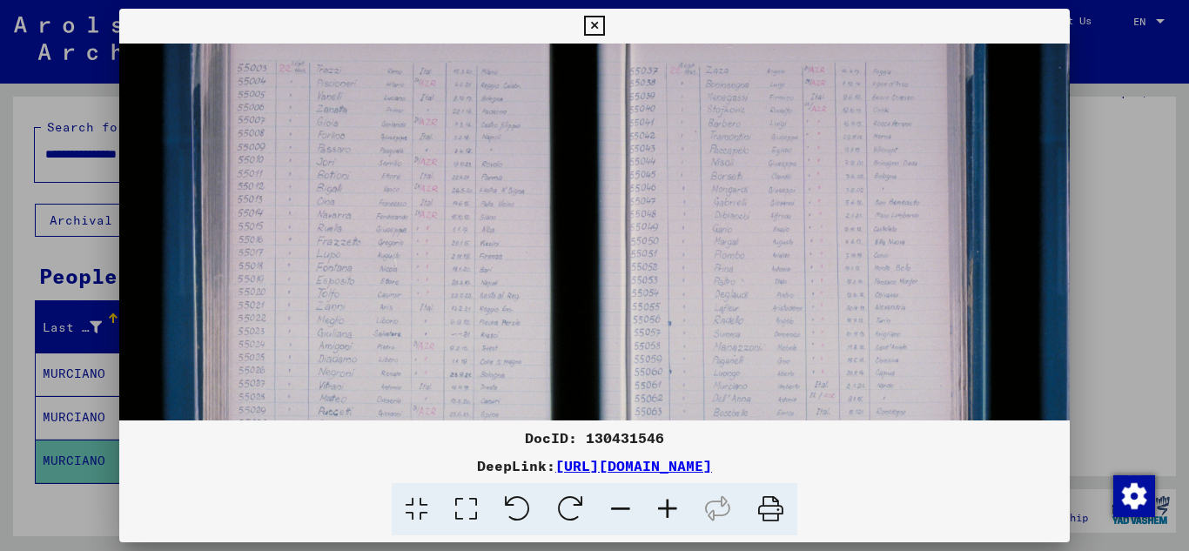
drag, startPoint x: 699, startPoint y: 257, endPoint x: 519, endPoint y: 242, distance: 180.7
click at [519, 242] on img at bounding box center [591, 285] width 957 height 638
click at [666, 513] on icon at bounding box center [667, 509] width 47 height 53
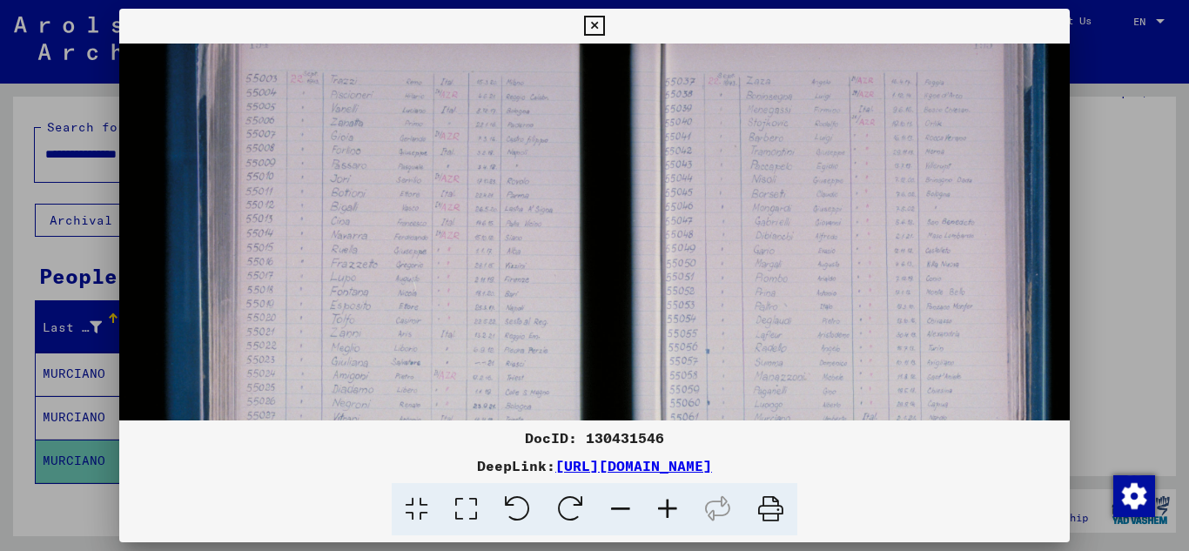
click at [666, 513] on icon at bounding box center [667, 509] width 47 height 53
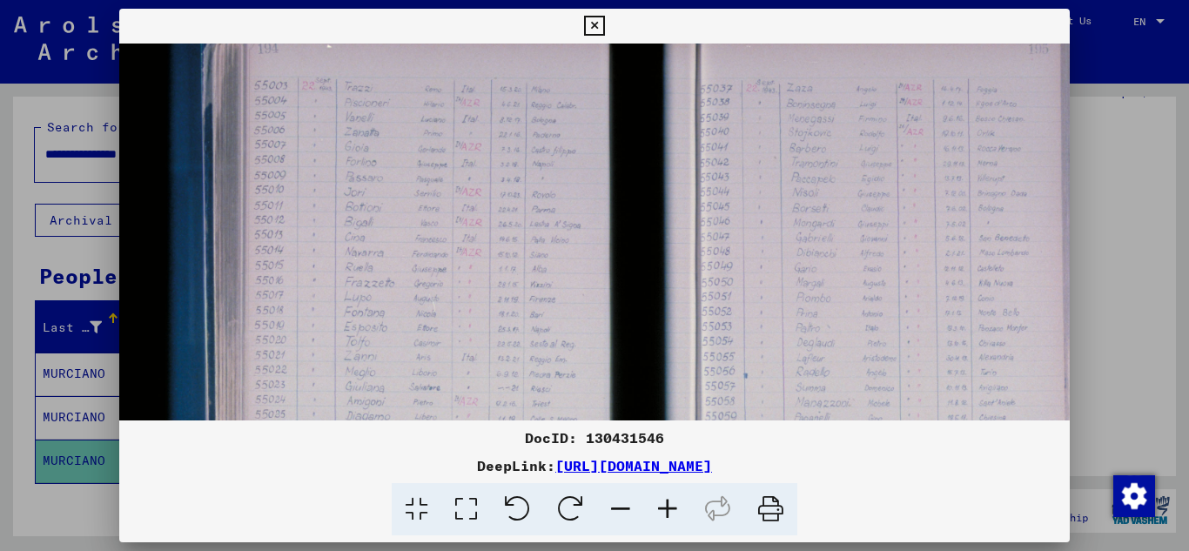
click at [859, 305] on img at bounding box center [657, 332] width 1088 height 725
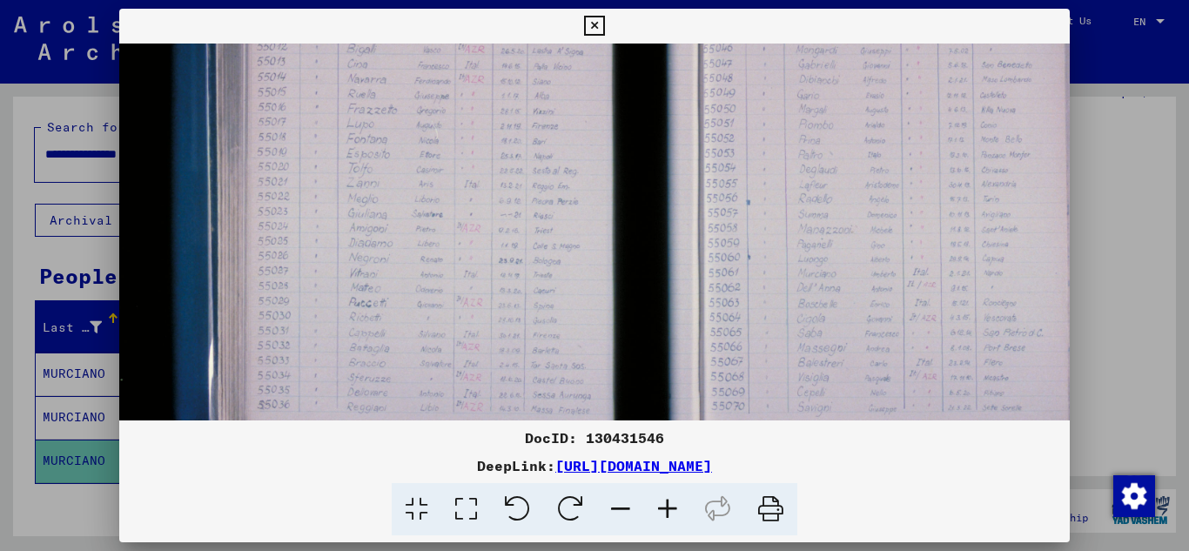
drag, startPoint x: 827, startPoint y: 371, endPoint x: 826, endPoint y: 222, distance: 148.8
click at [830, 198] on img at bounding box center [660, 158] width 1088 height 725
click at [818, 316] on img at bounding box center [660, 159] width 1088 height 725
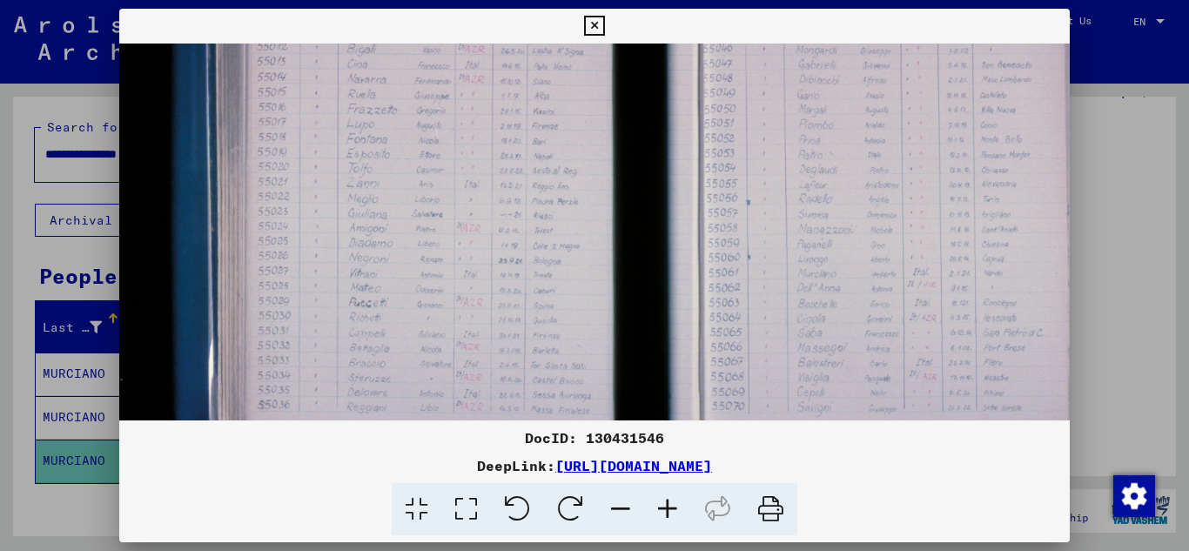
click at [88, 456] on div at bounding box center [594, 275] width 1189 height 551
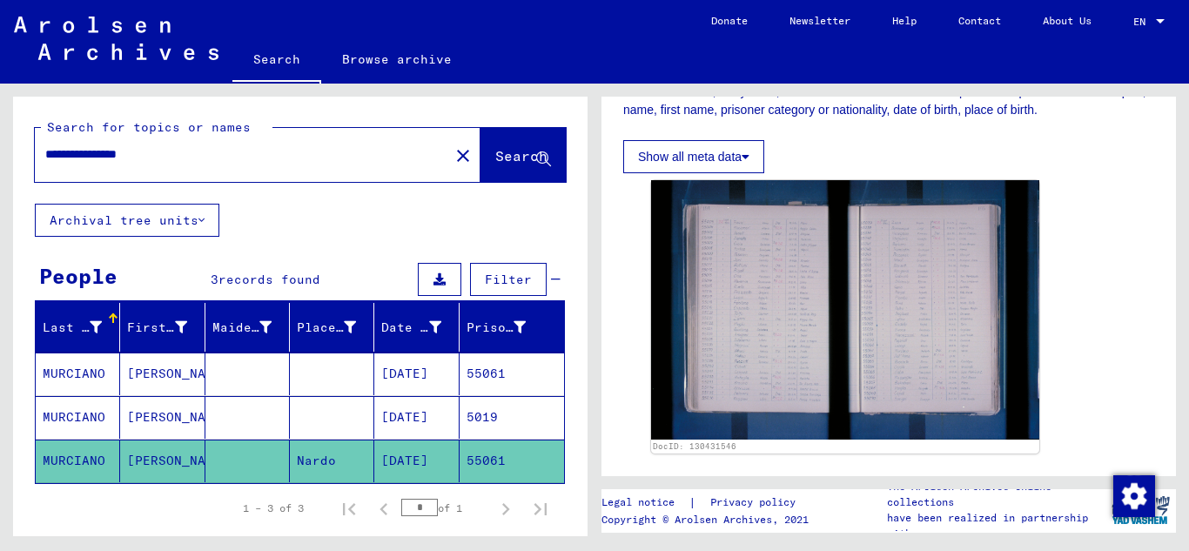
drag, startPoint x: 173, startPoint y: 153, endPoint x: 774, endPoint y: 166, distance: 601.4
click at [0, 152] on div "**********" at bounding box center [297, 310] width 594 height 452
click at [82, 154] on input "text" at bounding box center [241, 154] width 393 height 18
paste input "********"
type input "********"
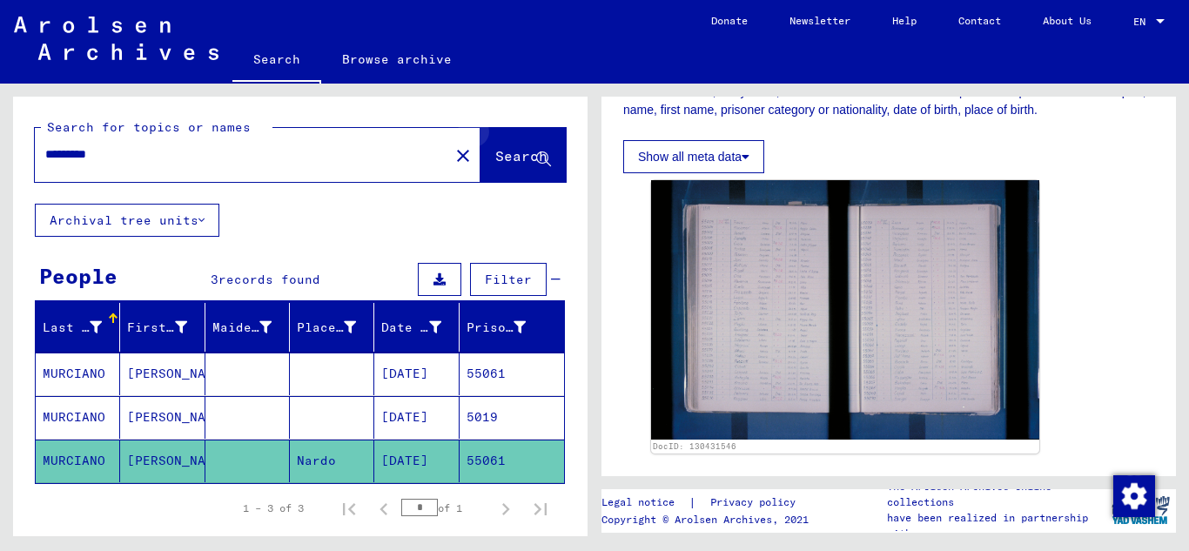
click at [536, 152] on icon at bounding box center [543, 159] width 15 height 15
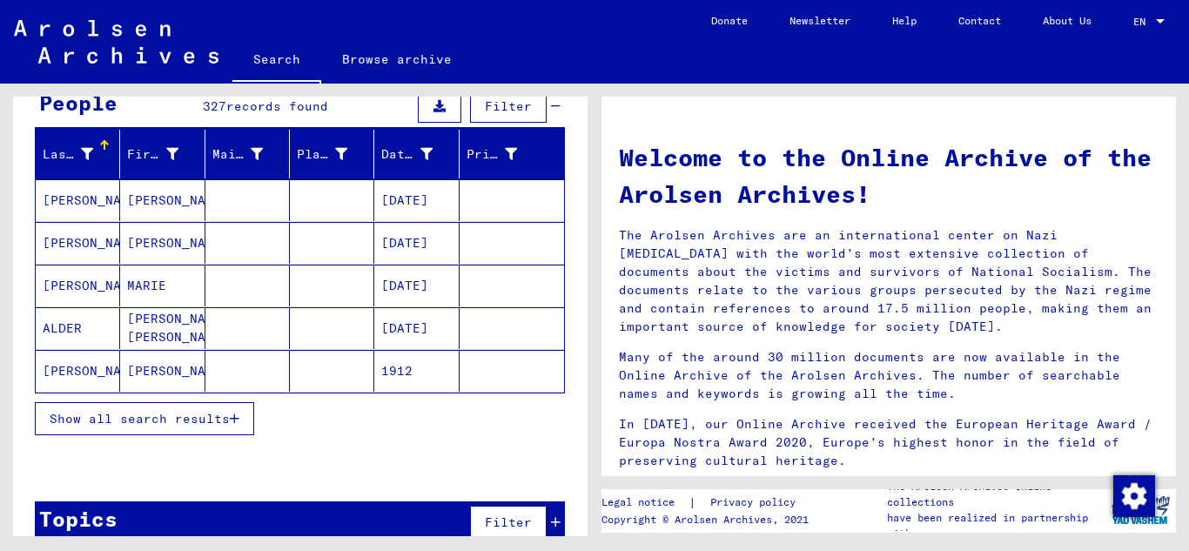
scroll to position [176, 0]
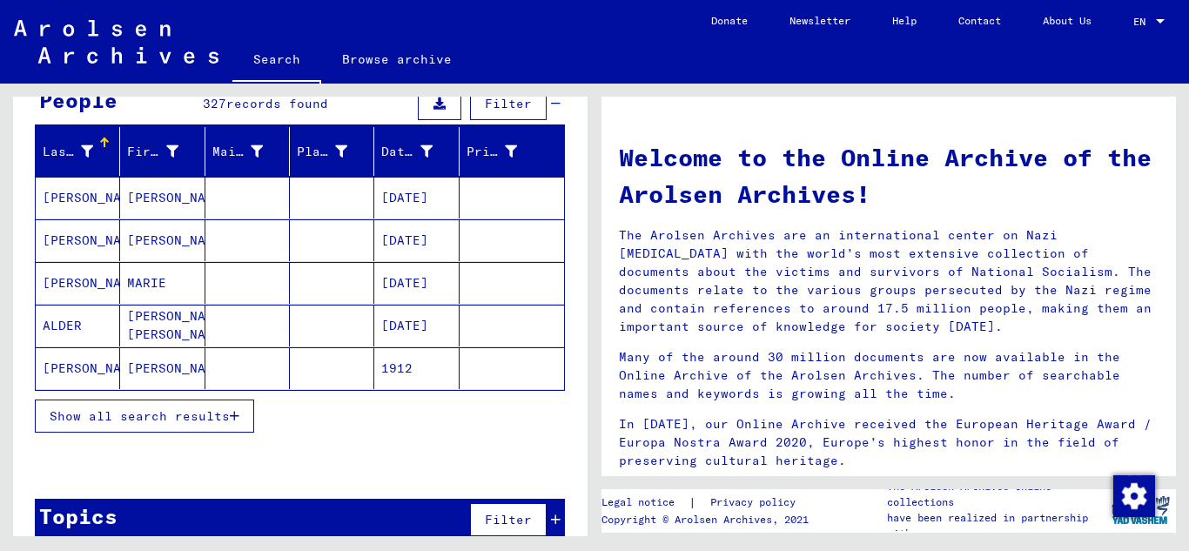
click at [234, 412] on icon "button" at bounding box center [235, 416] width 10 height 12
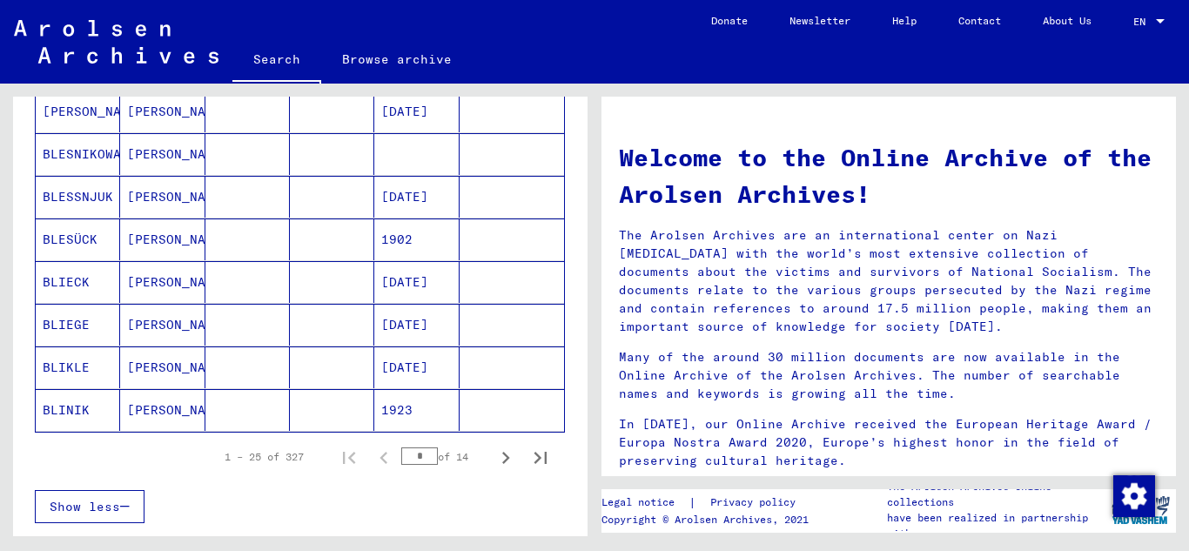
scroll to position [1061, 0]
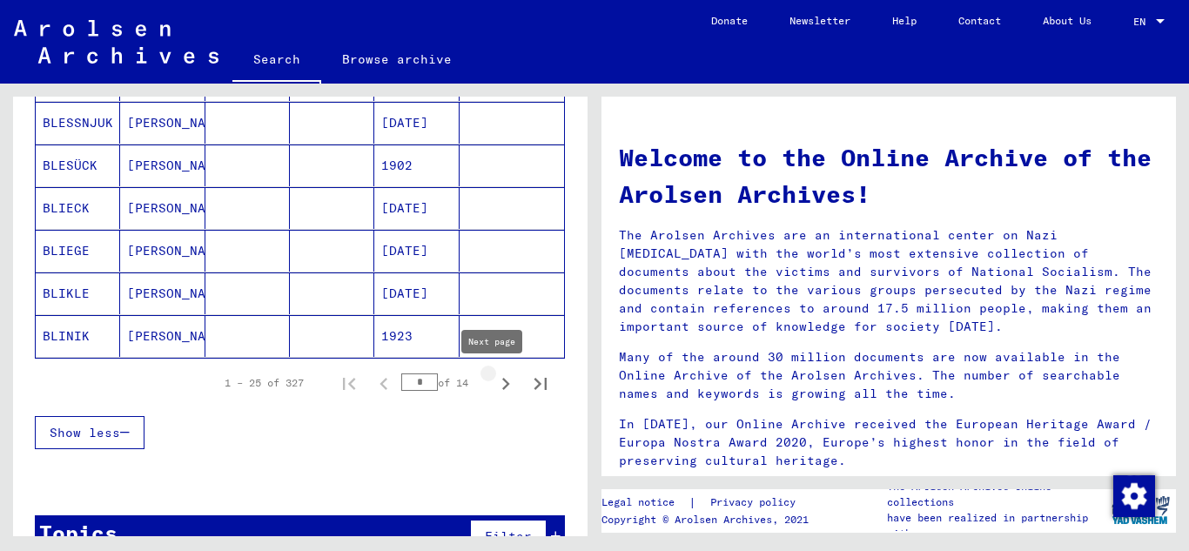
click at [493, 382] on icon "Next page" at bounding box center [505, 384] width 24 height 24
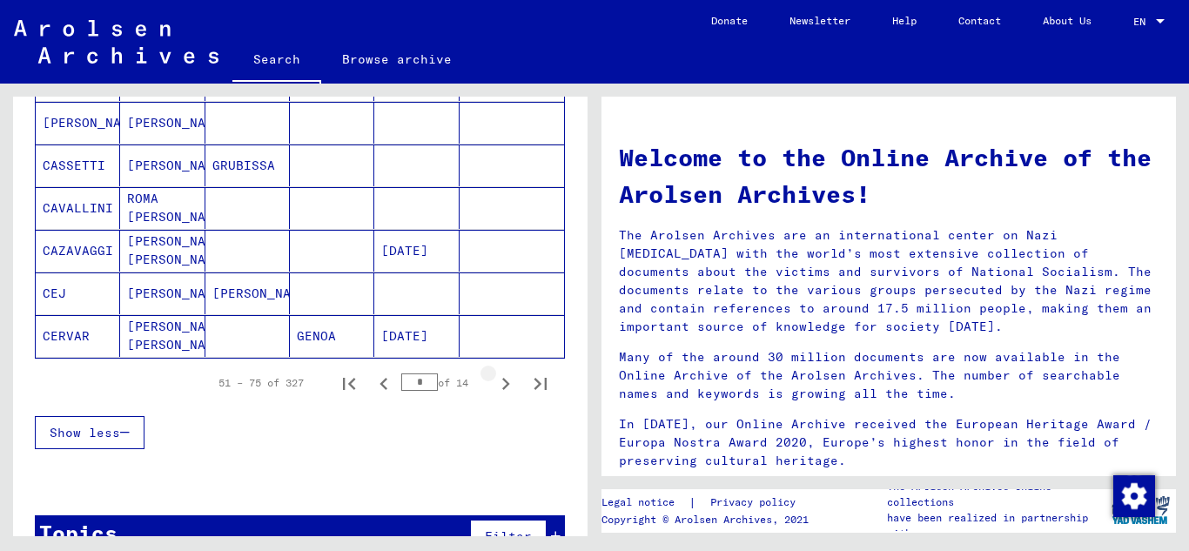
click at [493, 382] on icon "Next page" at bounding box center [505, 384] width 24 height 24
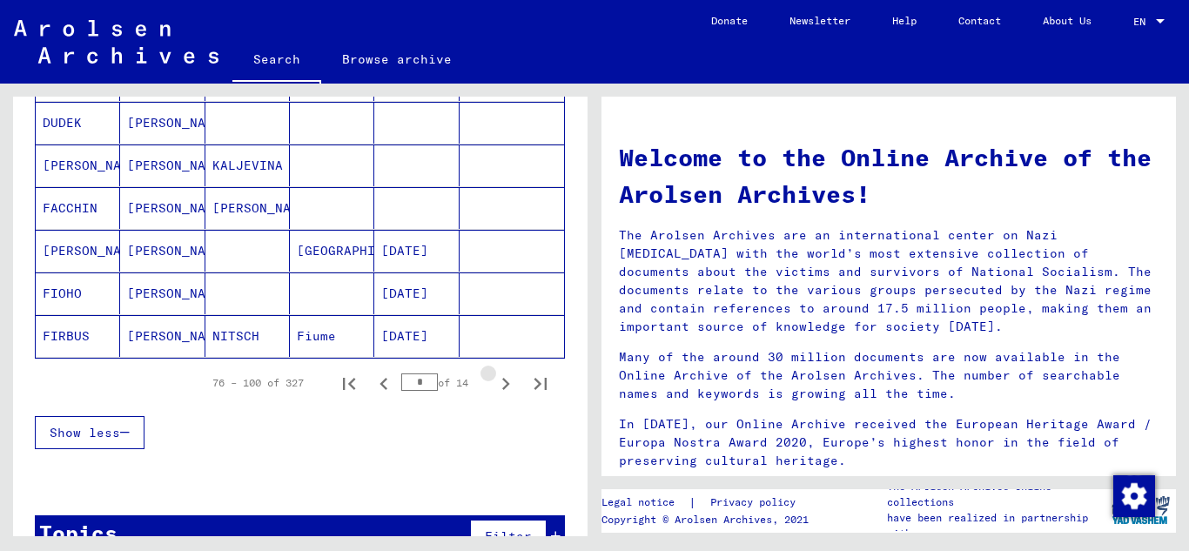
click at [493, 382] on icon "Next page" at bounding box center [505, 384] width 24 height 24
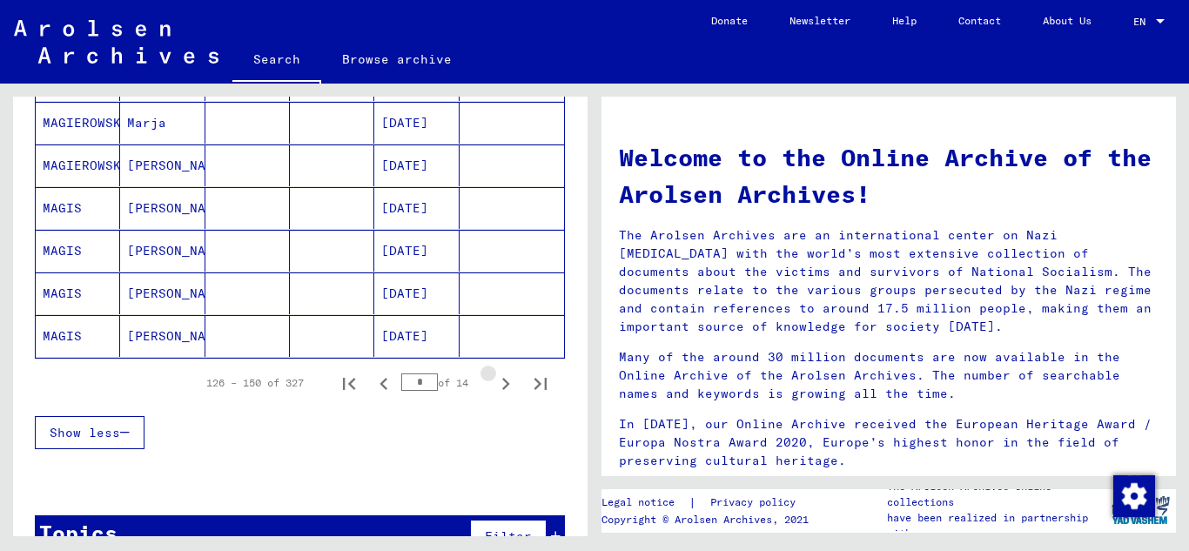
click at [493, 382] on icon "Next page" at bounding box center [505, 384] width 24 height 24
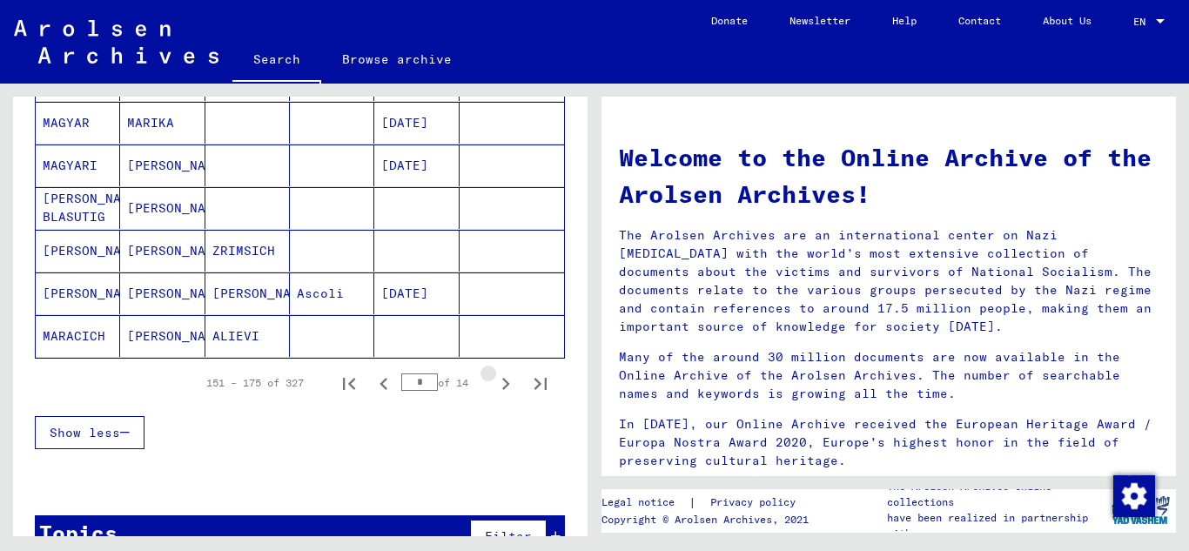
click at [493, 380] on icon "Next page" at bounding box center [505, 384] width 24 height 24
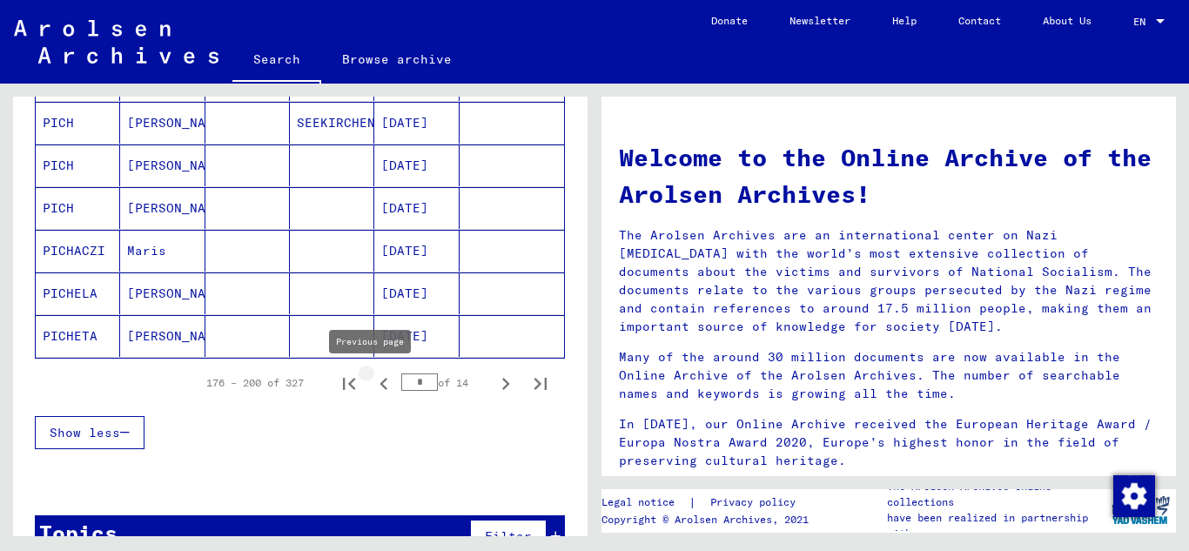
click at [372, 382] on icon "Previous page" at bounding box center [384, 384] width 24 height 24
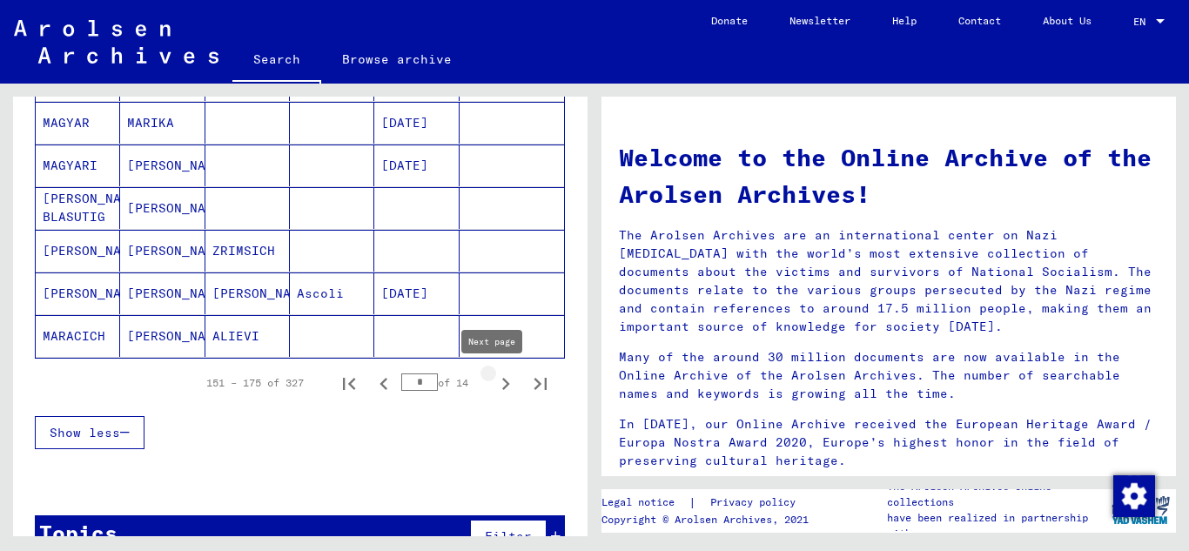
click at [493, 378] on icon "Next page" at bounding box center [505, 384] width 24 height 24
type input "*"
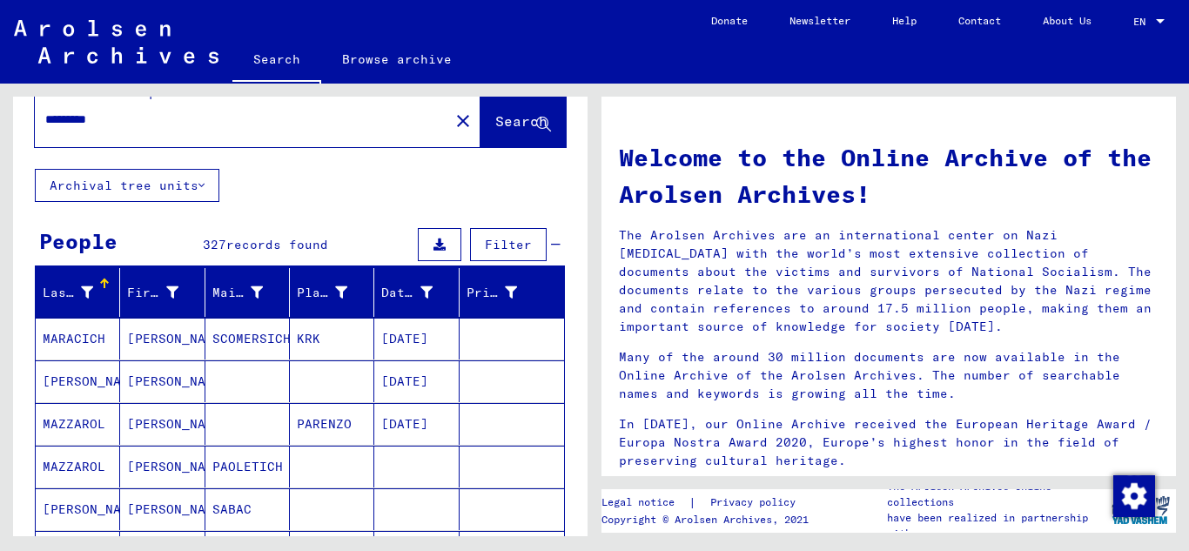
scroll to position [0, 0]
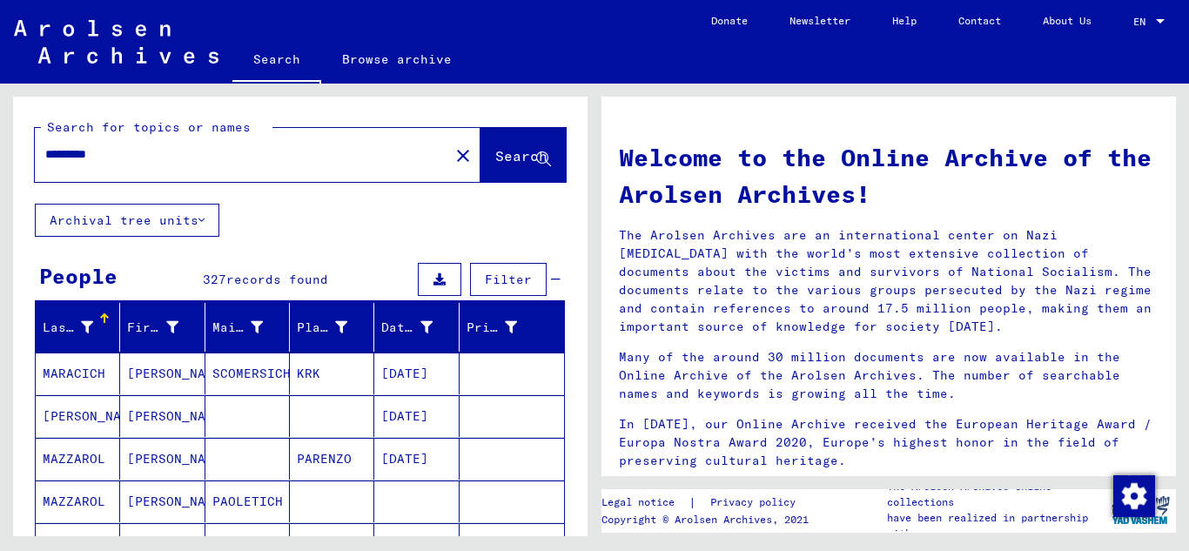
drag, startPoint x: 62, startPoint y: 147, endPoint x: 262, endPoint y: 149, distance: 200.1
click at [64, 146] on input "********" at bounding box center [236, 154] width 383 height 18
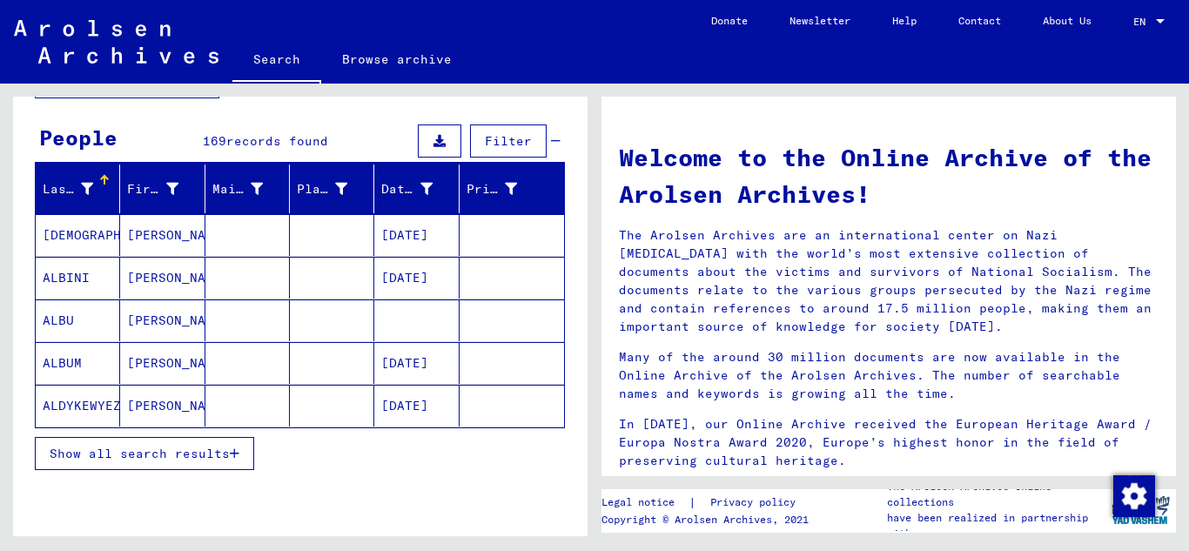
scroll to position [142, 0]
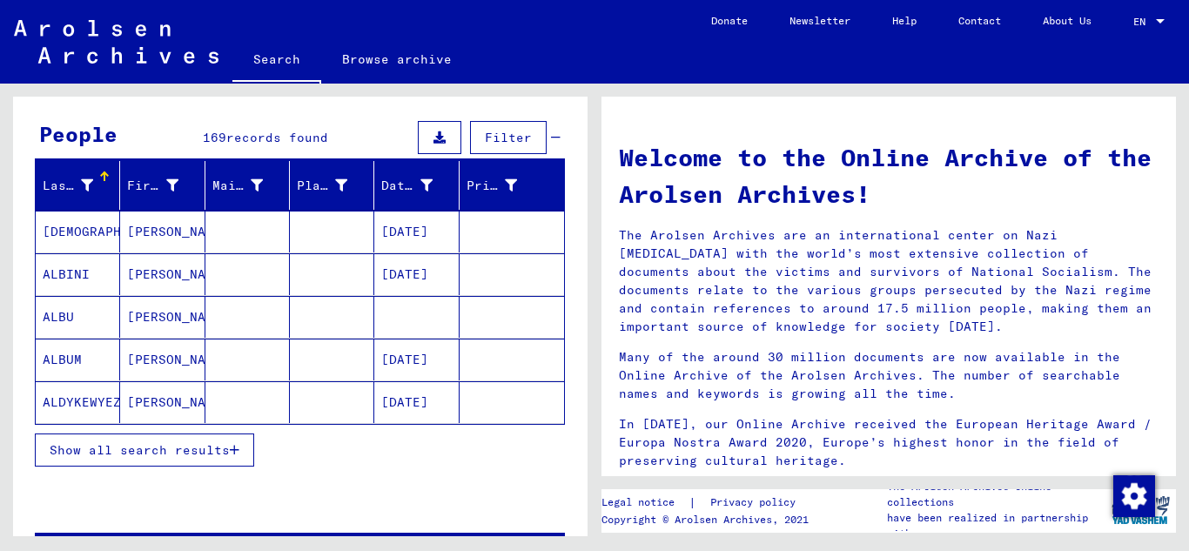
click at [233, 447] on icon "button" at bounding box center [235, 450] width 10 height 12
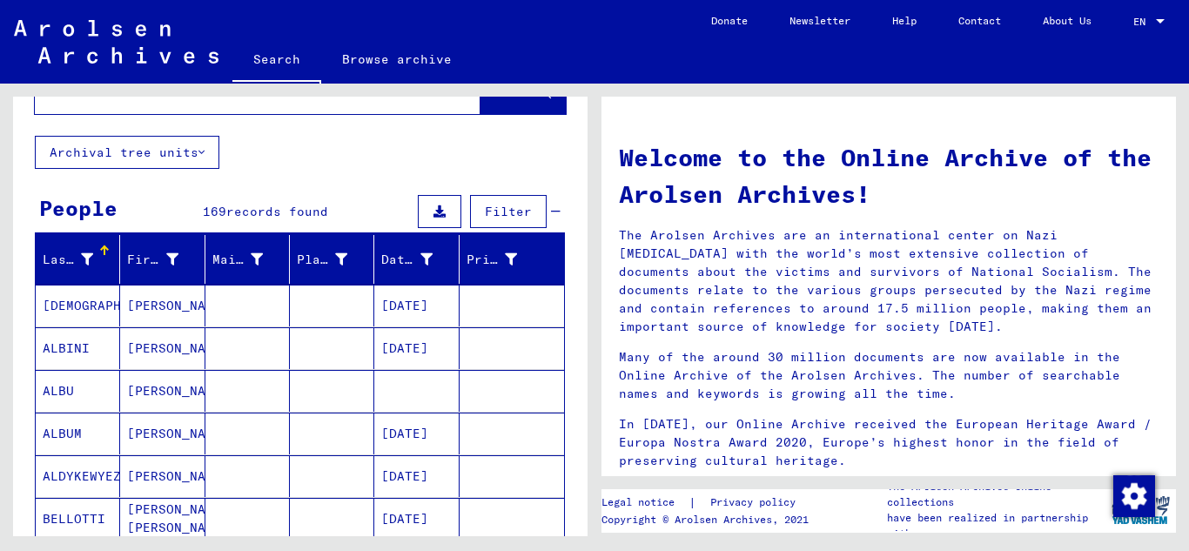
scroll to position [58, 0]
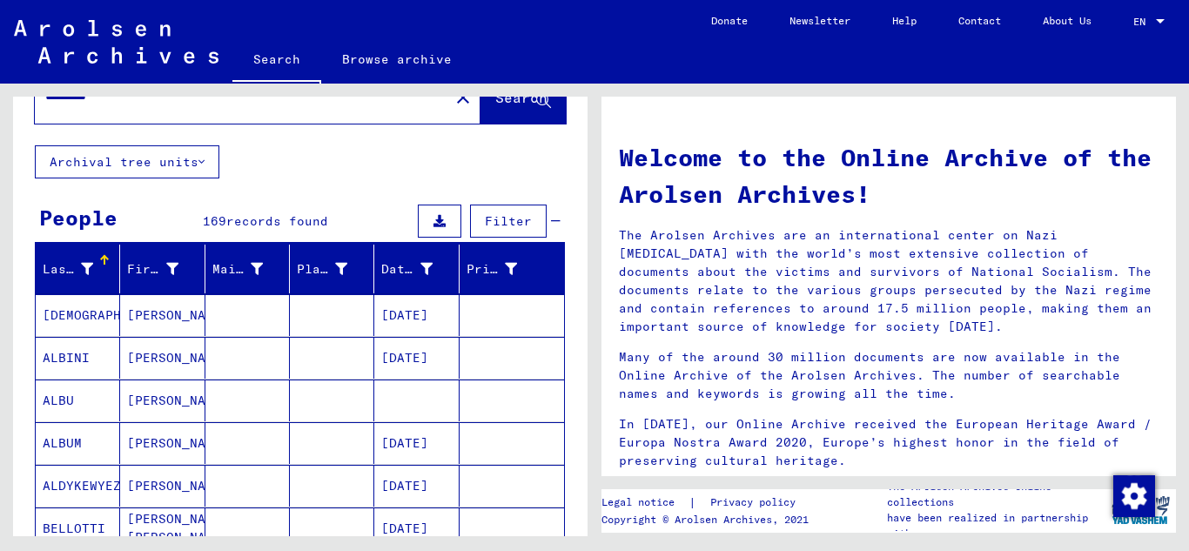
drag, startPoint x: 605, startPoint y: 168, endPoint x: 616, endPoint y: 151, distance: 20.8
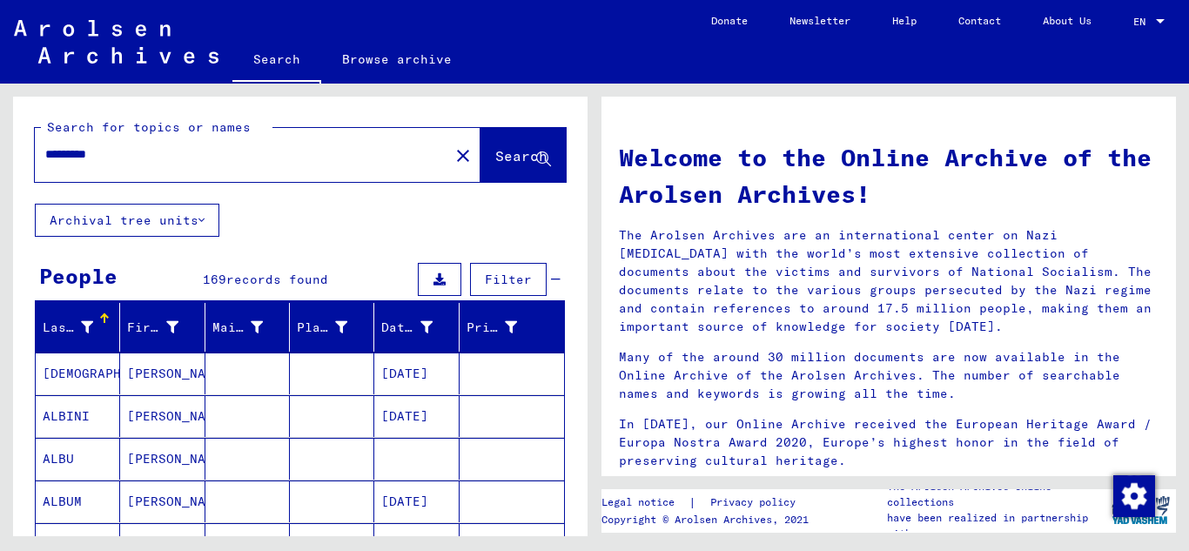
click at [140, 154] on input "********" at bounding box center [236, 154] width 383 height 18
type input "**********"
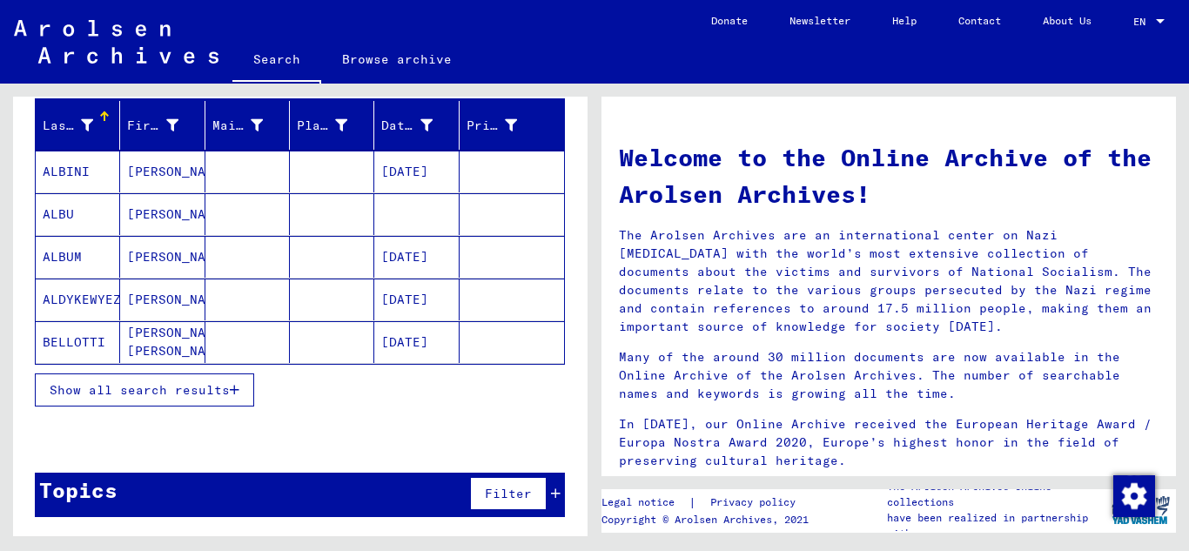
click at [238, 392] on icon "button" at bounding box center [235, 390] width 10 height 12
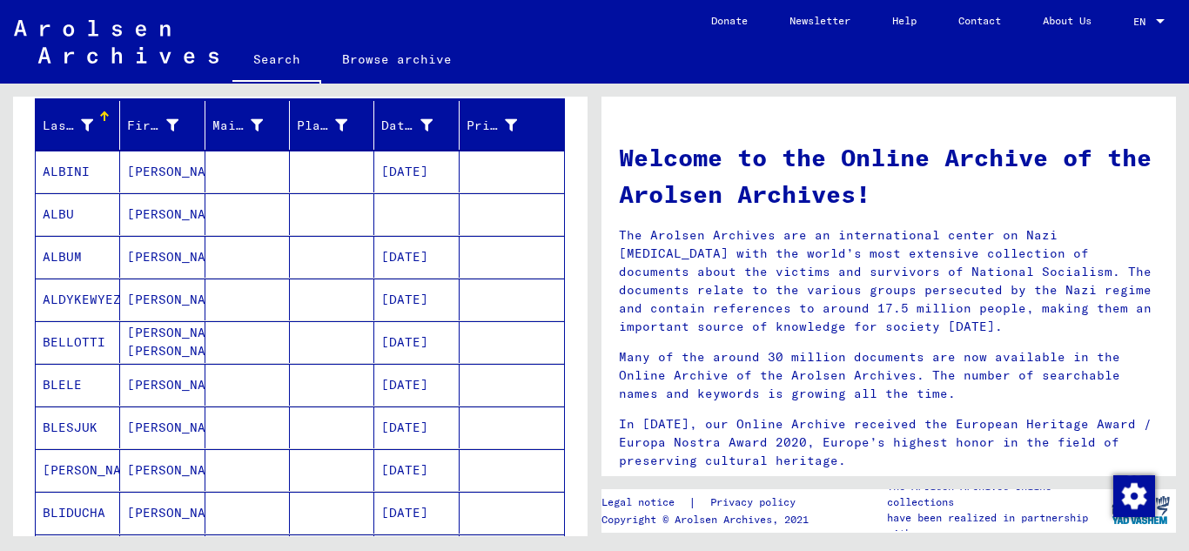
click at [238, 392] on mat-cell at bounding box center [247, 385] width 84 height 42
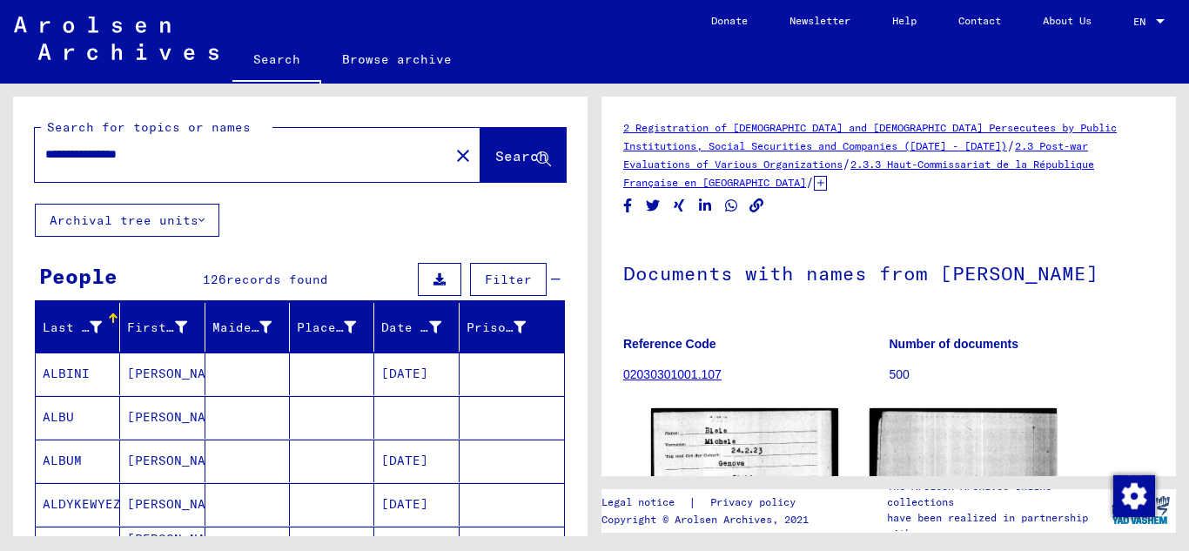
drag, startPoint x: 203, startPoint y: 156, endPoint x: 0, endPoint y: 151, distance: 202.8
click at [0, 151] on div "**********" at bounding box center [297, 310] width 594 height 452
click at [59, 152] on input "text" at bounding box center [241, 154] width 393 height 18
paste input "********"
type input "********"
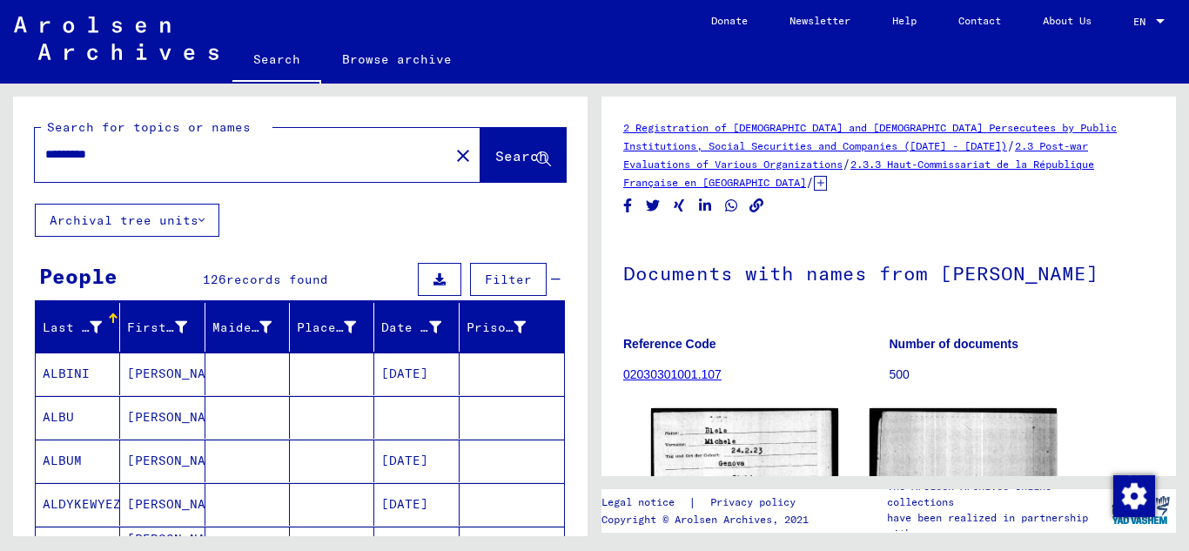
drag, startPoint x: 115, startPoint y: 163, endPoint x: 20, endPoint y: 154, distance: 95.2
click at [20, 154] on div "Search for topics or names ******** close Search" at bounding box center [300, 150] width 574 height 107
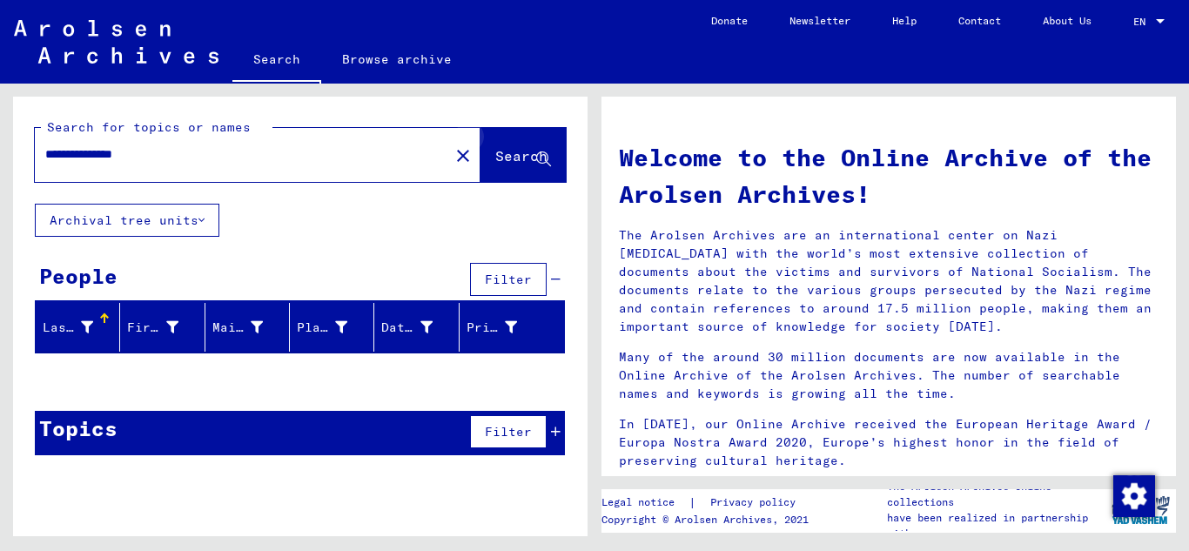
click at [539, 157] on icon at bounding box center [543, 159] width 15 height 15
drag, startPoint x: 109, startPoint y: 152, endPoint x: 373, endPoint y: 137, distance: 264.9
click at [112, 152] on input "**********" at bounding box center [236, 154] width 383 height 18
drag, startPoint x: 99, startPoint y: 154, endPoint x: 36, endPoint y: 150, distance: 63.7
click at [36, 150] on div "**********" at bounding box center [231, 154] width 393 height 39
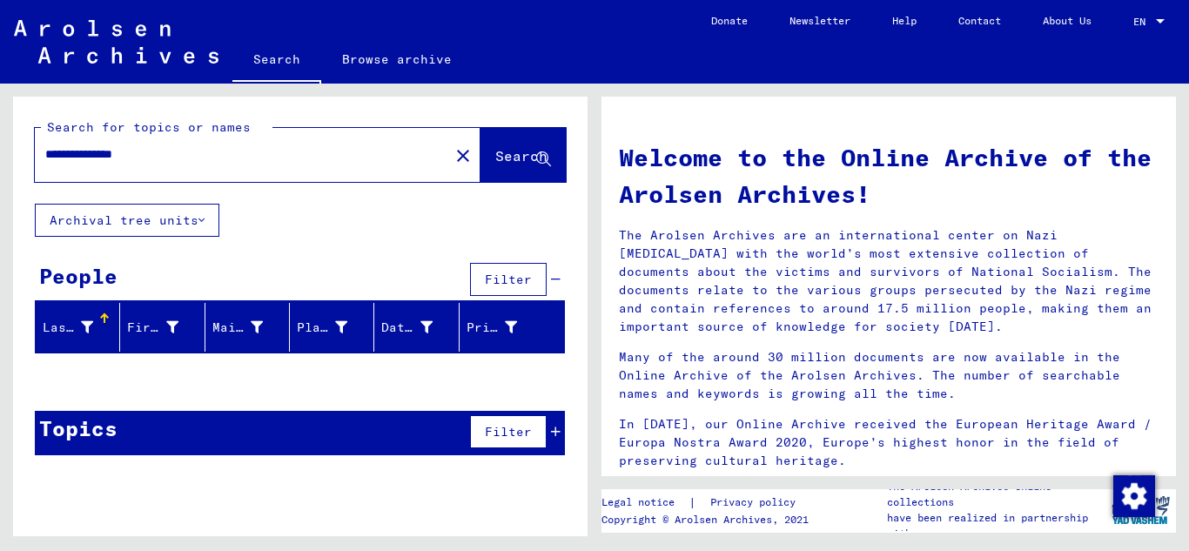
type input "*******"
drag, startPoint x: 131, startPoint y: 156, endPoint x: 4, endPoint y: 152, distance: 126.2
click at [4, 152] on div "Search for topics or names ******* close Search Archival tree units People Filt…" at bounding box center [297, 310] width 594 height 452
click at [61, 147] on input "text" at bounding box center [236, 154] width 383 height 18
paste input "**********"
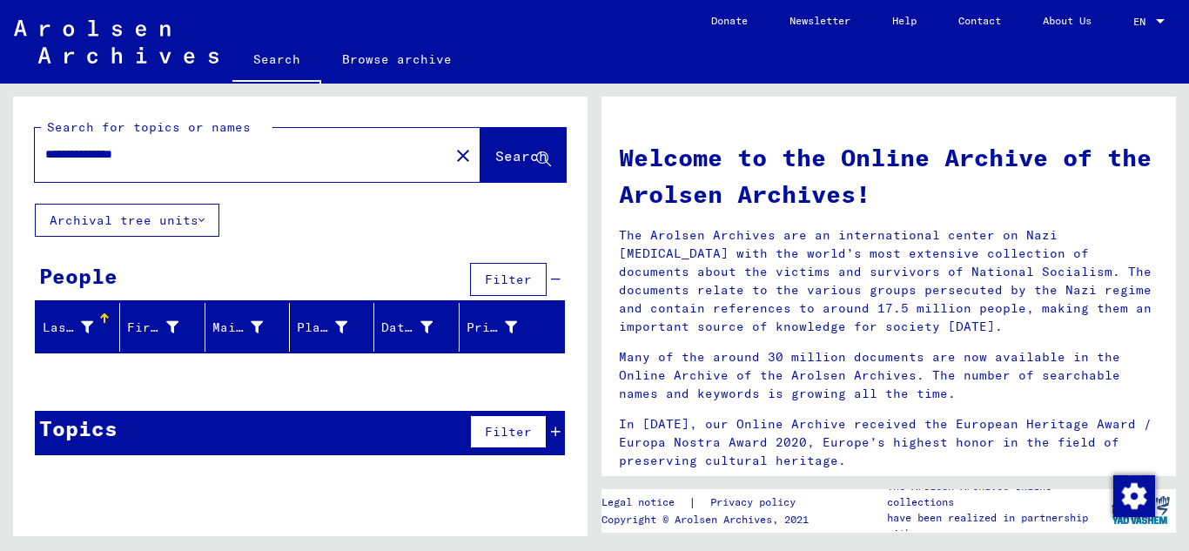
type input "**********"
click at [542, 160] on icon at bounding box center [543, 159] width 15 height 15
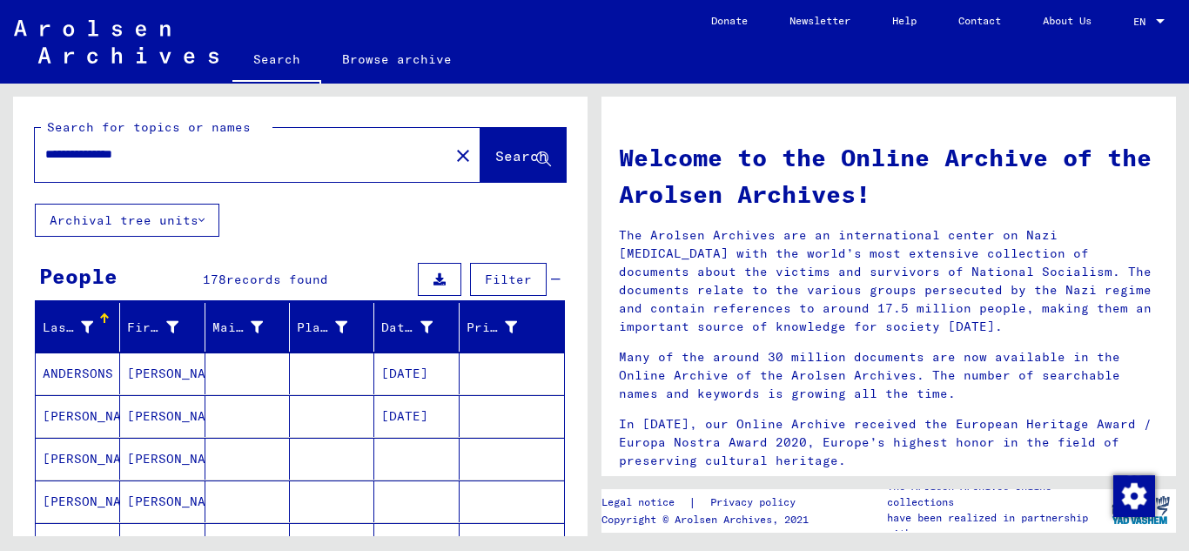
click at [80, 454] on mat-cell "[PERSON_NAME]" at bounding box center [78, 459] width 84 height 42
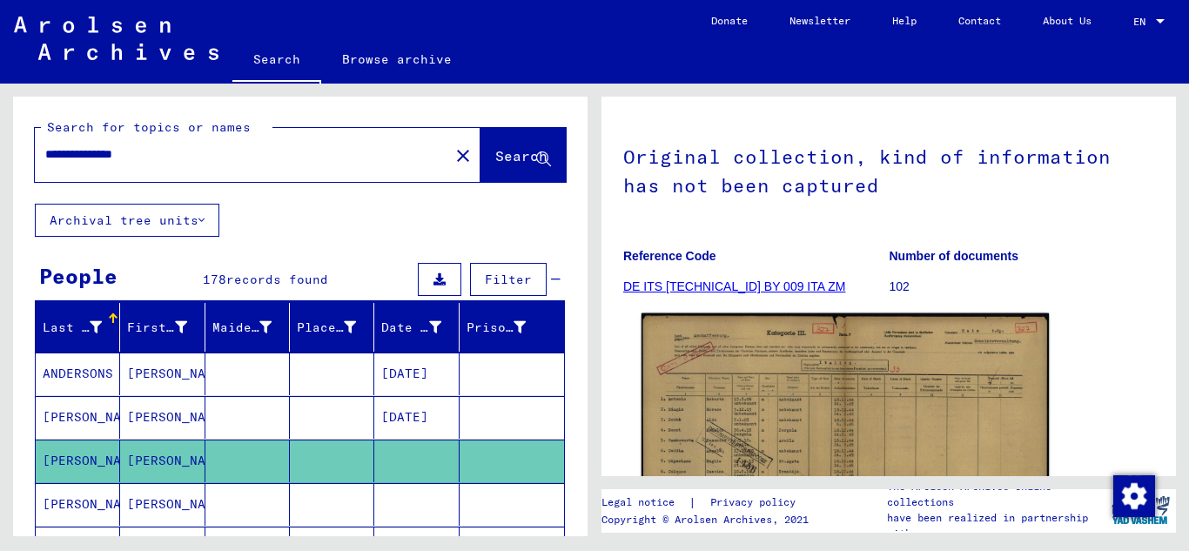
click at [756, 436] on img at bounding box center [844, 458] width 407 height 291
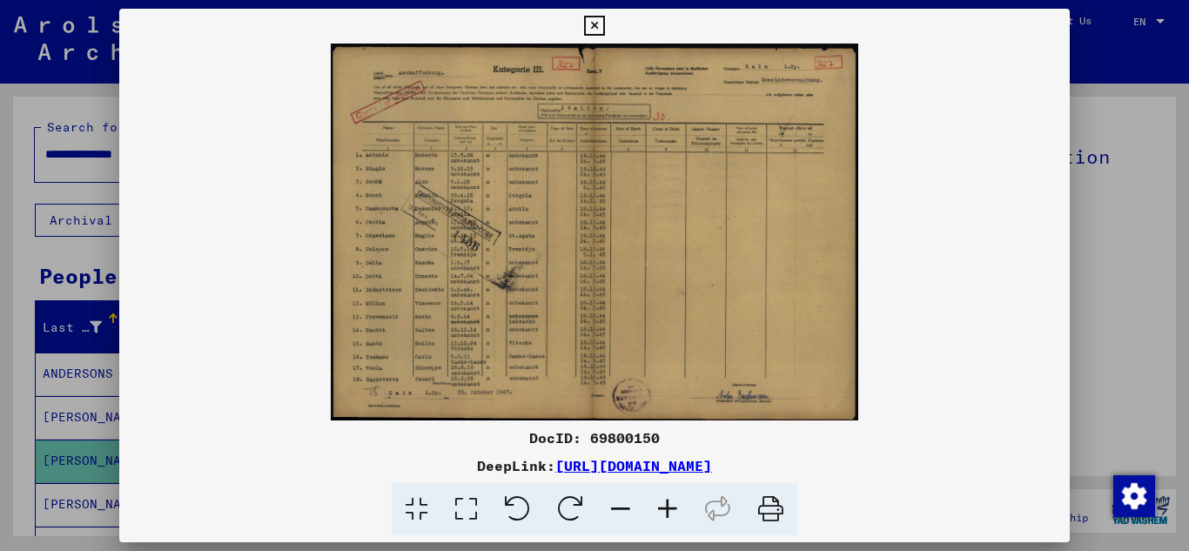
click at [659, 510] on icon at bounding box center [667, 509] width 47 height 53
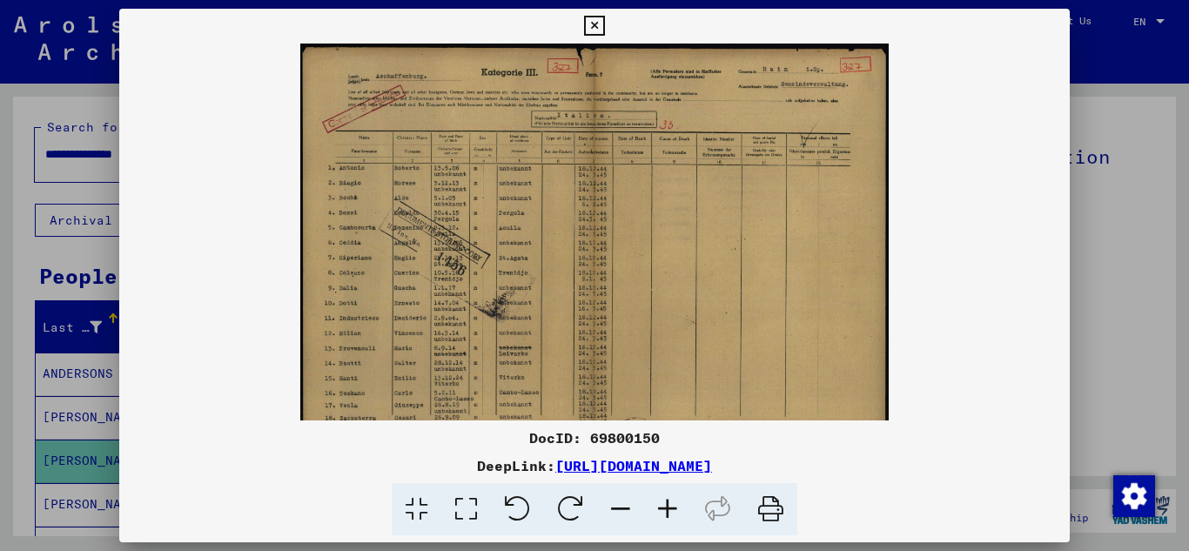
click at [659, 510] on icon at bounding box center [667, 509] width 47 height 53
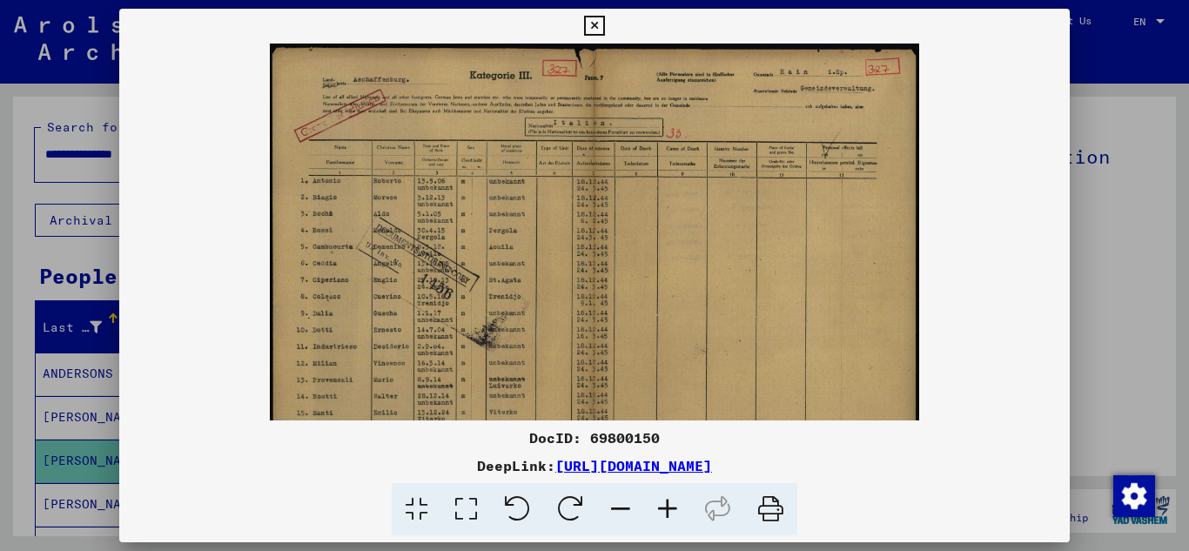
click at [659, 510] on icon at bounding box center [667, 509] width 47 height 53
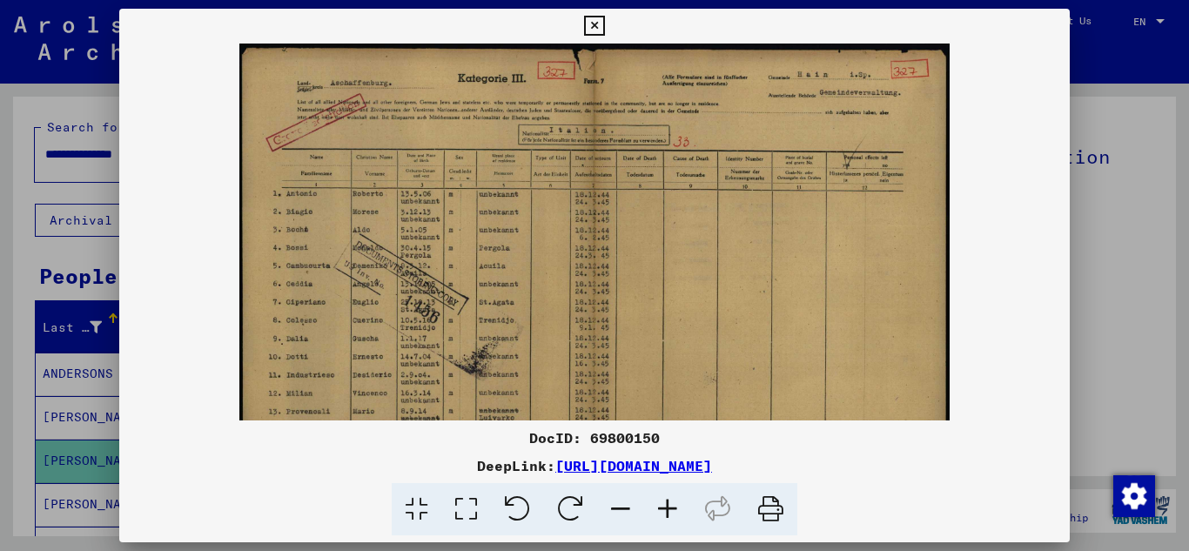
click at [658, 508] on icon at bounding box center [667, 509] width 47 height 53
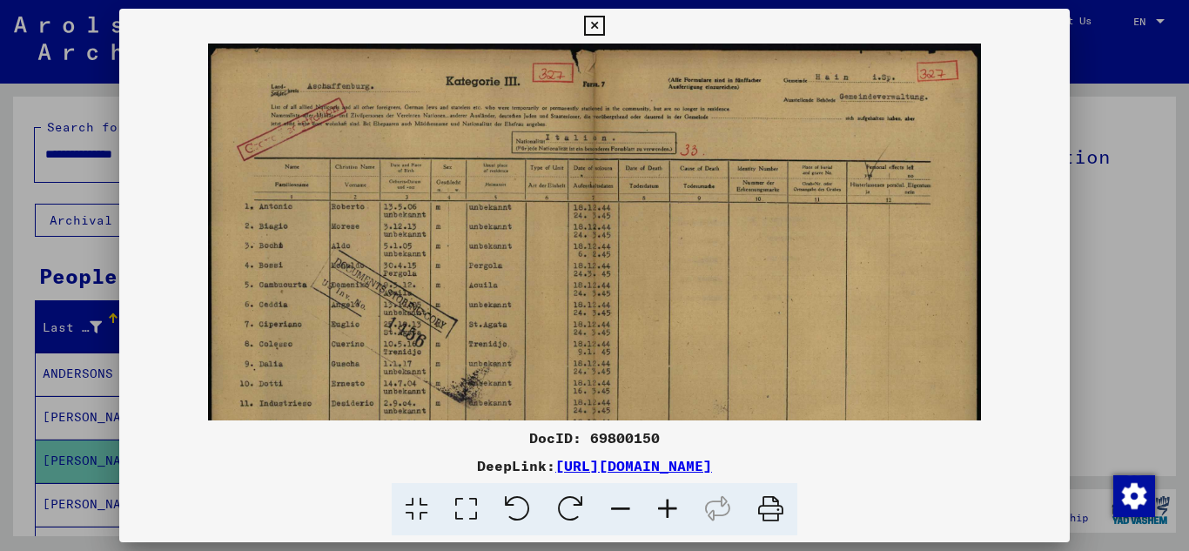
click at [657, 507] on icon at bounding box center [667, 509] width 47 height 53
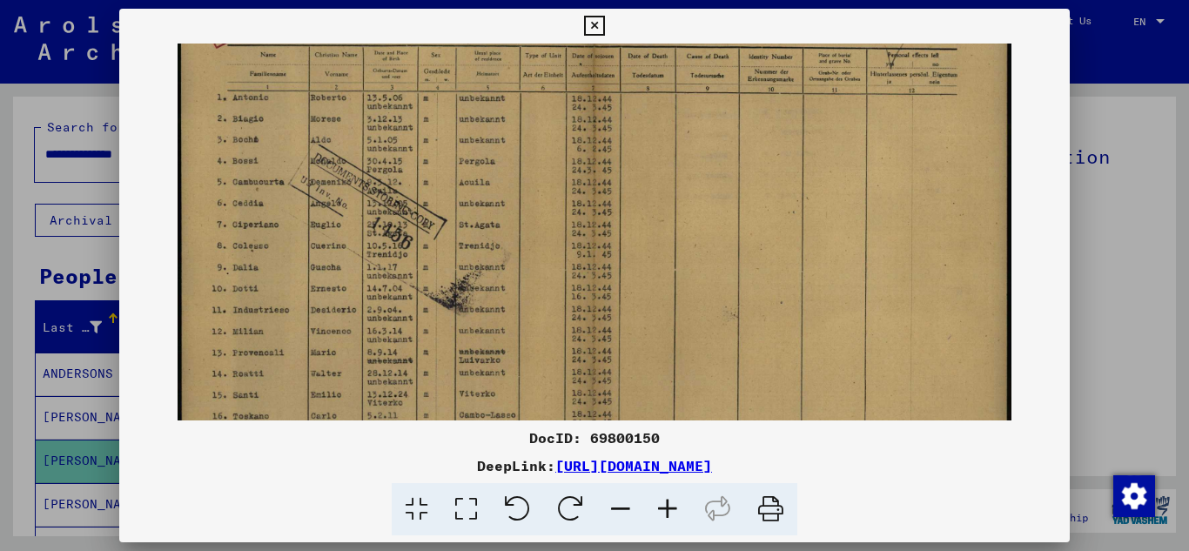
scroll to position [116, 0]
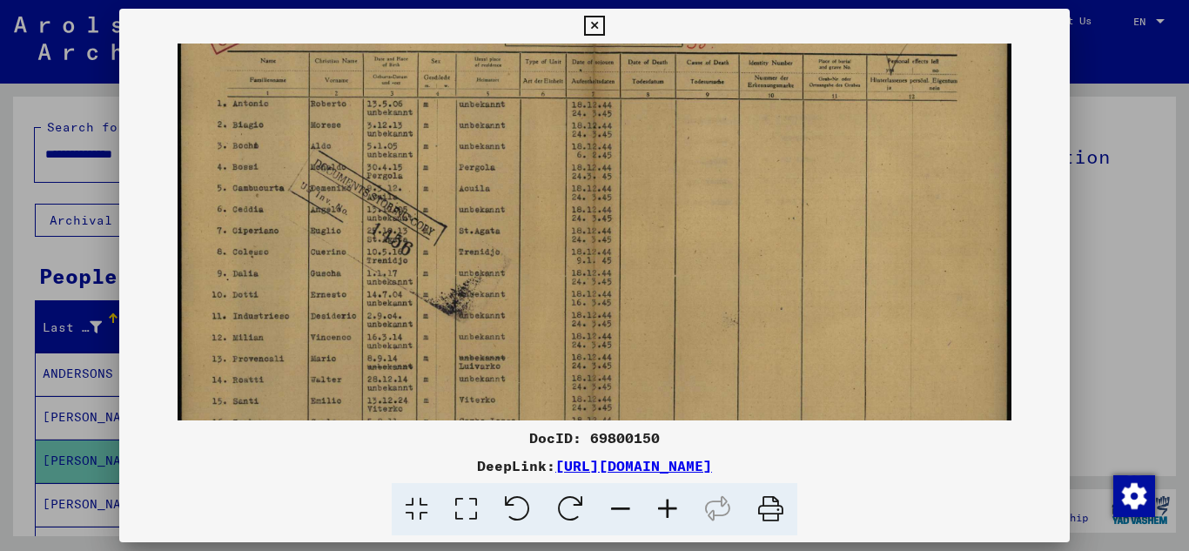
drag, startPoint x: 579, startPoint y: 359, endPoint x: 667, endPoint y: 250, distance: 140.5
click at [662, 244] on img at bounding box center [593, 225] width 833 height 594
click at [75, 509] on div at bounding box center [594, 275] width 1189 height 551
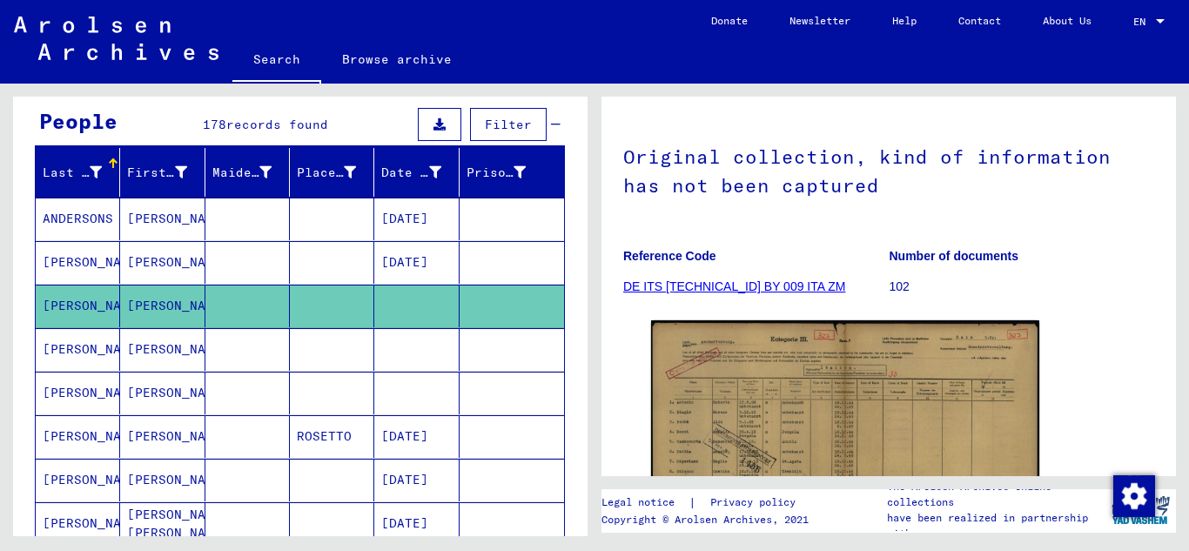
scroll to position [158, 0]
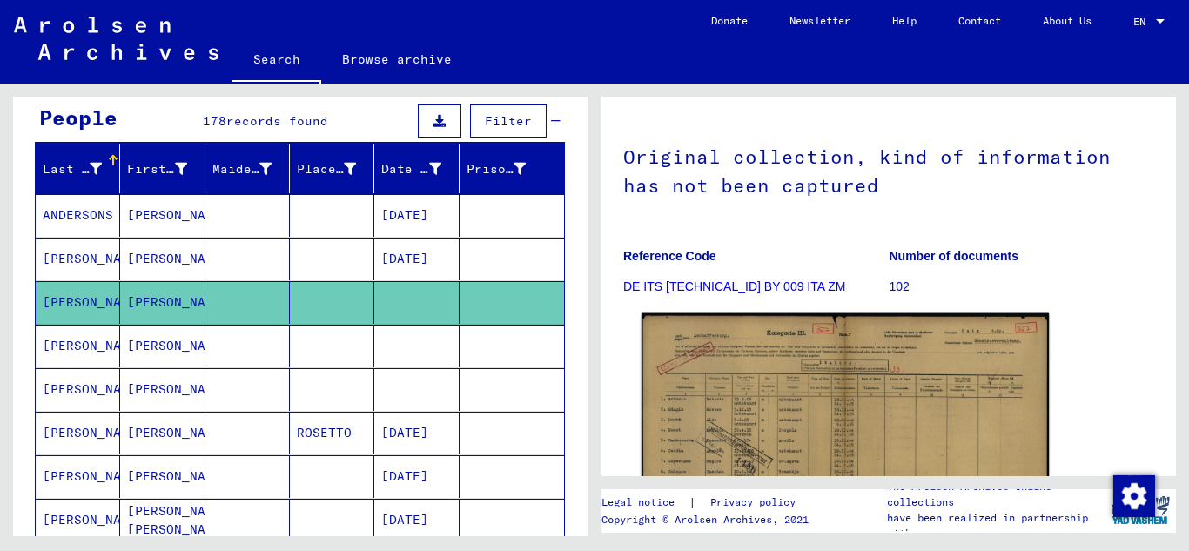
click at [763, 431] on img at bounding box center [844, 458] width 407 height 291
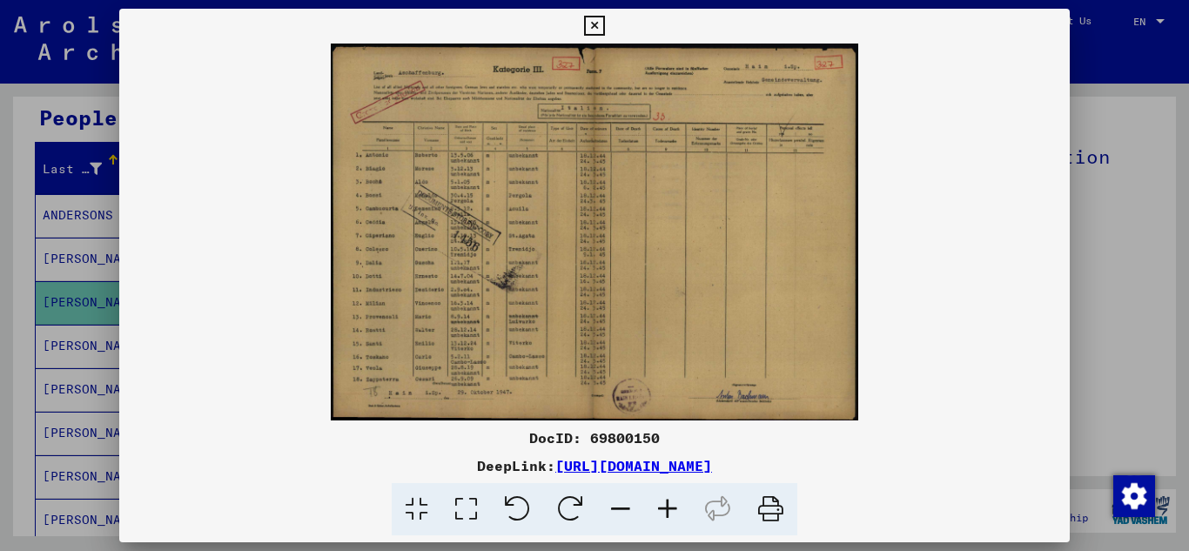
click at [86, 305] on div at bounding box center [594, 275] width 1189 height 551
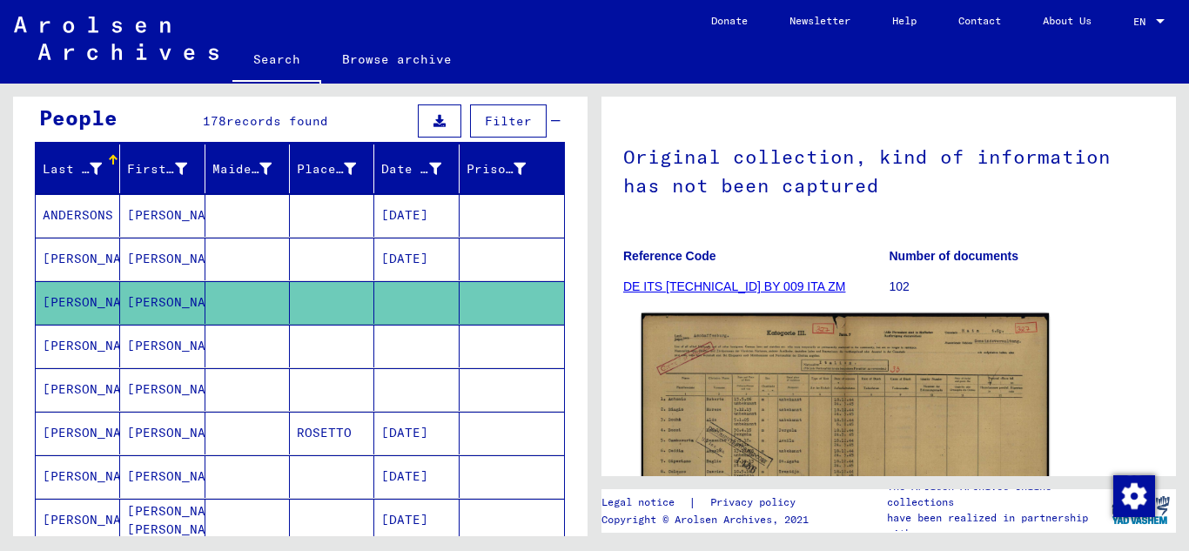
click at [796, 415] on img at bounding box center [844, 458] width 407 height 291
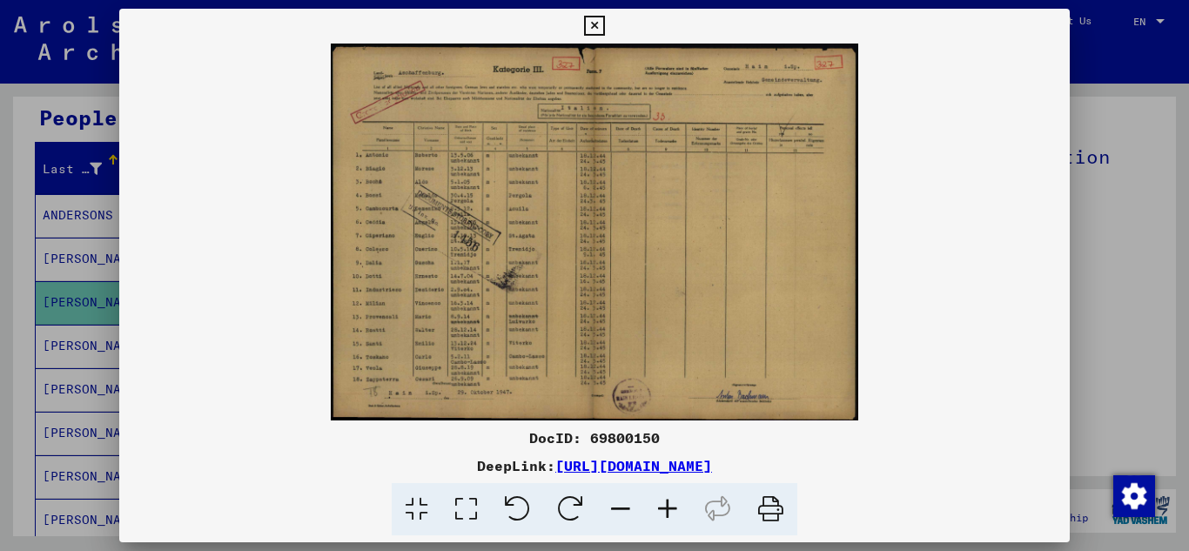
drag, startPoint x: 584, startPoint y: 23, endPoint x: 336, endPoint y: 124, distance: 267.7
click at [584, 26] on icon at bounding box center [594, 26] width 20 height 21
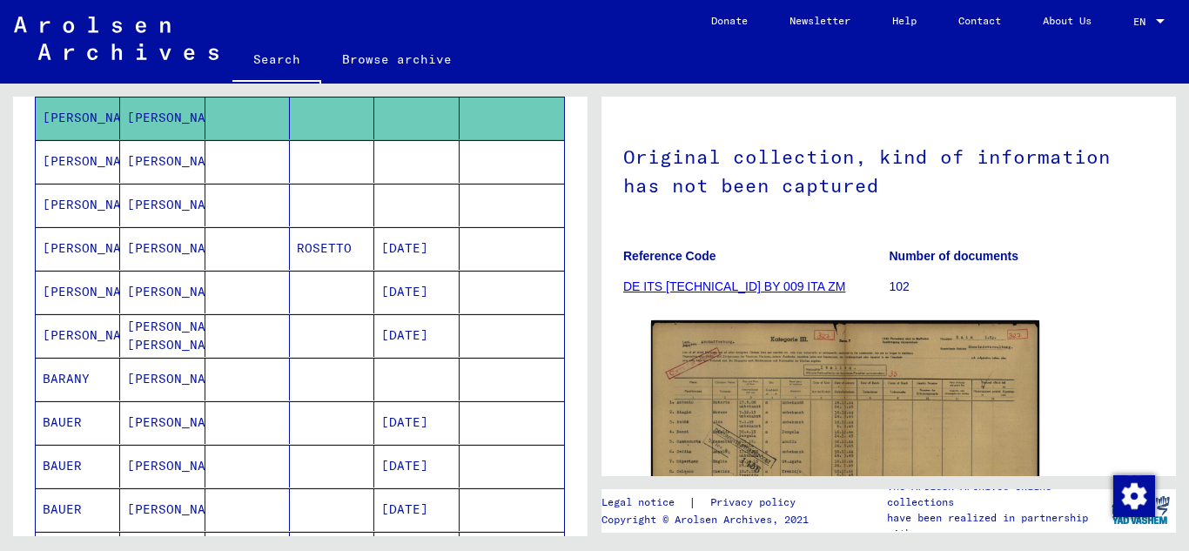
scroll to position [0, 0]
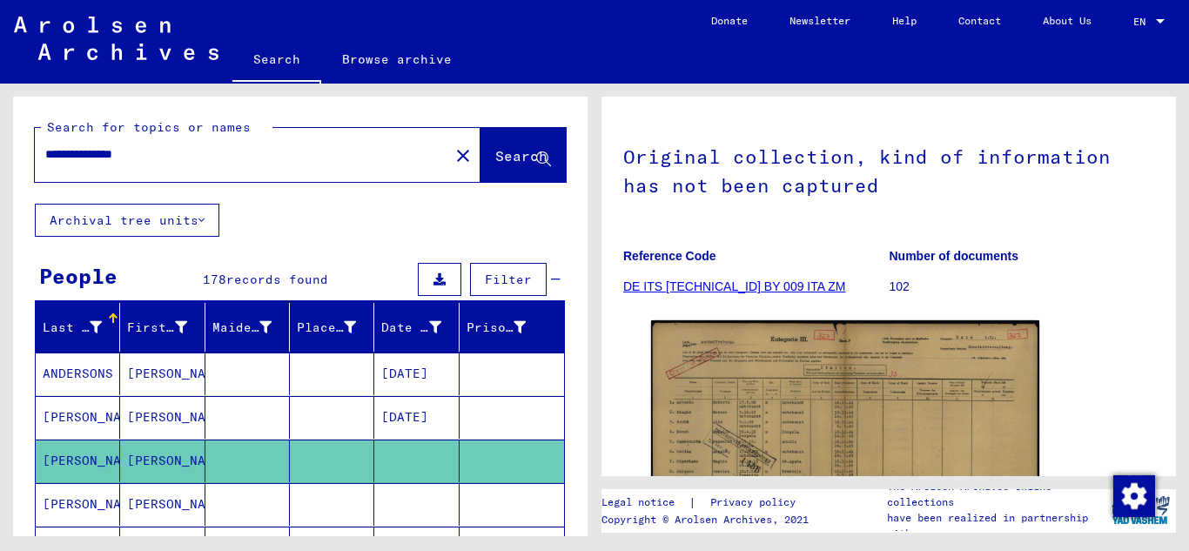
drag, startPoint x: 178, startPoint y: 157, endPoint x: 0, endPoint y: 152, distance: 178.4
click at [0, 152] on div "**********" at bounding box center [297, 310] width 594 height 452
click at [59, 155] on input "text" at bounding box center [241, 154] width 393 height 18
paste input "**********"
type input "**********"
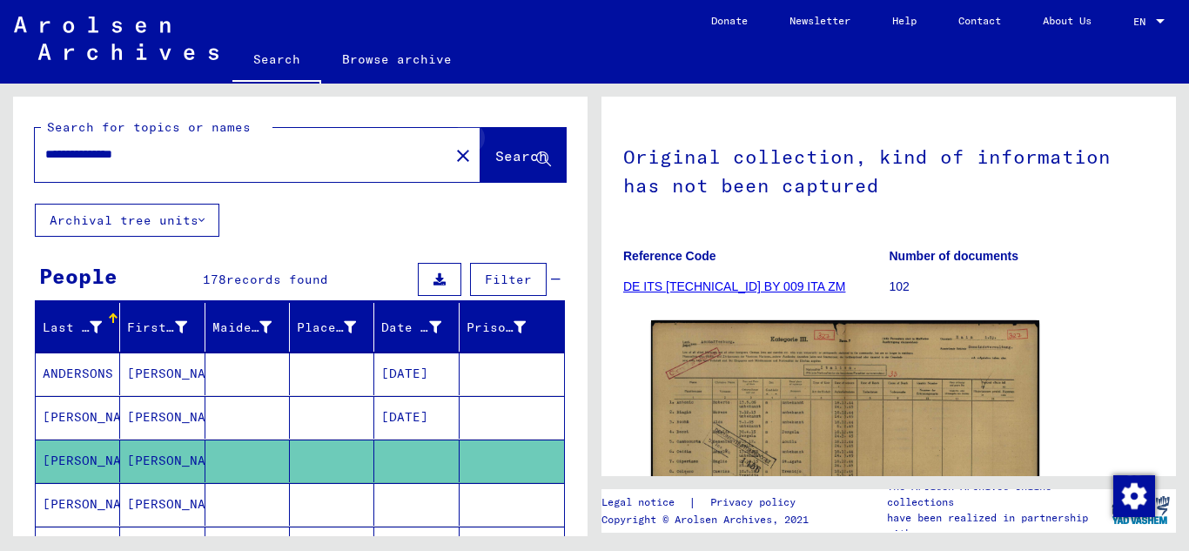
click at [536, 158] on icon at bounding box center [543, 159] width 15 height 15
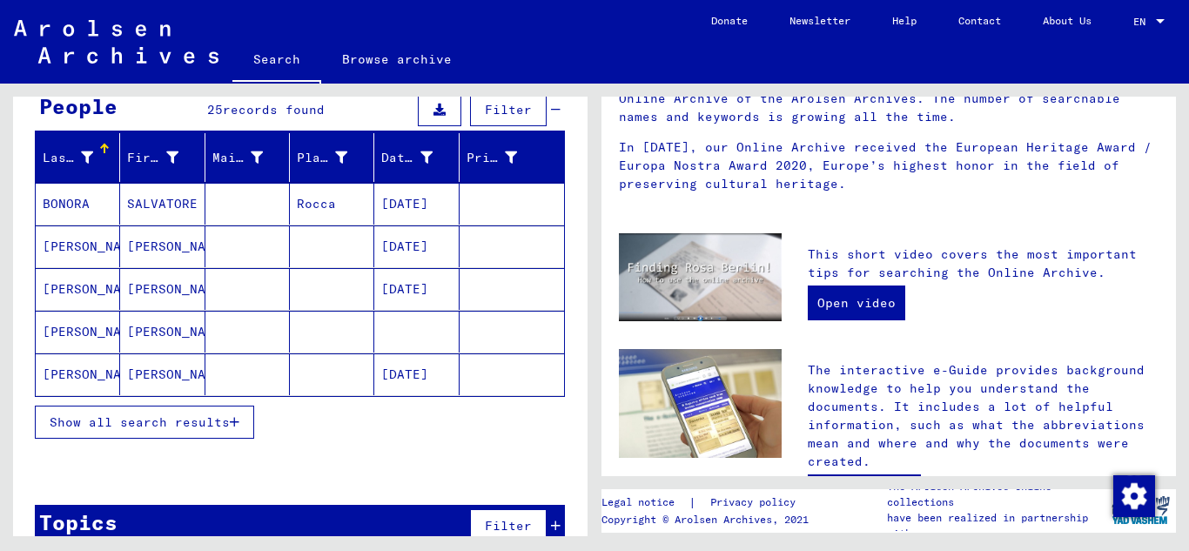
scroll to position [179, 0]
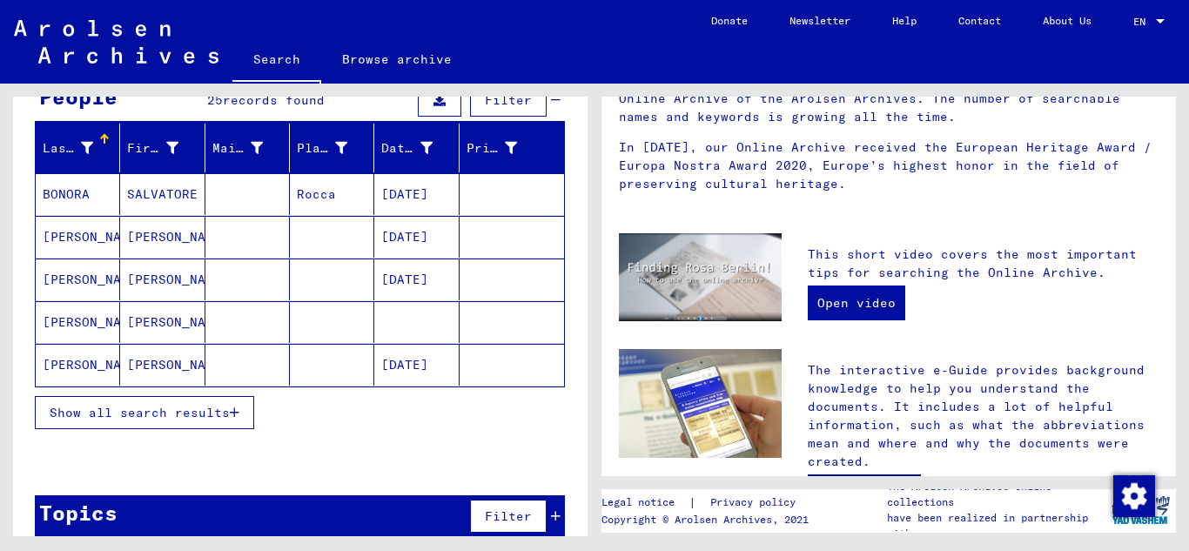
click at [229, 408] on span "Show all search results" at bounding box center [140, 413] width 180 height 16
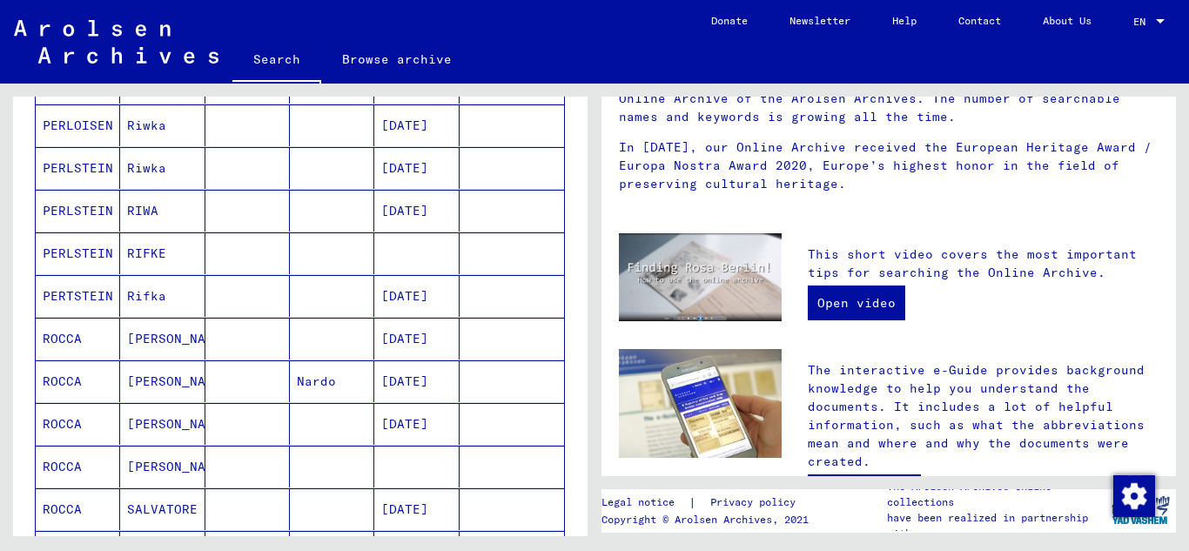
scroll to position [847, 0]
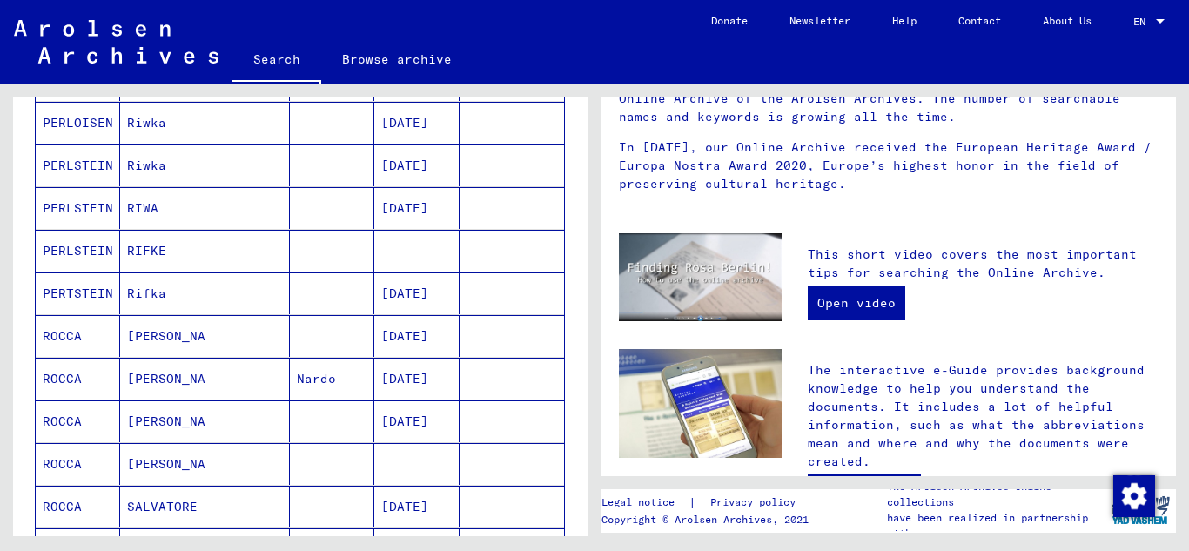
click at [147, 381] on mat-cell "[PERSON_NAME]" at bounding box center [162, 379] width 84 height 42
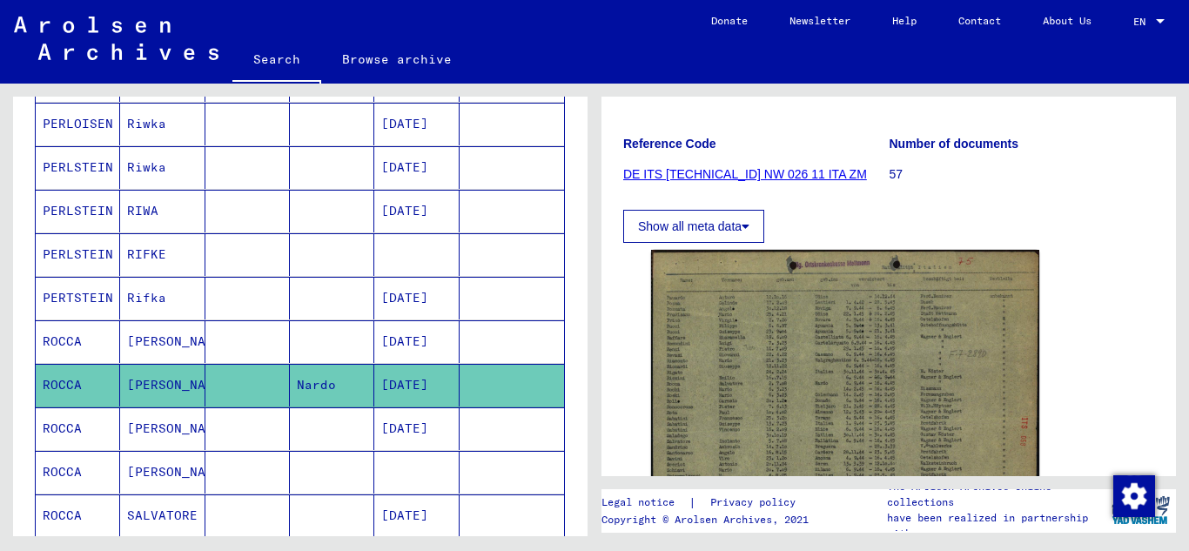
scroll to position [332, 0]
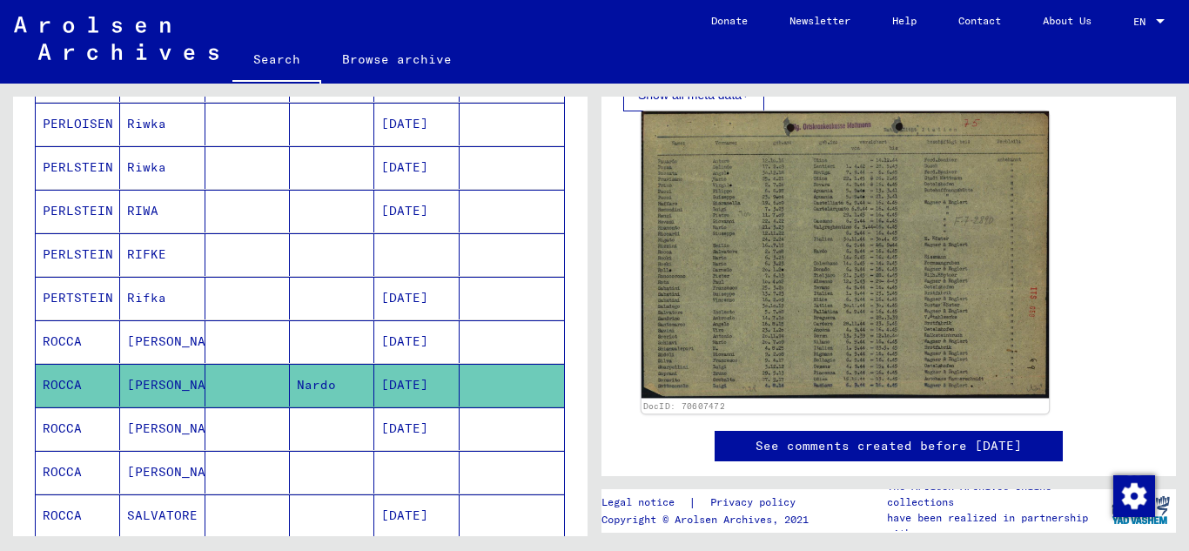
click at [766, 311] on img at bounding box center [844, 254] width 407 height 287
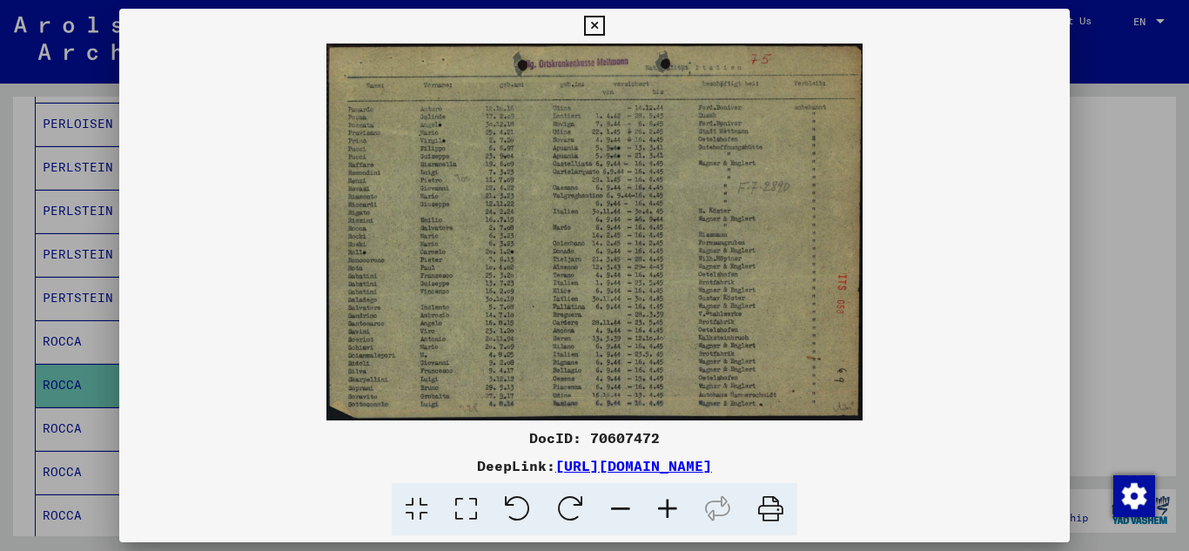
click at [660, 503] on icon at bounding box center [667, 509] width 47 height 53
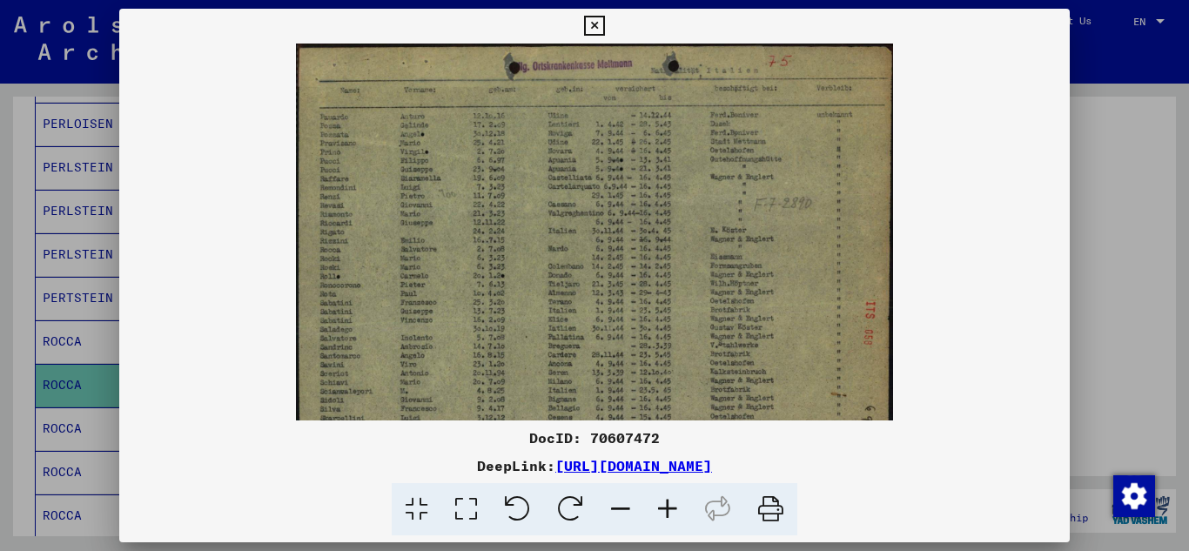
click at [661, 503] on icon at bounding box center [667, 509] width 47 height 53
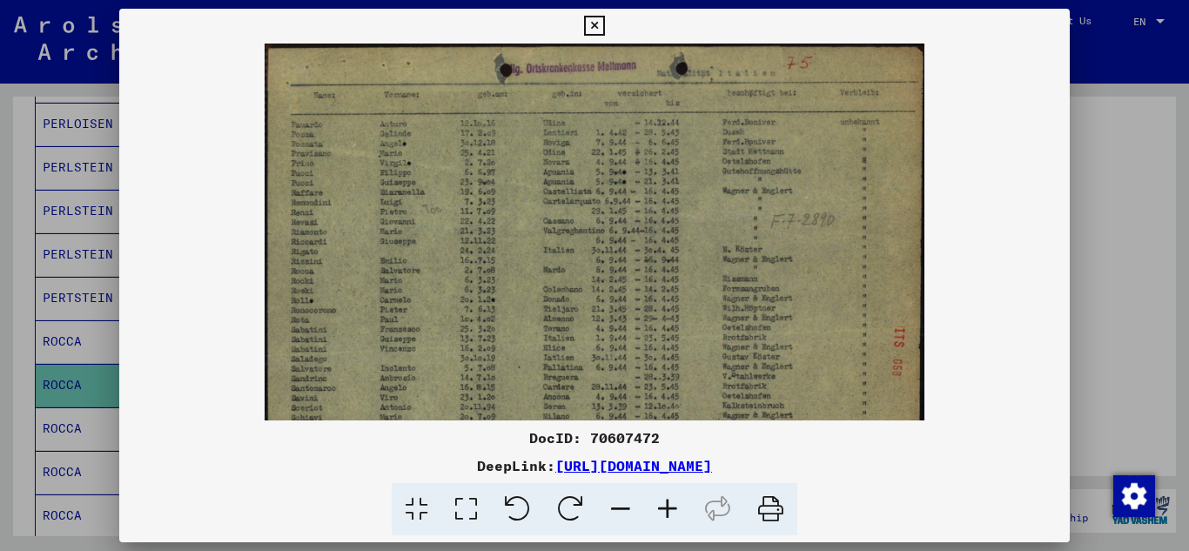
click at [661, 503] on icon at bounding box center [667, 509] width 47 height 53
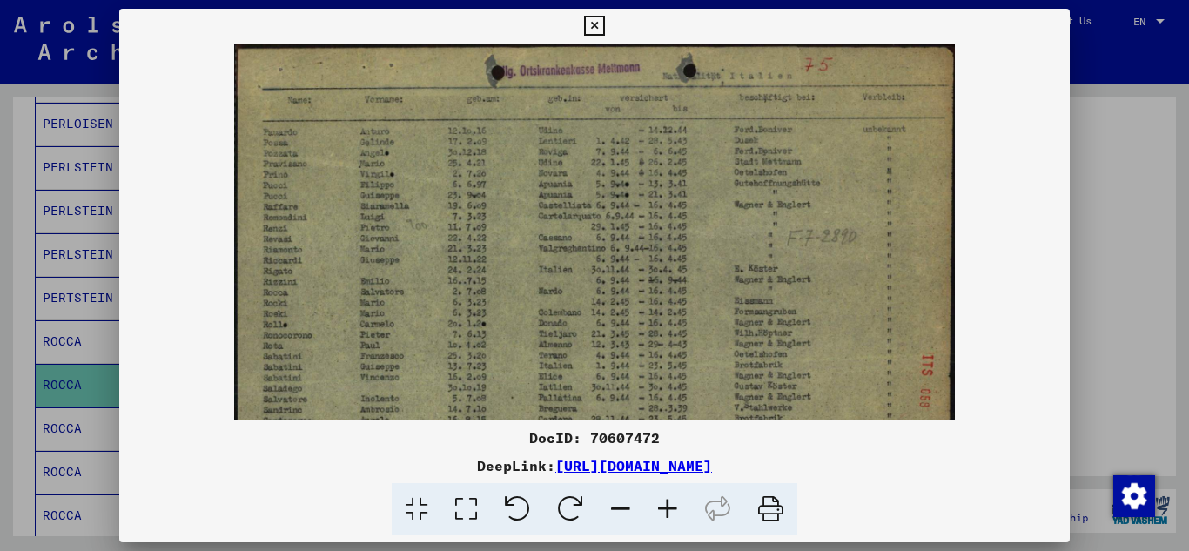
click at [661, 503] on icon at bounding box center [667, 509] width 47 height 53
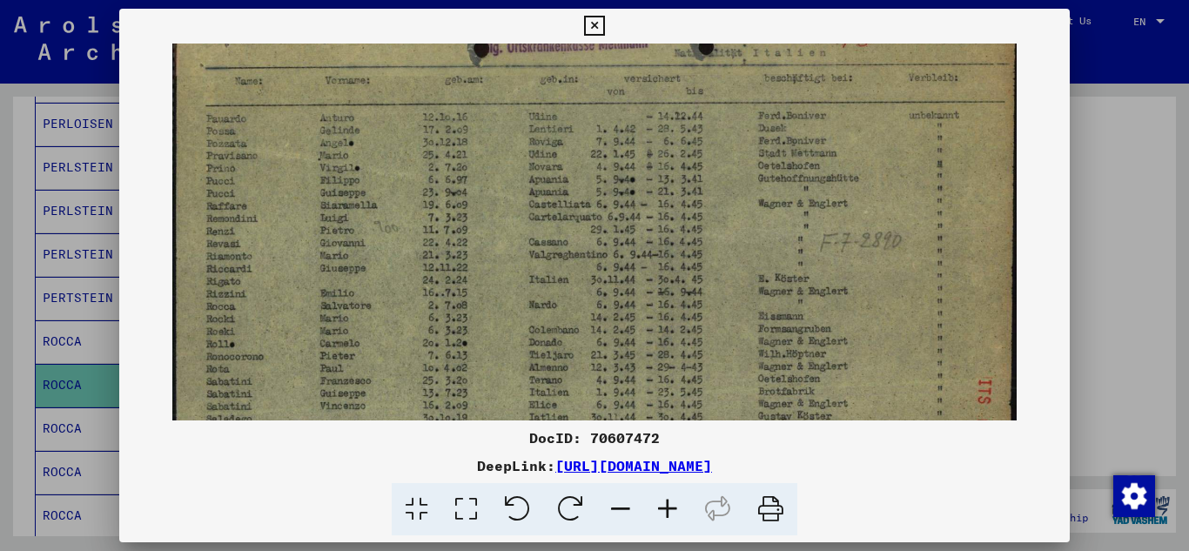
scroll to position [30, 0]
drag, startPoint x: 543, startPoint y: 345, endPoint x: 548, endPoint y: 315, distance: 30.0
click at [548, 315] on img at bounding box center [594, 311] width 844 height 594
drag, startPoint x: 595, startPoint y: 22, endPoint x: 579, endPoint y: 66, distance: 47.4
click at [594, 22] on icon at bounding box center [594, 26] width 20 height 21
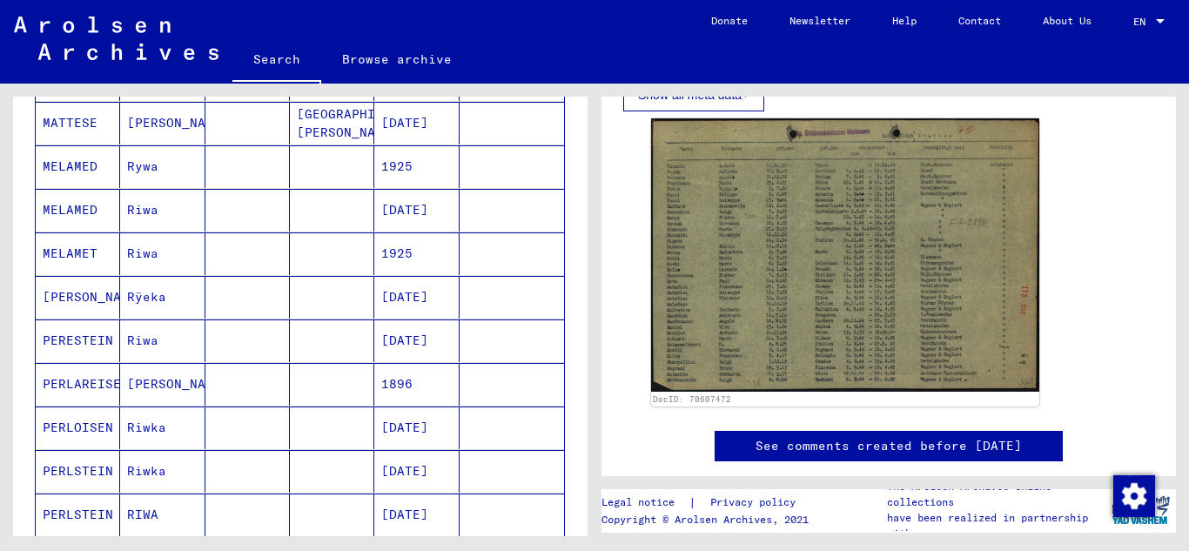
scroll to position [0, 0]
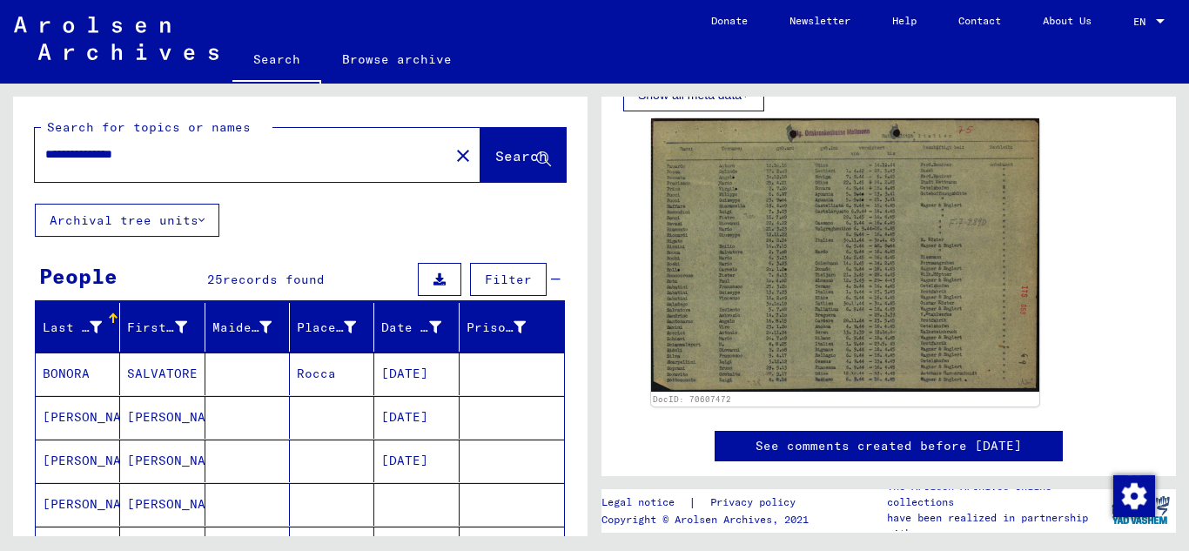
drag, startPoint x: 162, startPoint y: 154, endPoint x: 1143, endPoint y: 181, distance: 981.8
click at [11, 146] on div "**********" at bounding box center [297, 310] width 594 height 452
click at [113, 159] on input "text" at bounding box center [241, 154] width 393 height 18
paste input "**********"
type input "**********"
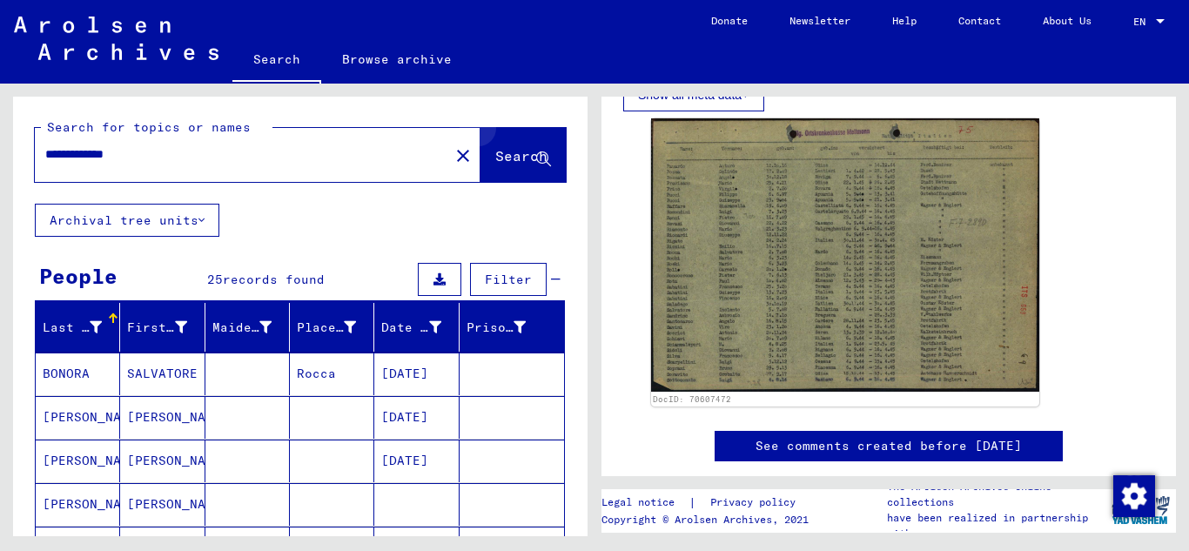
click at [537, 147] on button "Search" at bounding box center [522, 155] width 85 height 54
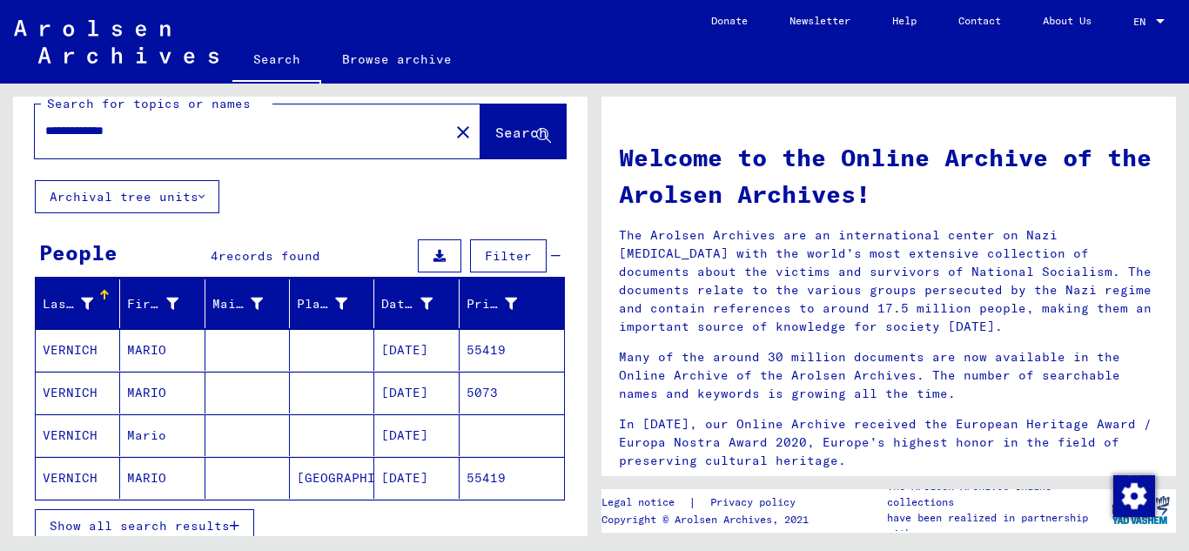
scroll to position [68, 0]
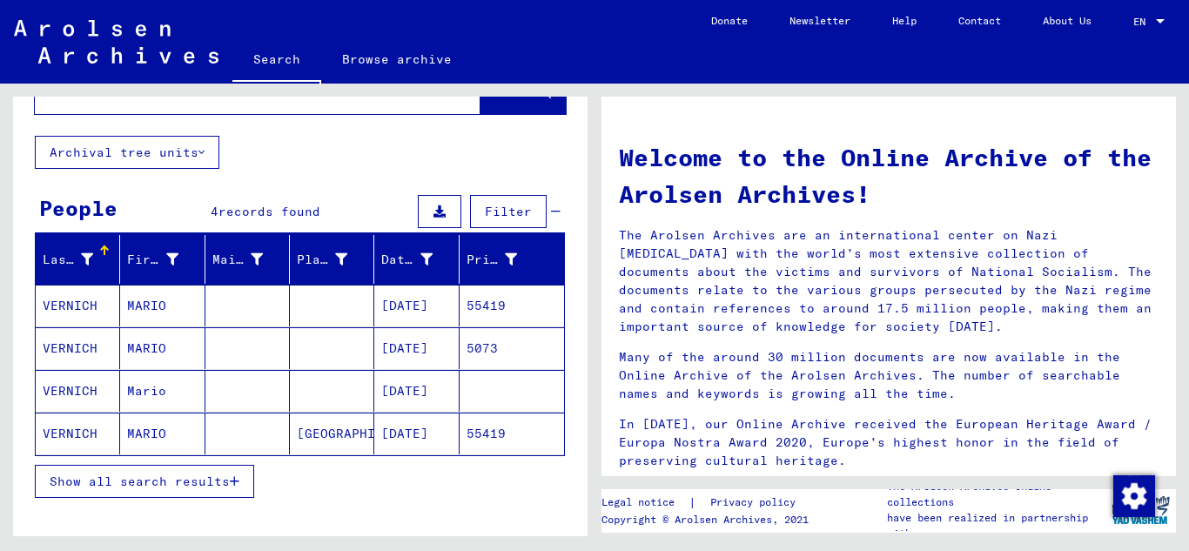
click at [76, 303] on mat-cell "VERNICH" at bounding box center [78, 306] width 84 height 42
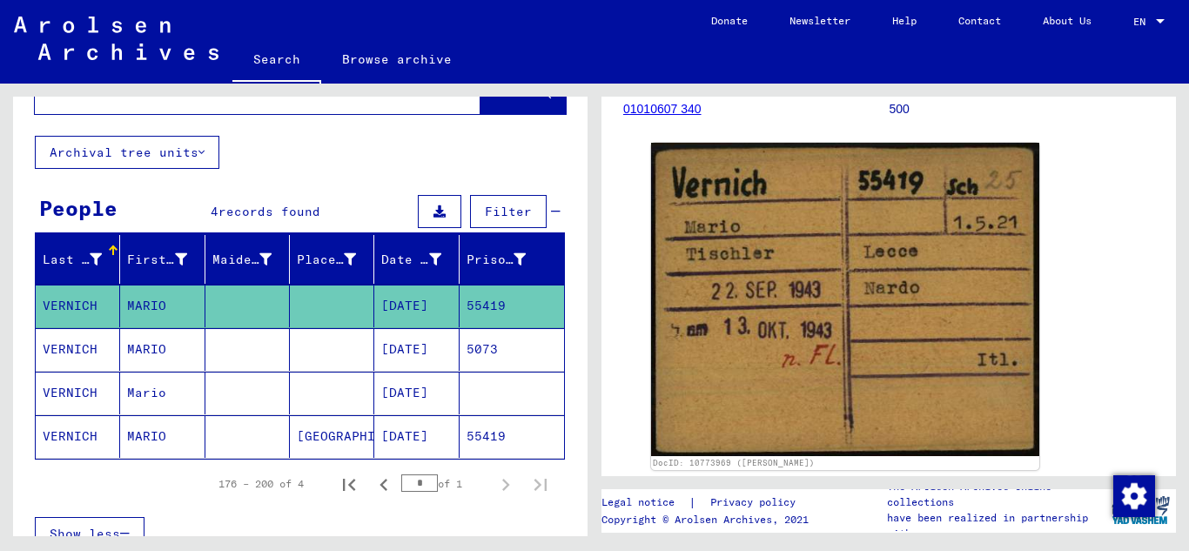
click at [61, 352] on mat-cell "VERNICH" at bounding box center [78, 349] width 84 height 43
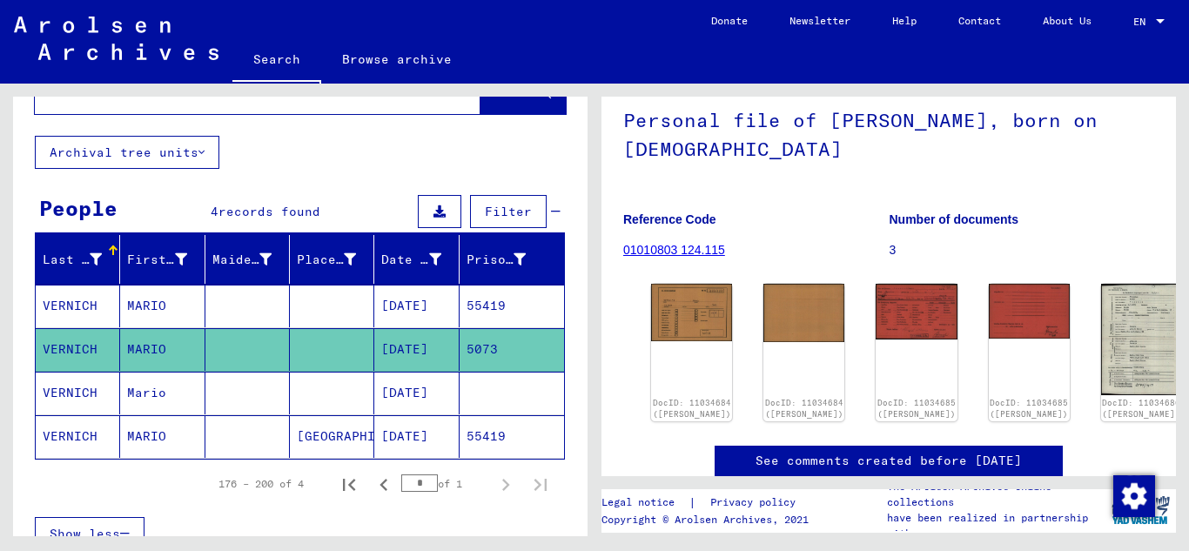
scroll to position [181, 0]
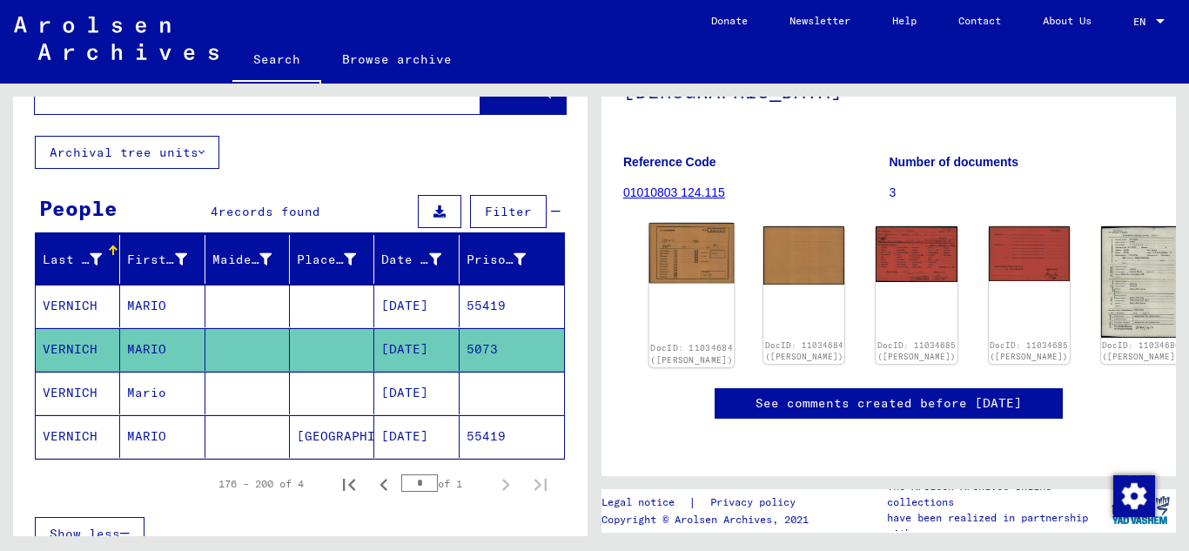
click at [678, 239] on img at bounding box center [691, 253] width 85 height 60
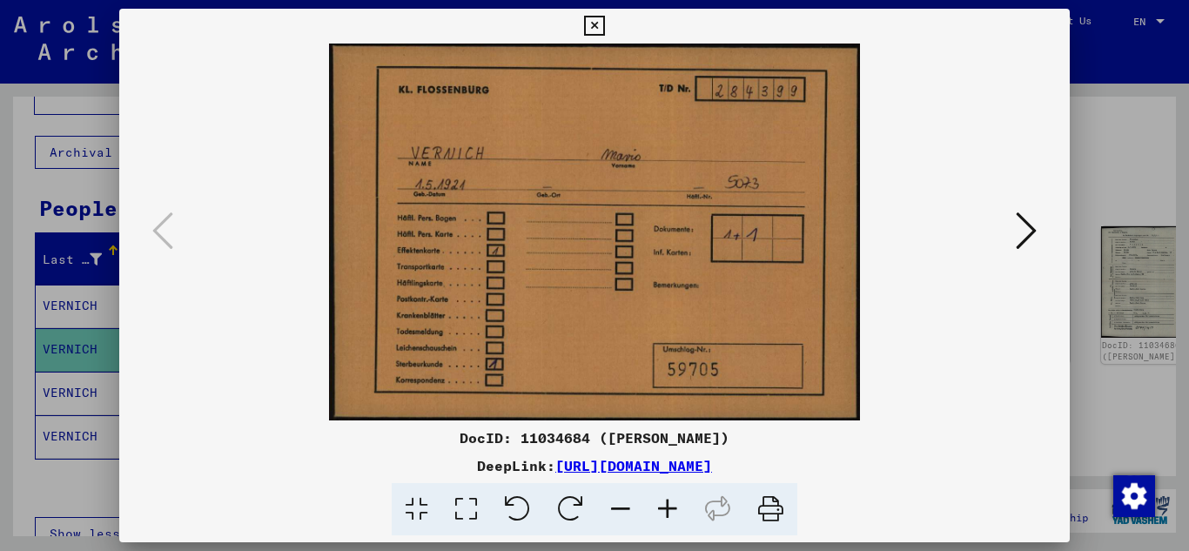
click at [1024, 228] on icon at bounding box center [1025, 231] width 21 height 42
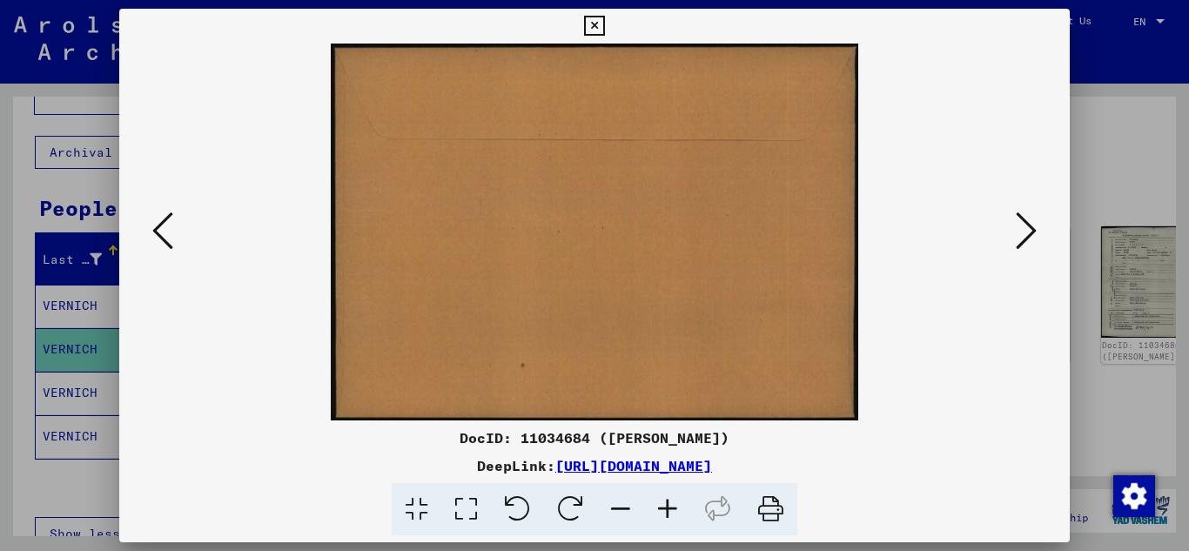
click at [1024, 228] on icon at bounding box center [1025, 231] width 21 height 42
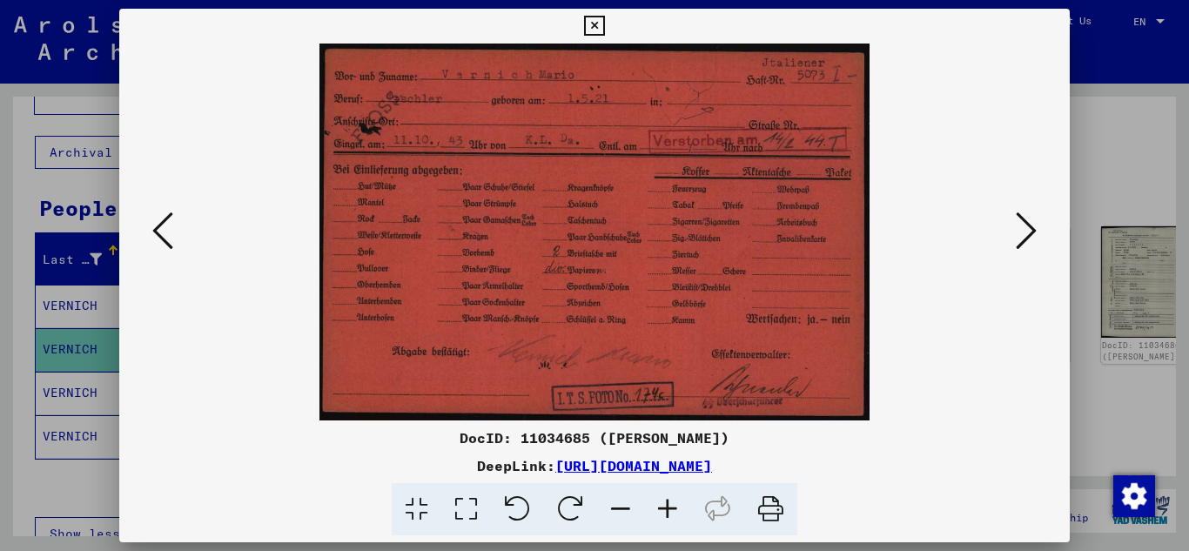
click at [1025, 228] on icon at bounding box center [1025, 231] width 21 height 42
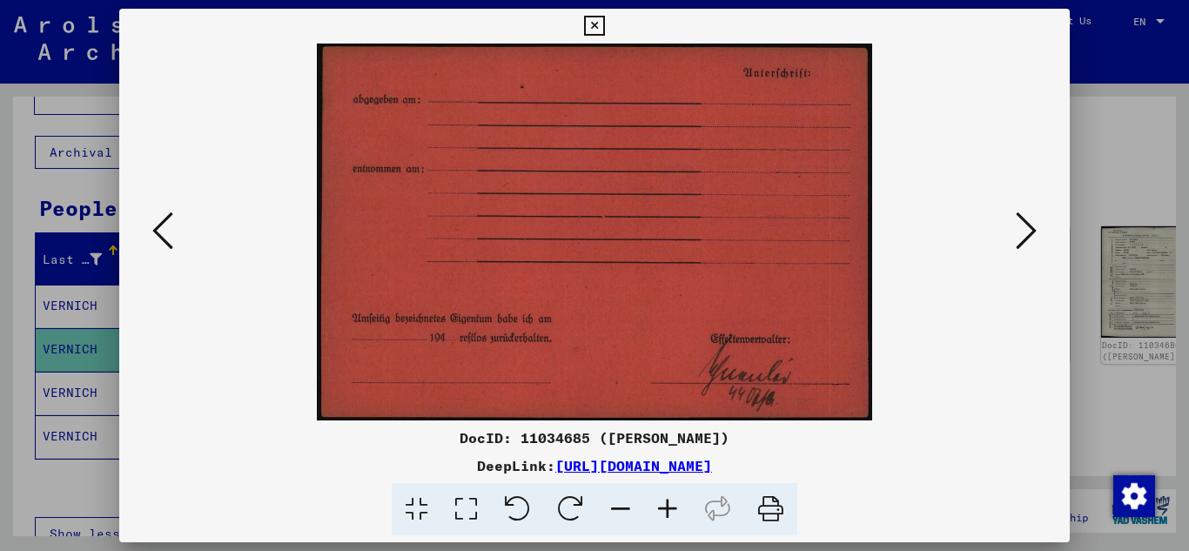
click at [1025, 228] on icon at bounding box center [1025, 231] width 21 height 42
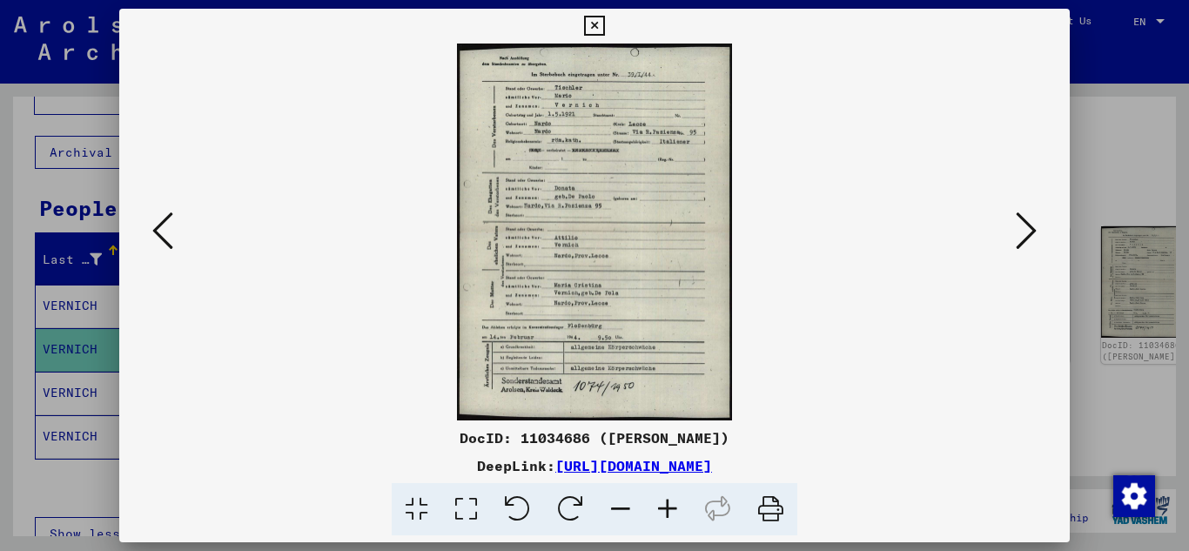
click at [660, 505] on icon at bounding box center [667, 509] width 47 height 53
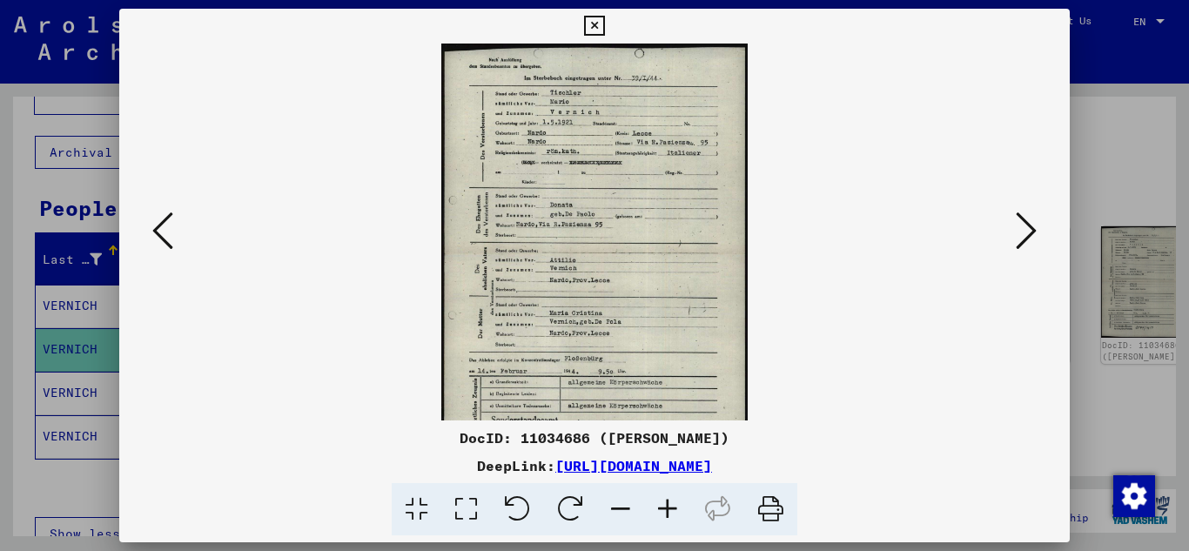
click at [660, 505] on icon at bounding box center [667, 509] width 47 height 53
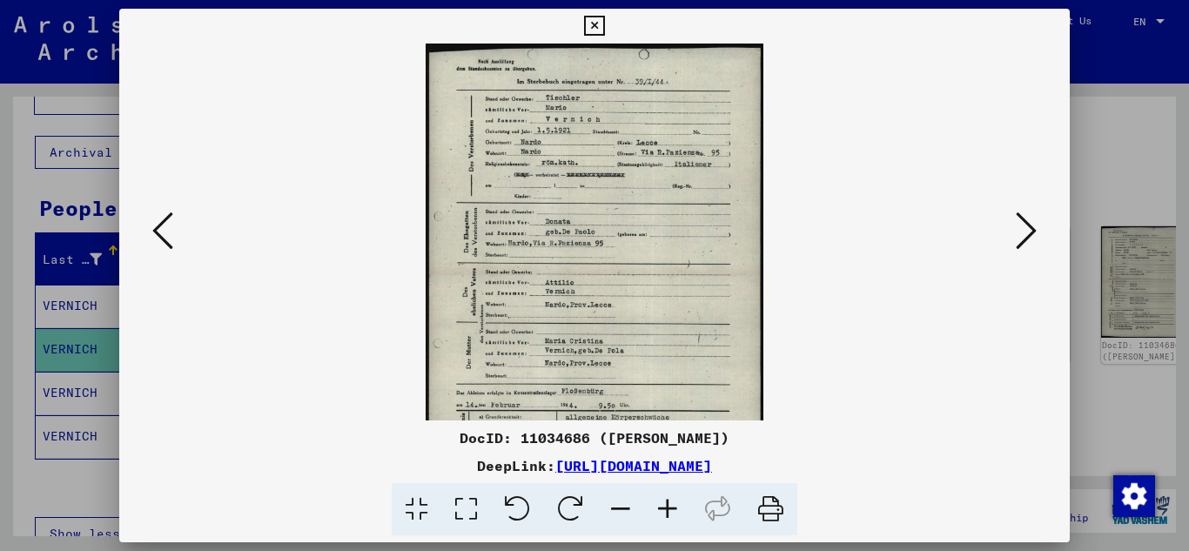
click at [660, 505] on icon at bounding box center [667, 509] width 47 height 53
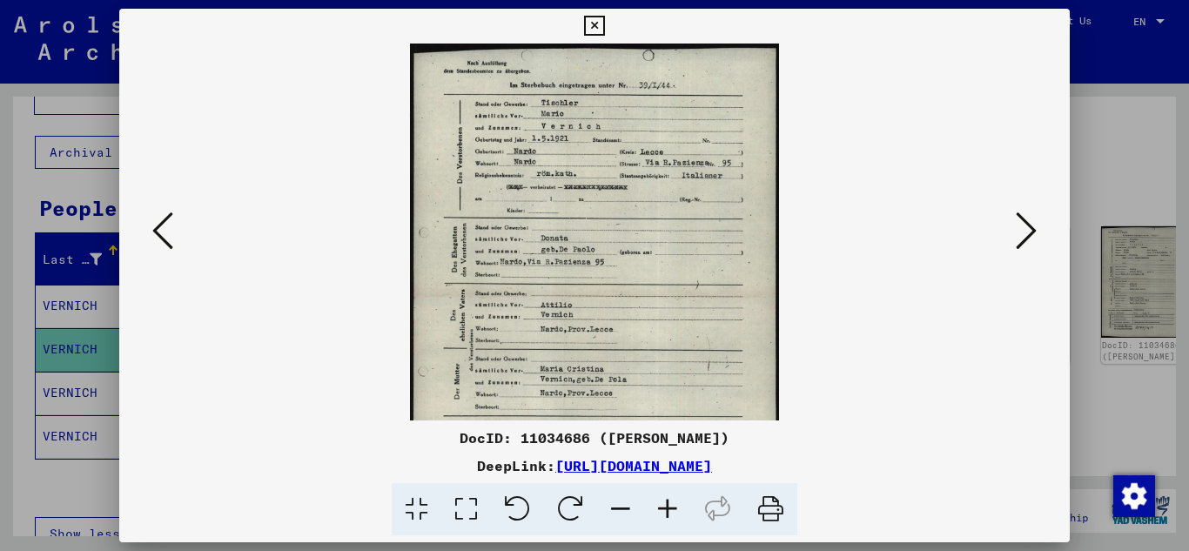
click at [660, 505] on icon at bounding box center [667, 509] width 47 height 53
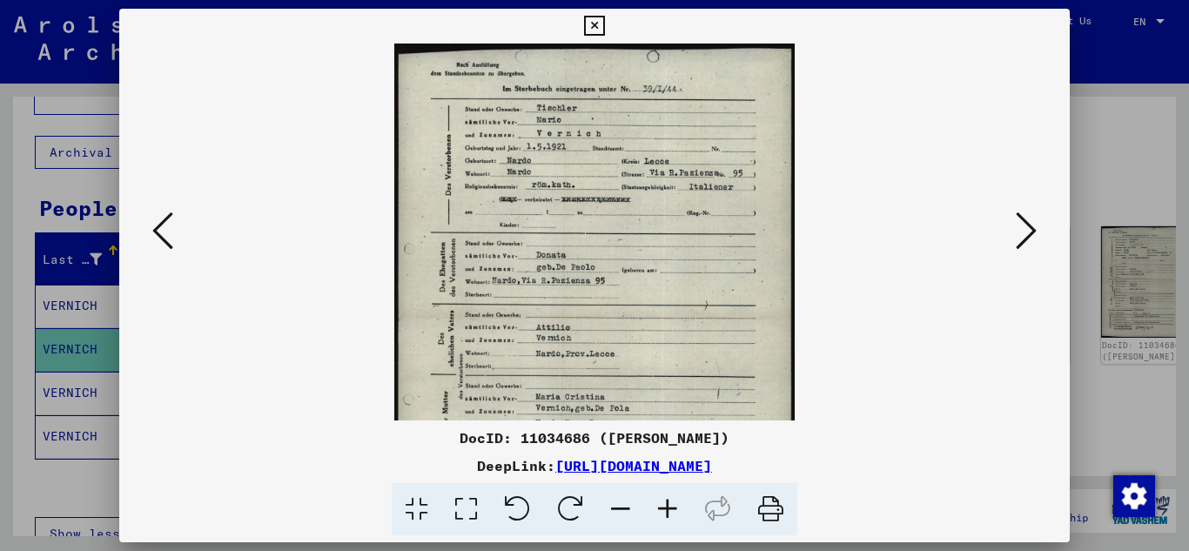
click at [660, 504] on icon at bounding box center [667, 509] width 47 height 53
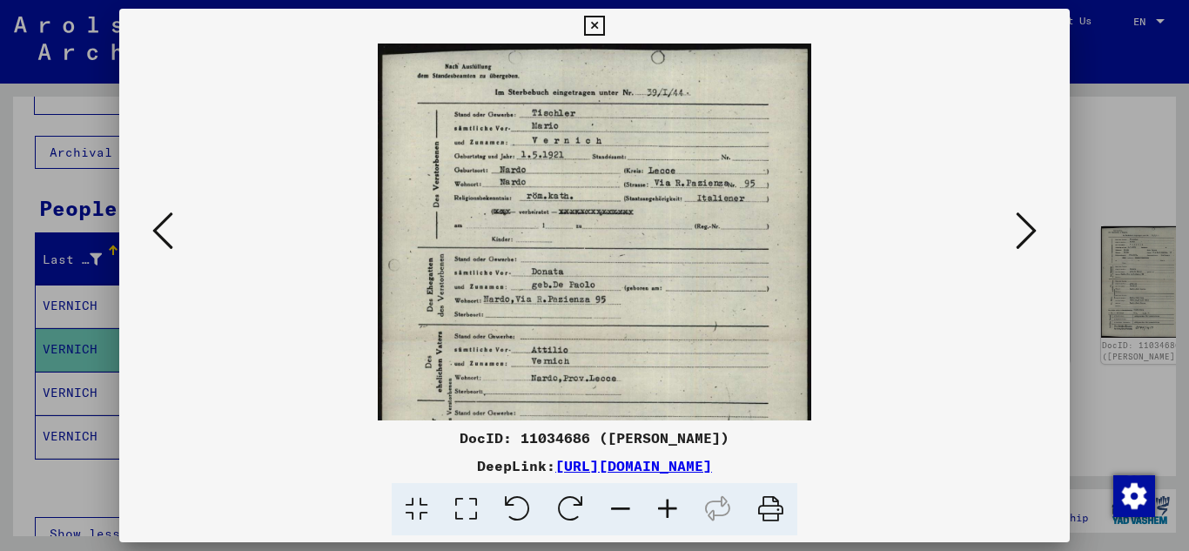
click at [660, 504] on icon at bounding box center [667, 509] width 47 height 53
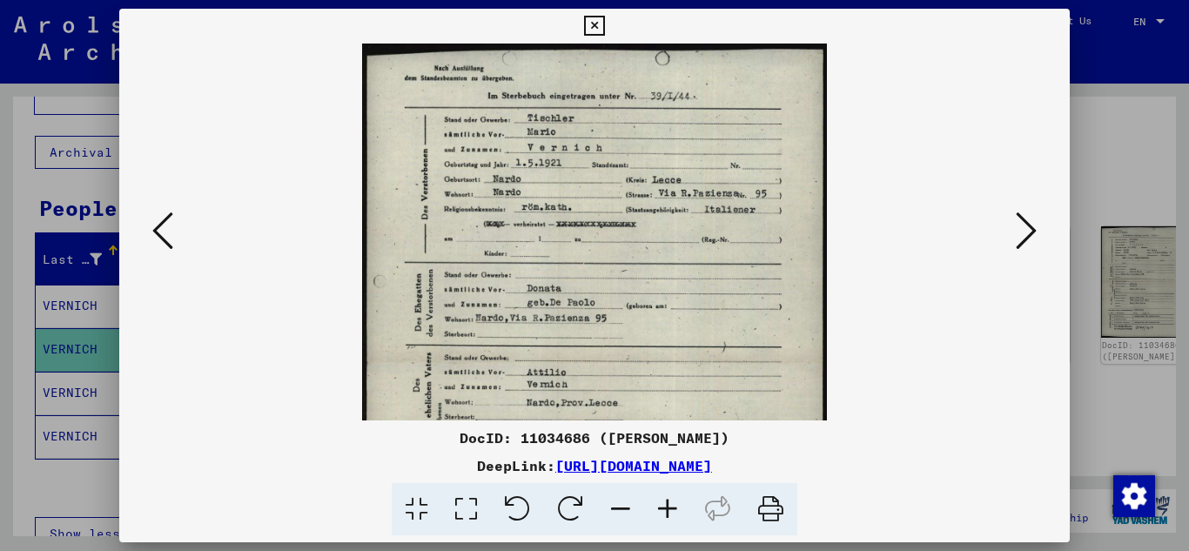
drag, startPoint x: 1170, startPoint y: 229, endPoint x: 1169, endPoint y: 308, distance: 79.2
click at [1169, 308] on div at bounding box center [594, 275] width 1189 height 551
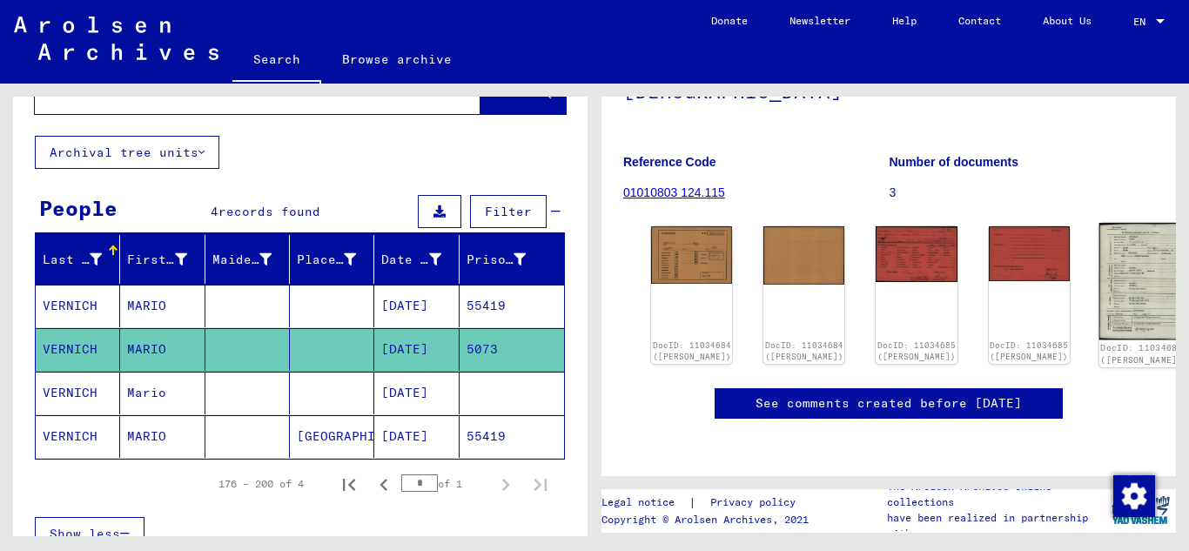
click at [1098, 260] on img at bounding box center [1140, 281] width 85 height 117
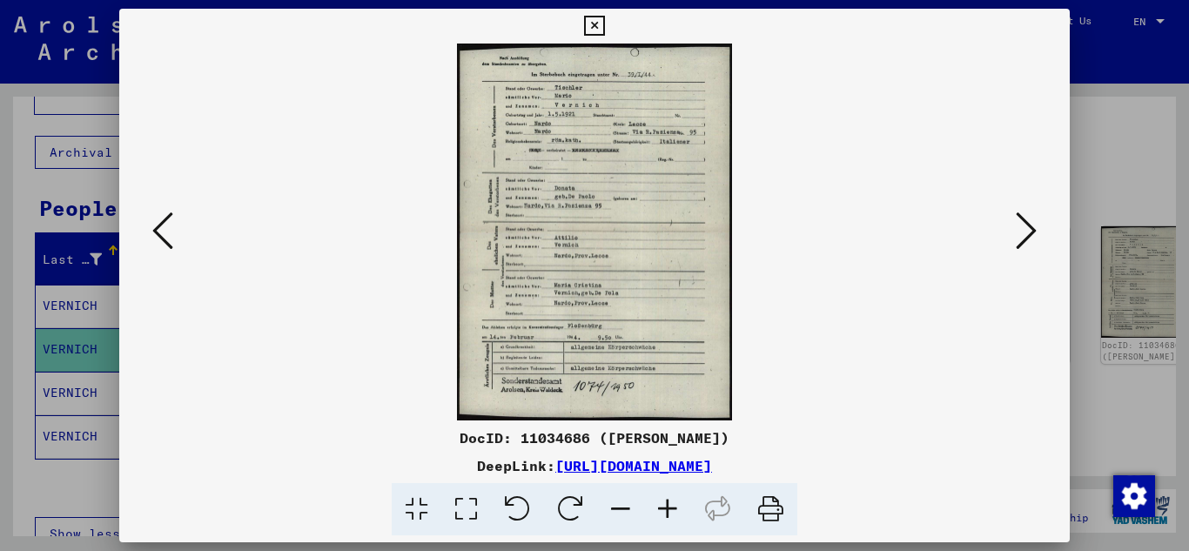
click at [669, 506] on icon at bounding box center [667, 509] width 47 height 53
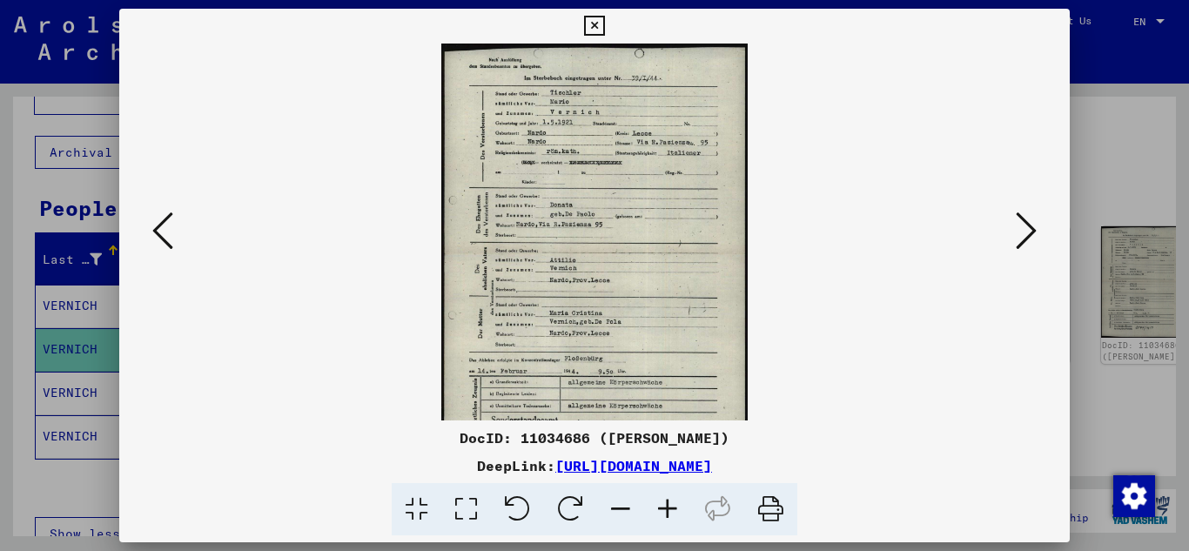
click at [669, 506] on icon at bounding box center [667, 509] width 47 height 53
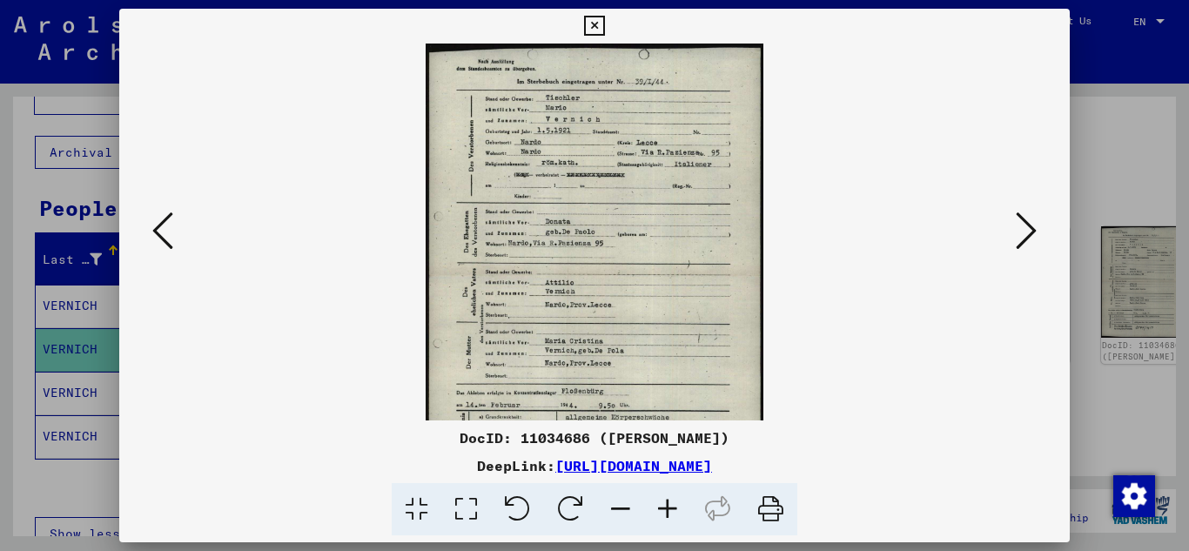
click at [669, 506] on icon at bounding box center [667, 509] width 47 height 53
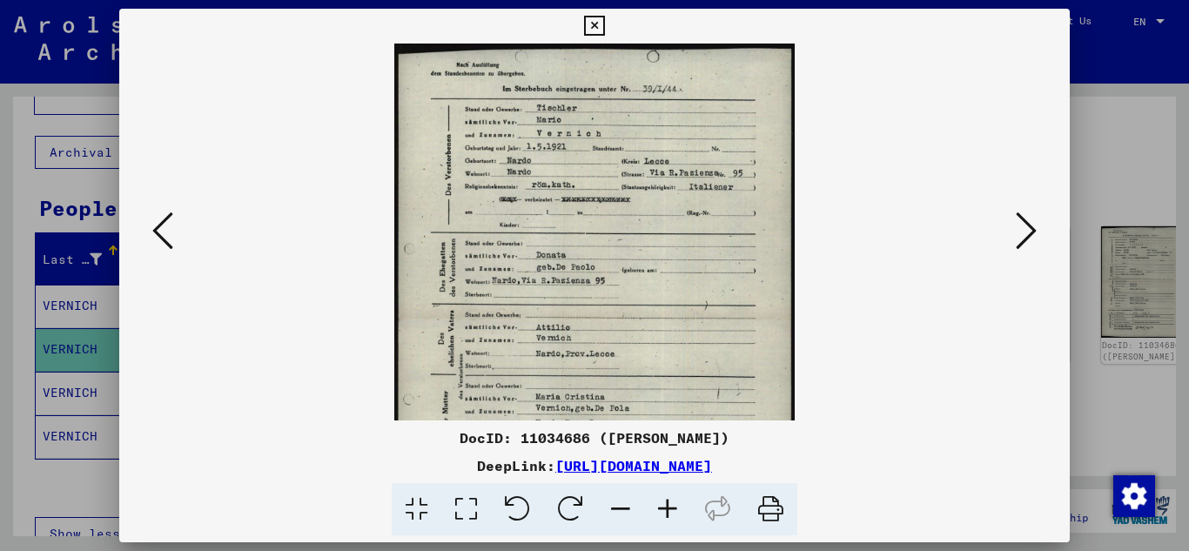
click at [669, 506] on icon at bounding box center [667, 509] width 47 height 53
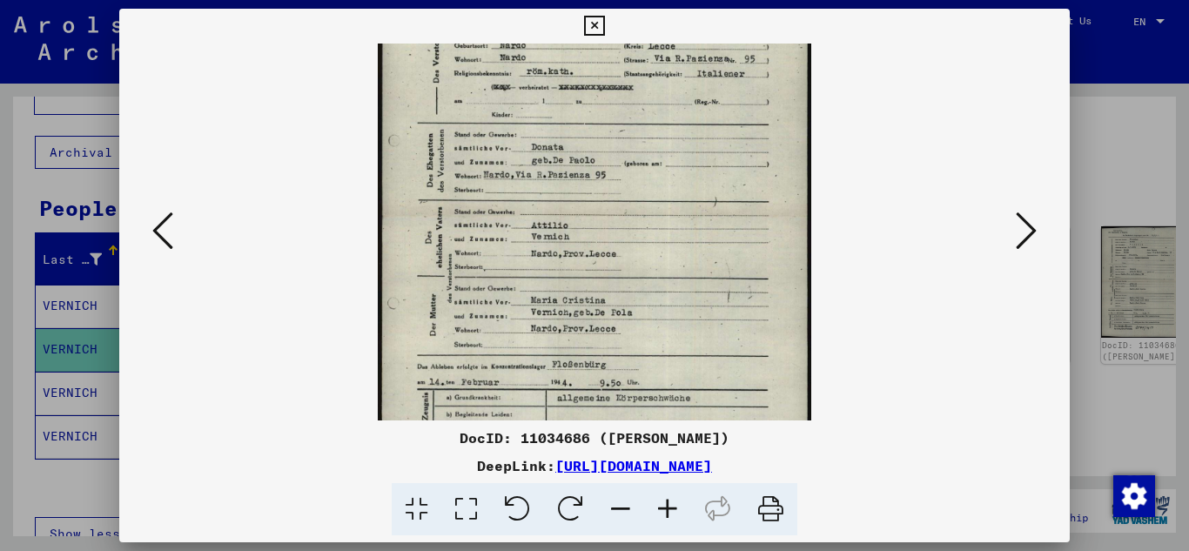
scroll to position [144, 0]
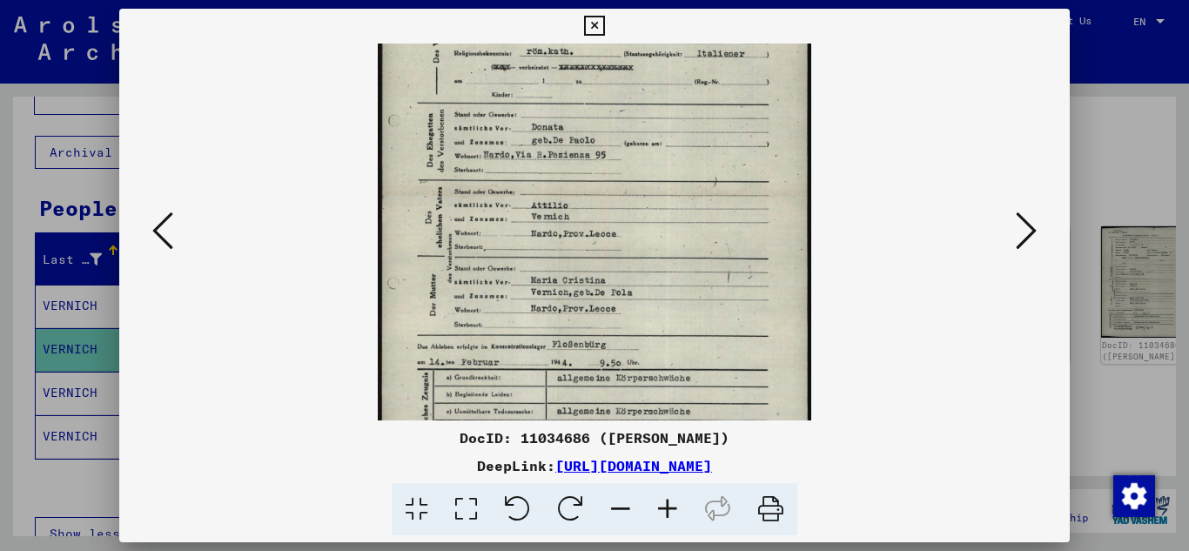
drag, startPoint x: 655, startPoint y: 348, endPoint x: 672, endPoint y: 204, distance: 145.4
click at [672, 204] on img at bounding box center [594, 196] width 432 height 594
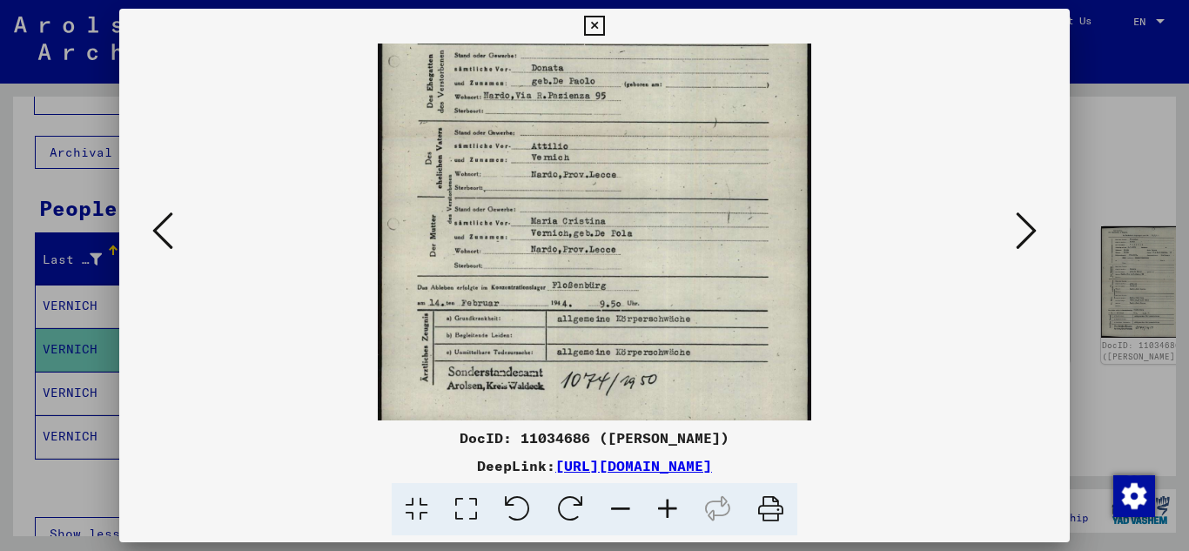
scroll to position [218, 0]
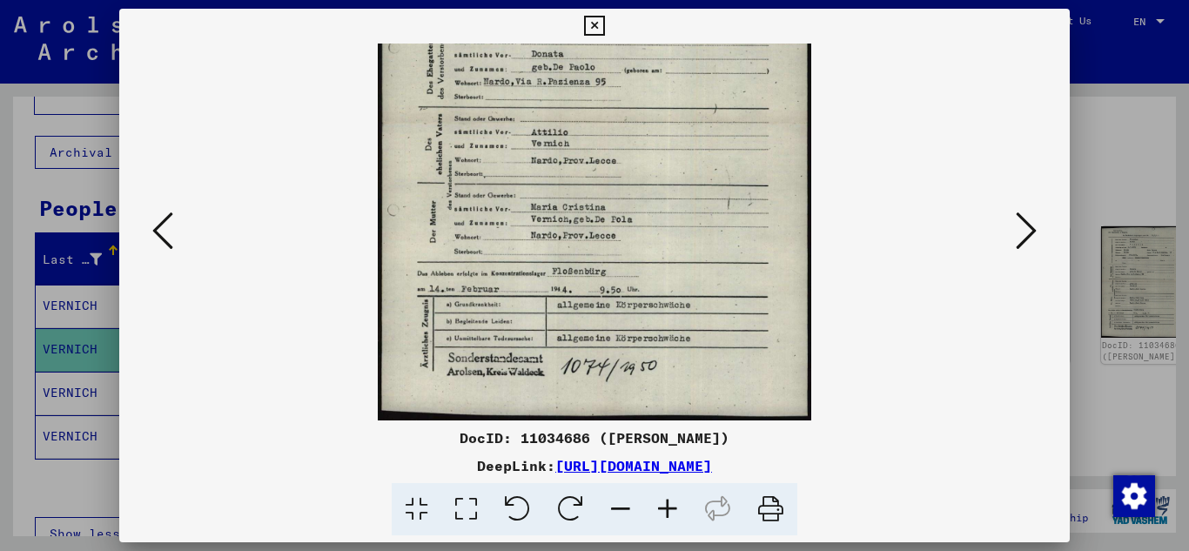
drag, startPoint x: 659, startPoint y: 324, endPoint x: 660, endPoint y: 231, distance: 92.2
click at [660, 231] on img at bounding box center [594, 123] width 432 height 594
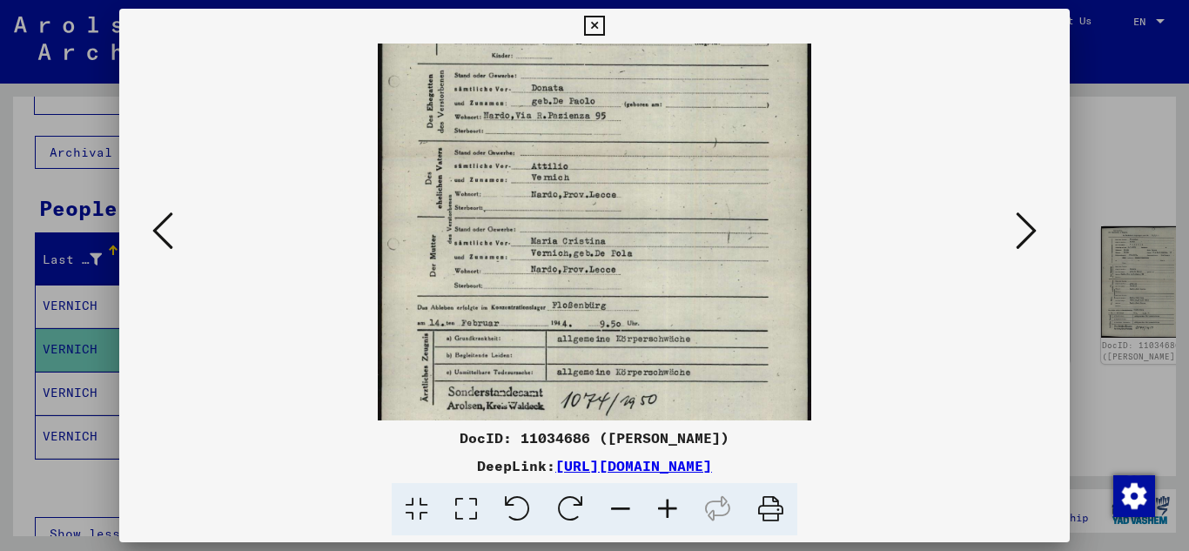
scroll to position [180, 0]
drag, startPoint x: 615, startPoint y: 169, endPoint x: 615, endPoint y: 206, distance: 37.4
click at [615, 206] on img at bounding box center [594, 160] width 432 height 594
click at [1030, 229] on icon at bounding box center [1025, 231] width 21 height 42
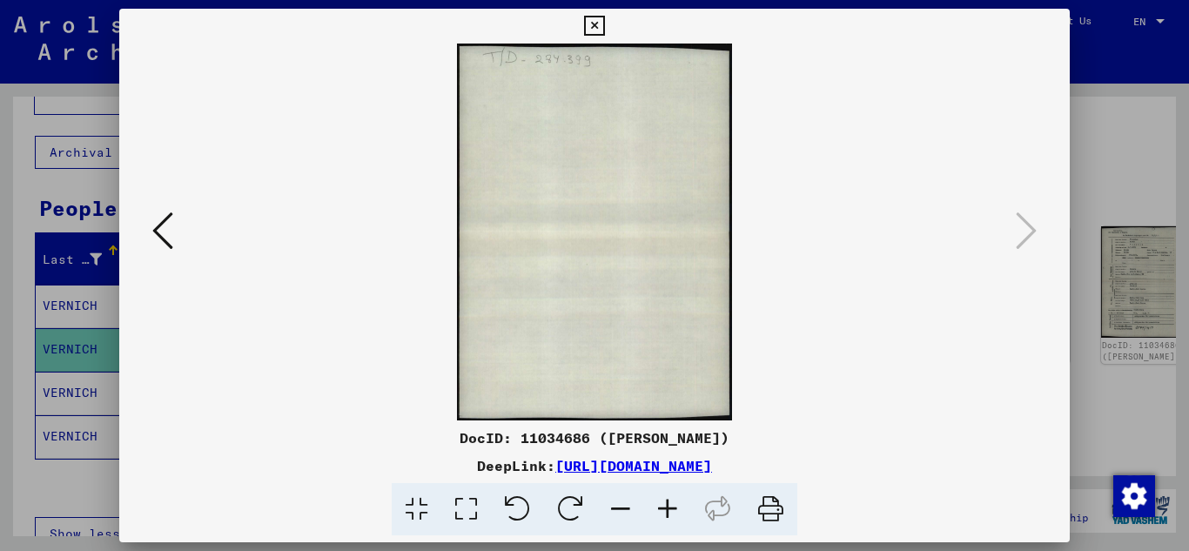
scroll to position [0, 0]
click at [598, 24] on icon at bounding box center [594, 26] width 20 height 21
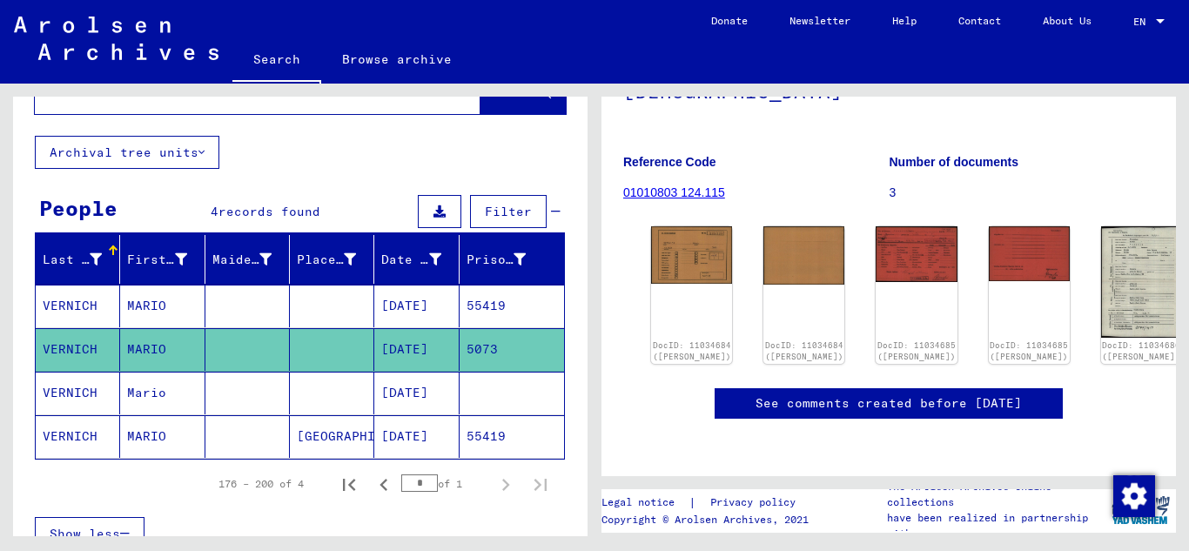
click at [91, 394] on mat-cell "VERNICH" at bounding box center [78, 393] width 84 height 43
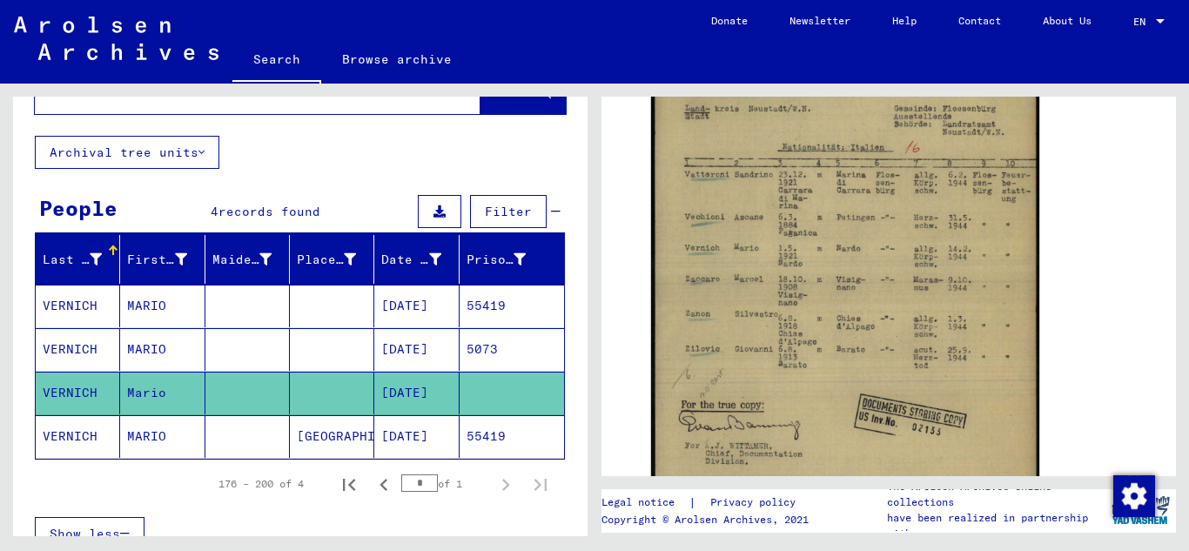
scroll to position [386, 0]
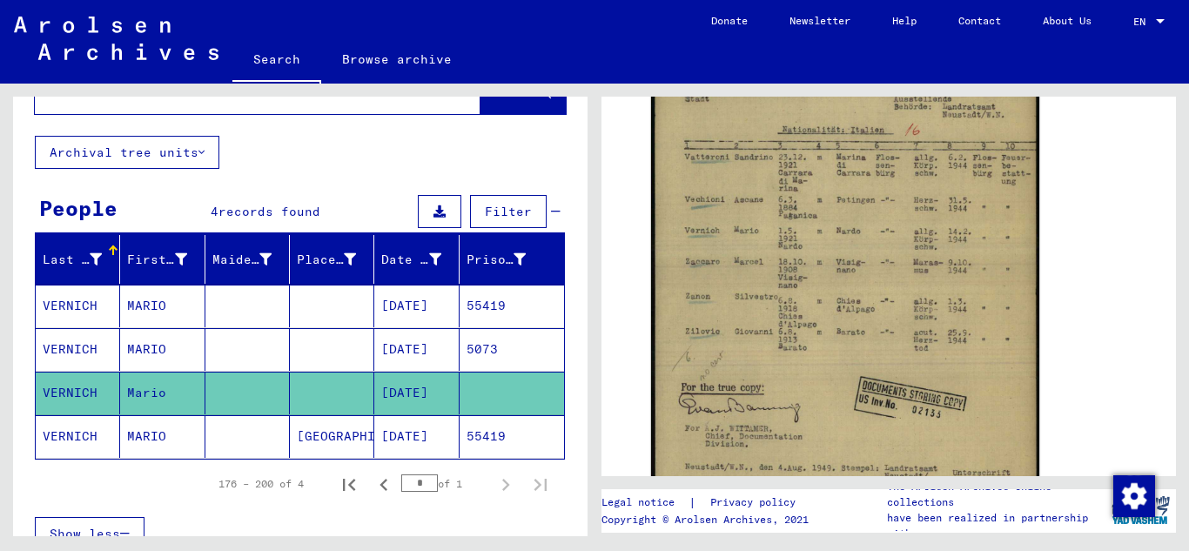
click at [69, 436] on mat-cell "VERNICH" at bounding box center [78, 436] width 84 height 43
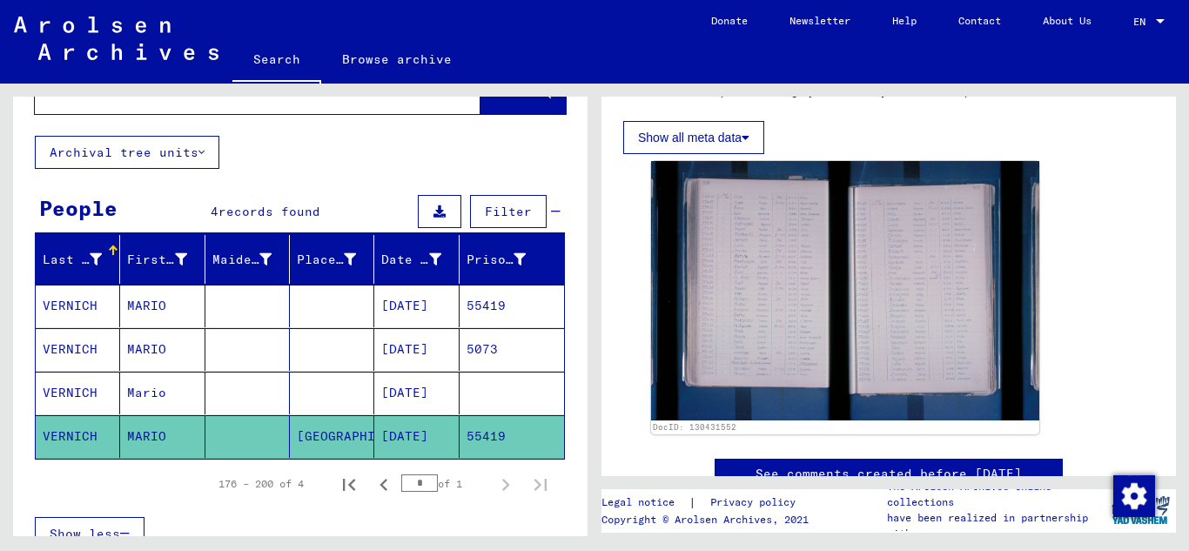
scroll to position [406, 0]
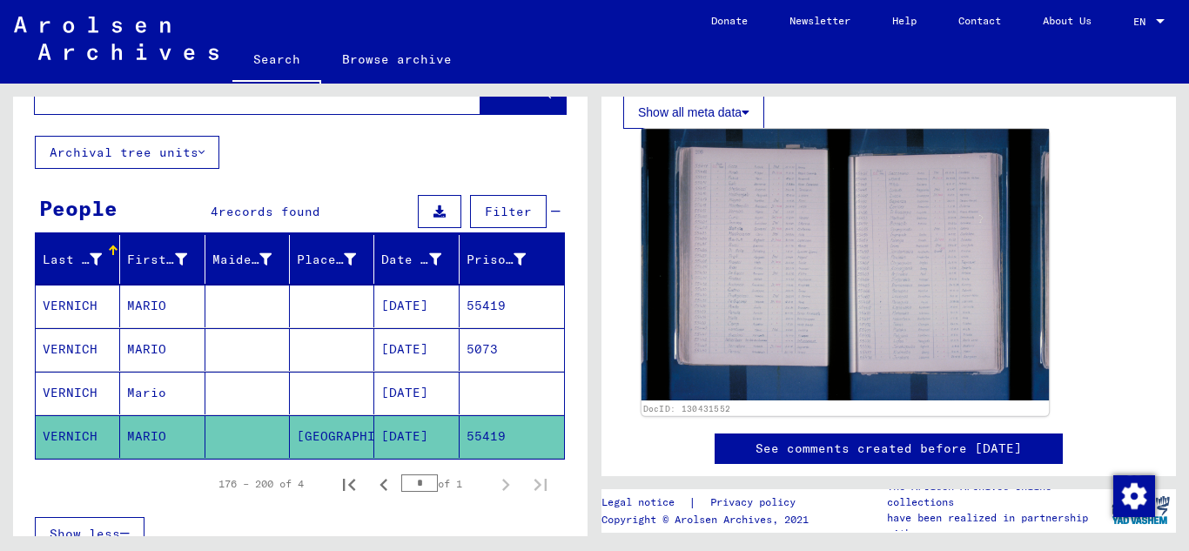
click at [717, 310] on img at bounding box center [844, 264] width 407 height 271
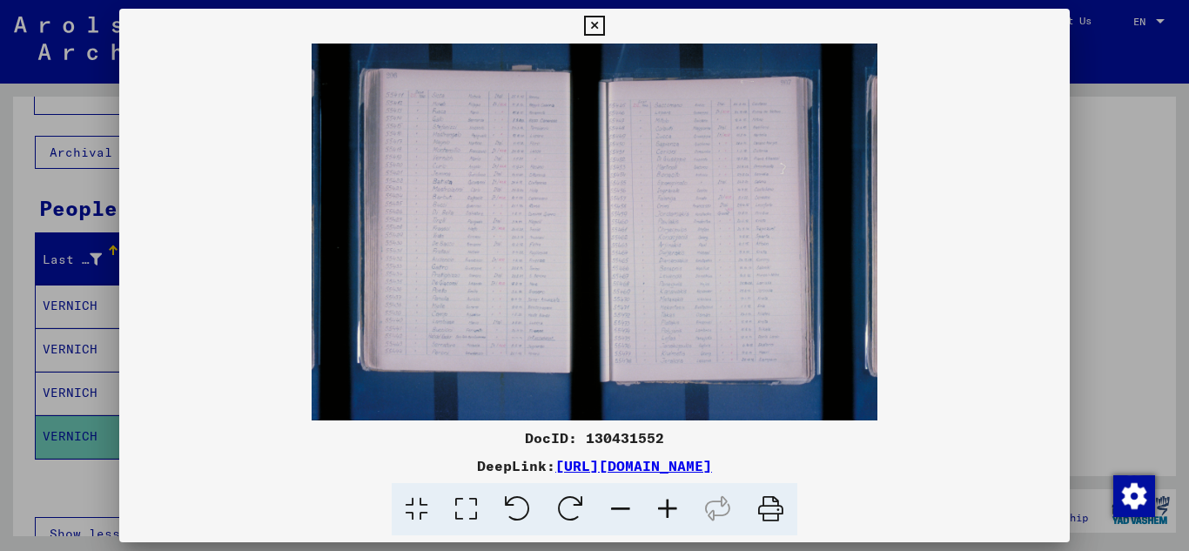
click at [662, 507] on icon at bounding box center [667, 509] width 47 height 53
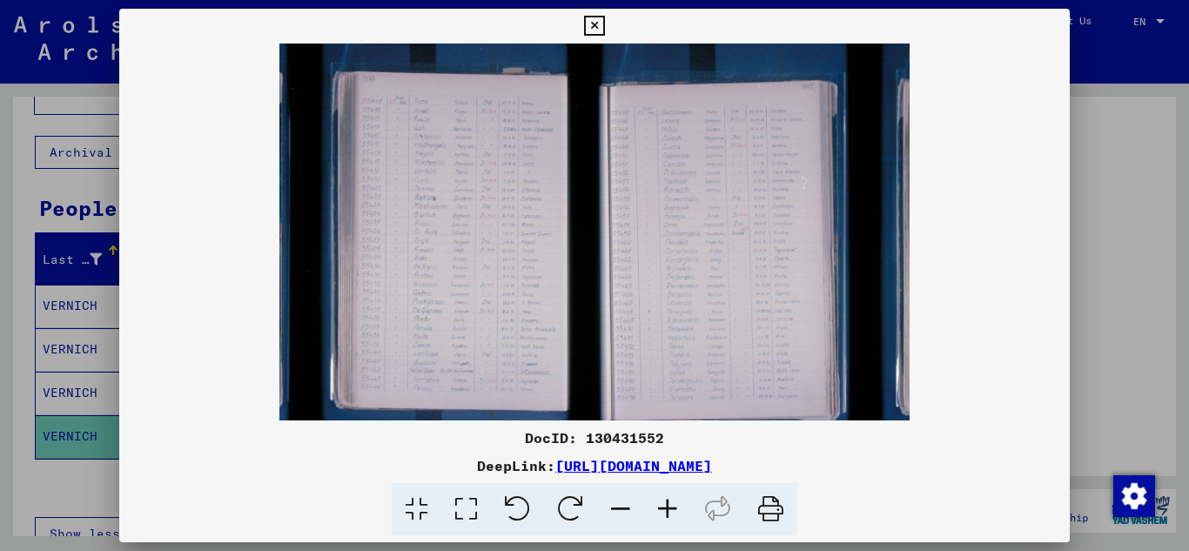
click at [662, 506] on icon at bounding box center [667, 509] width 47 height 53
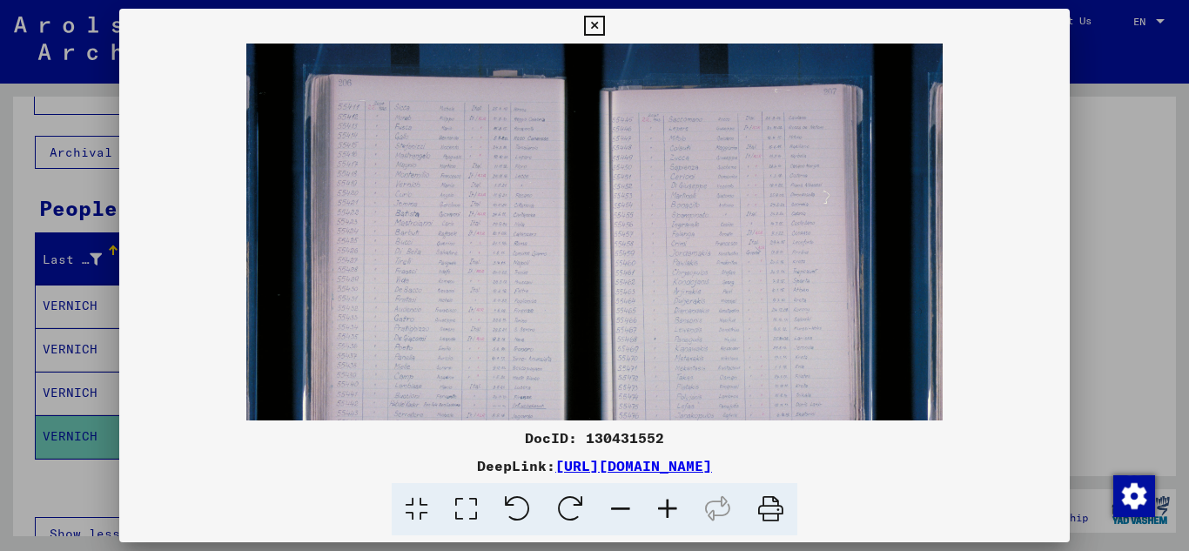
click at [661, 506] on icon at bounding box center [667, 509] width 47 height 53
click at [660, 506] on icon at bounding box center [667, 509] width 47 height 53
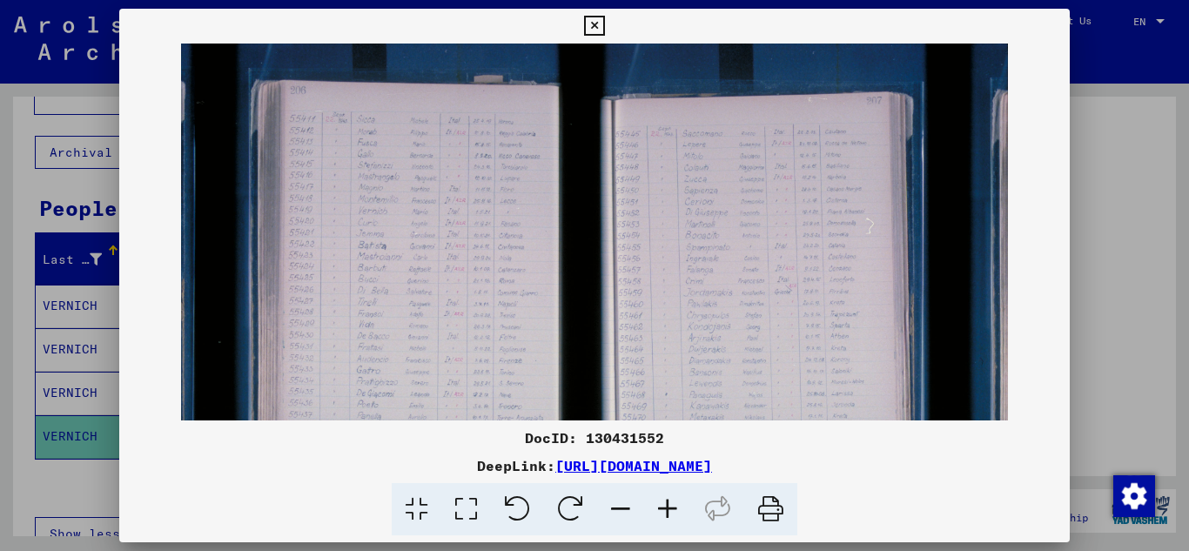
click at [660, 505] on icon at bounding box center [667, 509] width 47 height 53
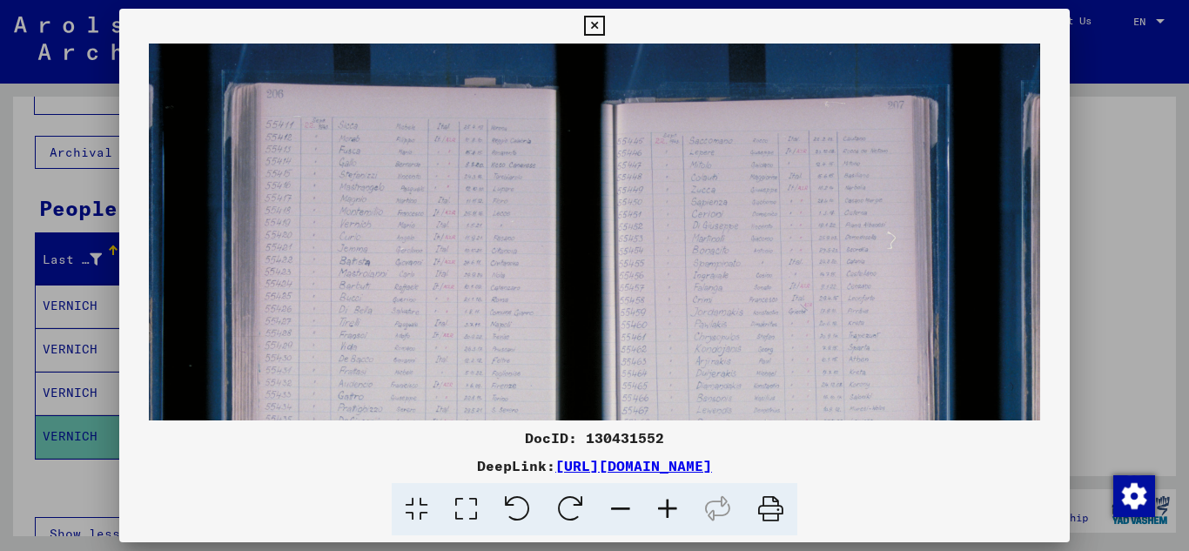
click at [660, 503] on icon at bounding box center [667, 509] width 47 height 53
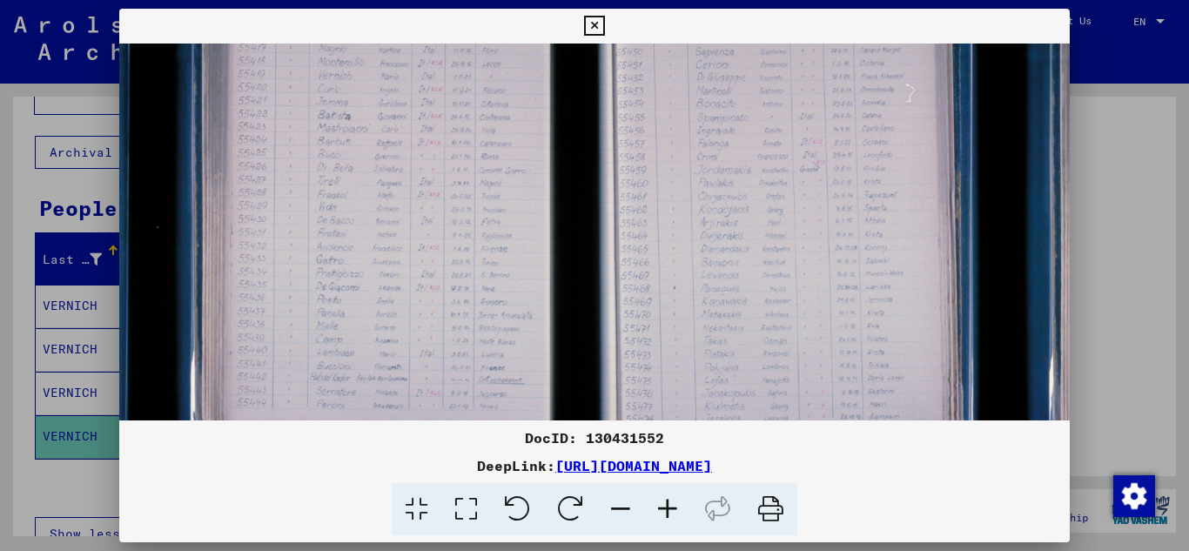
scroll to position [175, 6]
drag, startPoint x: 784, startPoint y: 343, endPoint x: 784, endPoint y: 168, distance: 174.9
click at [784, 168] on img at bounding box center [591, 188] width 957 height 638
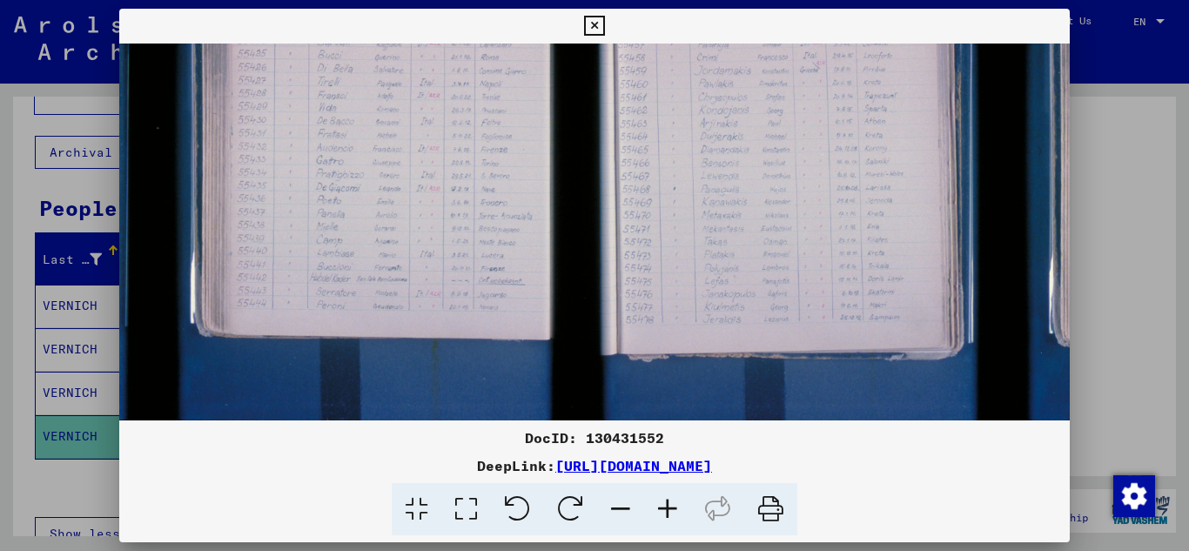
drag, startPoint x: 789, startPoint y: 357, endPoint x: 778, endPoint y: 200, distance: 157.0
click at [778, 200] on img at bounding box center [591, 101] width 957 height 638
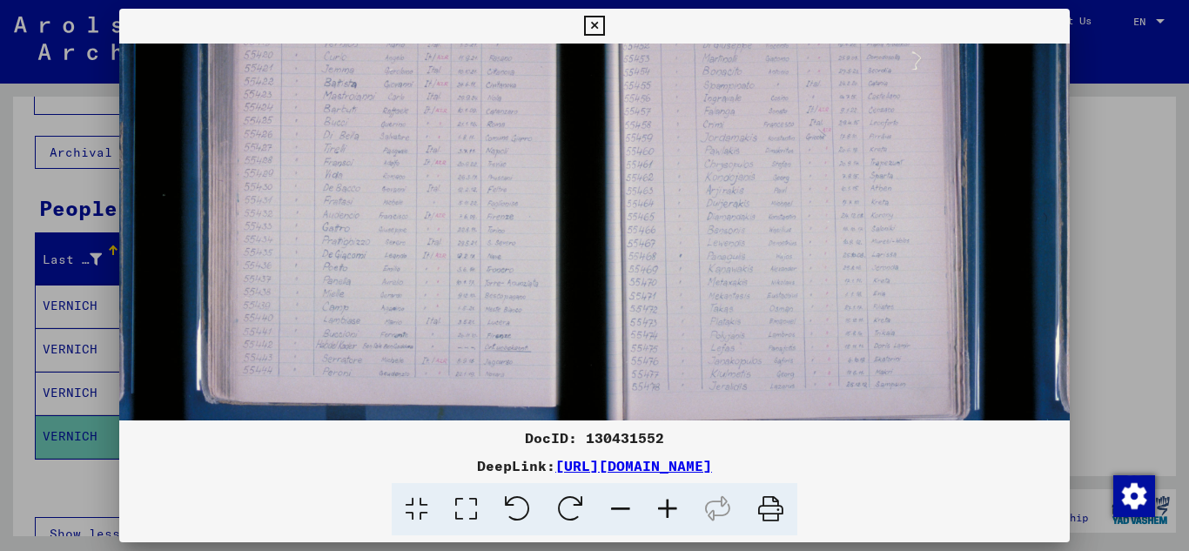
drag, startPoint x: 388, startPoint y: 278, endPoint x: 442, endPoint y: 345, distance: 86.0
click at [449, 345] on img at bounding box center [597, 168] width 957 height 638
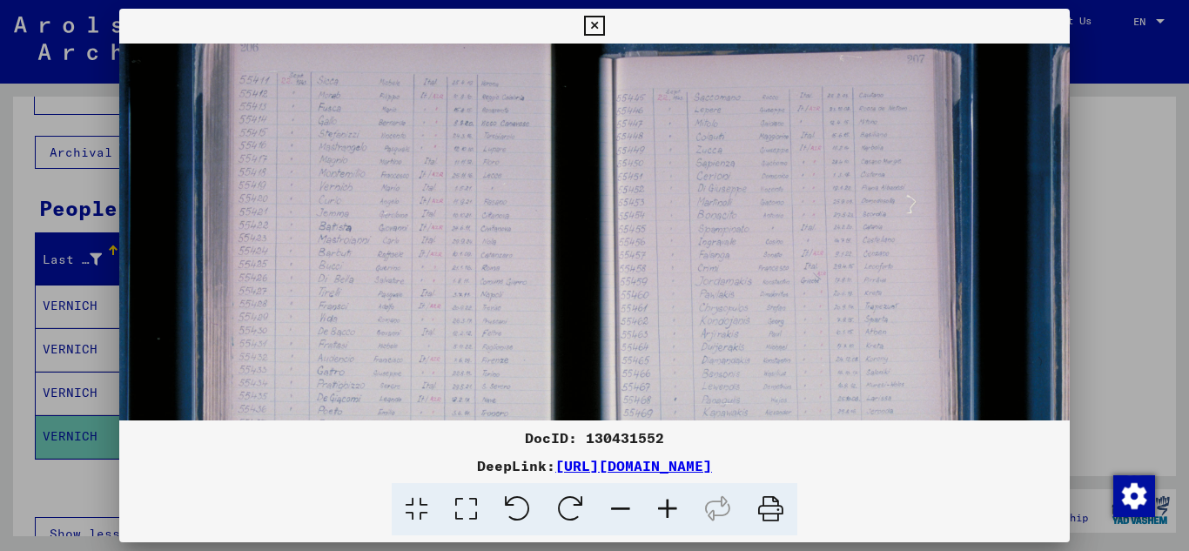
drag, startPoint x: 457, startPoint y: 160, endPoint x: 445, endPoint y: 306, distance: 146.6
click at [450, 305] on img at bounding box center [592, 312] width 957 height 638
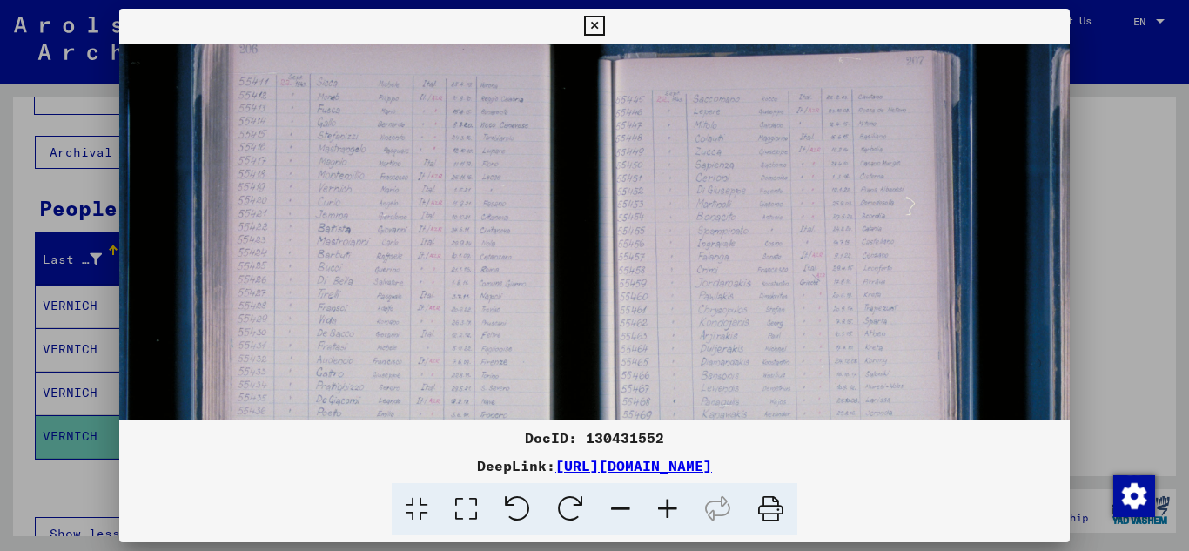
scroll to position [50, 5]
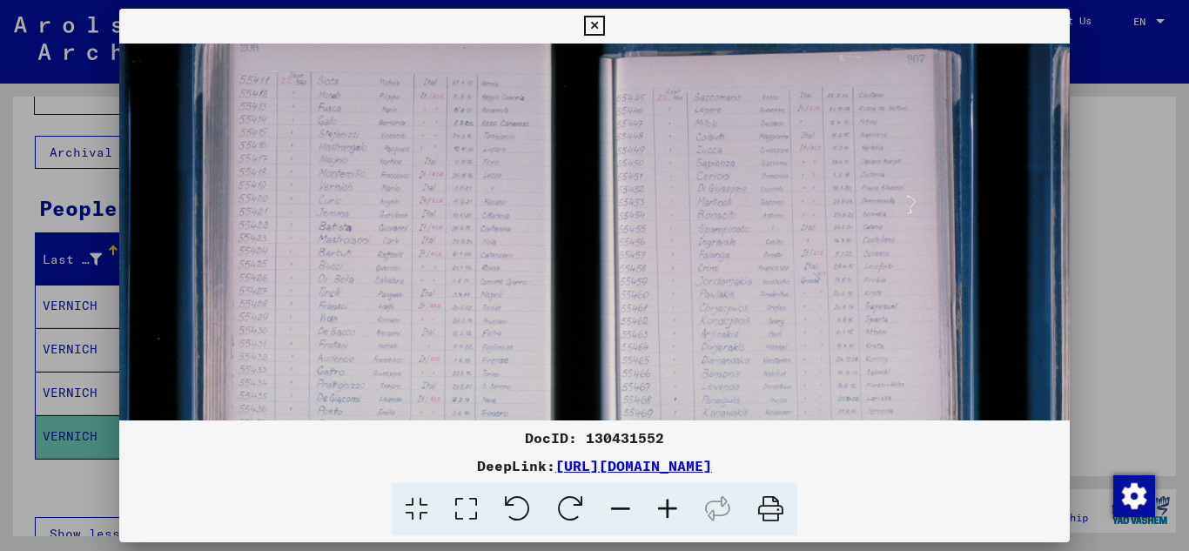
click at [592, 23] on icon at bounding box center [594, 26] width 20 height 21
